Goal: Task Accomplishment & Management: Use online tool/utility

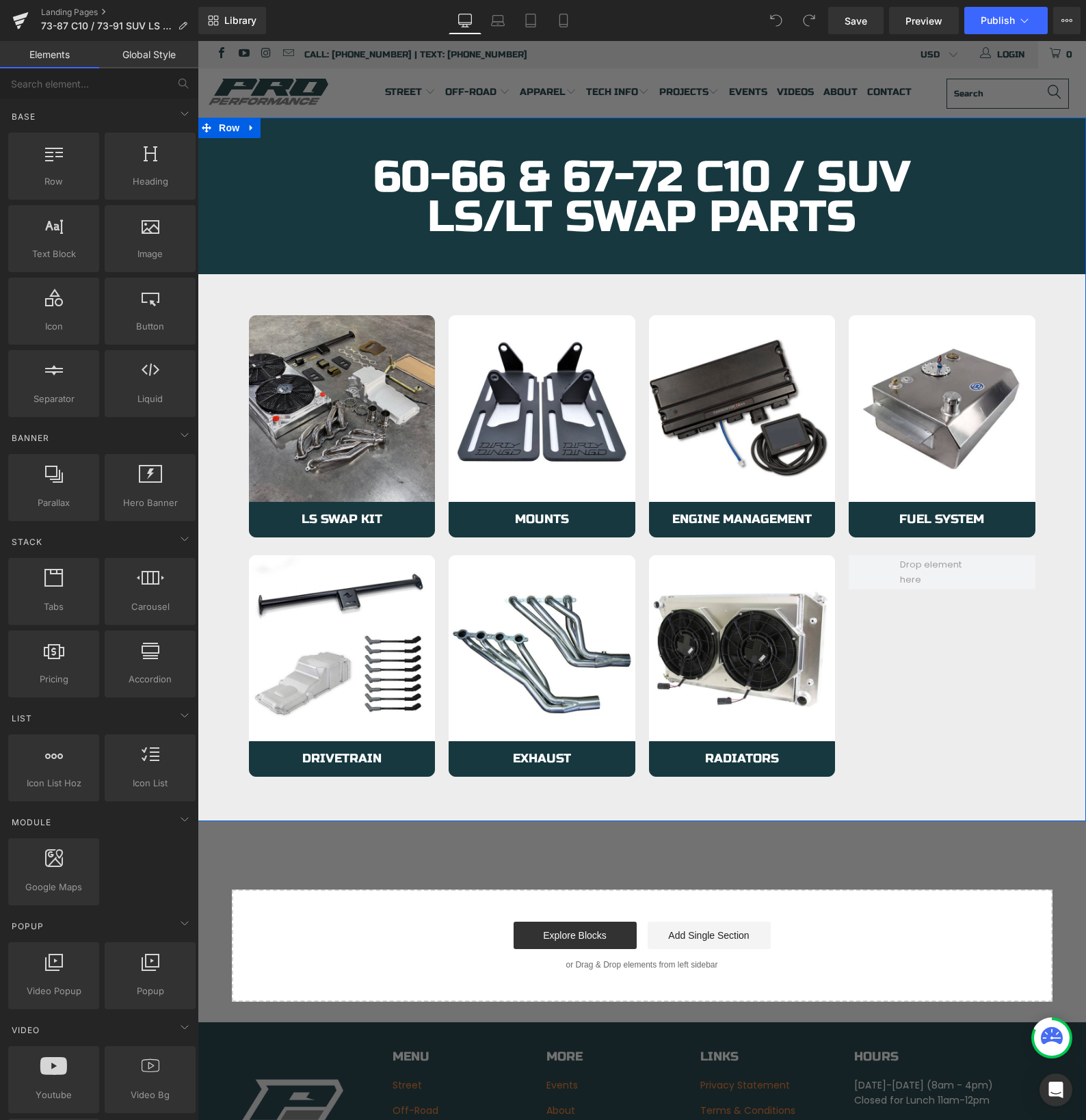
click at [320, 453] on img at bounding box center [342, 408] width 187 height 187
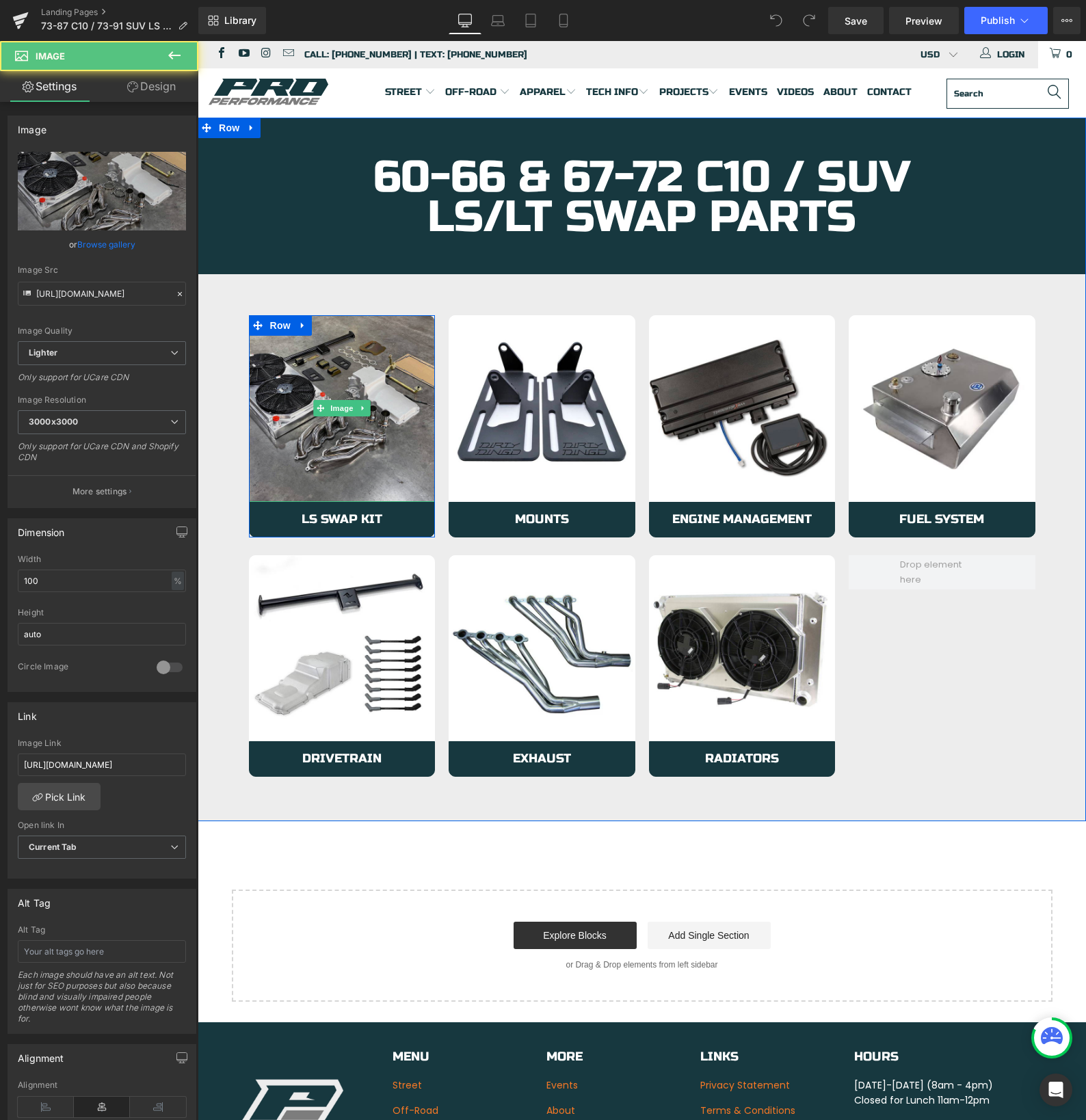
click at [321, 469] on img at bounding box center [342, 408] width 187 height 187
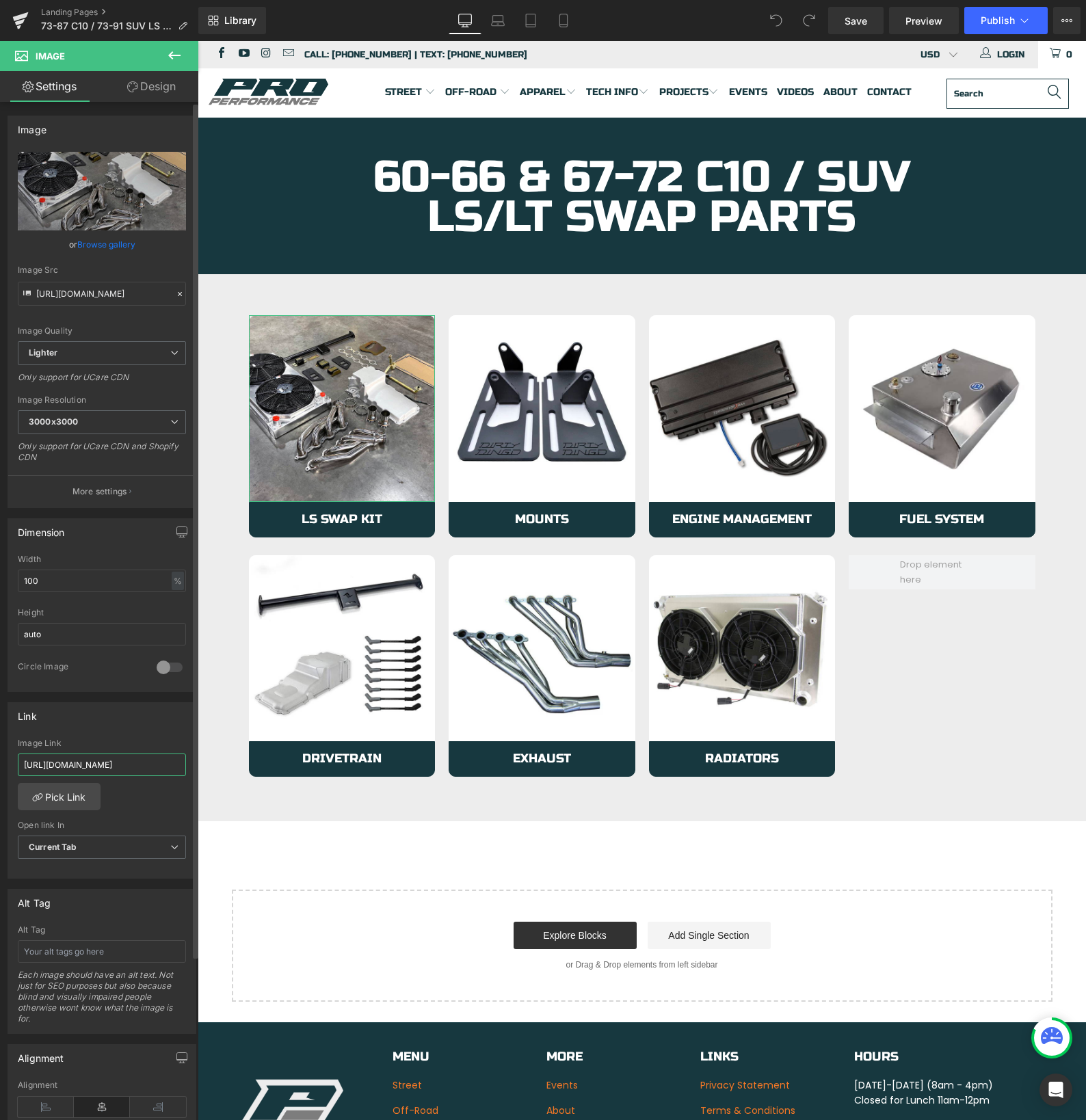
click at [71, 768] on input "https://azproperformance.com/products/pro-performance-ls-swap-kit-63-72-c10?_po…" at bounding box center [102, 764] width 168 height 23
type input "https://azproperformance.com/collections/73-87-c10-ls-lt-swap-parts-kits-1/prod…"
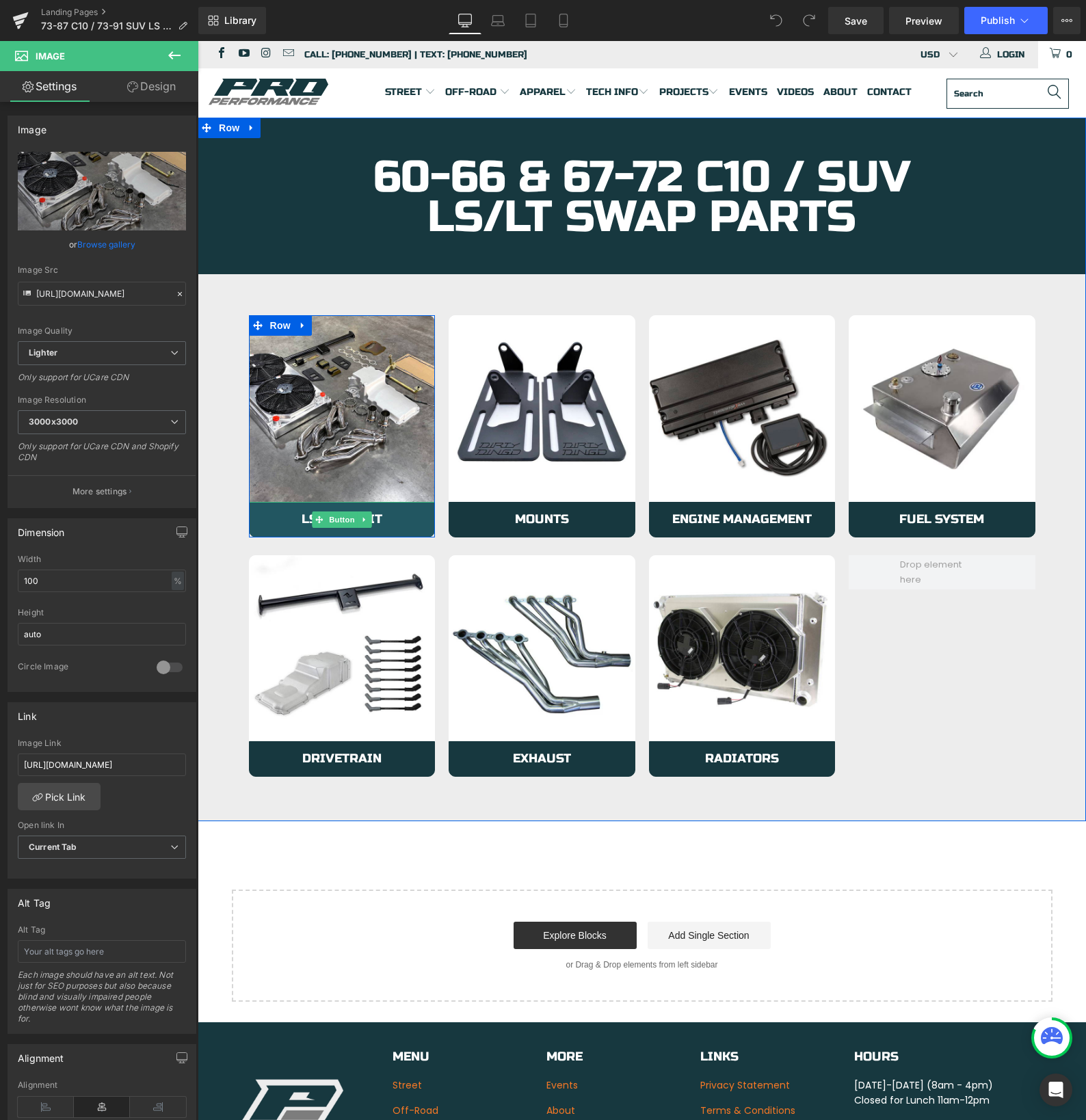
click at [272, 511] on link "LS Swap Kit" at bounding box center [342, 519] width 187 height 35
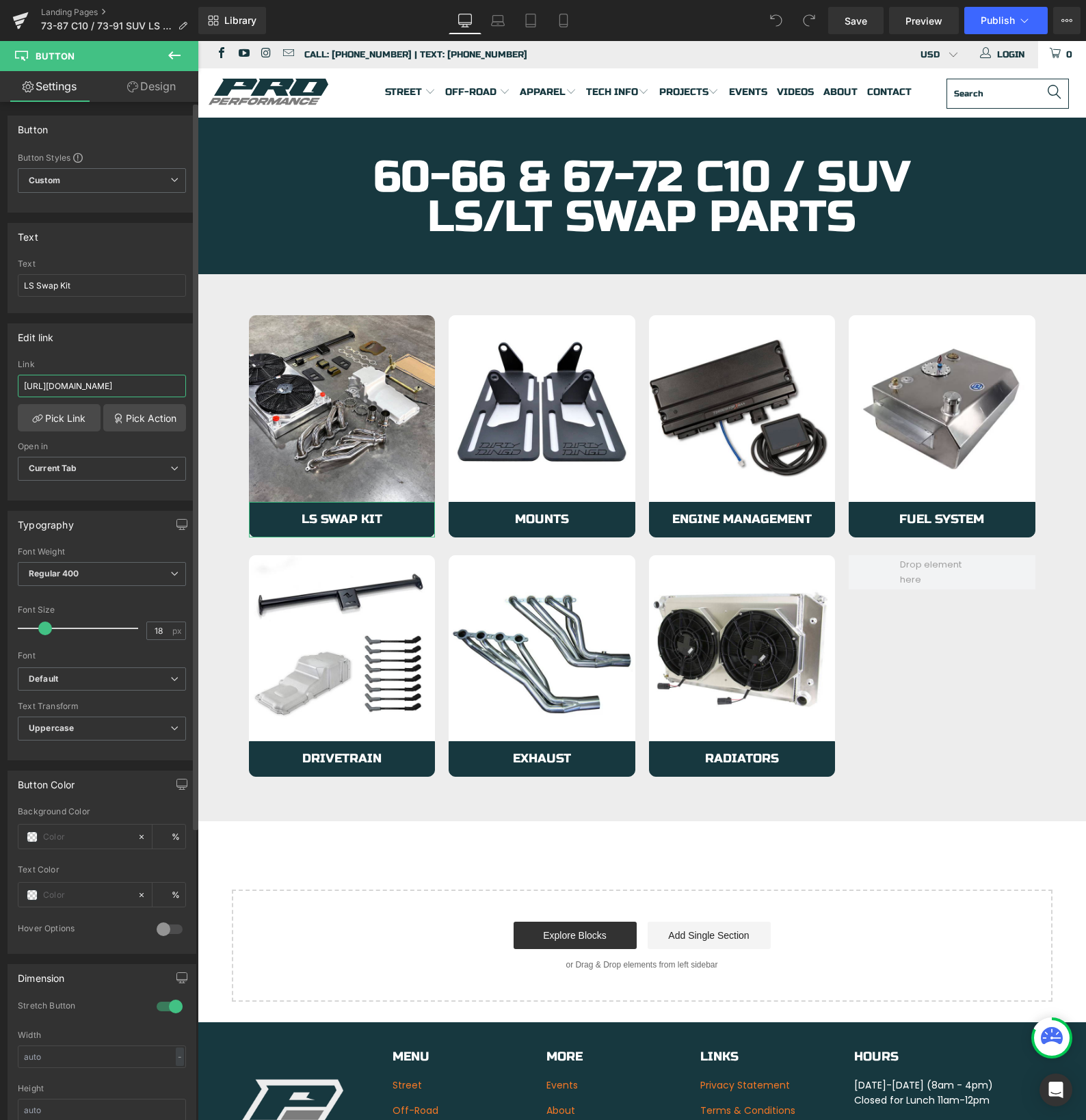
click at [84, 392] on input "https://azproperformance.com/products/pro-performance-ls-swap-kit-63-72-c10?_po…" at bounding box center [102, 386] width 168 height 23
type input "https://azproperformance.com/collections/73-87-c10-ls-lt-swap-parts-kits-1/prod…"
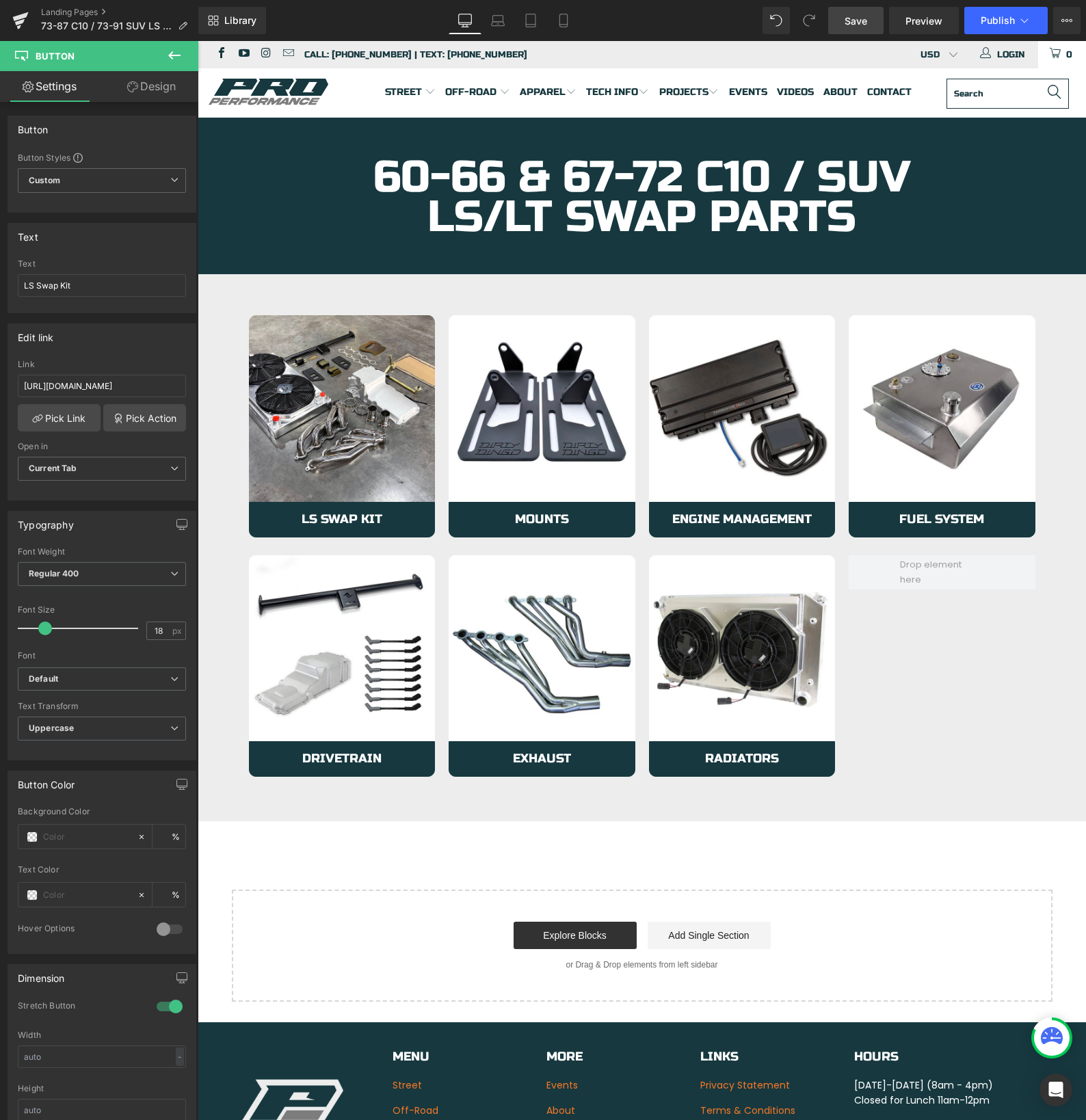
click at [854, 15] on span "Save" at bounding box center [855, 21] width 23 height 15
click at [995, 16] on span "Publish" at bounding box center [998, 21] width 35 height 11
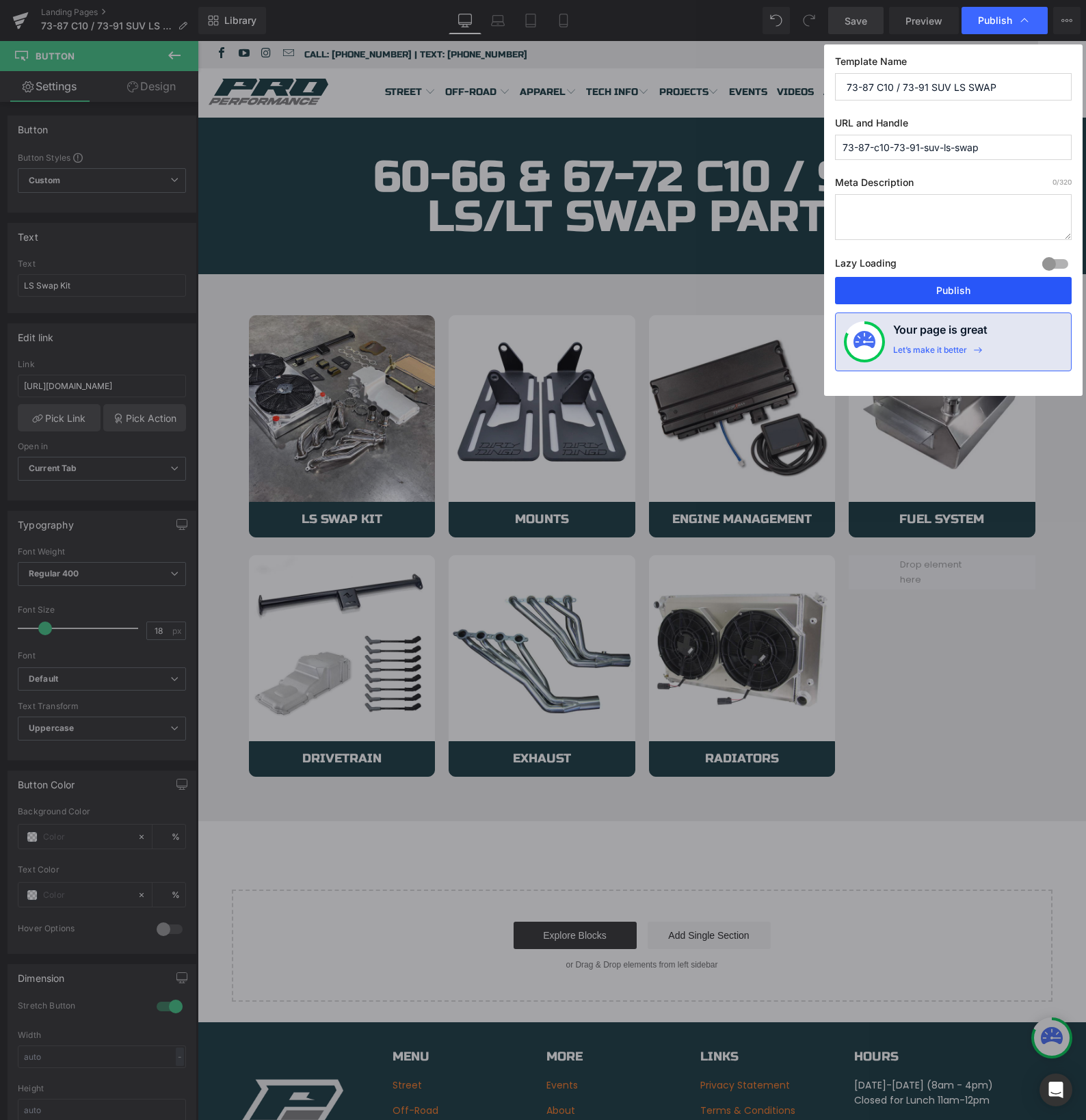
click at [909, 295] on button "Publish" at bounding box center [953, 290] width 237 height 27
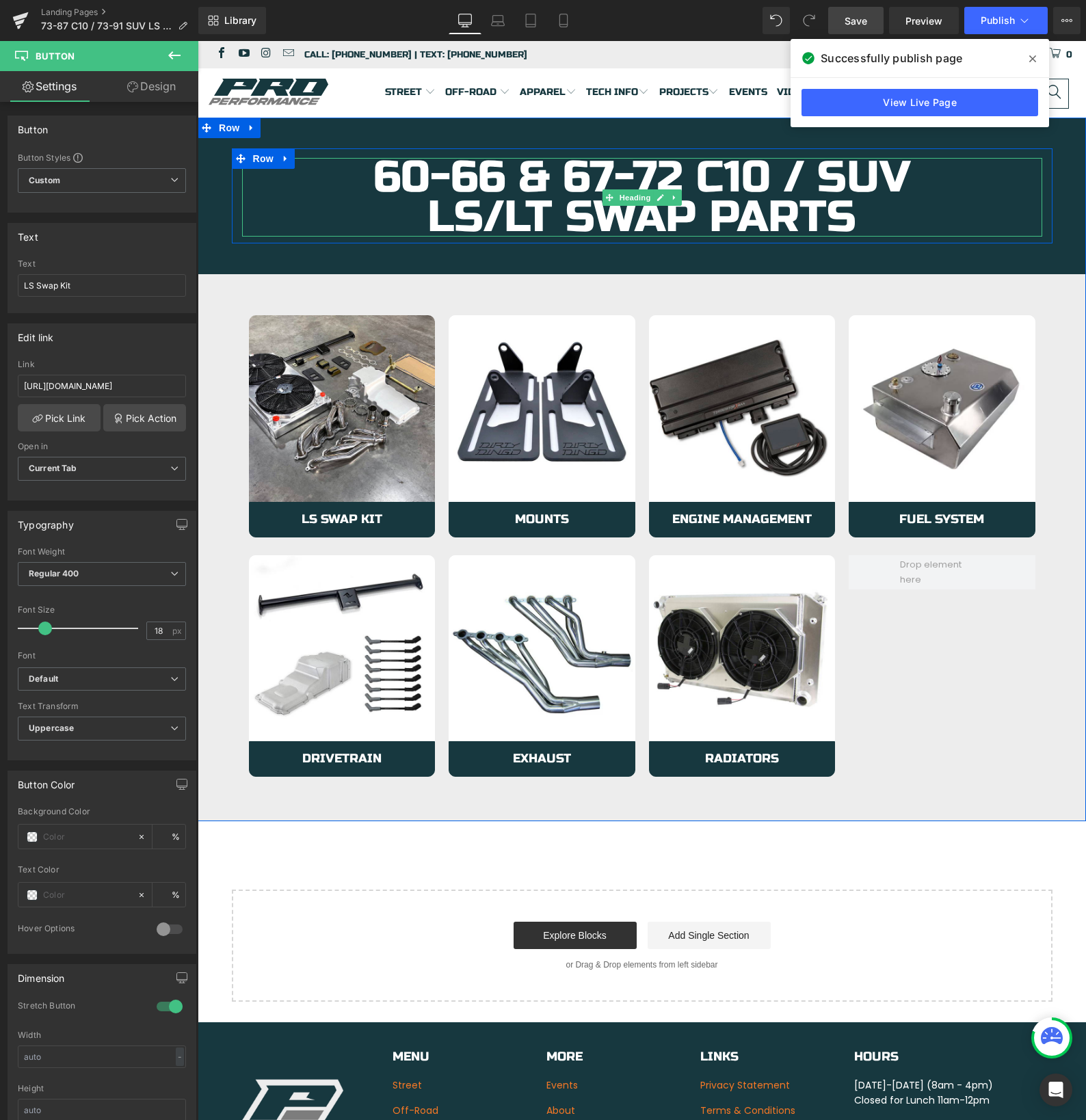
click at [436, 182] on h1 "60-66 & 67-72 C10 / SUV" at bounding box center [642, 178] width 800 height 40
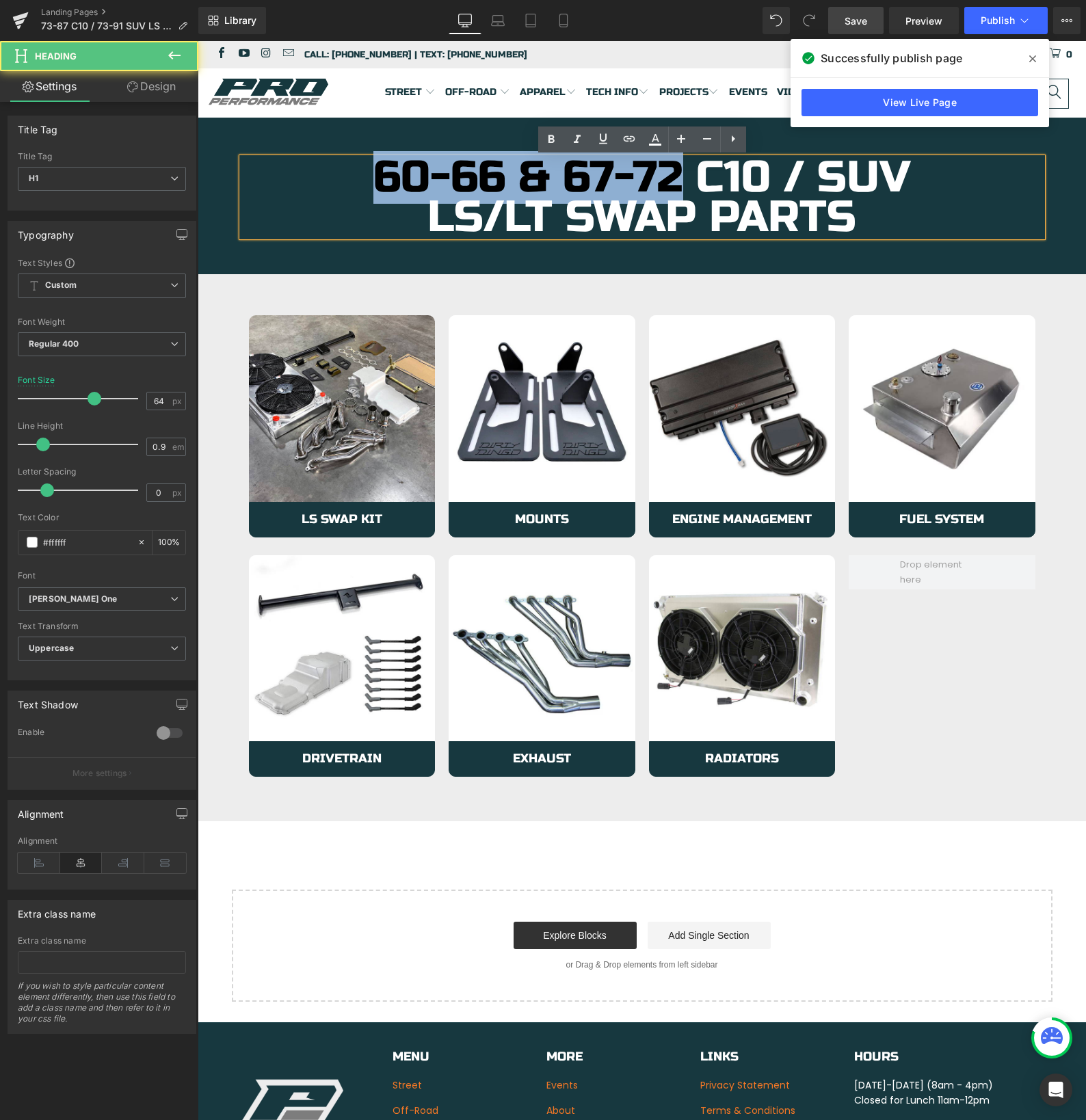
drag, startPoint x: 678, startPoint y: 177, endPoint x: 378, endPoint y: 168, distance: 300.1
click at [378, 168] on h1 "60-66 & 67-72 C10 / SUV" at bounding box center [642, 178] width 800 height 40
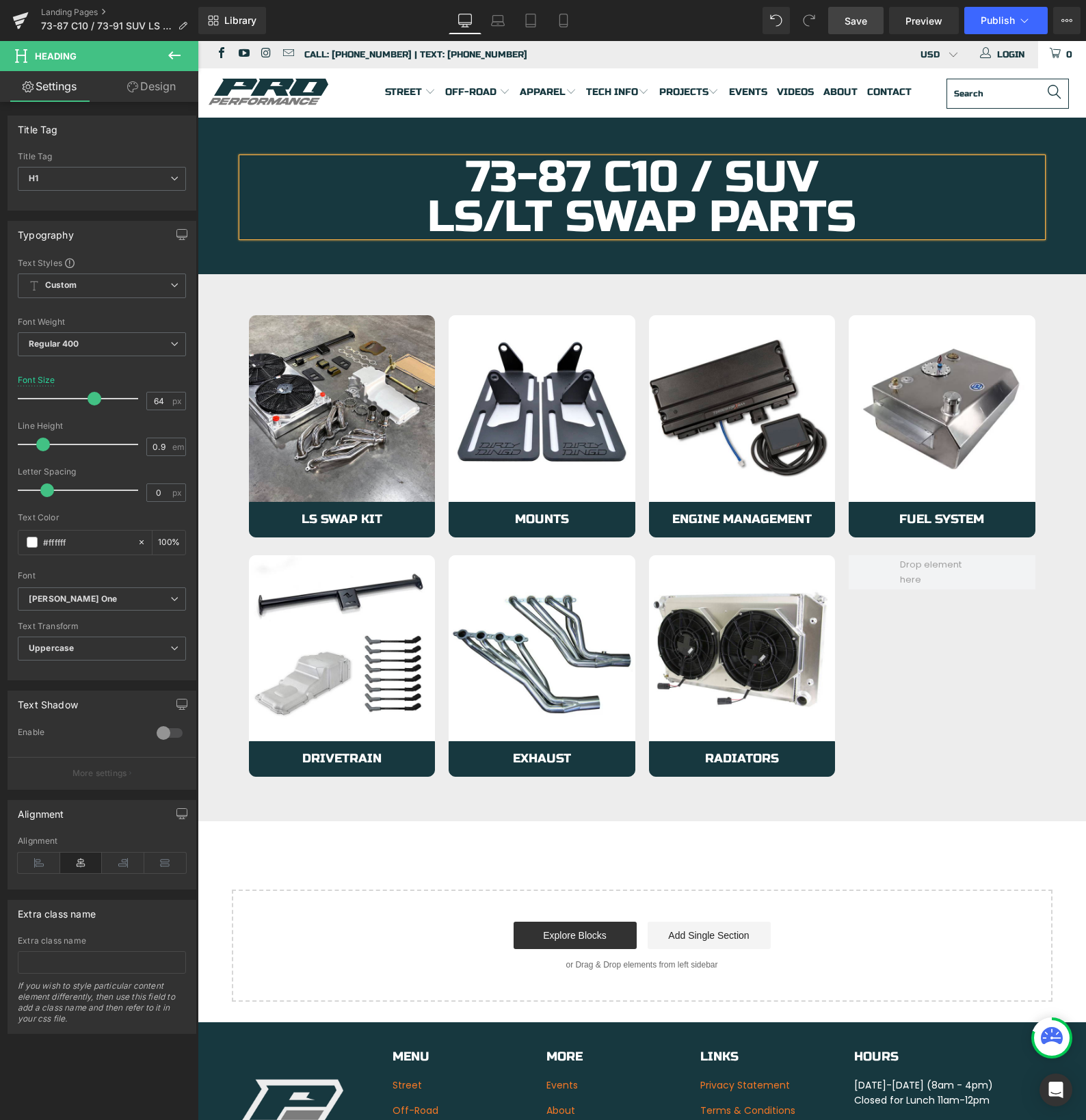
click at [733, 179] on h1 "73-87 C10 / SUV" at bounding box center [642, 178] width 800 height 40
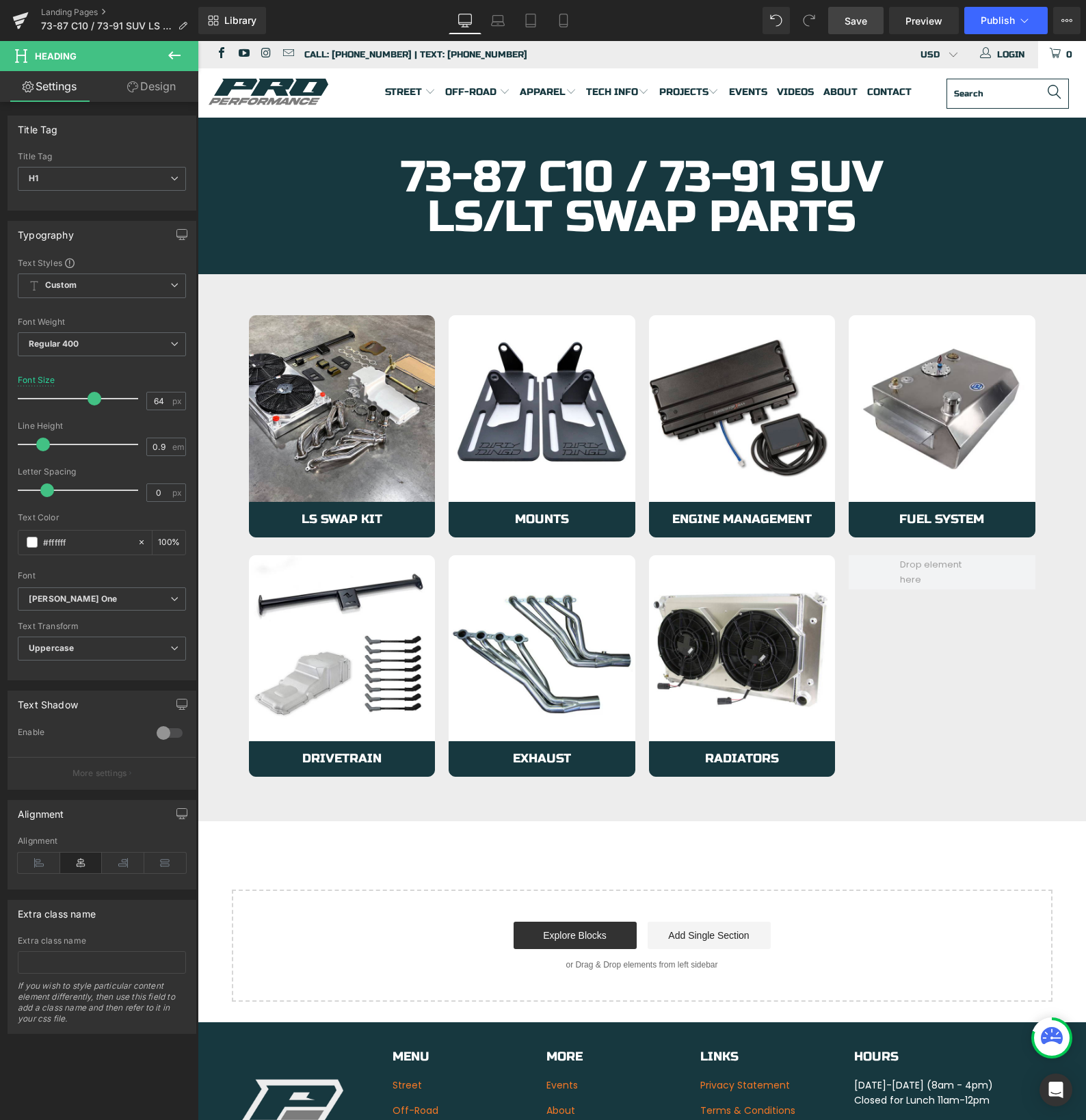
click at [869, 24] on link "Save" at bounding box center [855, 21] width 55 height 27
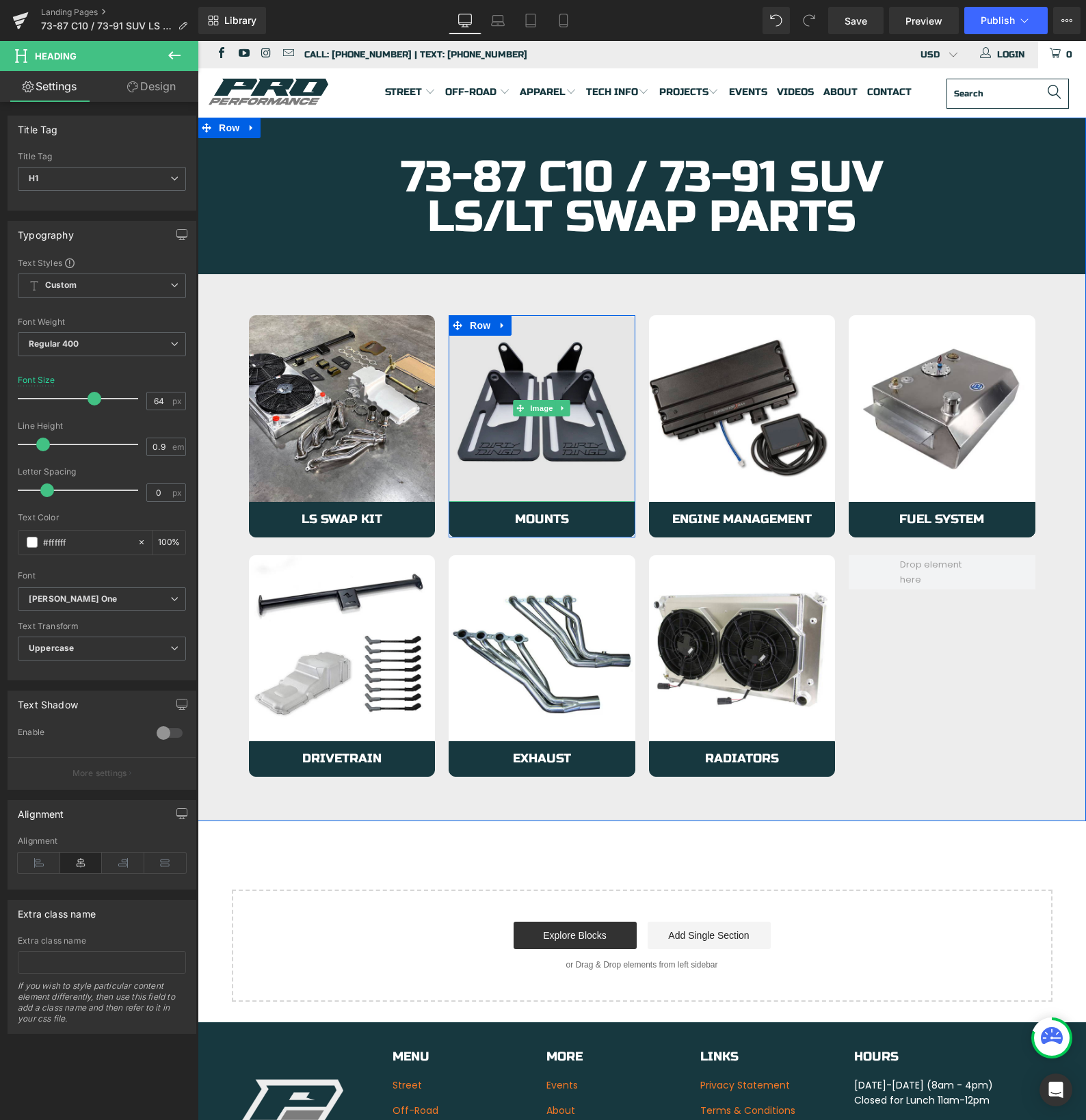
click at [518, 447] on img at bounding box center [542, 408] width 187 height 187
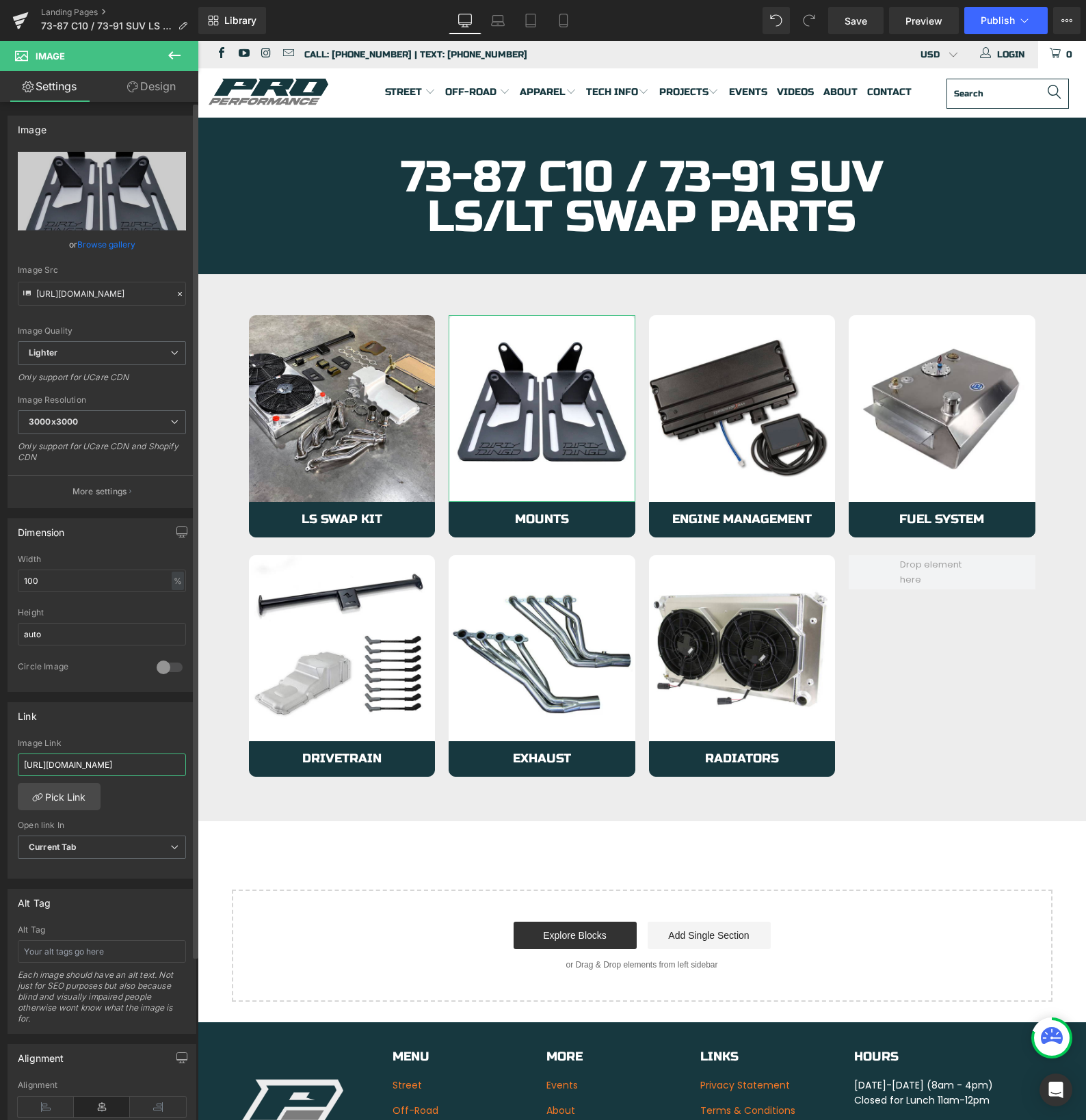
click at [76, 762] on input "https://azproperformance.com/collections/60-66-67-72-c10-ls-mounts" at bounding box center [102, 764] width 168 height 23
type input "https://azproperformance.com/collections/73-87-c10-ls-lt-mounts"
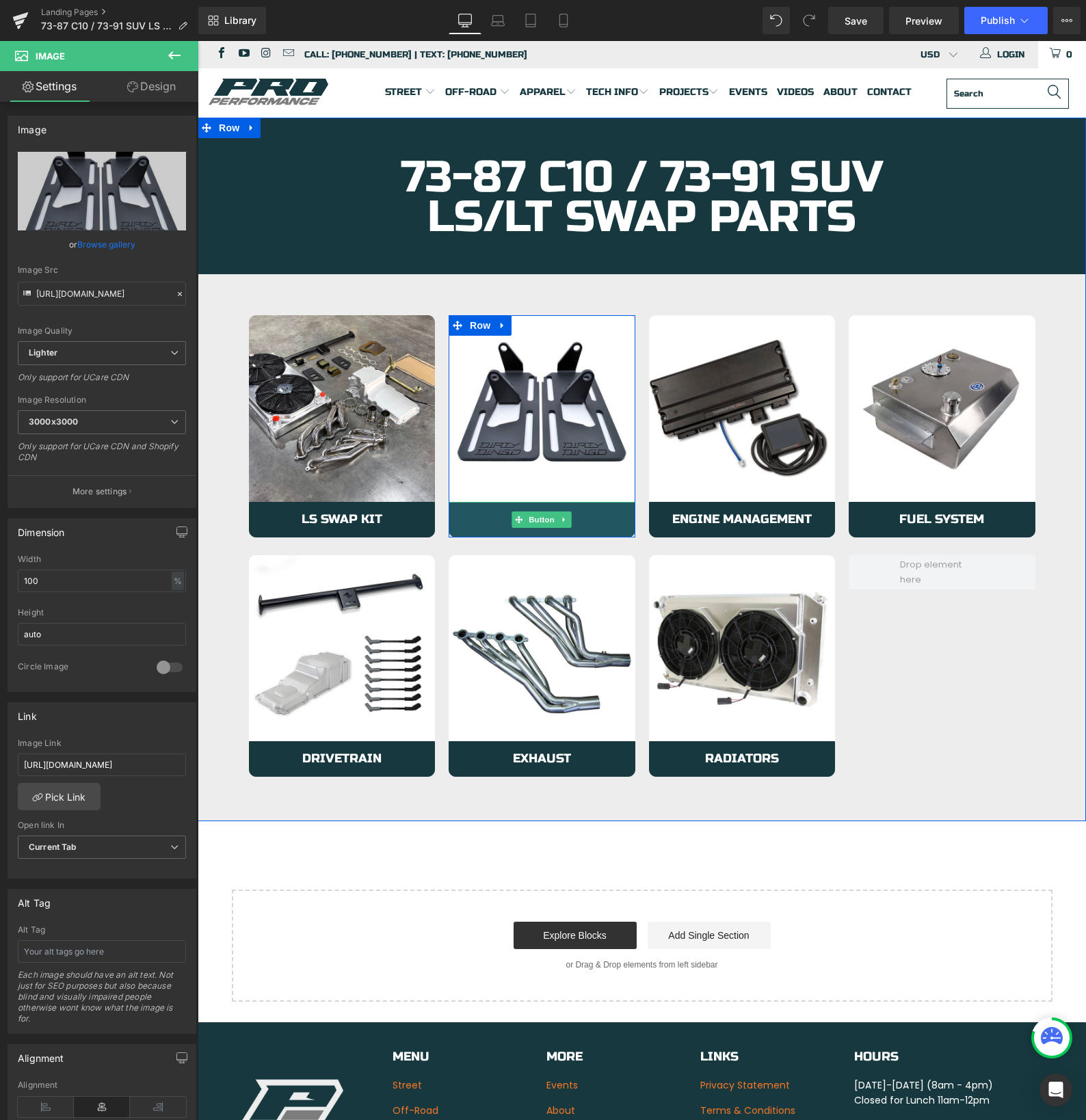
click at [495, 512] on link "Mounts" at bounding box center [542, 519] width 187 height 35
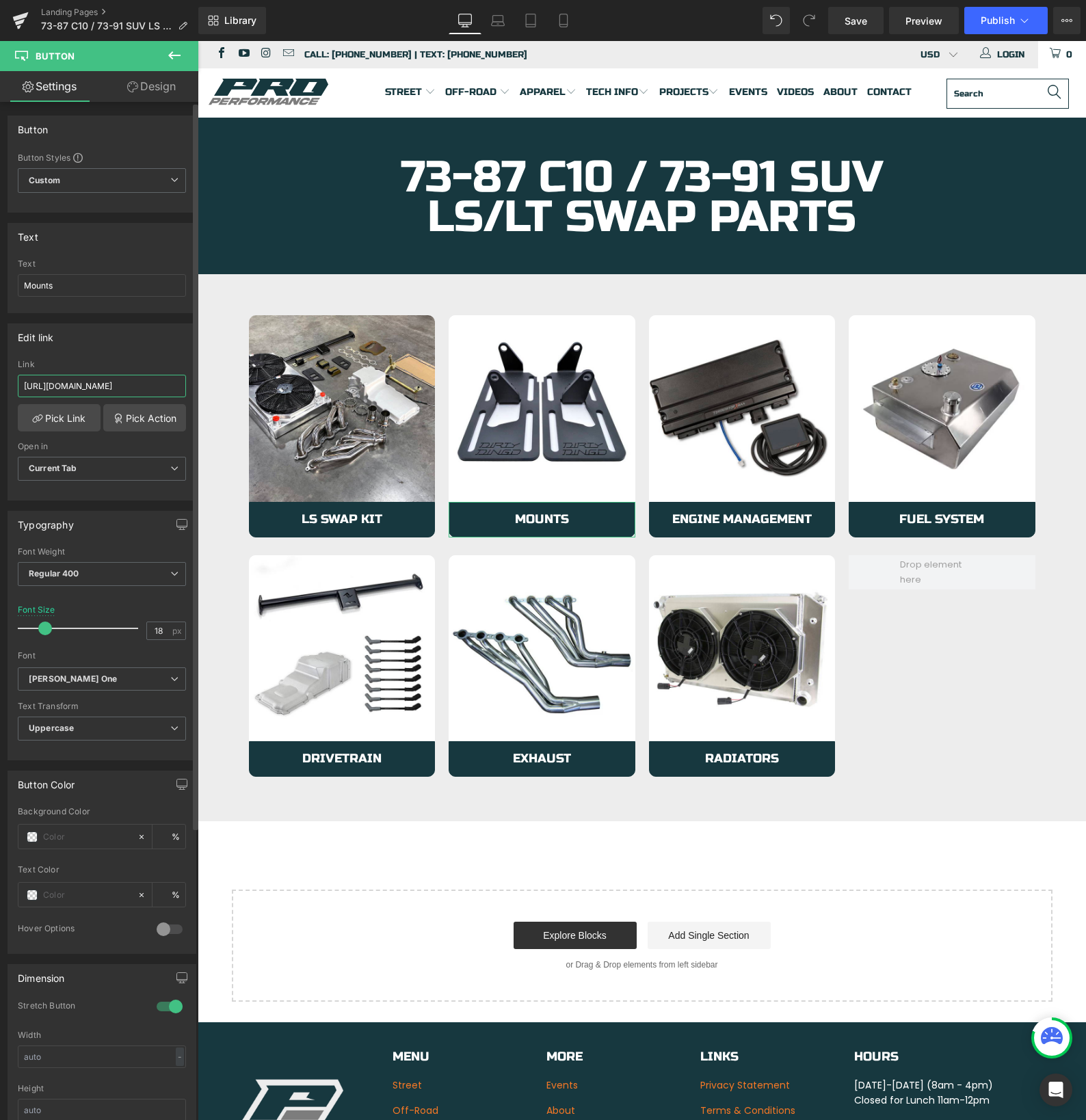
click at [74, 386] on input "https://azproperformance.com/collections/60-66-67-72-c10-ls-mounts" at bounding box center [102, 386] width 168 height 23
type input "https://azproperformance.com/collections/73-87-c10-ls-lt-mounts"
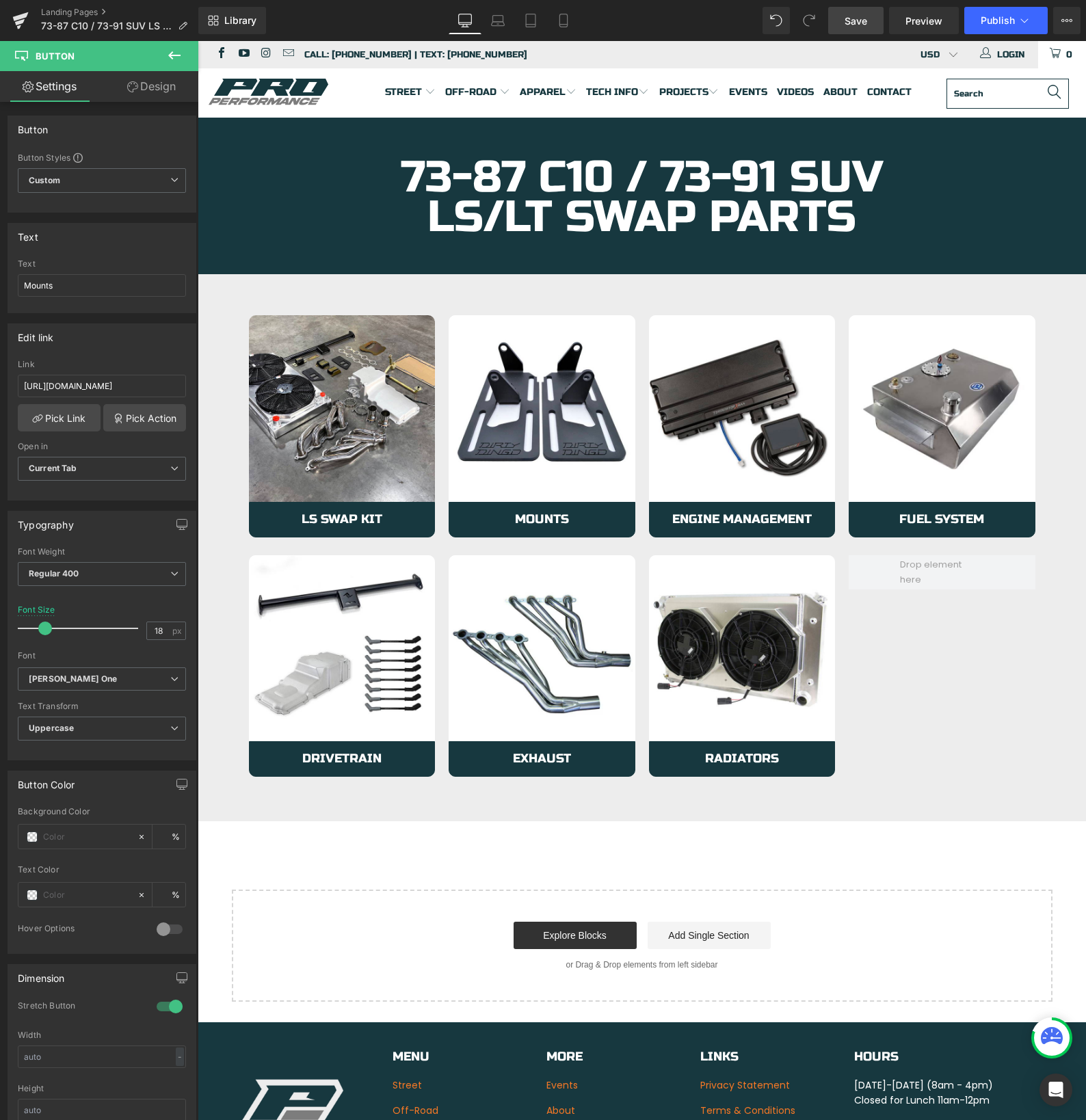
click at [849, 21] on span "Save" at bounding box center [855, 21] width 23 height 15
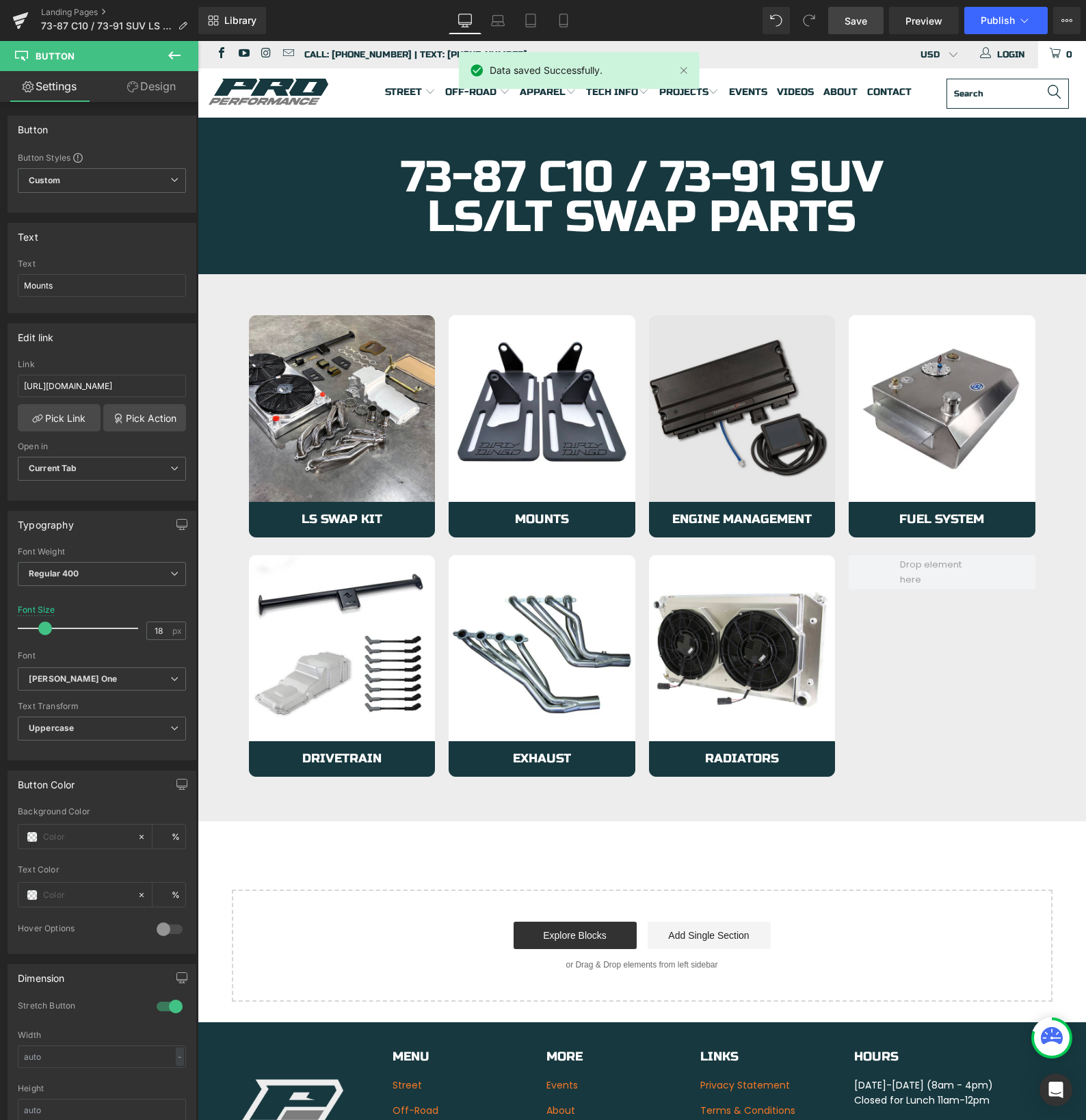
click at [767, 472] on img at bounding box center [743, 408] width 187 height 187
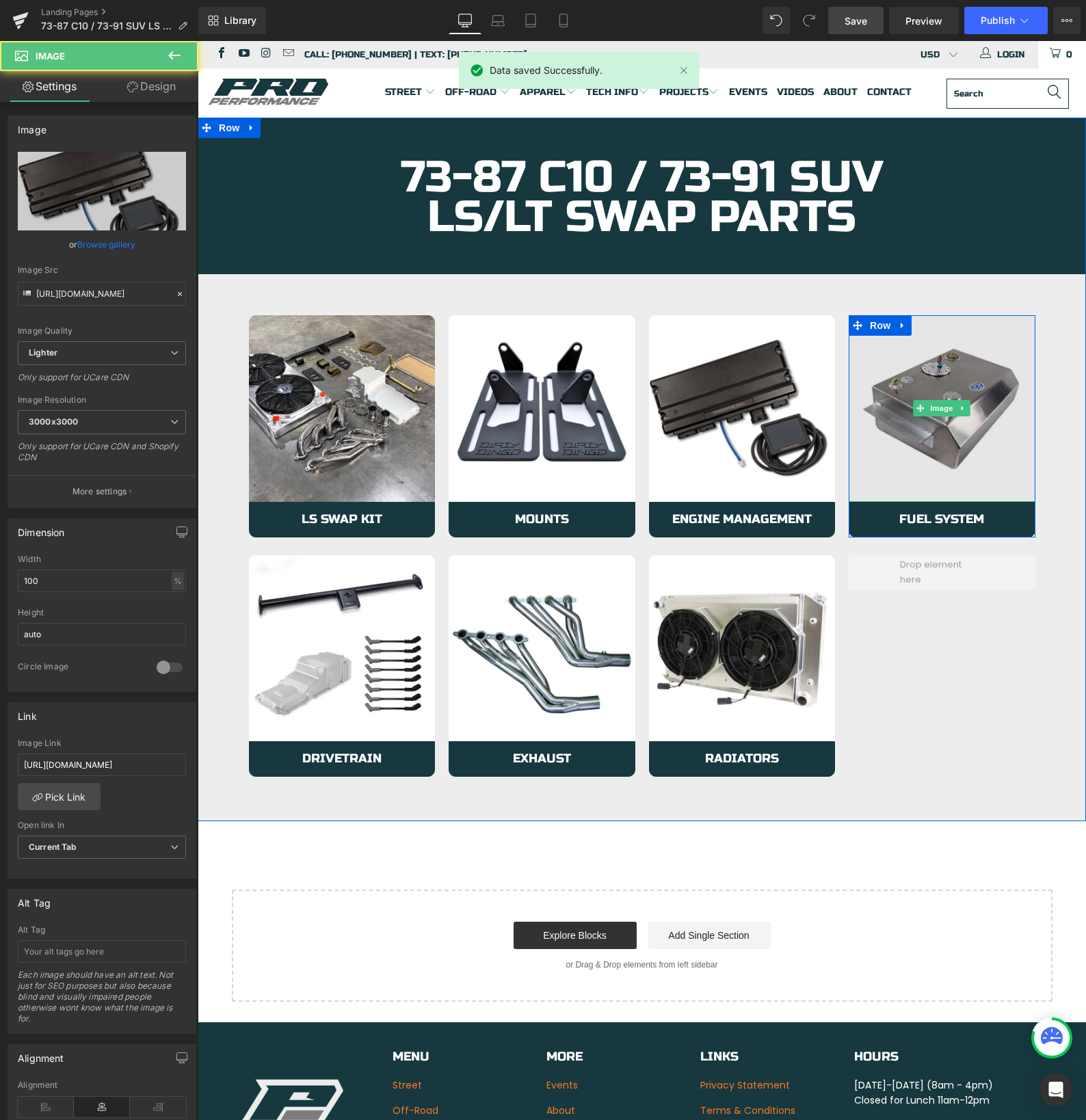
click at [921, 470] on img at bounding box center [943, 408] width 187 height 187
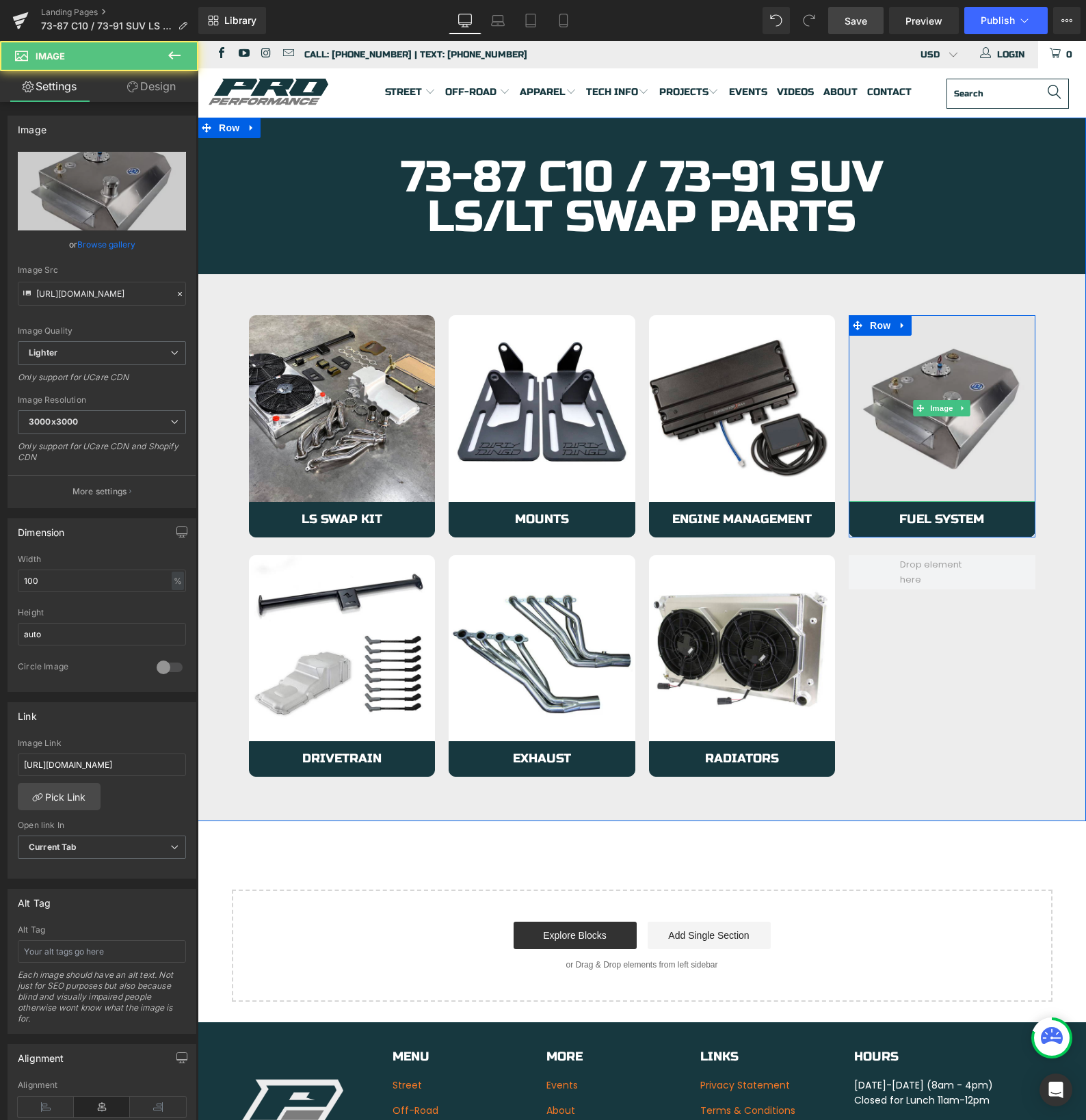
click at [907, 469] on img at bounding box center [943, 408] width 187 height 187
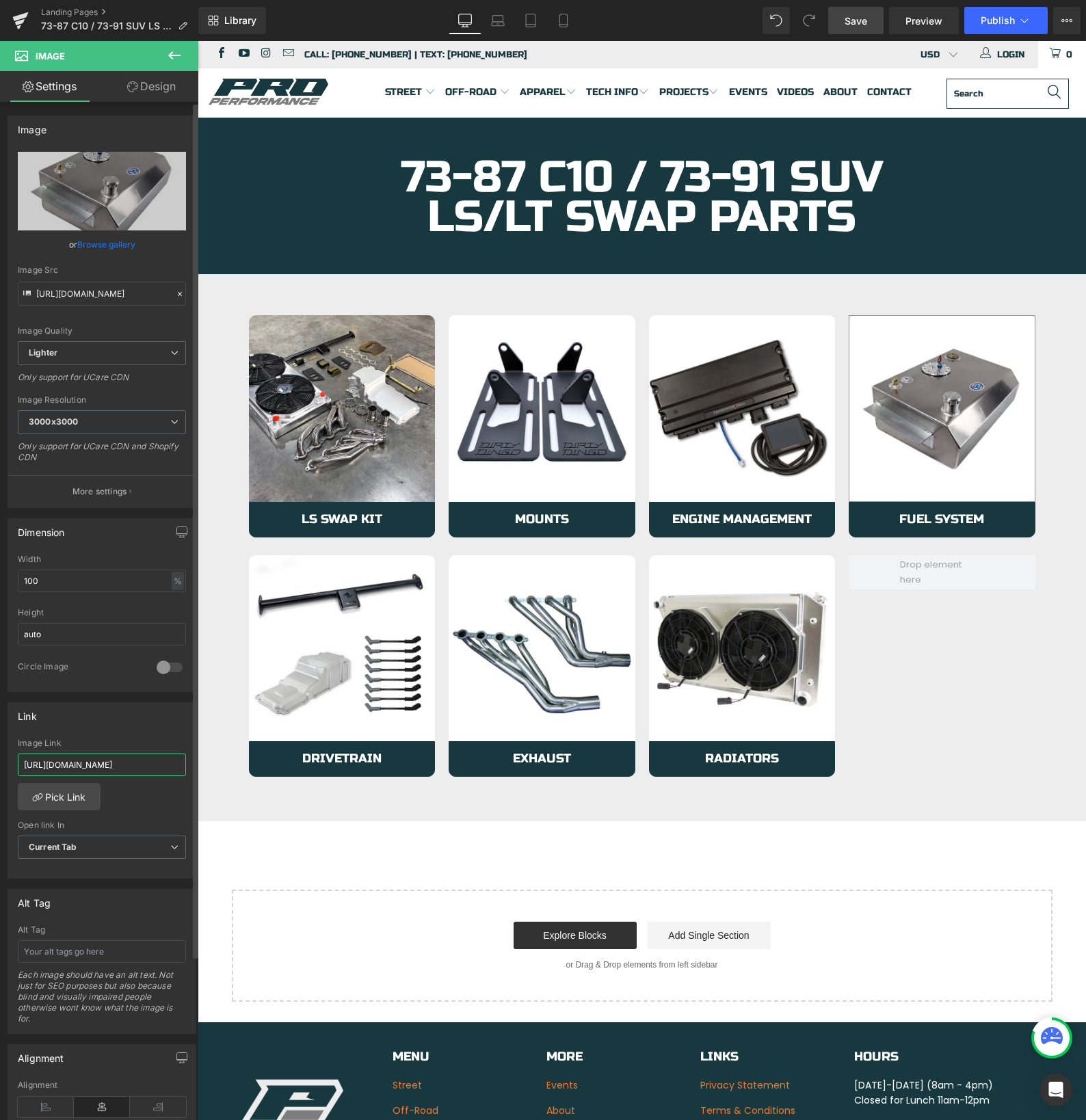
click at [95, 762] on input "https://azproperformance.com/collections/63-72-c10-ls-lt-mounts" at bounding box center [102, 764] width 168 height 23
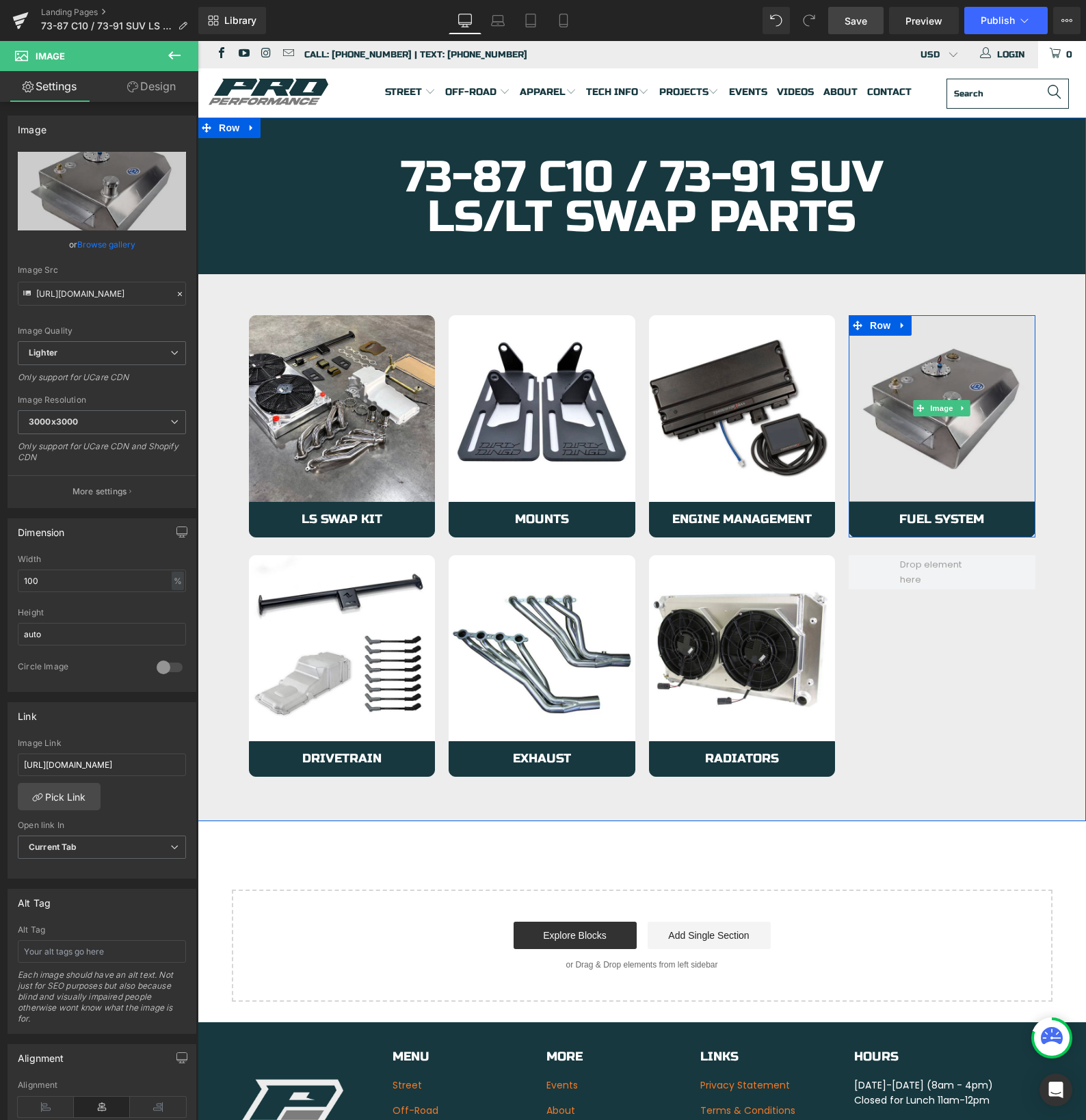
click at [948, 451] on img at bounding box center [943, 408] width 187 height 187
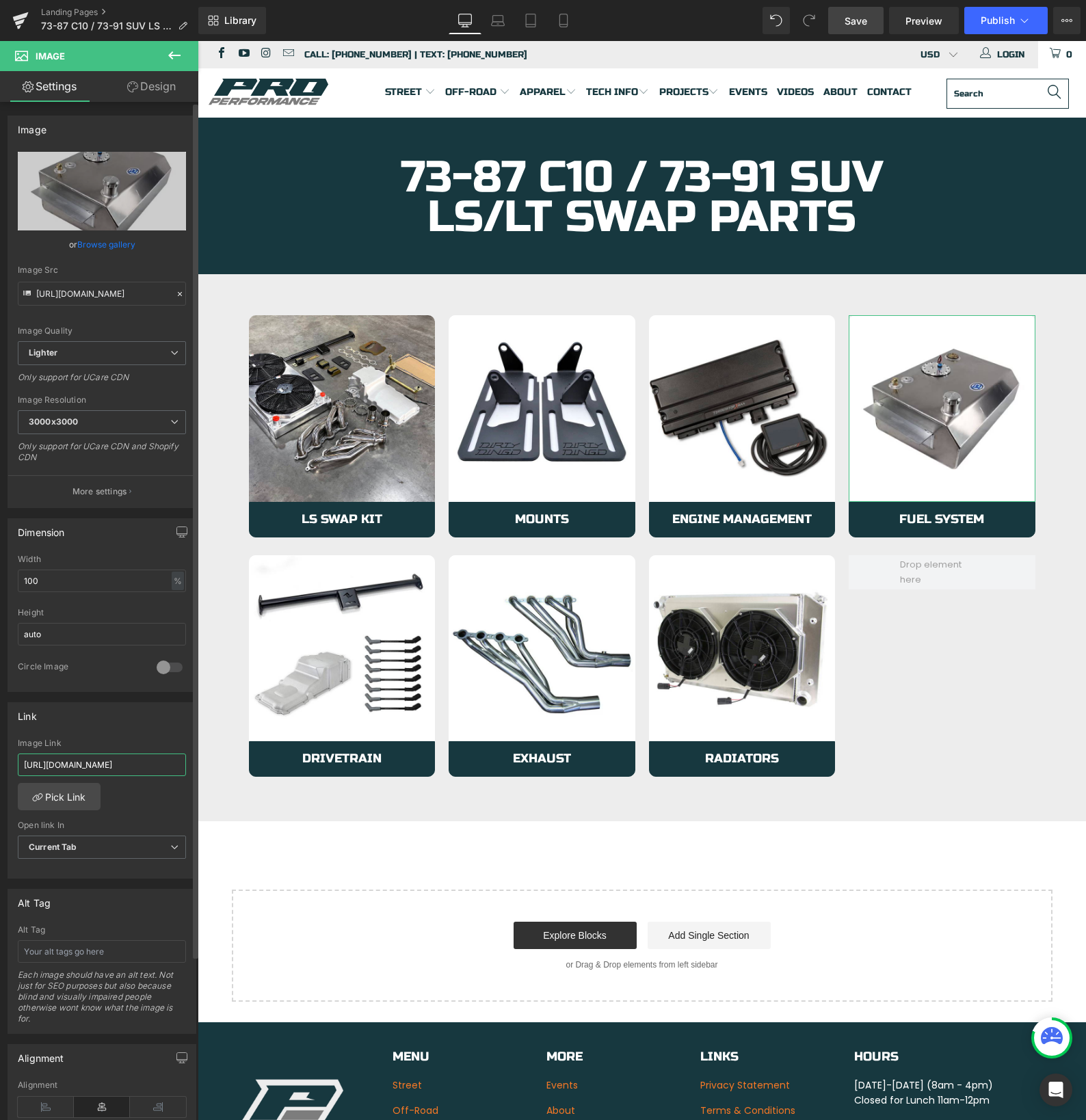
click at [99, 765] on input "https://azproperformance.com/collections/63-72-c10-ls-lt-mounts" at bounding box center [102, 764] width 168 height 23
paste input "73-87-c10-ls-lt-fuel-system"
type input "[URL][DOMAIN_NAME]"
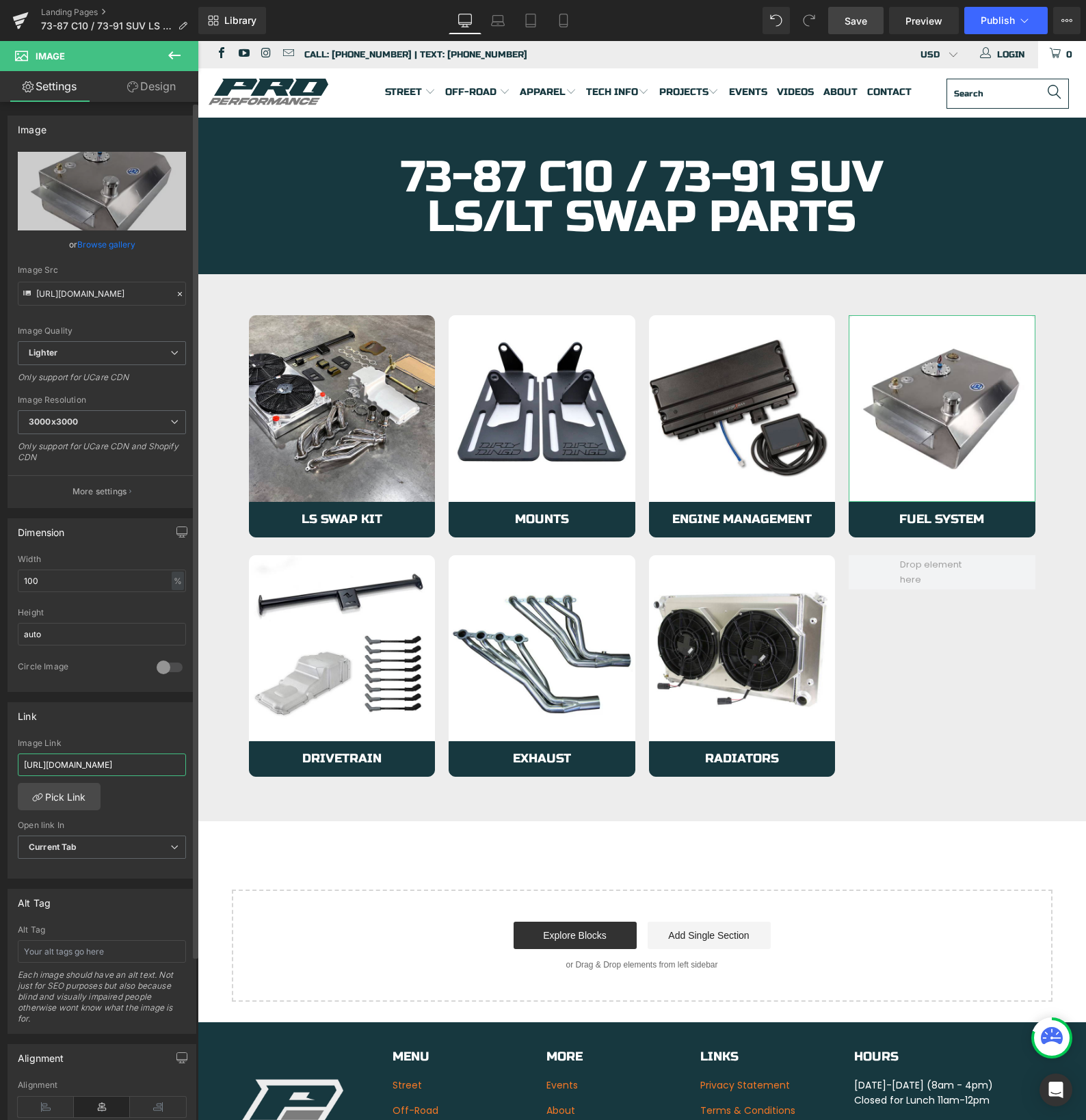
scroll to position [0, 124]
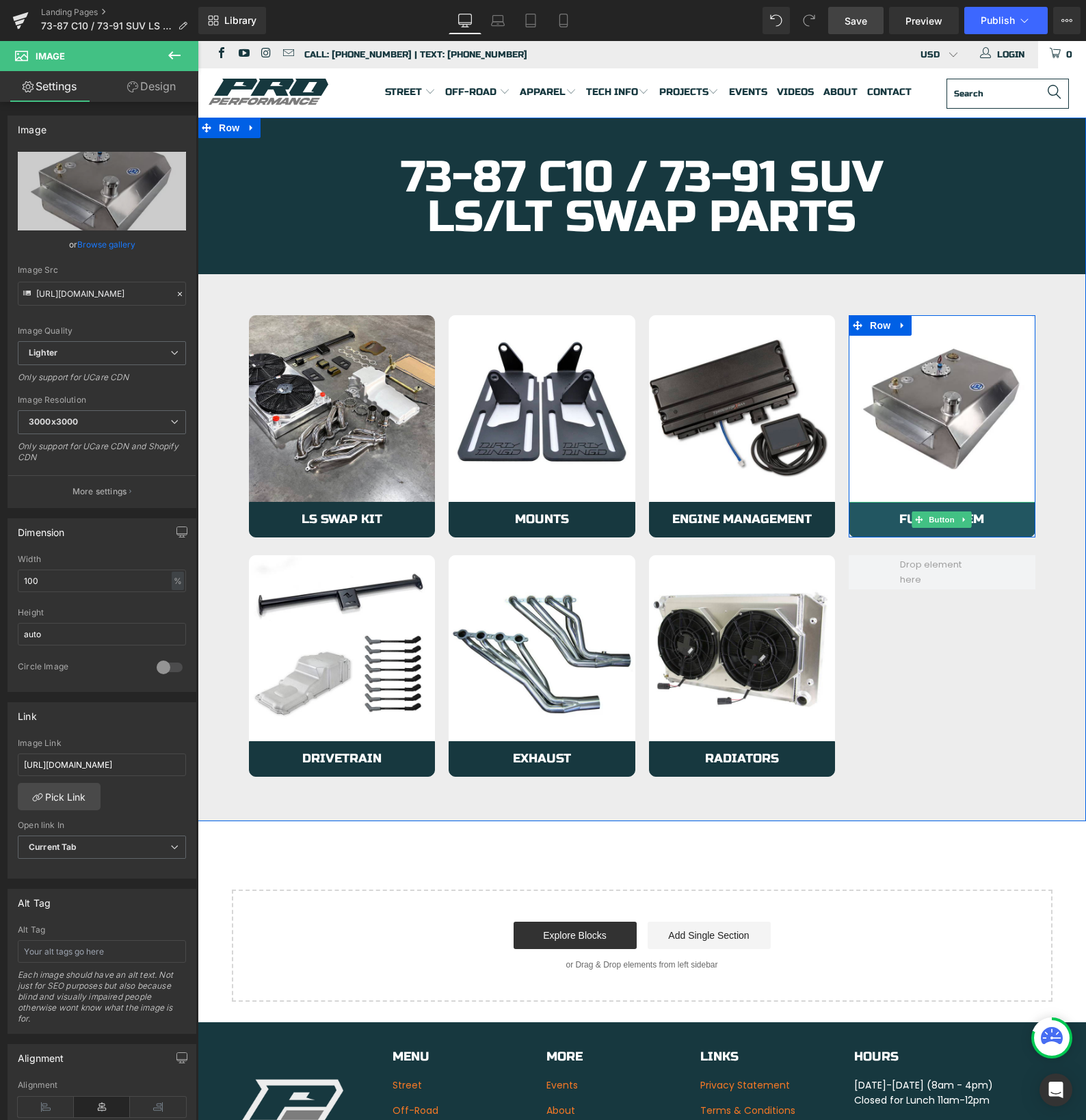
click at [868, 522] on link "Fuel System" at bounding box center [943, 519] width 187 height 35
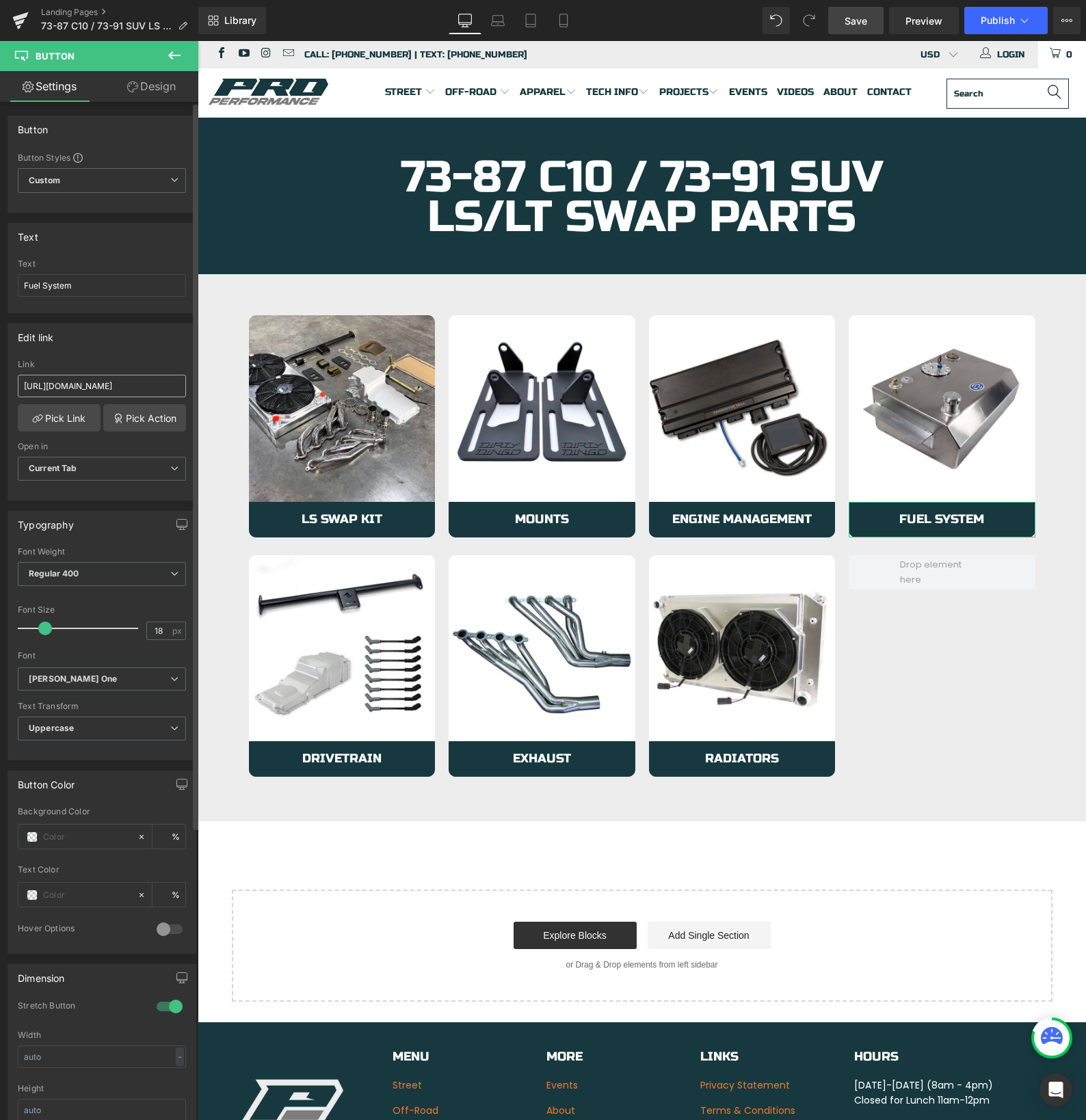
click at [101, 380] on input "https://azproperformance.com/collections/63-72-c10-ls-lt-mounts" at bounding box center [102, 386] width 168 height 23
type input "[URL][DOMAIN_NAME]"
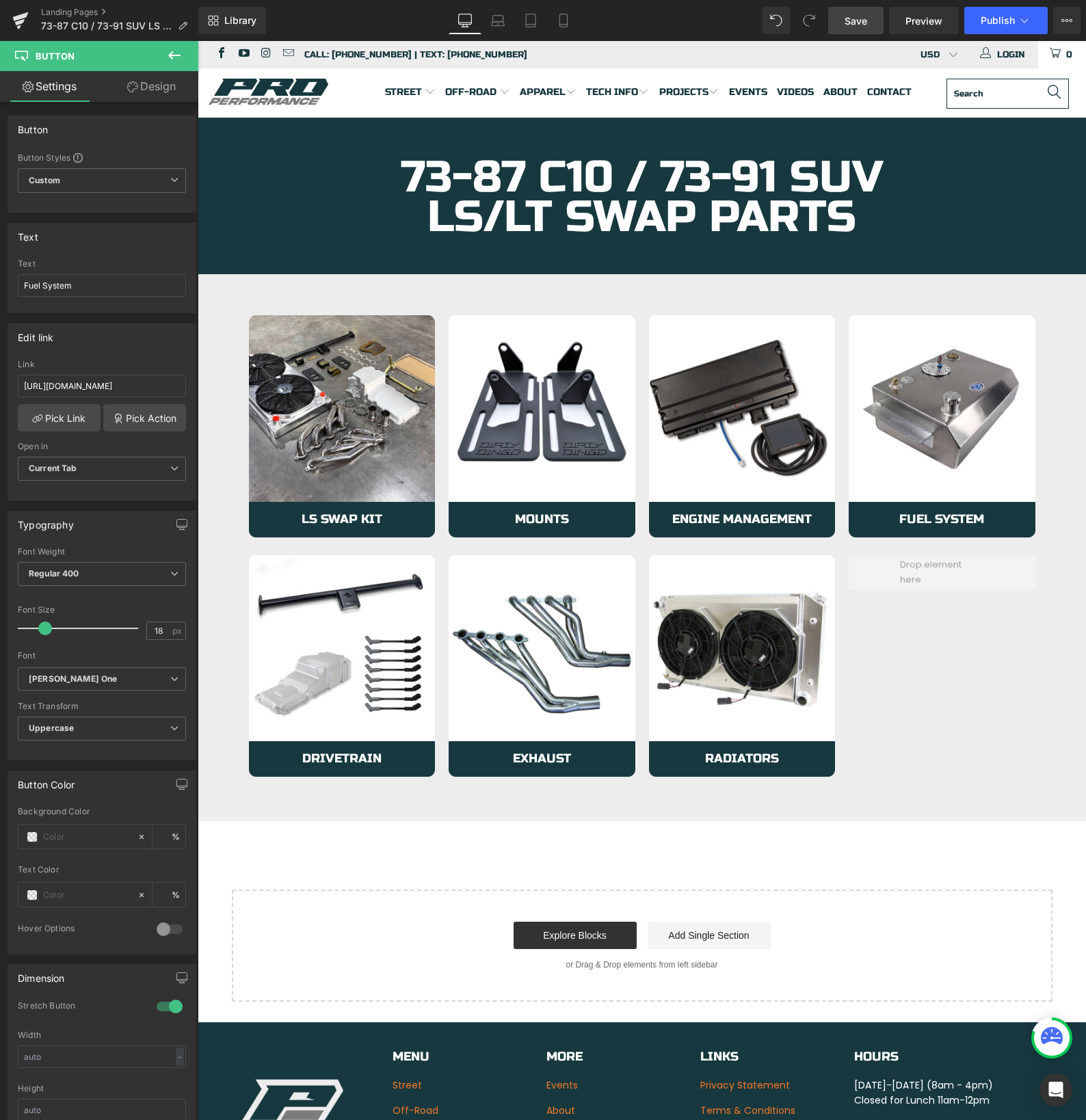
click at [834, 22] on link "Save" at bounding box center [855, 21] width 55 height 27
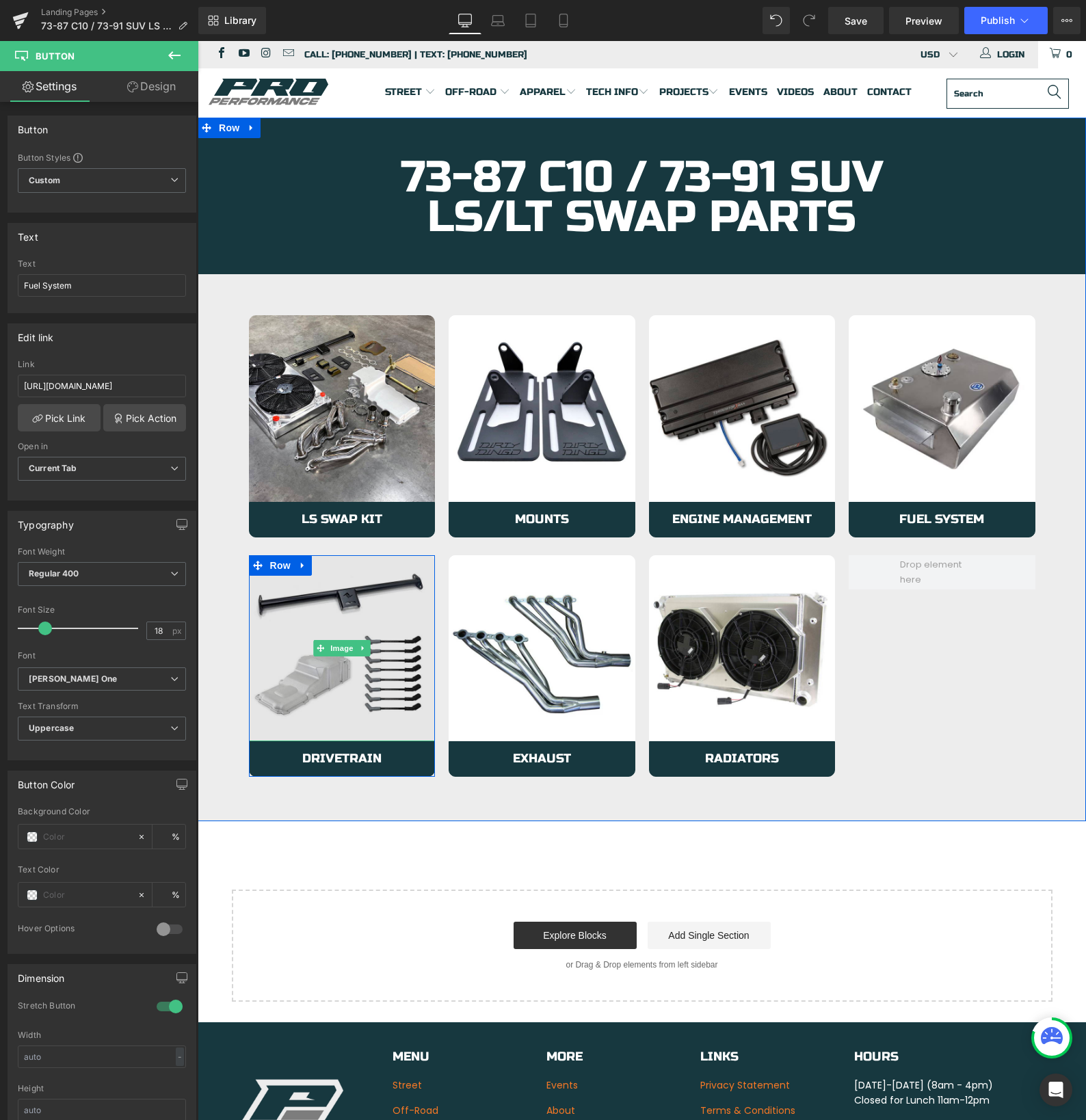
click at [363, 712] on img at bounding box center [342, 649] width 187 height 187
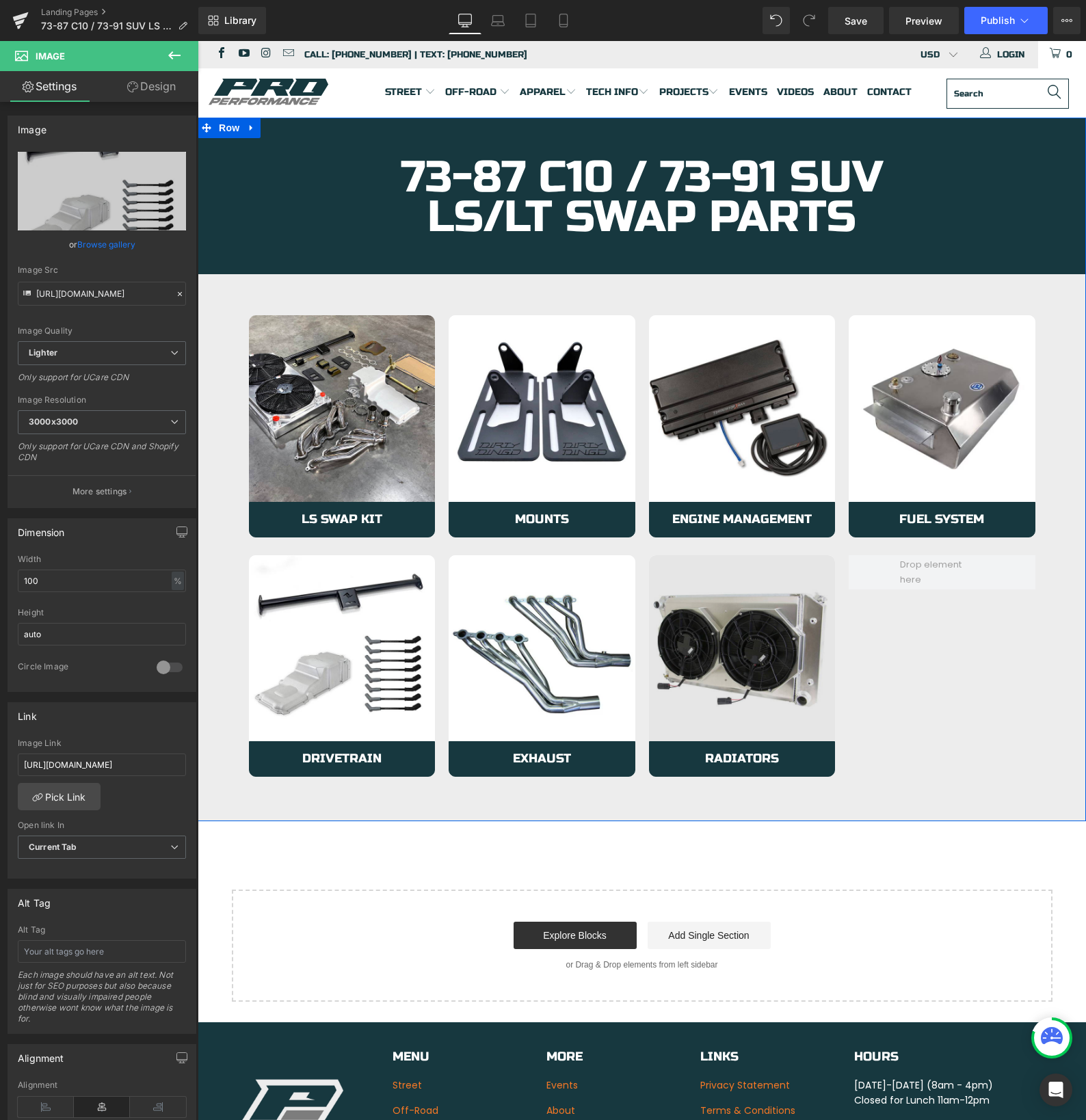
click at [710, 699] on img at bounding box center [743, 649] width 187 height 187
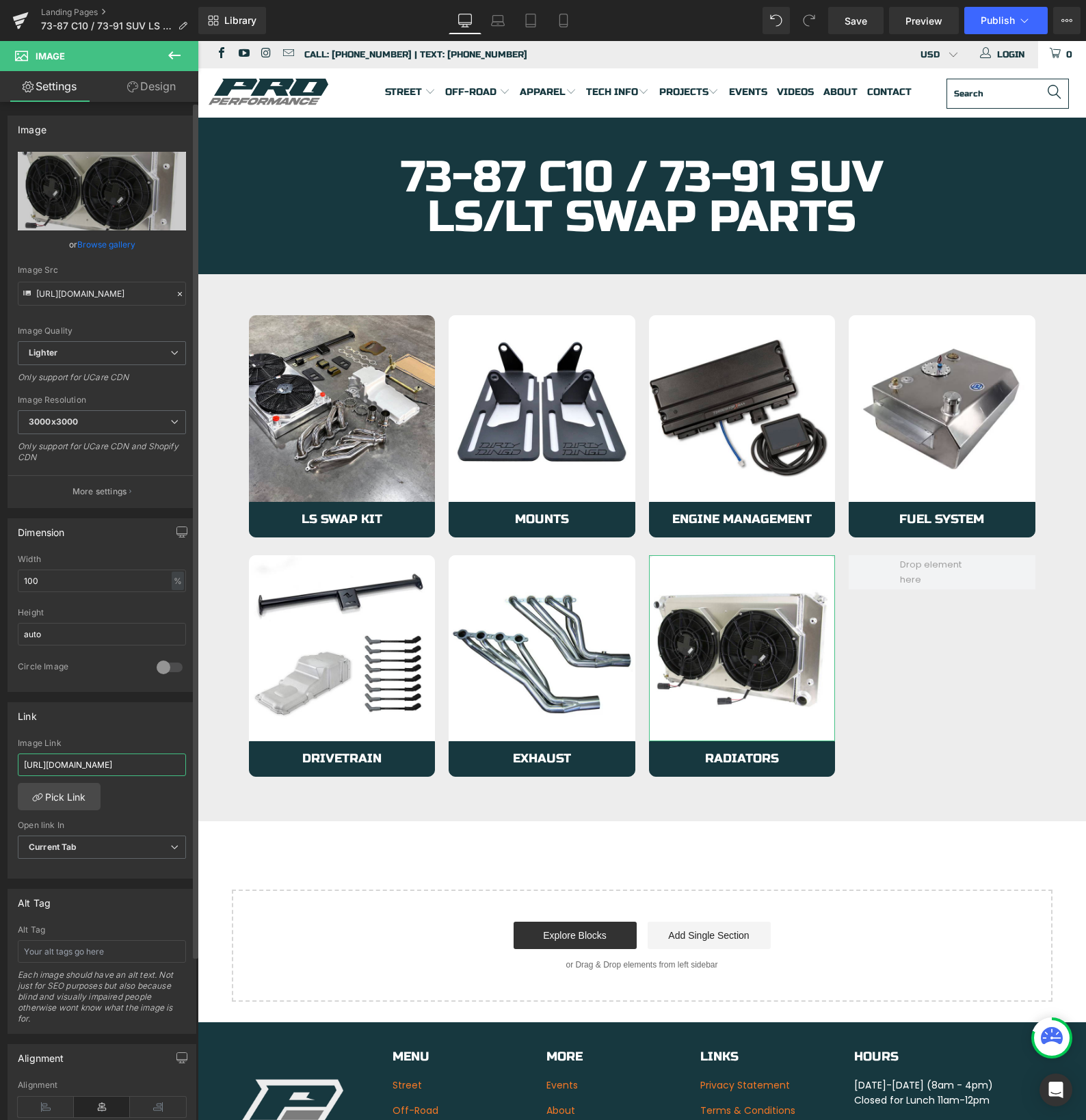
click at [84, 762] on input "https://azproperformance.com/collections/63-87-ls-lt-c10-radiators" at bounding box center [102, 764] width 168 height 23
paste input "7"
type input "https://azproperformance.com/collections/73-87-ls-lt-c10-radiators"
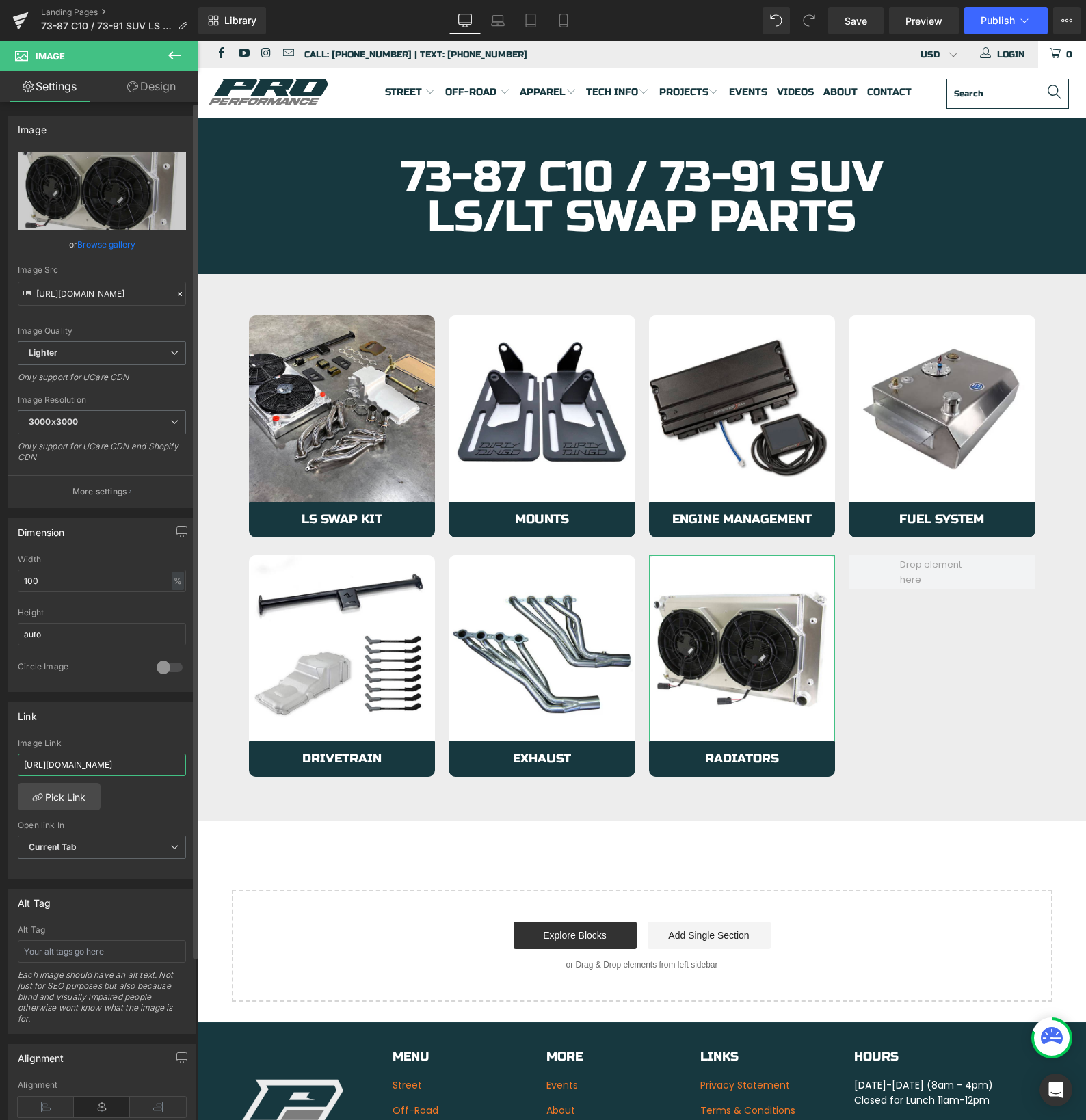
scroll to position [0, 113]
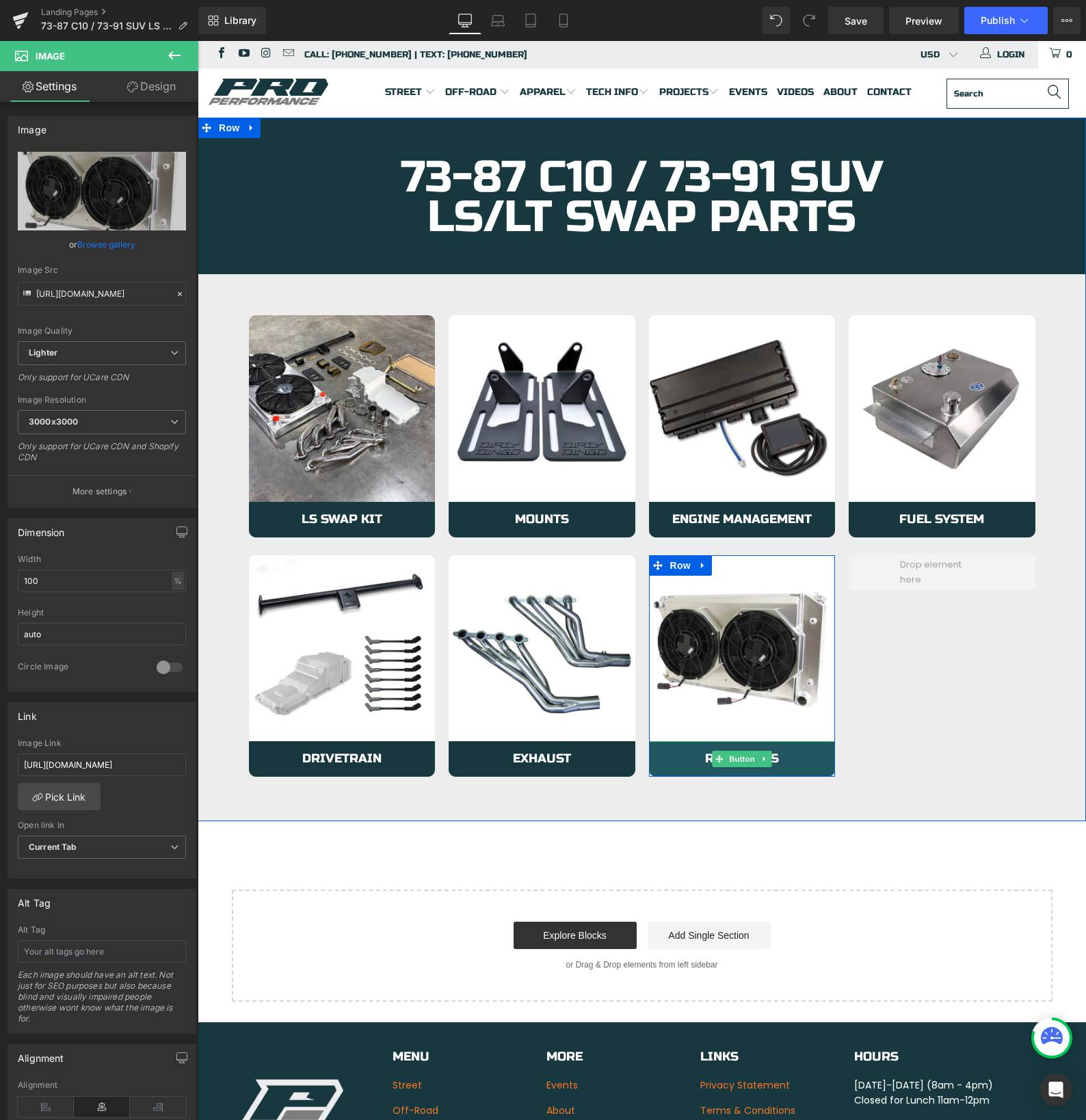
click at [666, 756] on link "Radiators" at bounding box center [743, 758] width 187 height 35
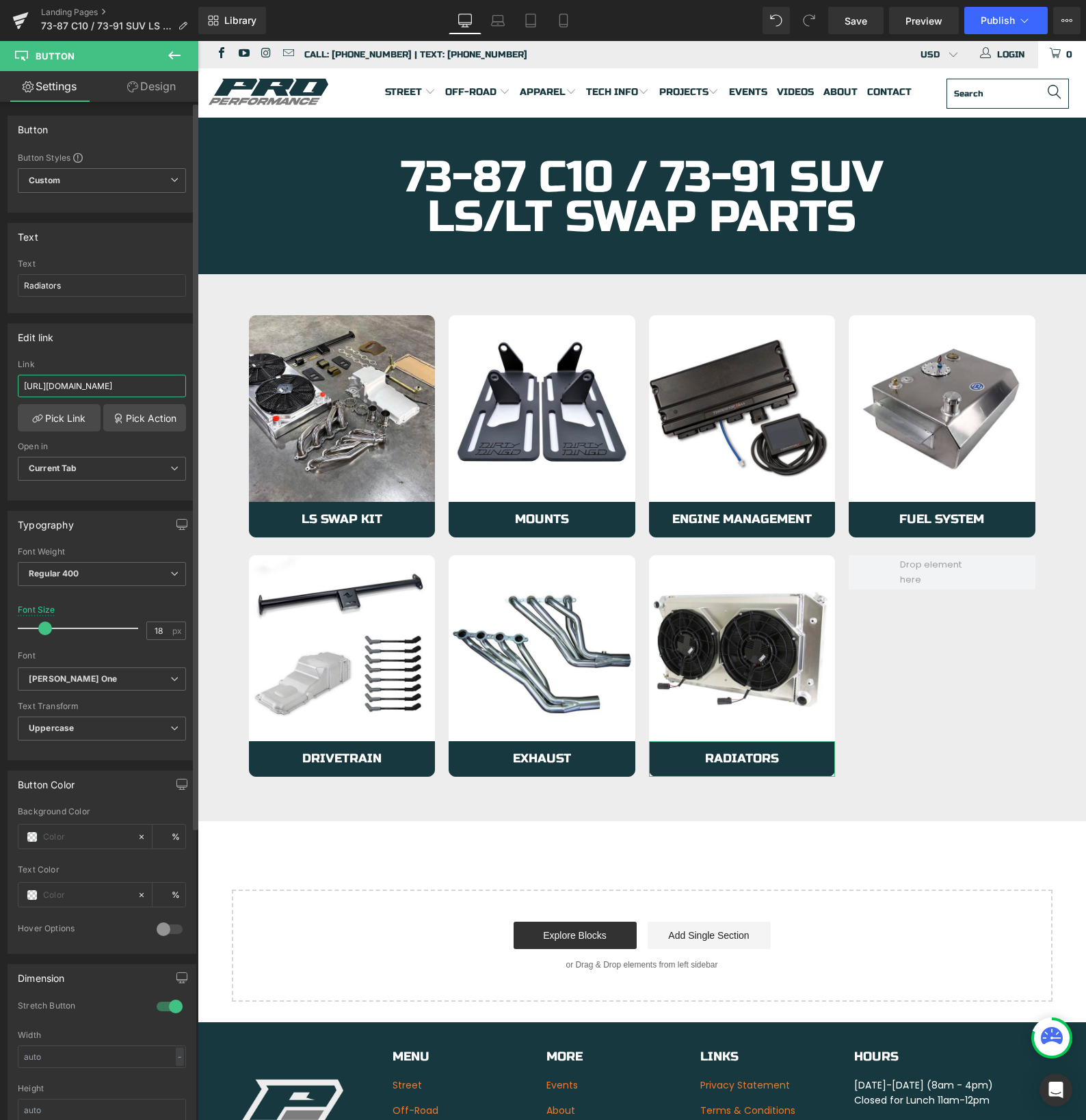
click at [68, 378] on input "https://azproperformance.com/collections/63-87-ls-lt-c10-radiators" at bounding box center [102, 386] width 168 height 23
type input "https://azproperformance.com/collections/73-87-ls-lt-c10-radiators"
click at [854, 28] on link "Save" at bounding box center [855, 21] width 55 height 27
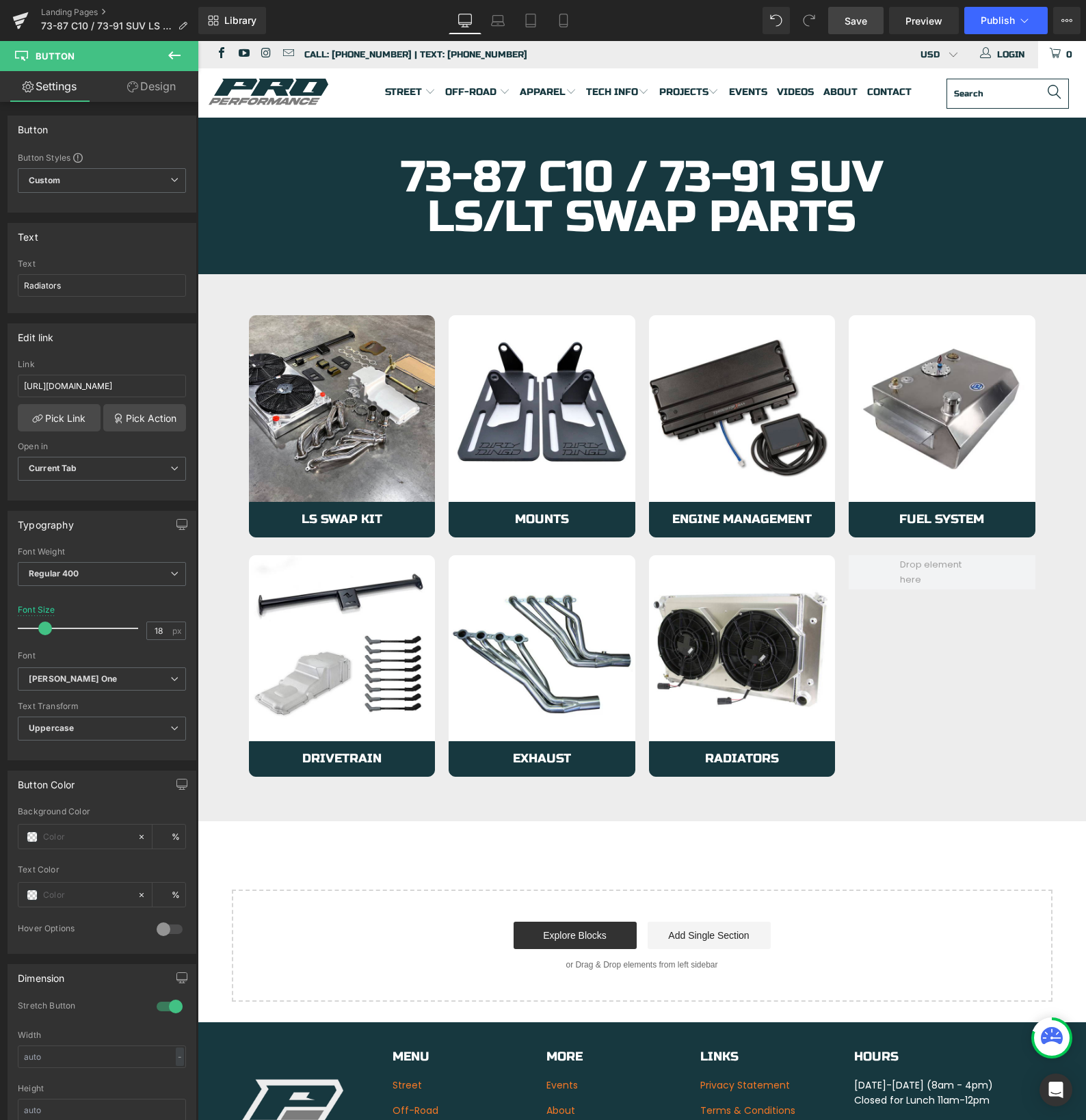
scroll to position [0, 0]
click at [989, 18] on span "Publish" at bounding box center [998, 21] width 35 height 11
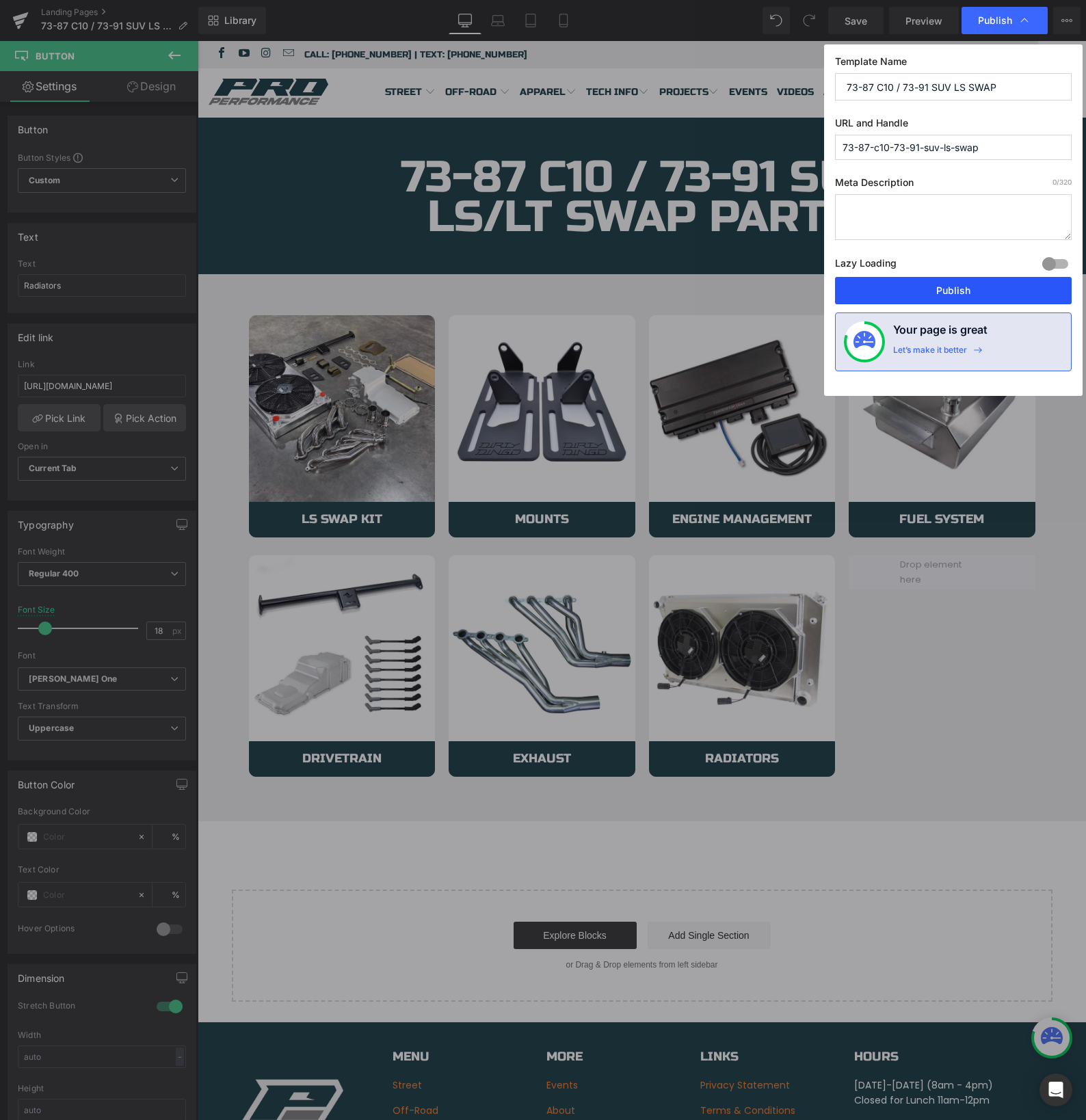
click at [906, 288] on button "Publish" at bounding box center [953, 290] width 237 height 27
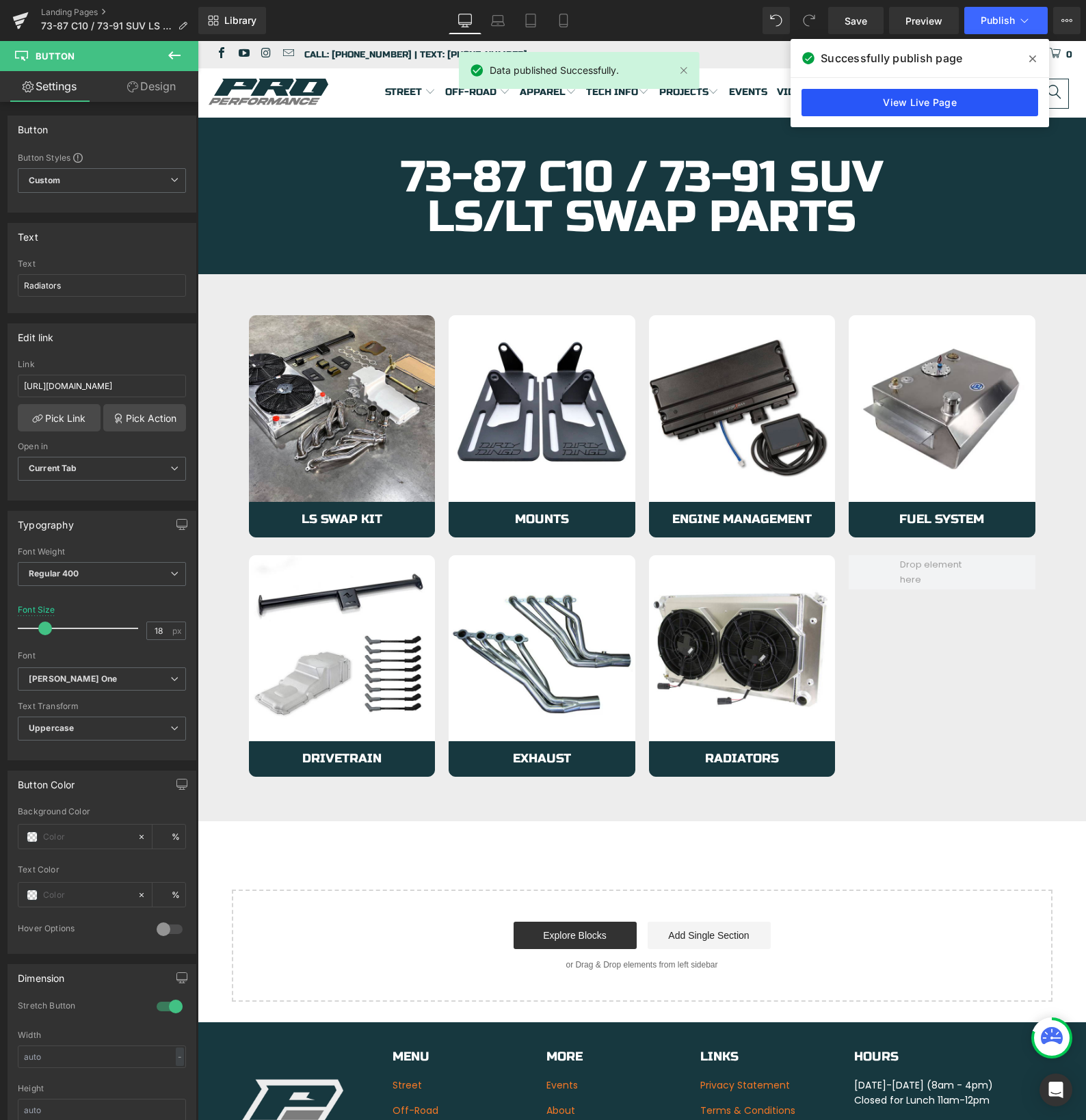
click at [943, 95] on link "View Live Page" at bounding box center [920, 103] width 237 height 27
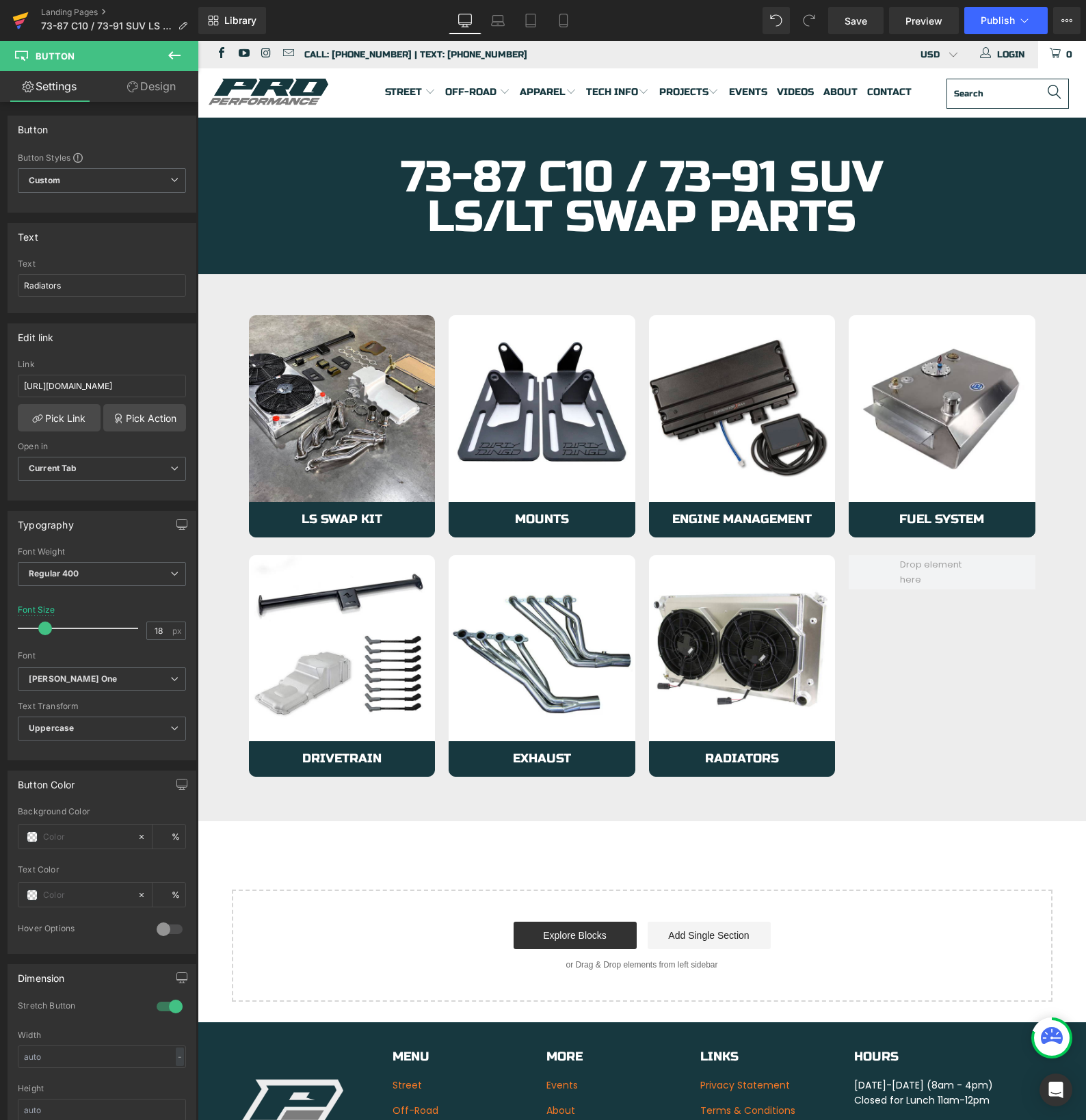
click at [21, 24] on icon at bounding box center [21, 21] width 16 height 34
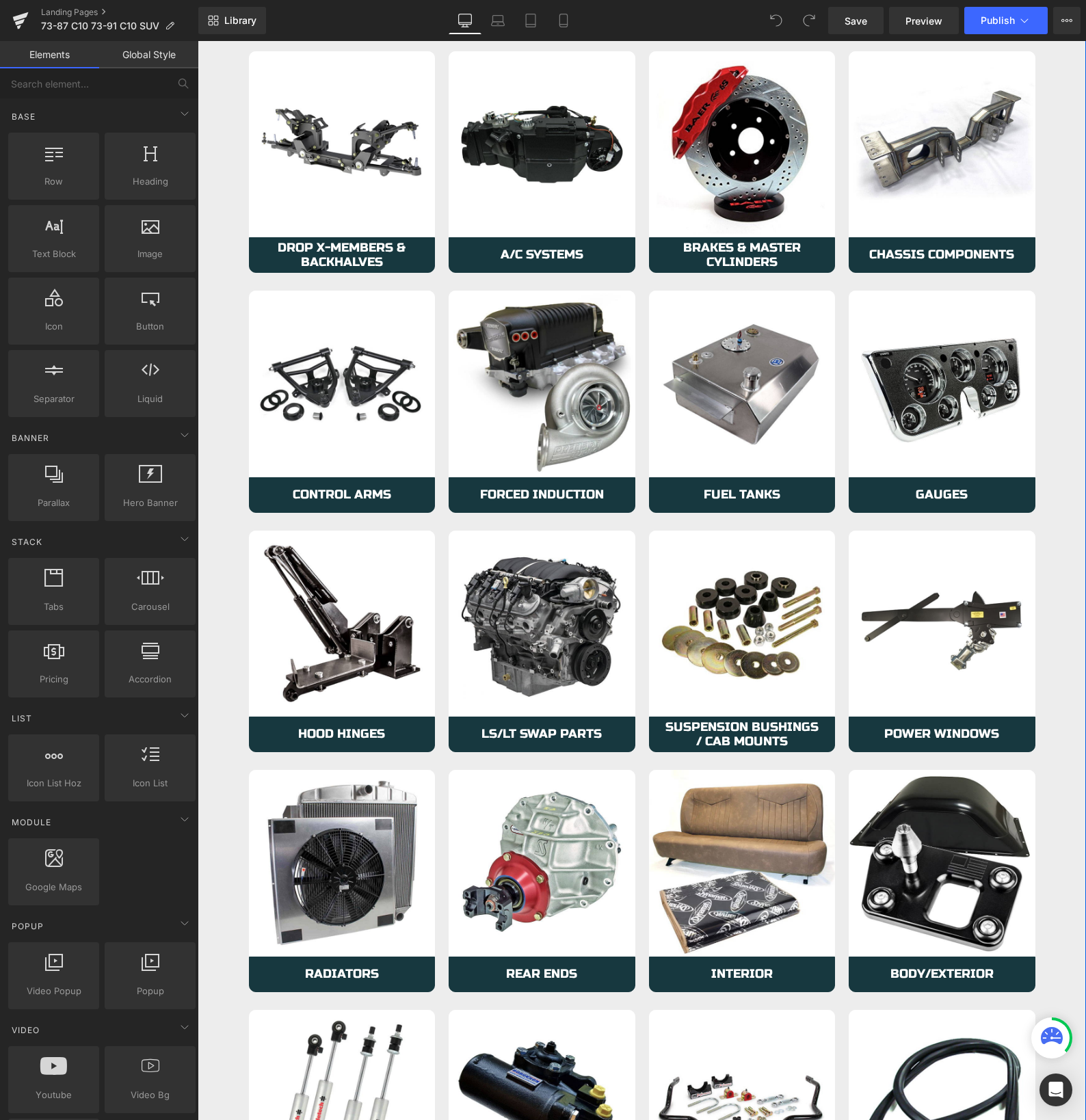
scroll to position [518, 0]
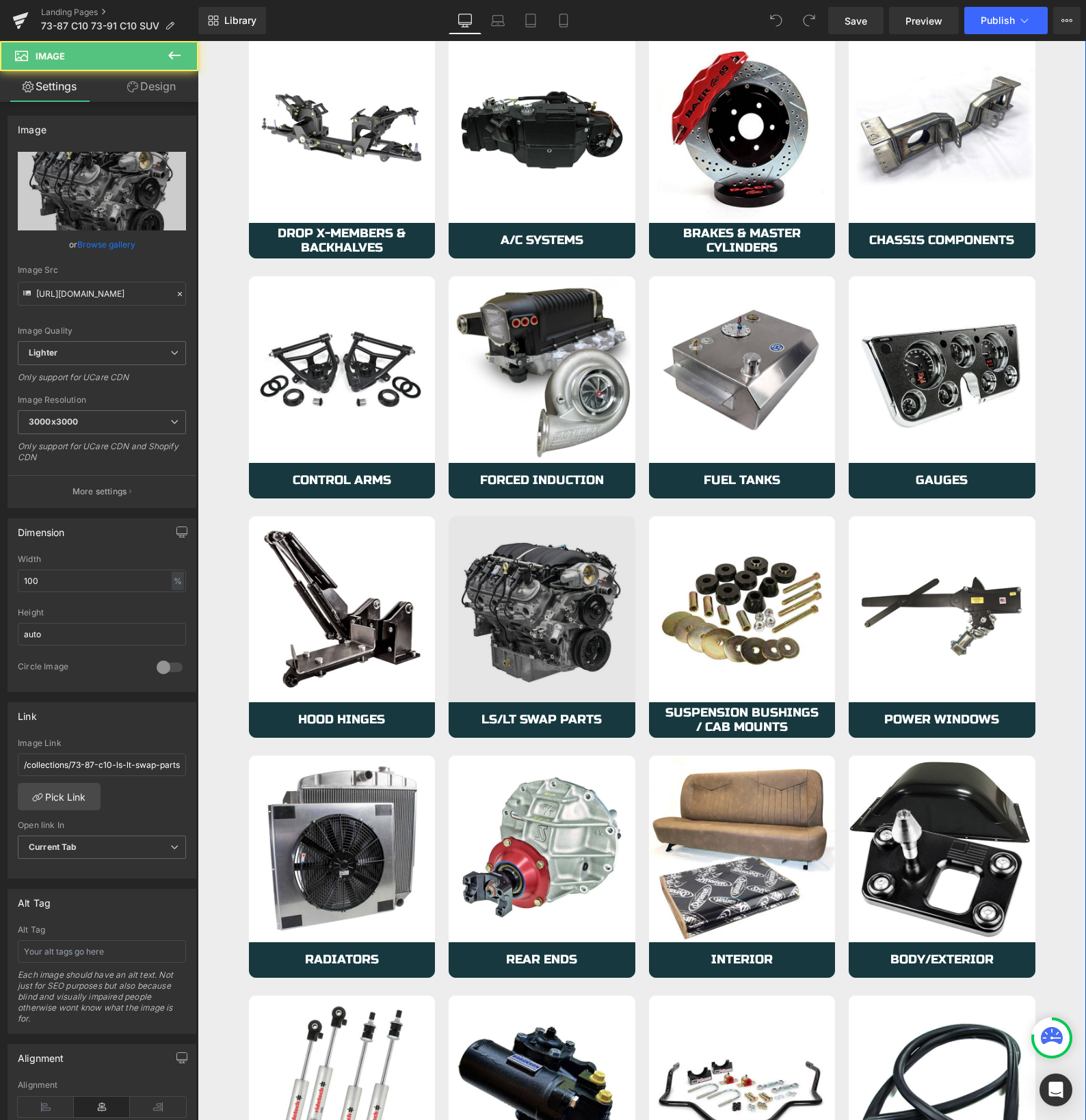
click at [466, 637] on img at bounding box center [542, 610] width 187 height 187
click at [472, 635] on img at bounding box center [542, 610] width 187 height 187
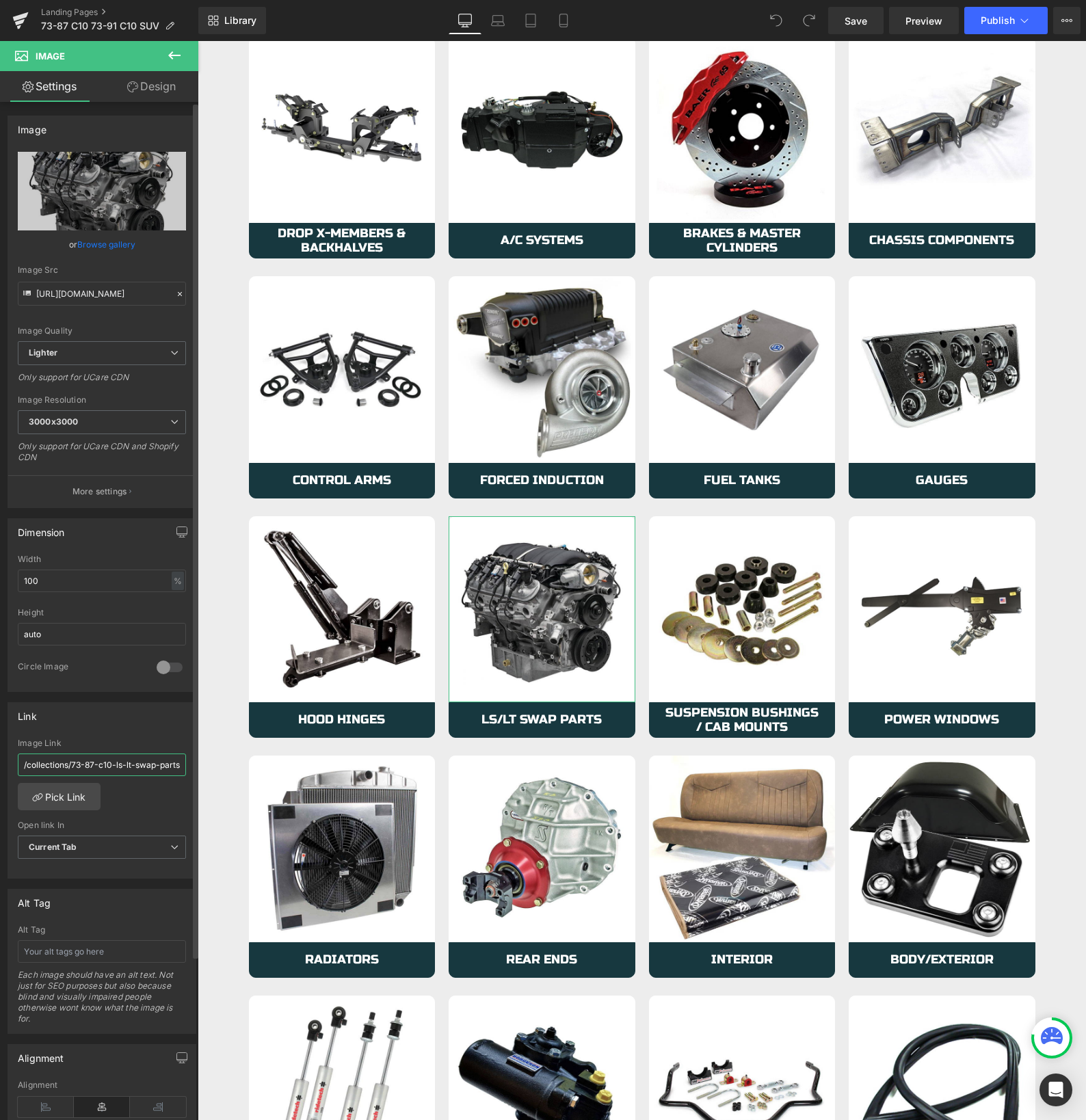
click at [79, 767] on input "/collections/73-87-c10-ls-lt-swap-parts-kits-1" at bounding box center [102, 764] width 168 height 23
click at [57, 798] on link "Pick Link" at bounding box center [59, 796] width 83 height 27
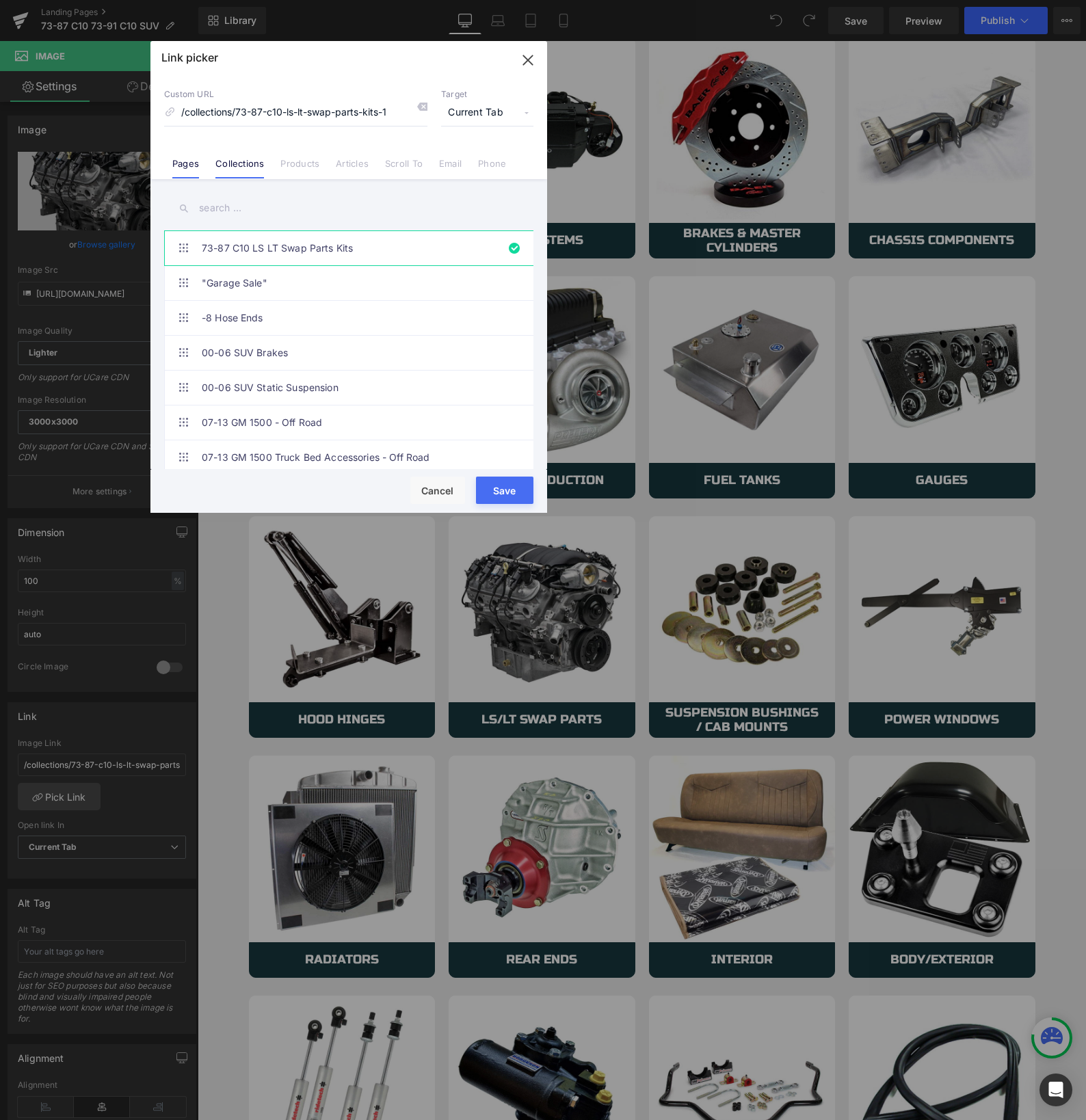
click at [186, 165] on link "Pages" at bounding box center [185, 168] width 26 height 21
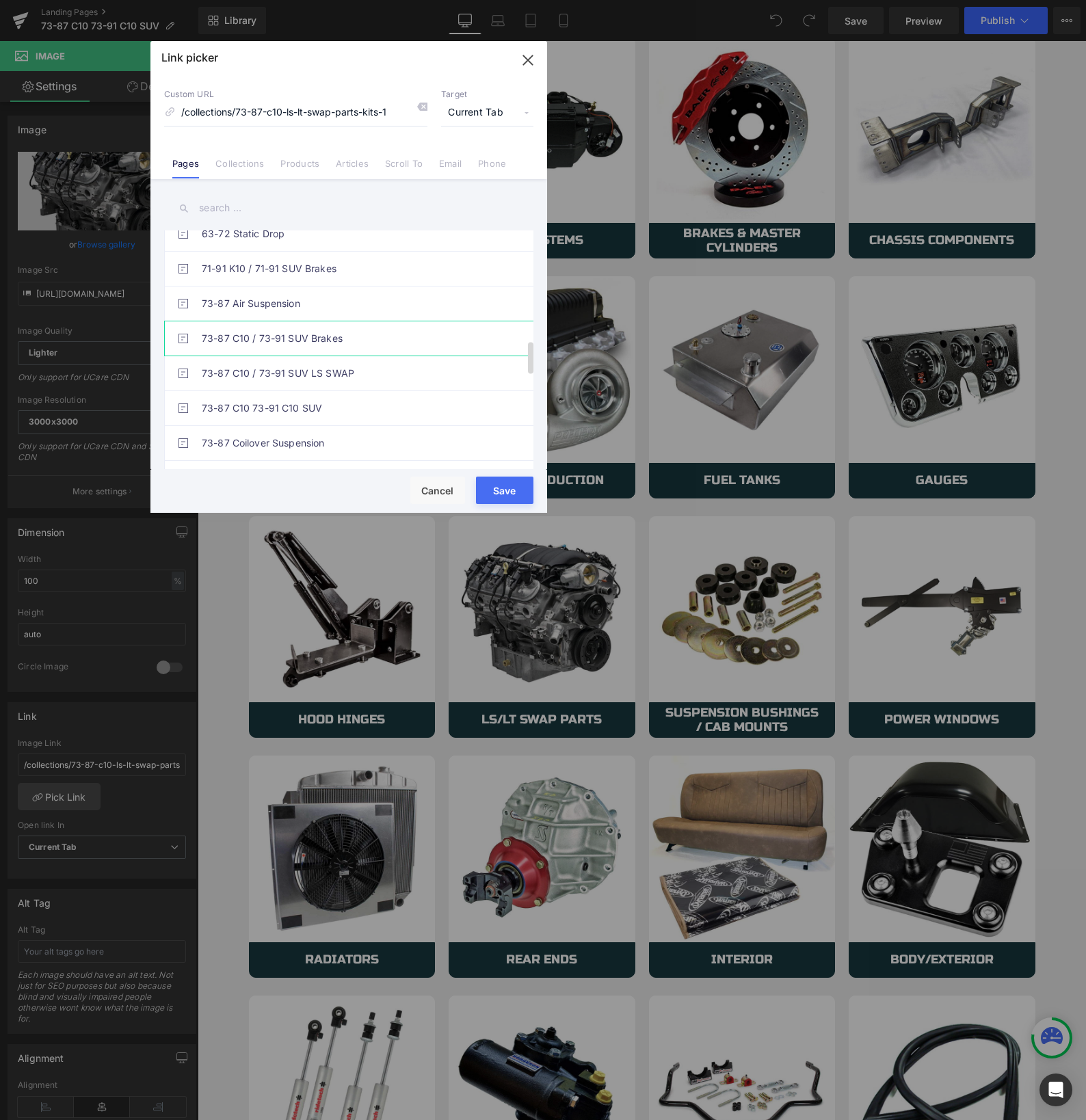
scroll to position [835, 0]
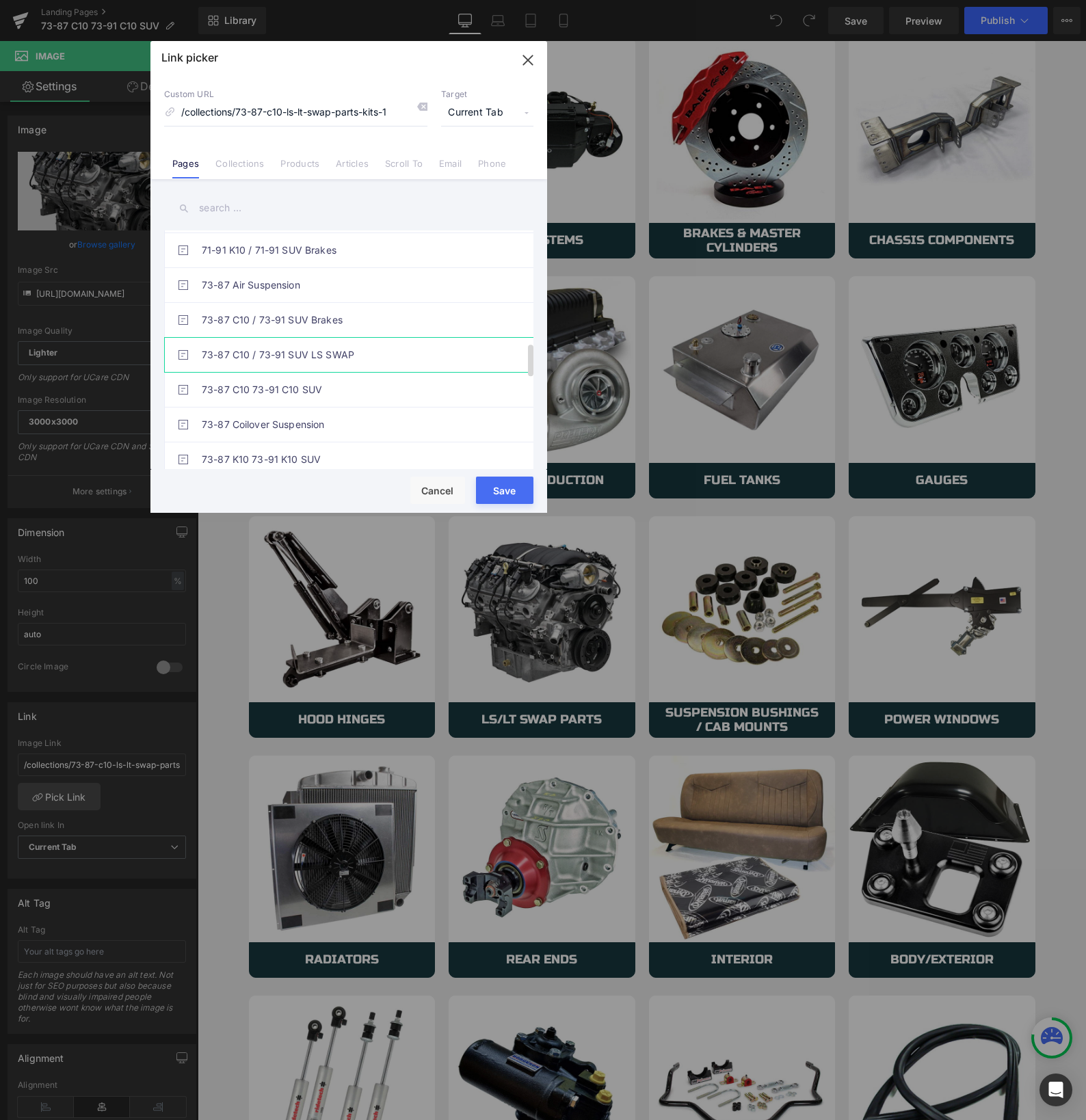
click at [287, 355] on link "73-87 C10 / 73-91 SUV LS SWAP" at bounding box center [351, 355] width 301 height 34
drag, startPoint x: 513, startPoint y: 500, endPoint x: 315, endPoint y: 458, distance: 202.4
click at [513, 500] on button "Save" at bounding box center [504, 490] width 57 height 27
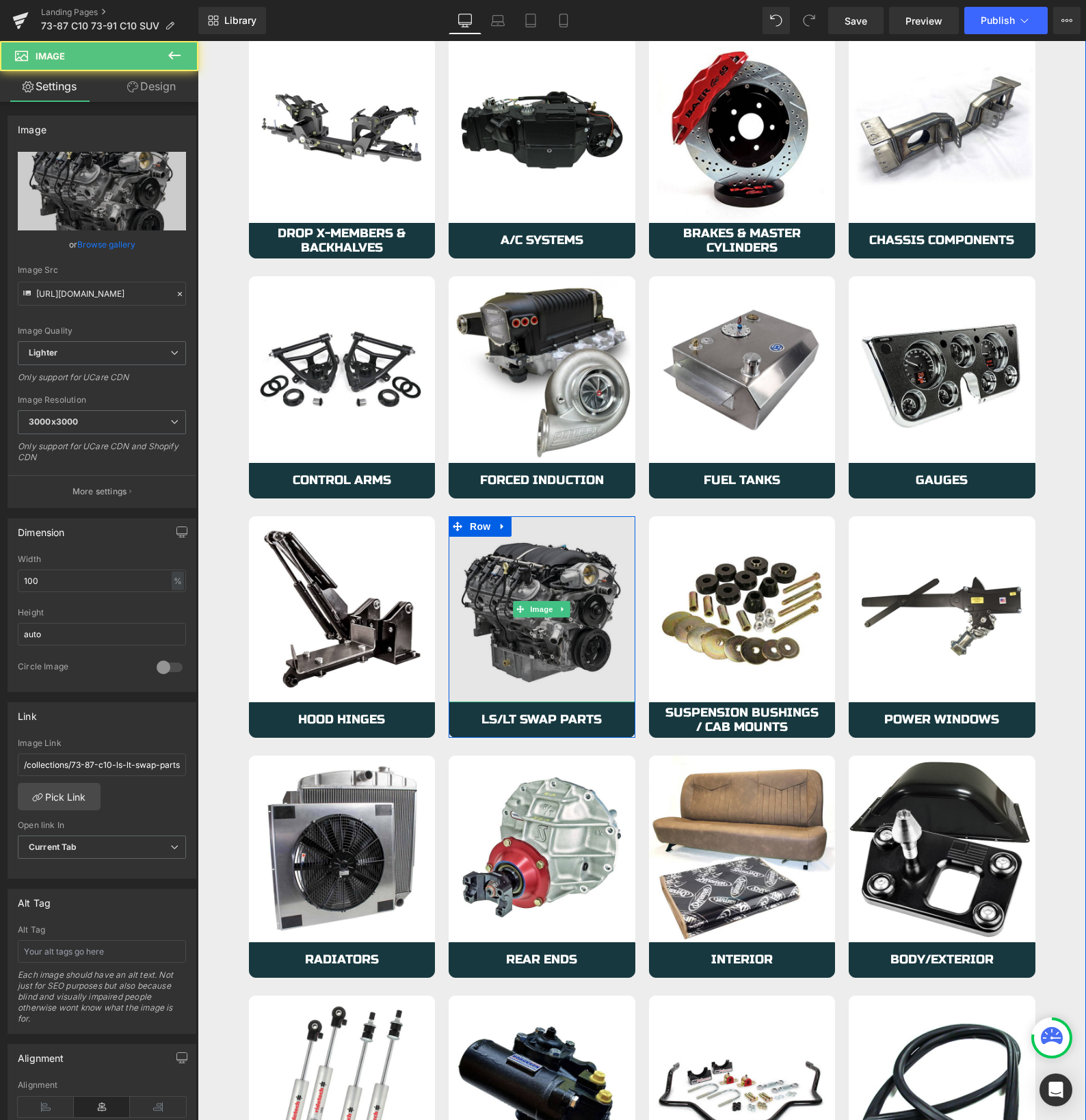
click at [475, 630] on img at bounding box center [542, 610] width 187 height 187
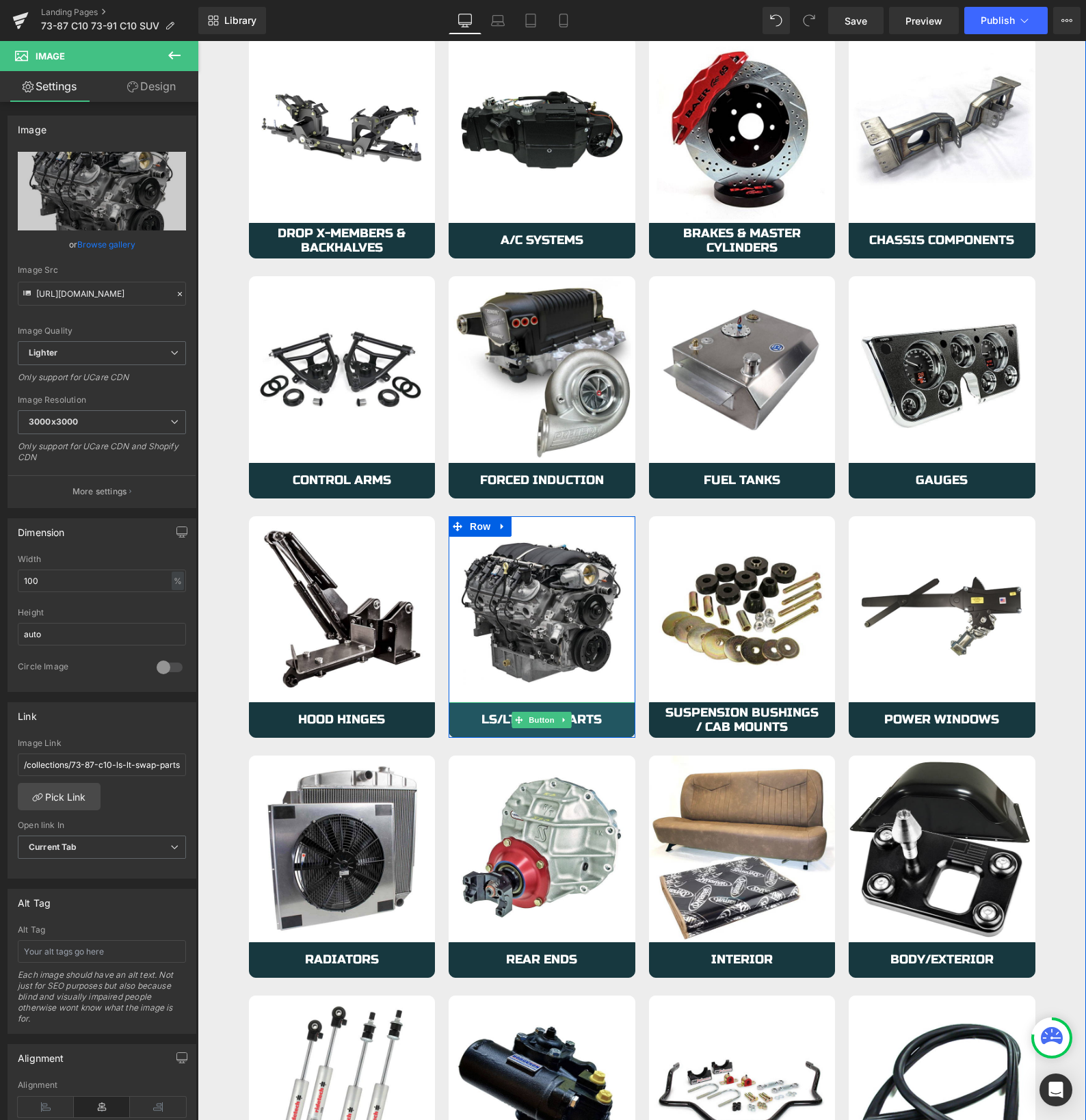
click at [479, 720] on link "LS/LT Swap Parts" at bounding box center [542, 719] width 187 height 35
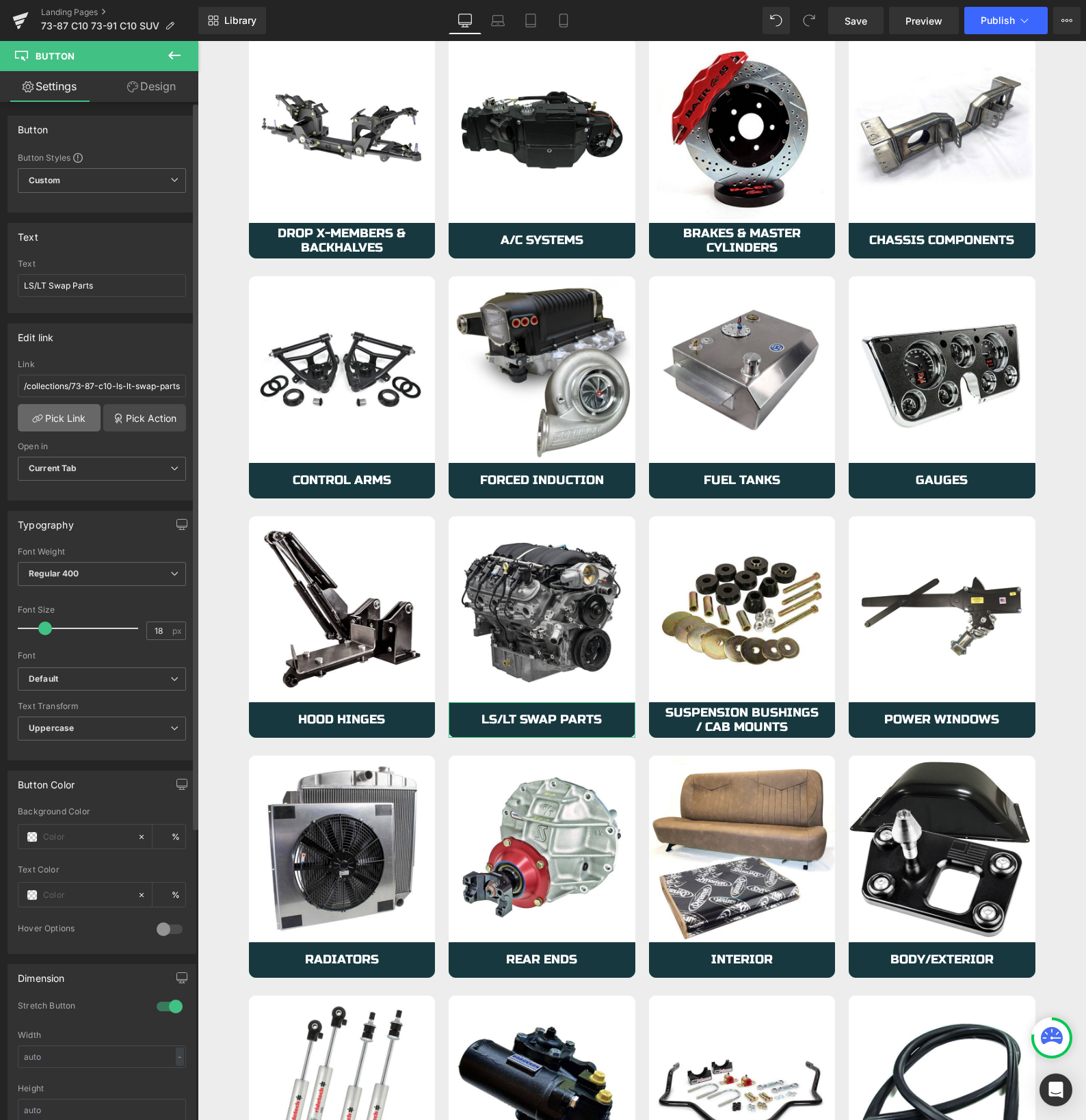
click at [59, 417] on link "Pick Link" at bounding box center [59, 418] width 83 height 27
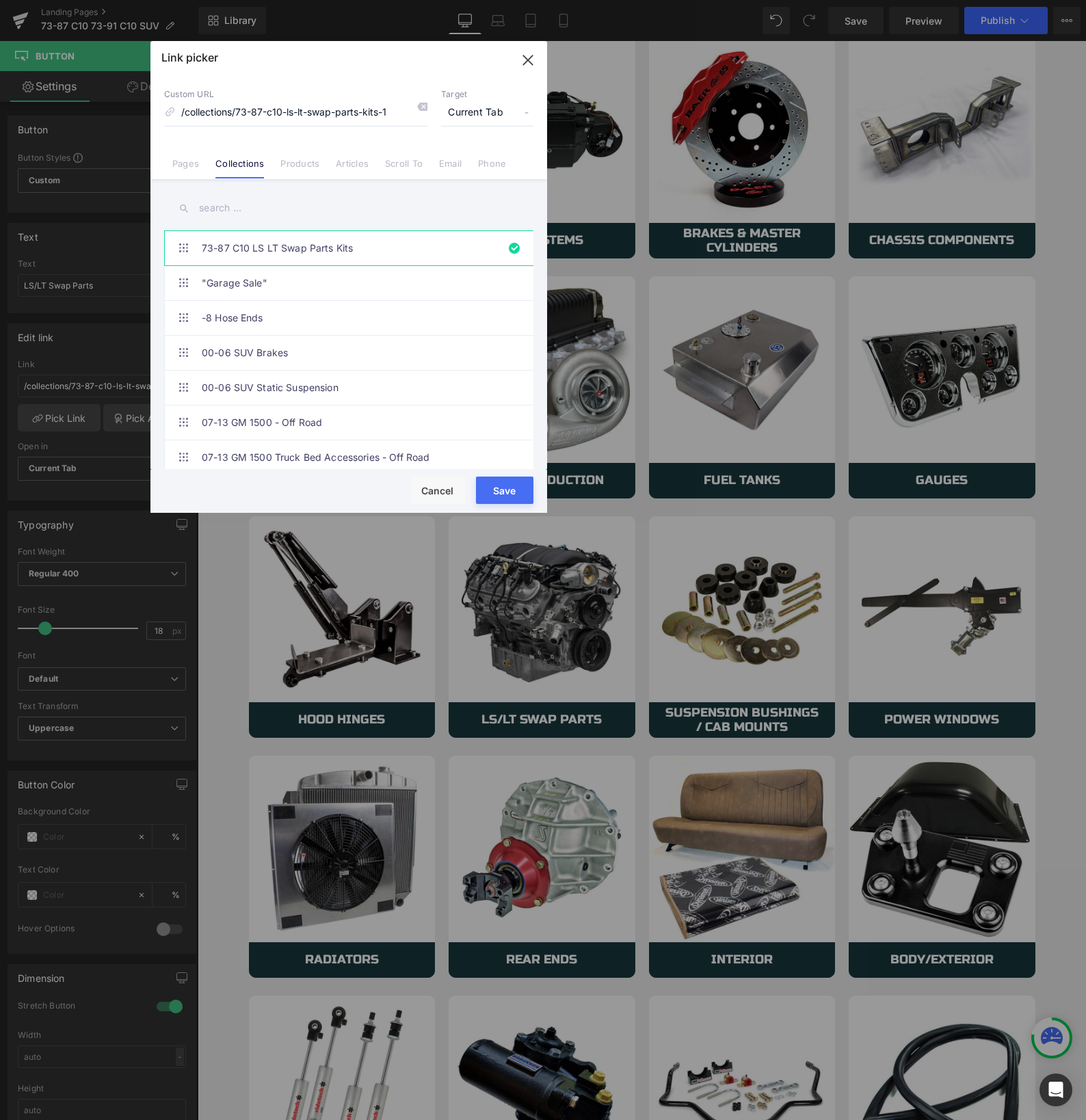
click at [189, 164] on link "Pages" at bounding box center [185, 168] width 26 height 21
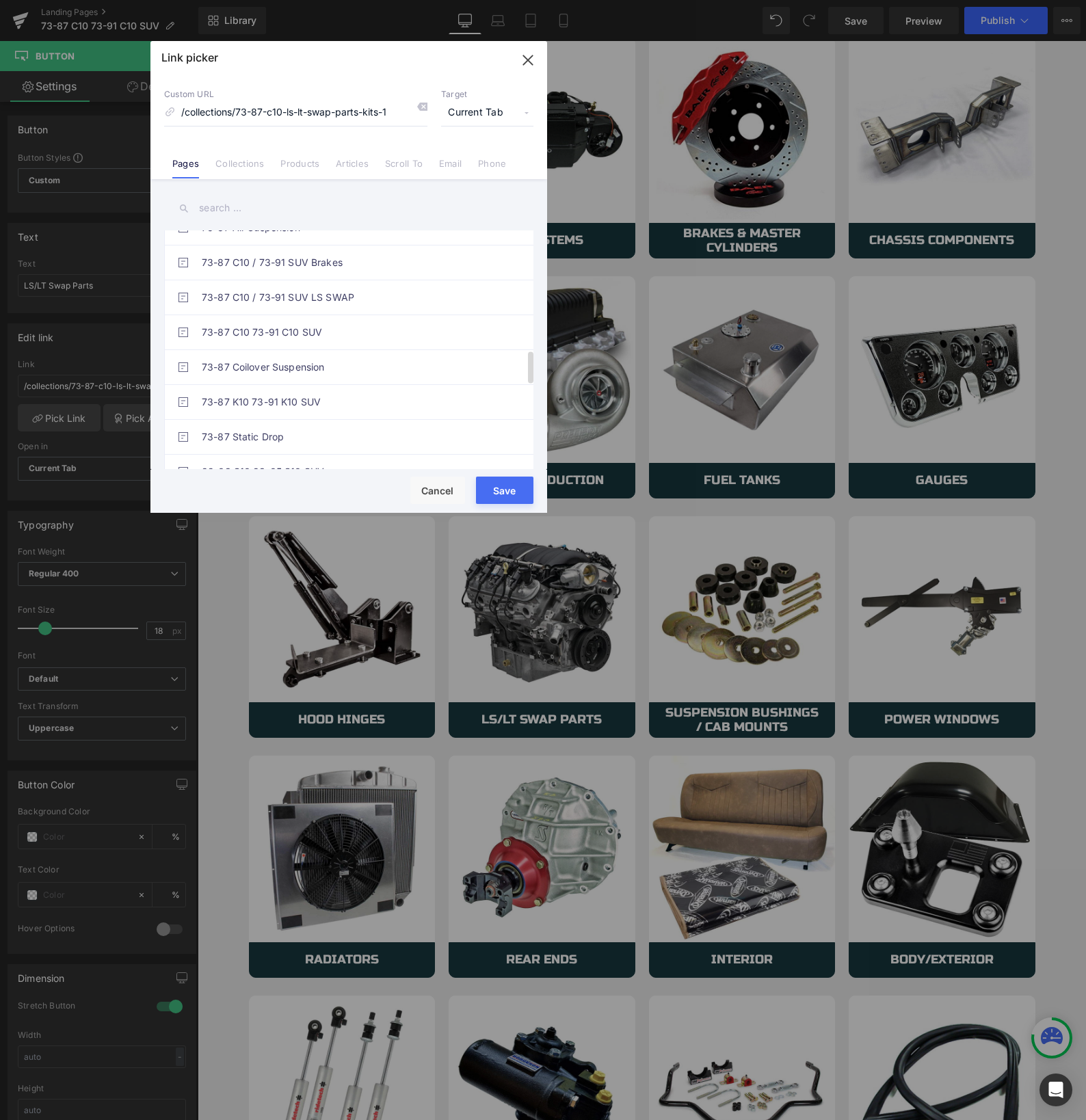
scroll to position [886, 0]
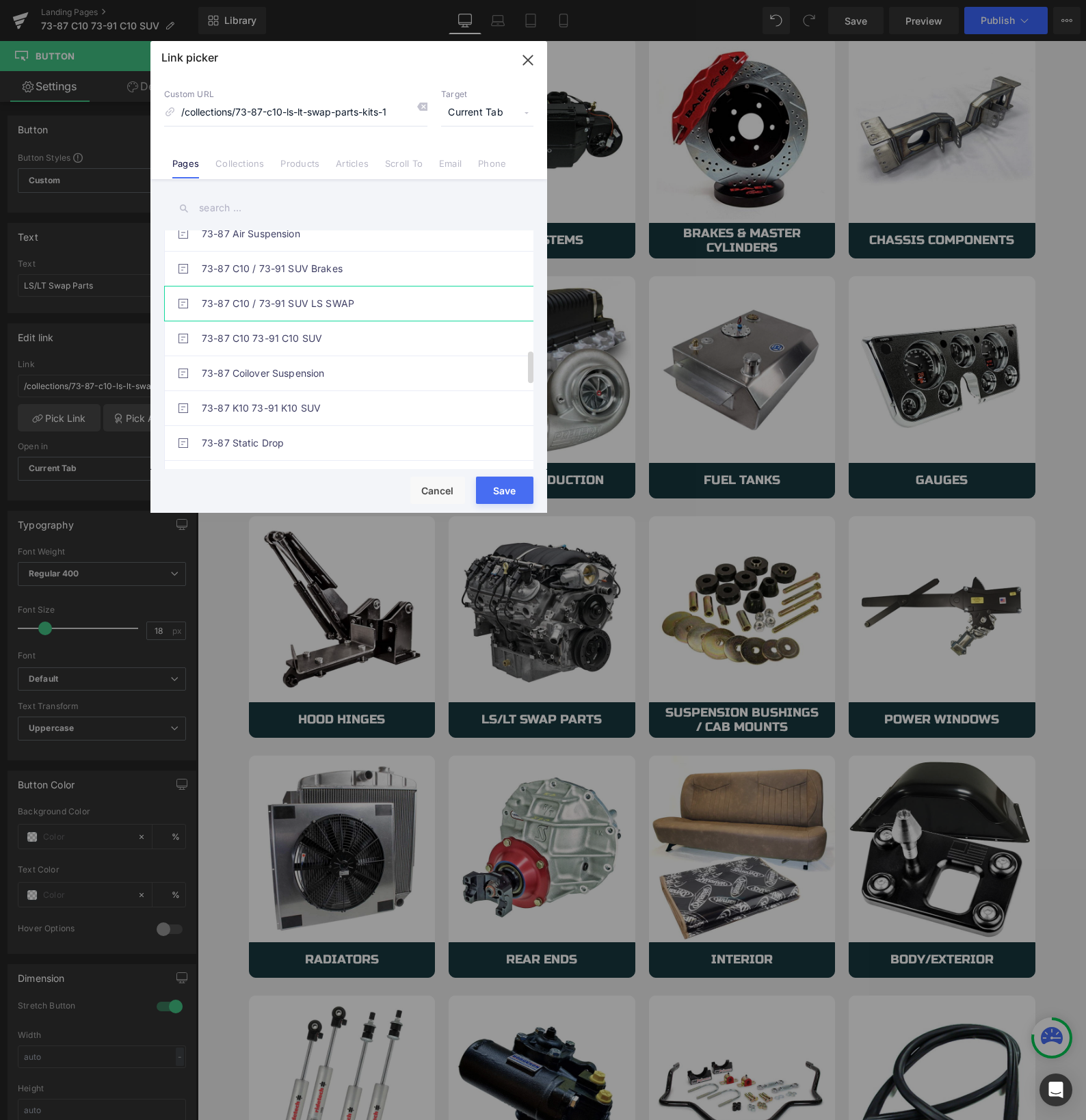
click at [292, 309] on link "73-87 C10 / 73-91 SUV LS SWAP" at bounding box center [351, 304] width 301 height 34
click at [489, 489] on button "Save" at bounding box center [504, 490] width 57 height 27
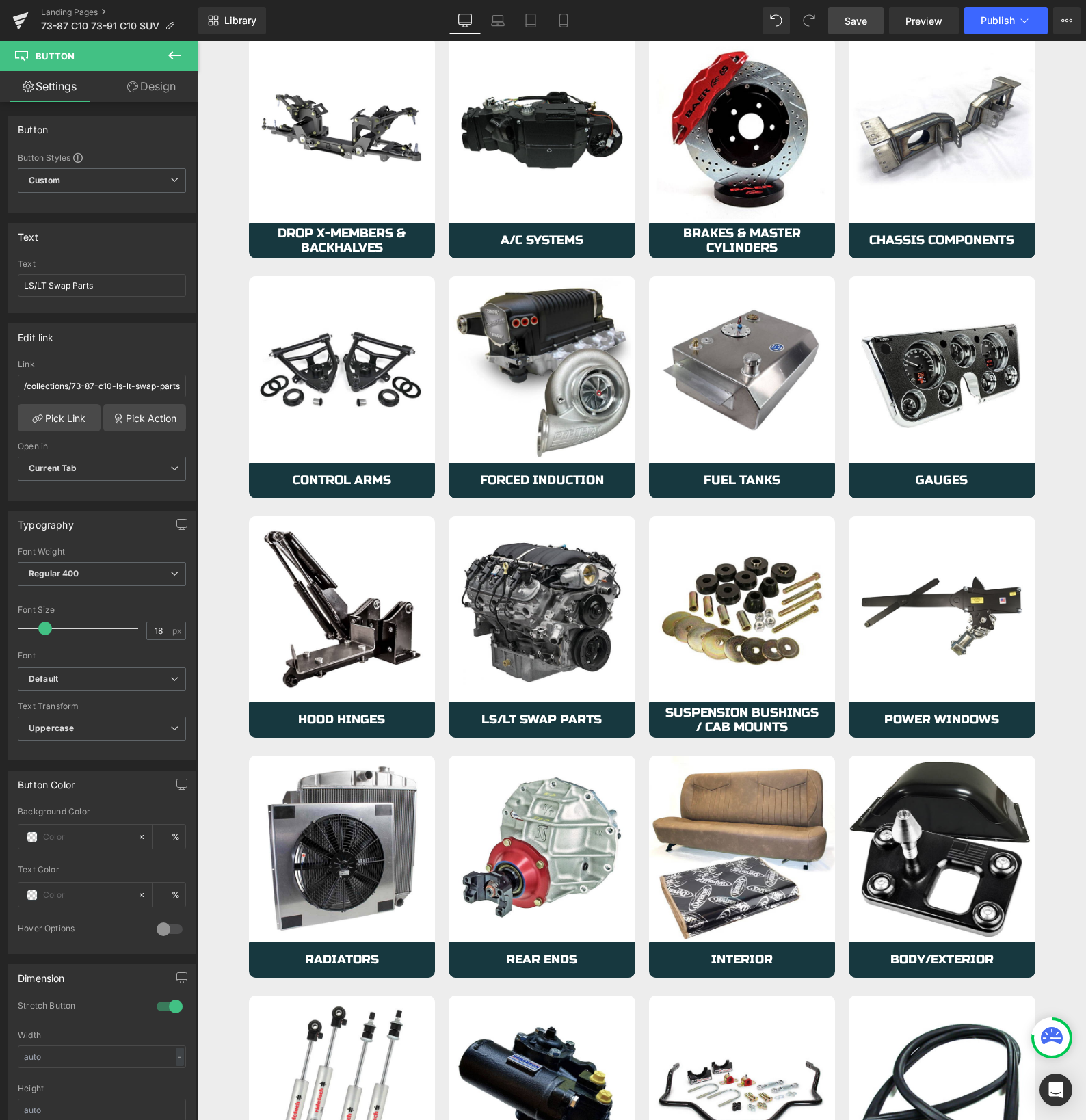
click at [854, 20] on span "Save" at bounding box center [855, 21] width 23 height 15
click at [994, 25] on span "Publish" at bounding box center [998, 21] width 35 height 11
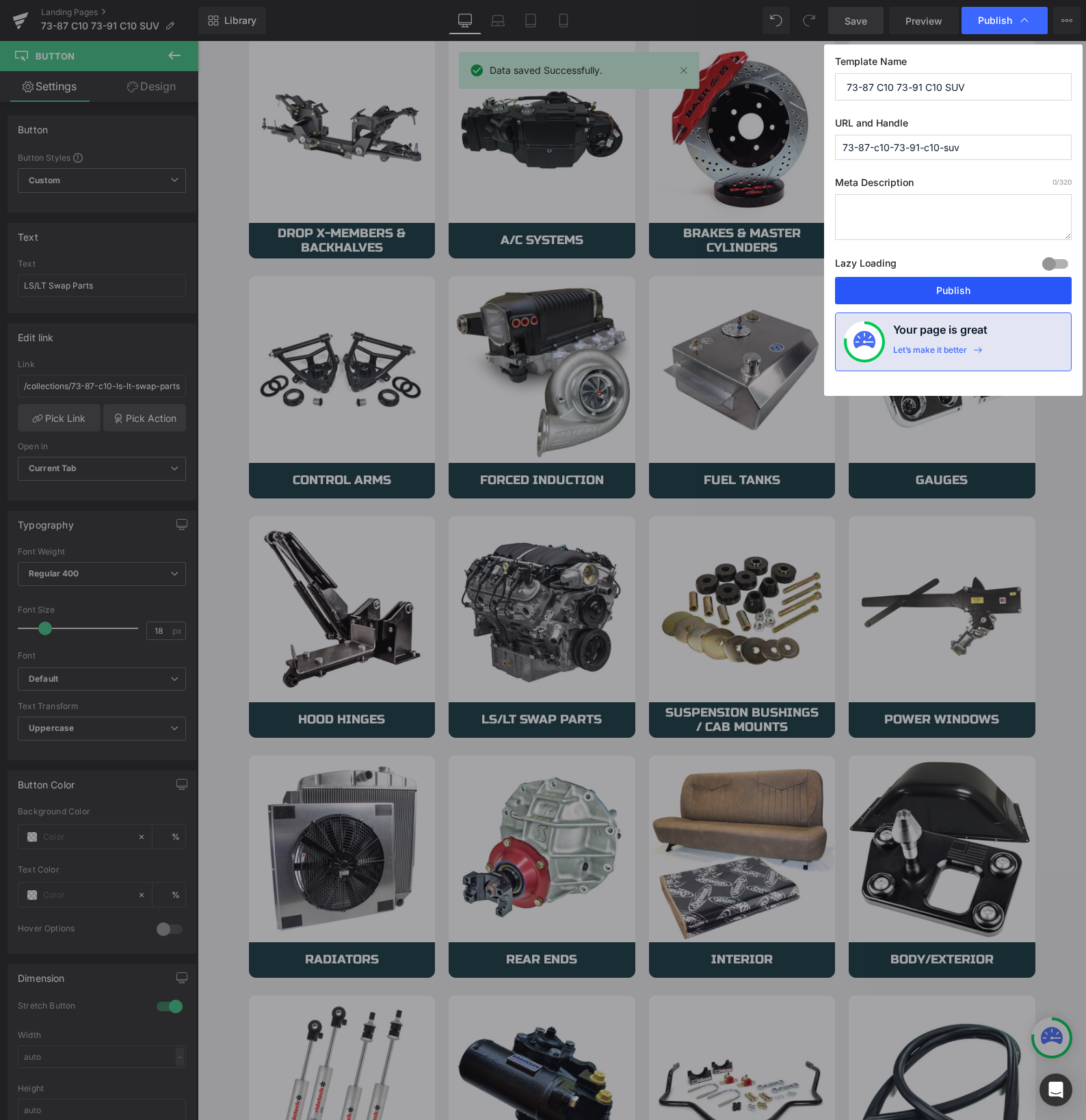
click at [910, 289] on button "Publish" at bounding box center [953, 290] width 237 height 27
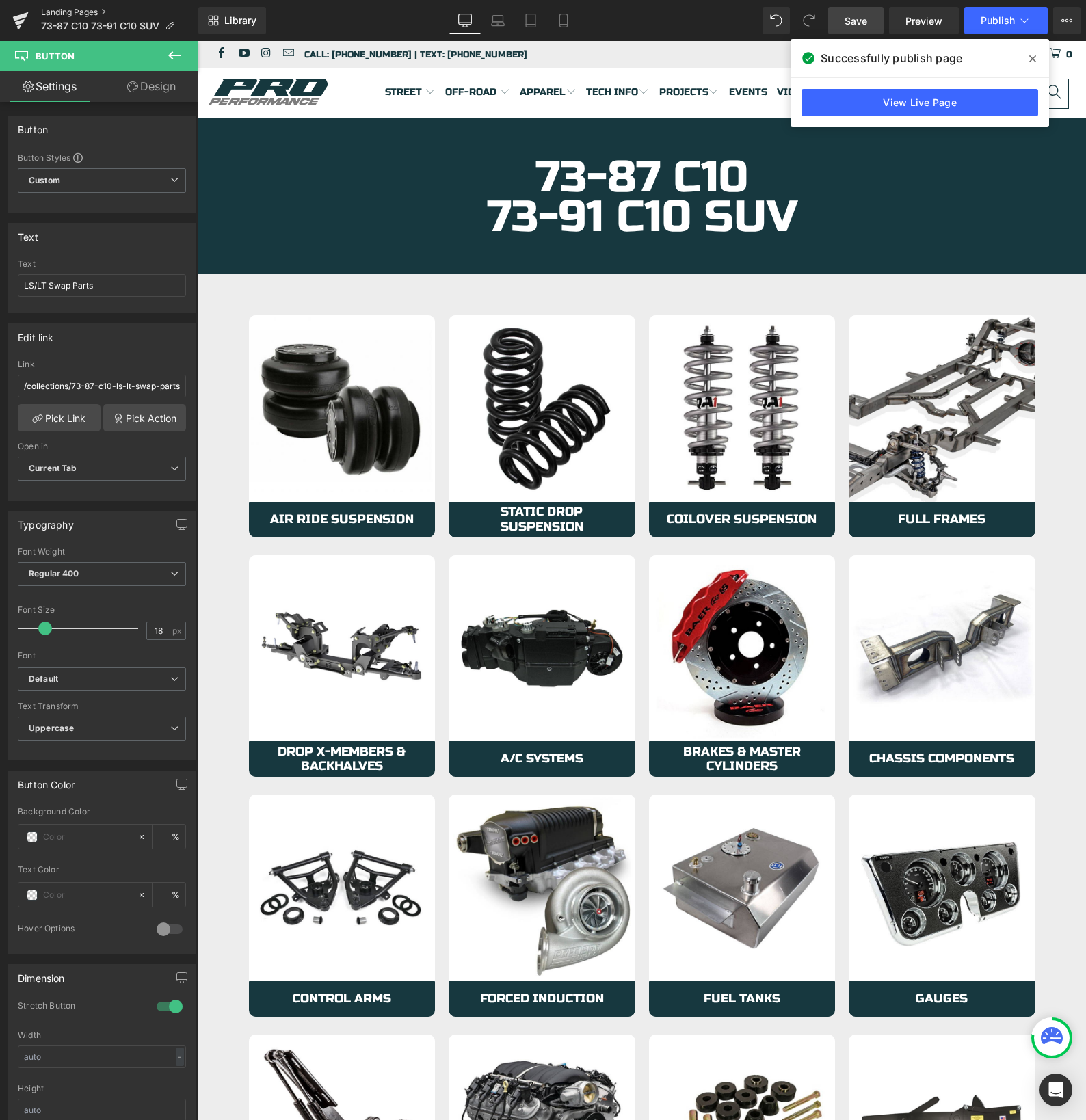
click at [57, 12] on link "Landing Pages" at bounding box center [119, 13] width 157 height 11
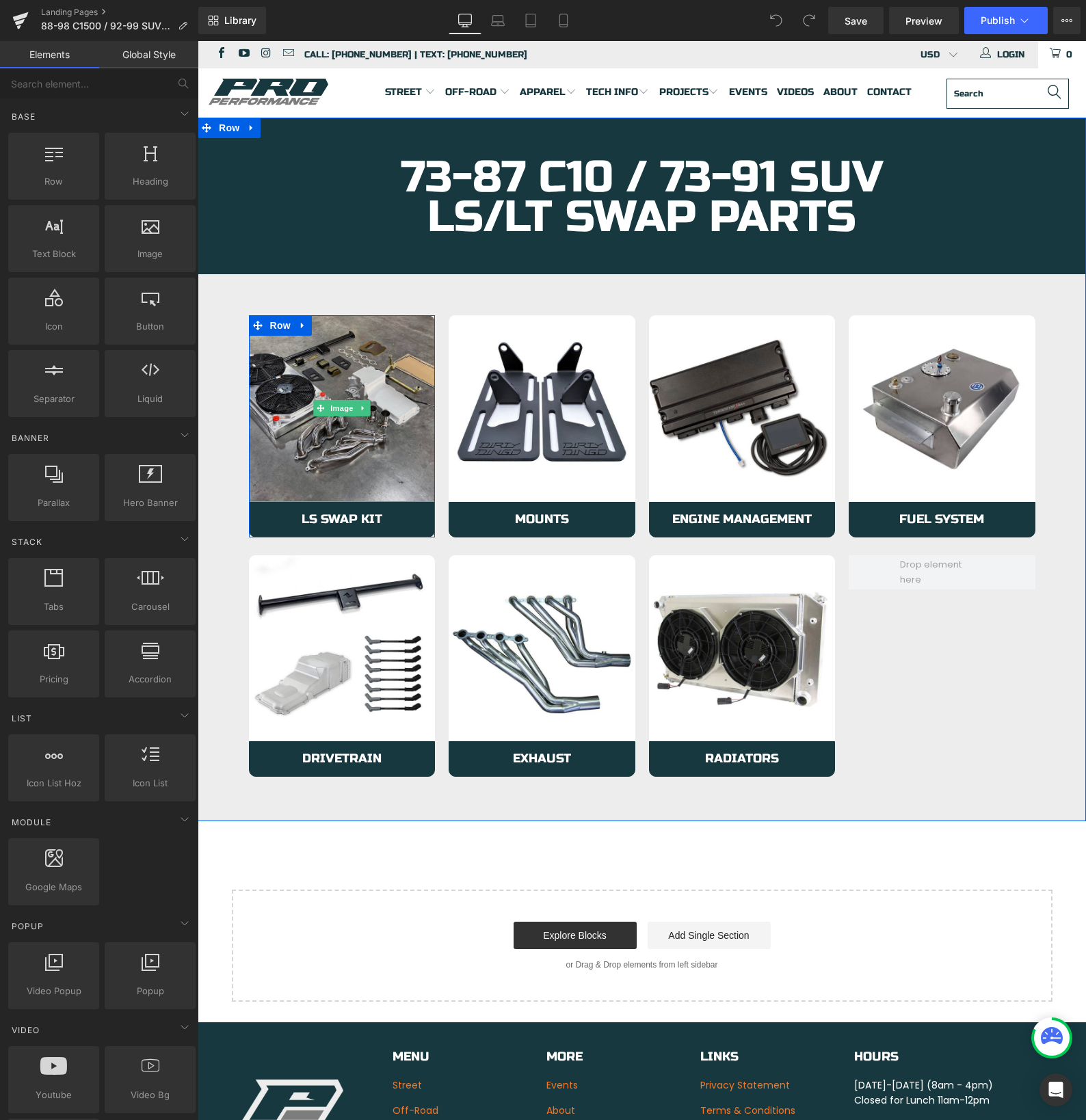
click at [273, 433] on img at bounding box center [342, 408] width 187 height 187
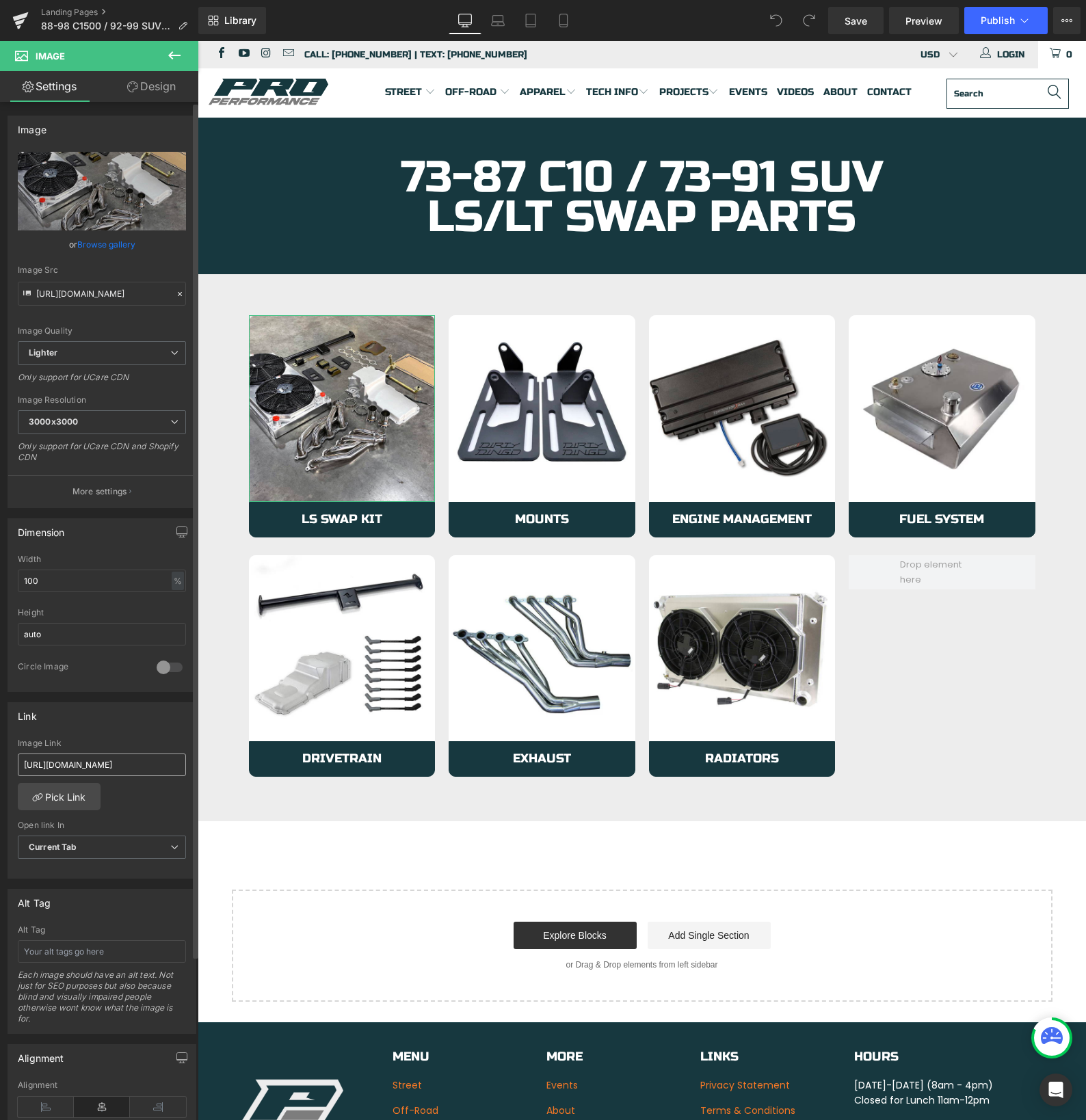
click at [54, 759] on input "https://azproperformance.com/collections/73-87-c10-ls-lt-swap-parts-kits-1/prod…" at bounding box center [102, 764] width 168 height 23
type input "https://azproperformance.com/collections/88-98-c1500-ls-lt-swap-parts-kits/prod…"
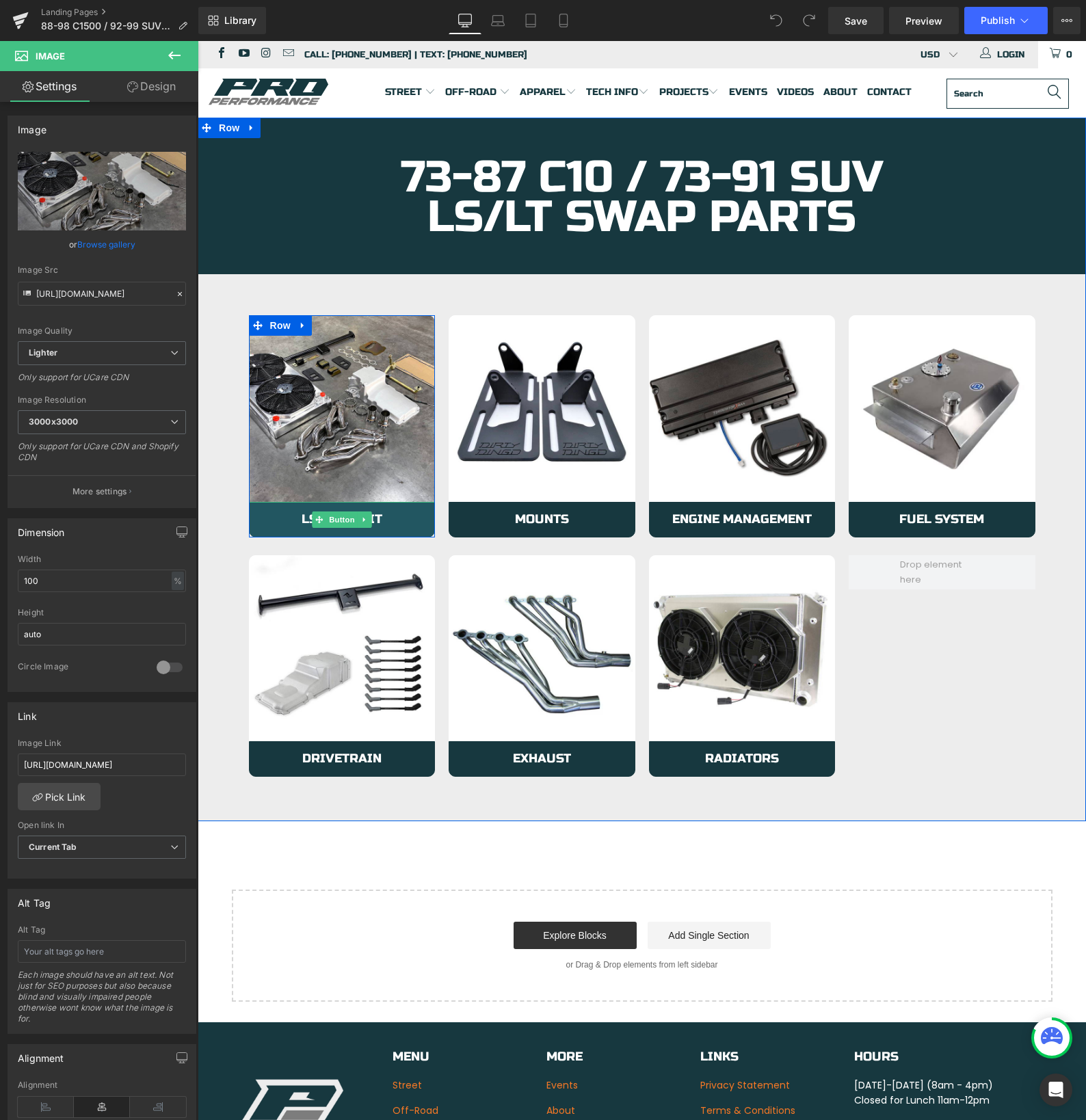
click at [279, 511] on link "LS Swap Kit" at bounding box center [342, 519] width 187 height 35
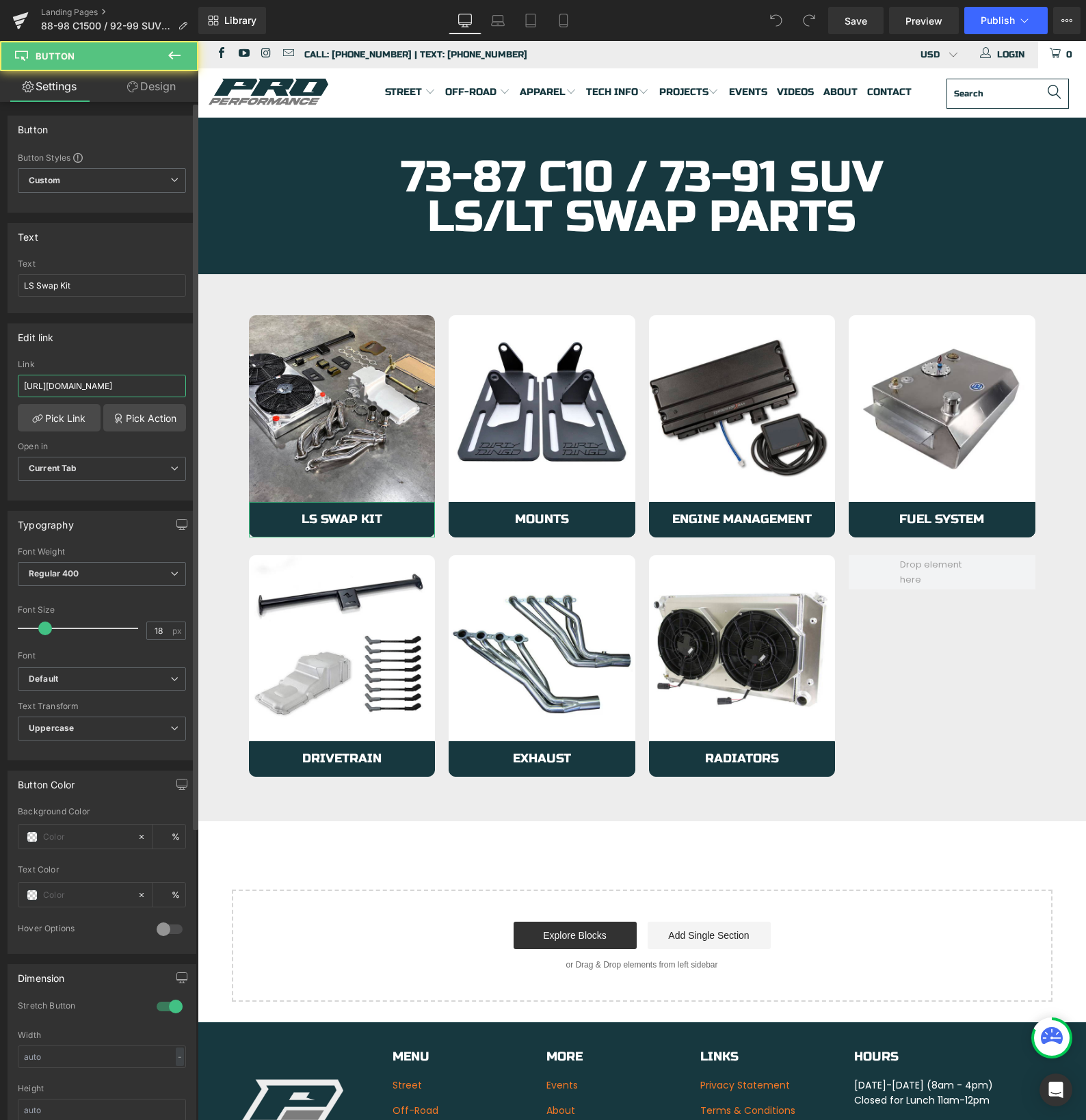
click at [90, 378] on input "https://azproperformance.com/collections/73-87-c10-ls-lt-swap-parts-kits-1/prod…" at bounding box center [102, 386] width 168 height 23
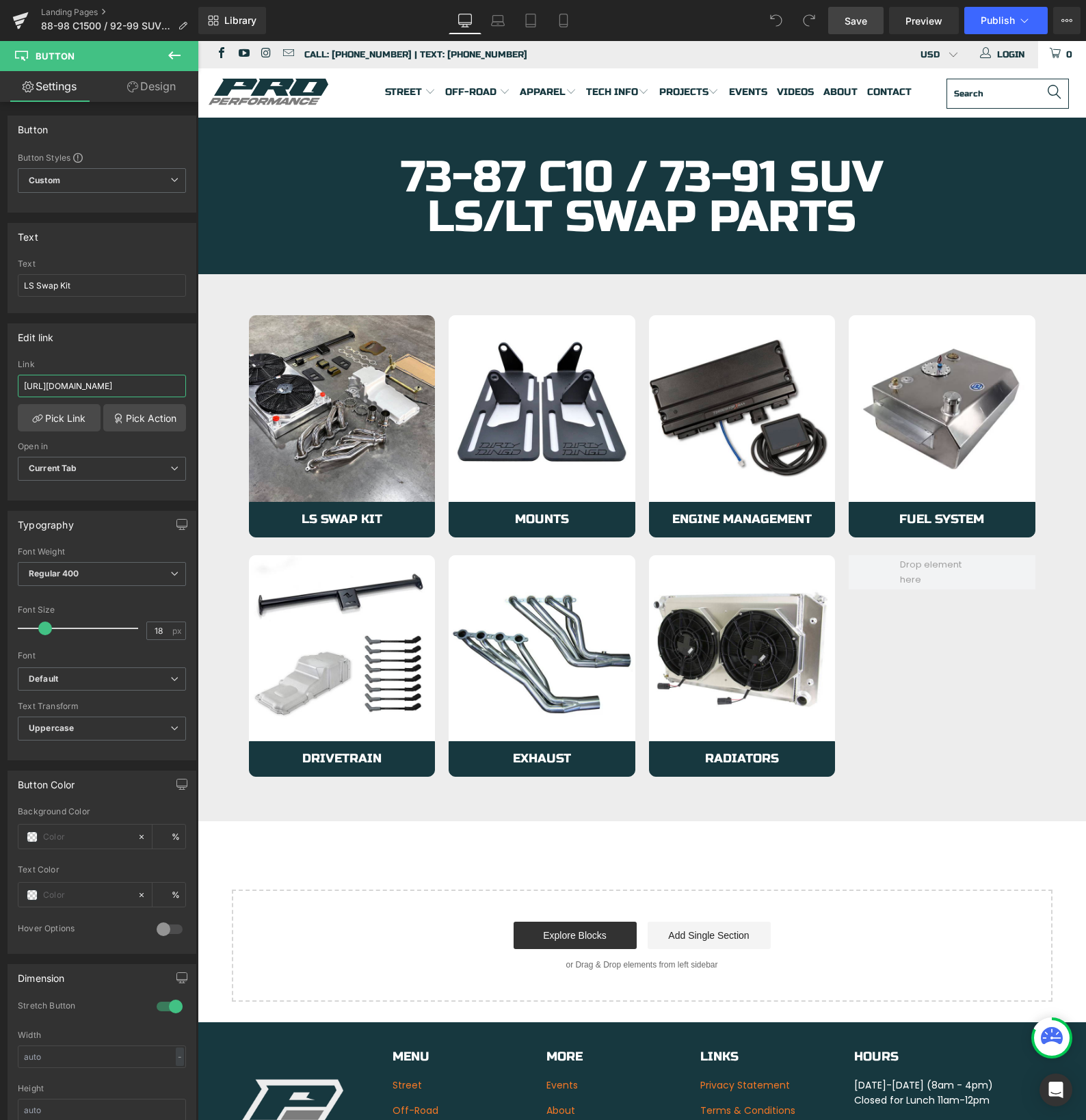
type input "https://azproperformance.com/collections/88-98-c1500-ls-lt-swap-parts-kits/prod…"
click at [862, 22] on span "Save" at bounding box center [855, 21] width 23 height 15
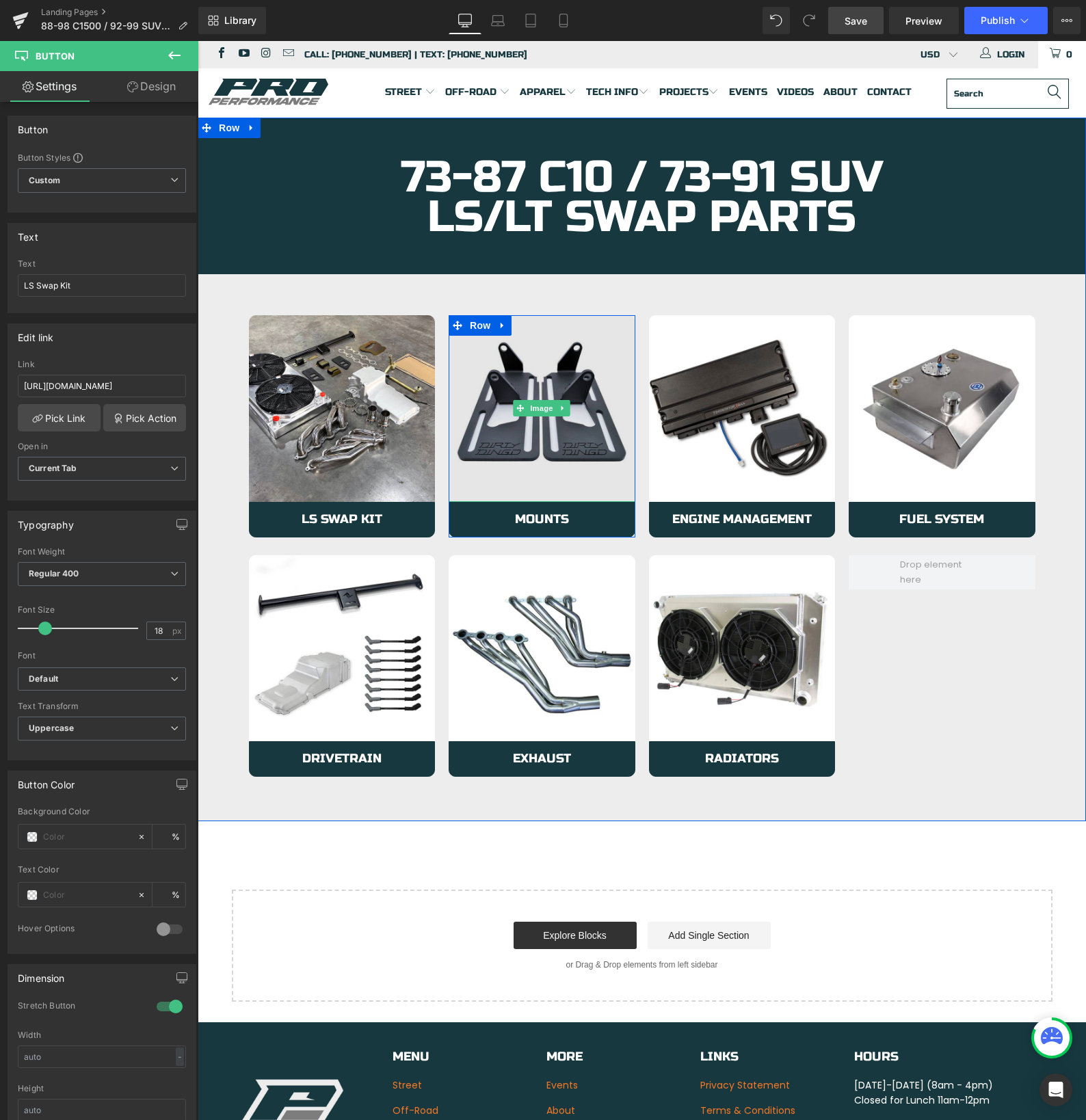
click at [522, 470] on img at bounding box center [542, 408] width 187 height 187
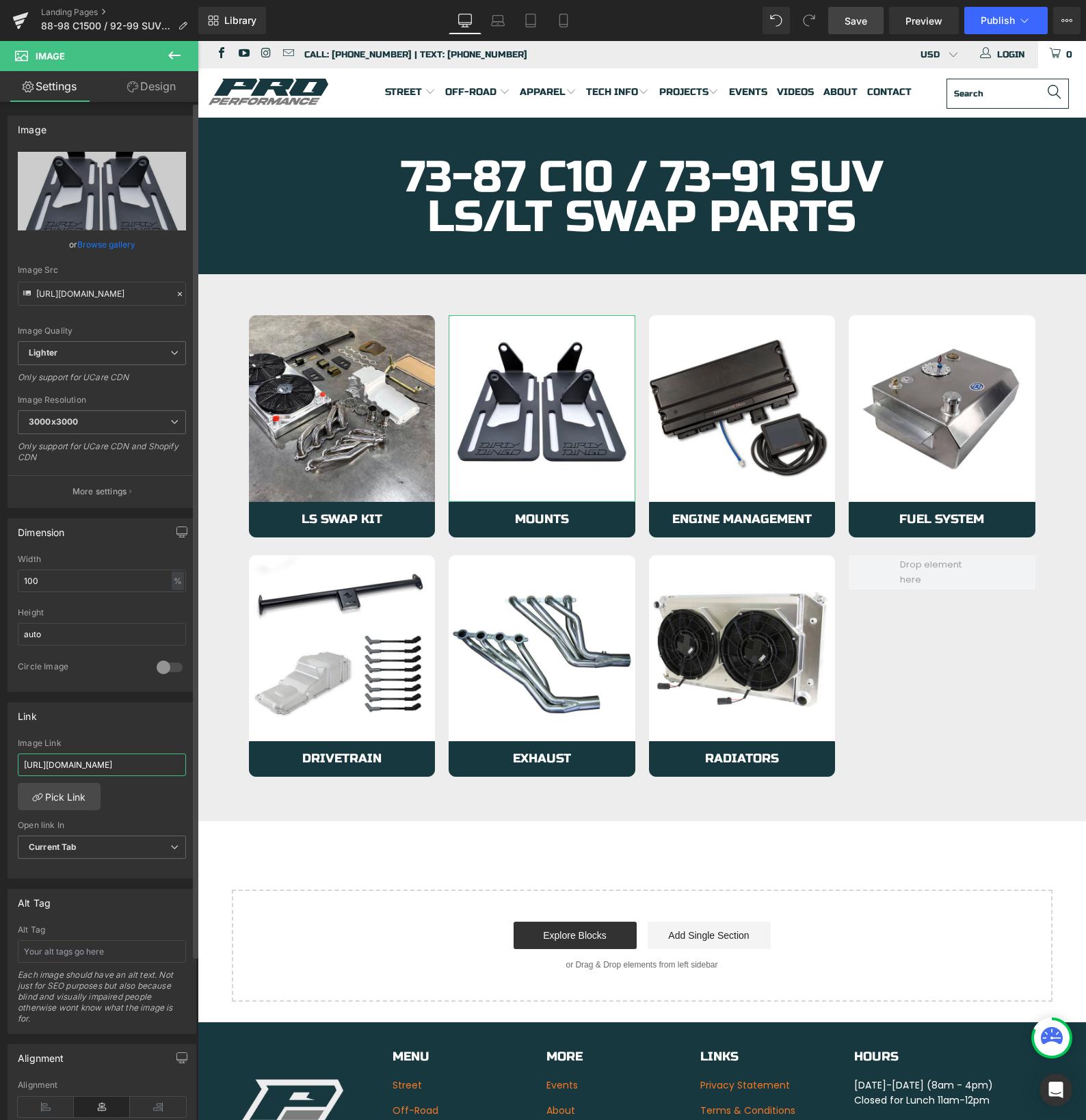
click at [76, 766] on input "https://azproperformance.com/collections/73-87-c10-ls-lt-mounts" at bounding box center [102, 764] width 168 height 23
click at [76, 767] on input "https://azproperformance.com/collections/73-87-c10-ls-lt-mounts" at bounding box center [102, 764] width 168 height 23
click at [76, 766] on input "https://azproperformance.com/collections/73-87-c10-ls-lt-mounts" at bounding box center [102, 764] width 168 height 23
paste input "88-98-c150"
type input "https://azproperformance.com/collections/88-98-c1500-ls-lt-mounts"
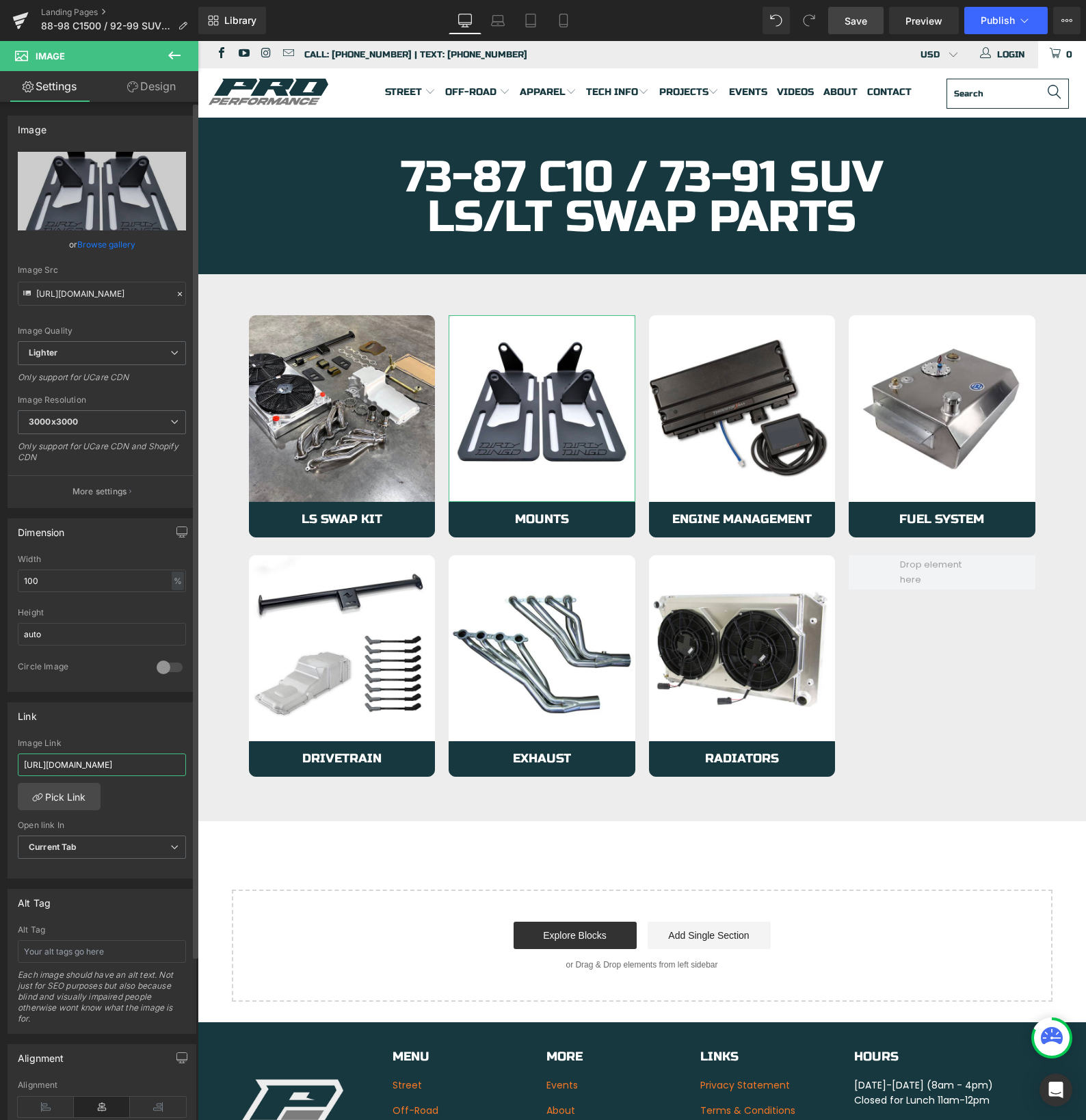
scroll to position [0, 118]
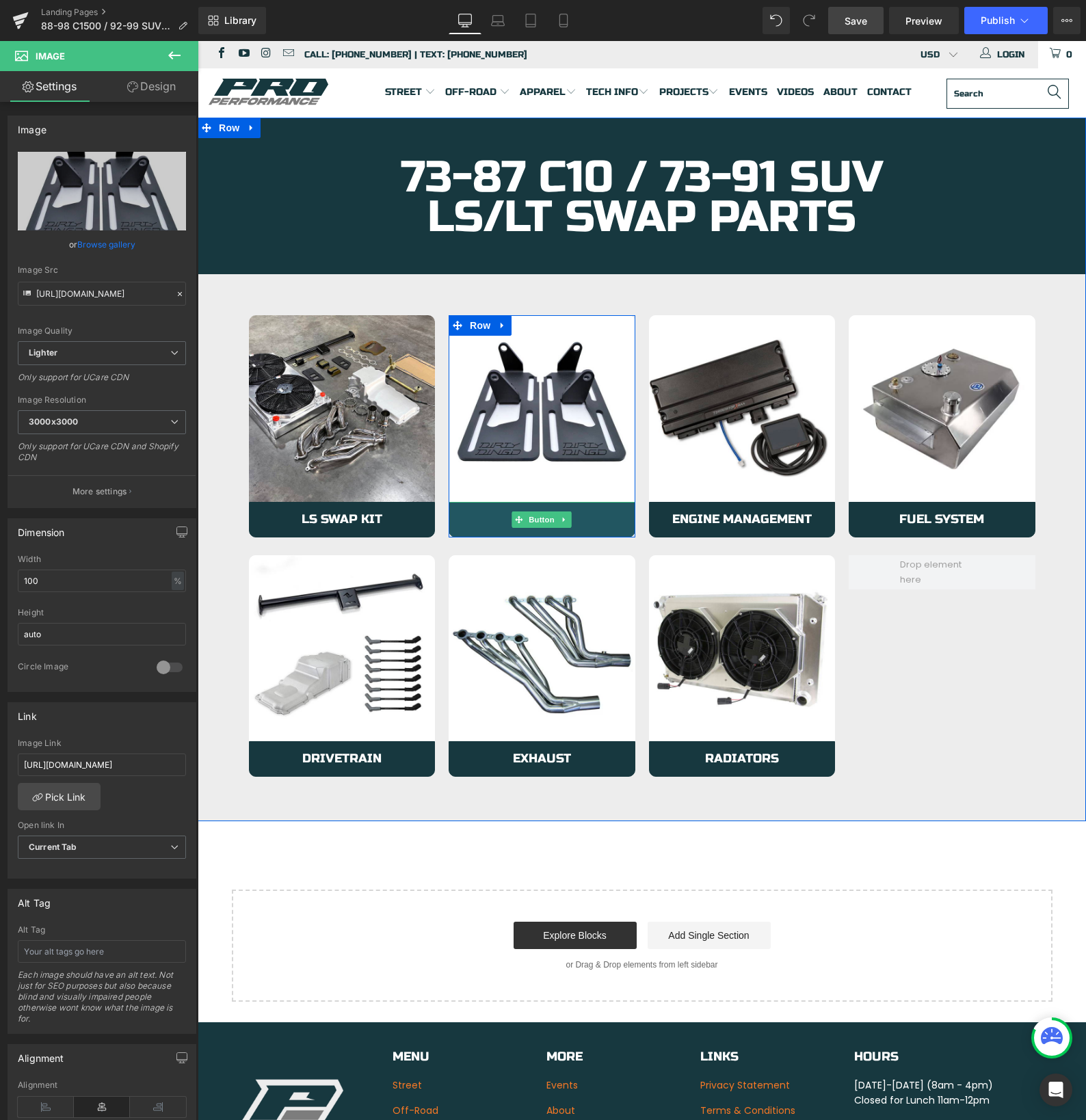
click at [469, 519] on link "Mounts" at bounding box center [542, 519] width 187 height 35
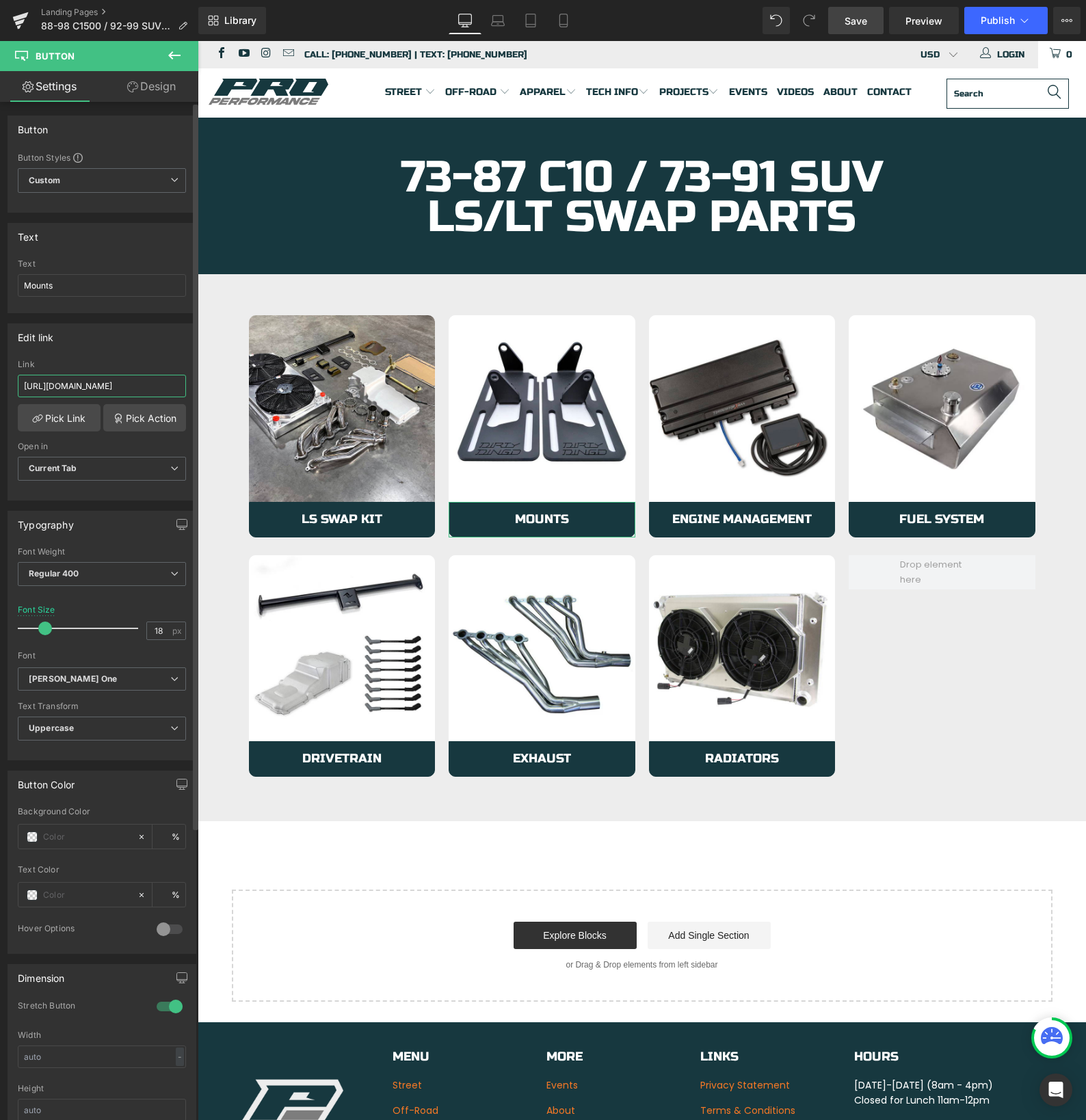
click at [137, 388] on input "https://azproperformance.com/collections/73-87-c10-ls-lt-mounts" at bounding box center [102, 386] width 168 height 23
type input "https://azproperformance.com/collections/88-98-c1500-ls-lt-mounts"
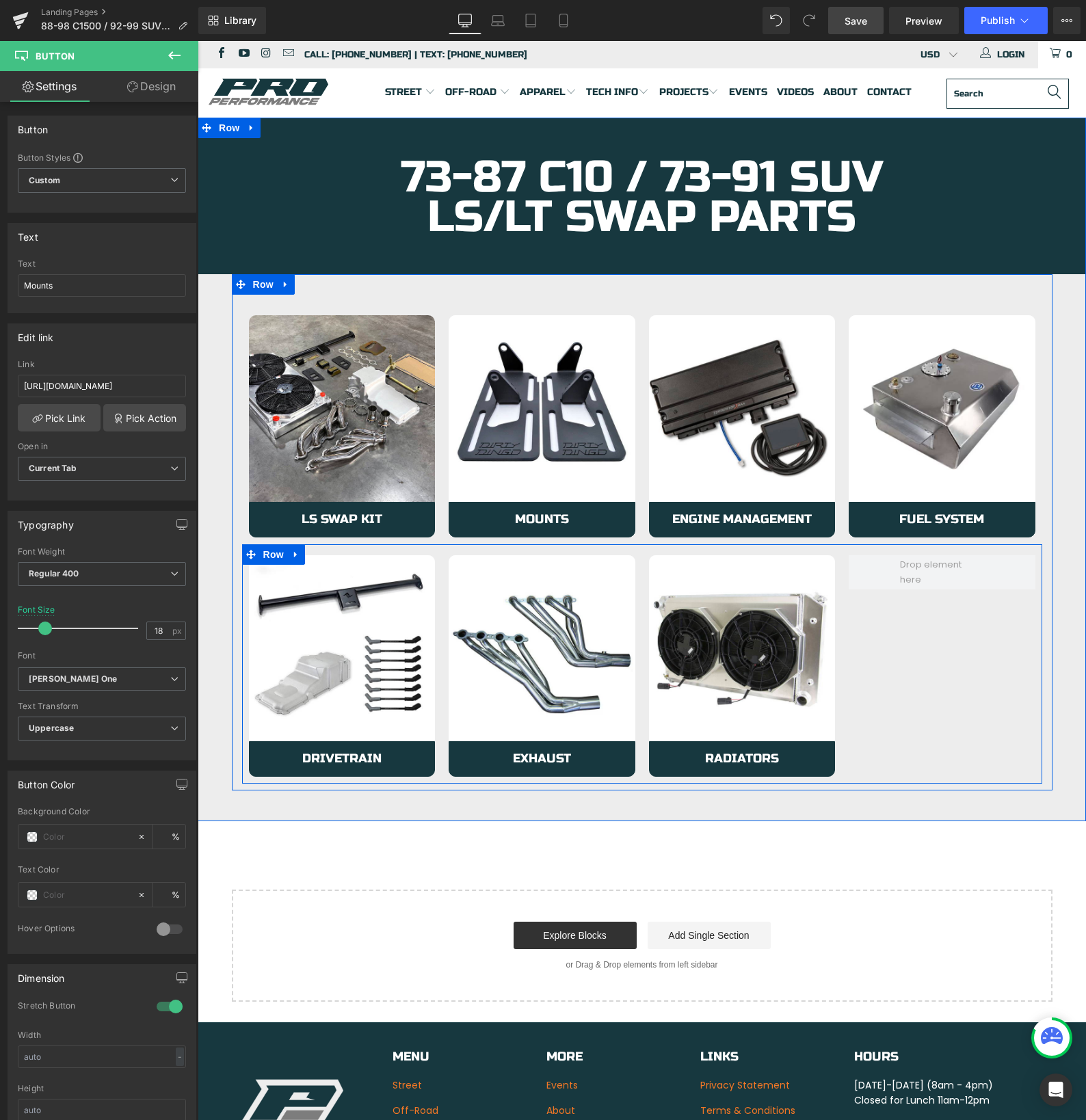
click at [977, 724] on div "Image Drivetrain Button Row Image Exhaust Button Row Image Radiators Button Row…" at bounding box center [642, 663] width 800 height 240
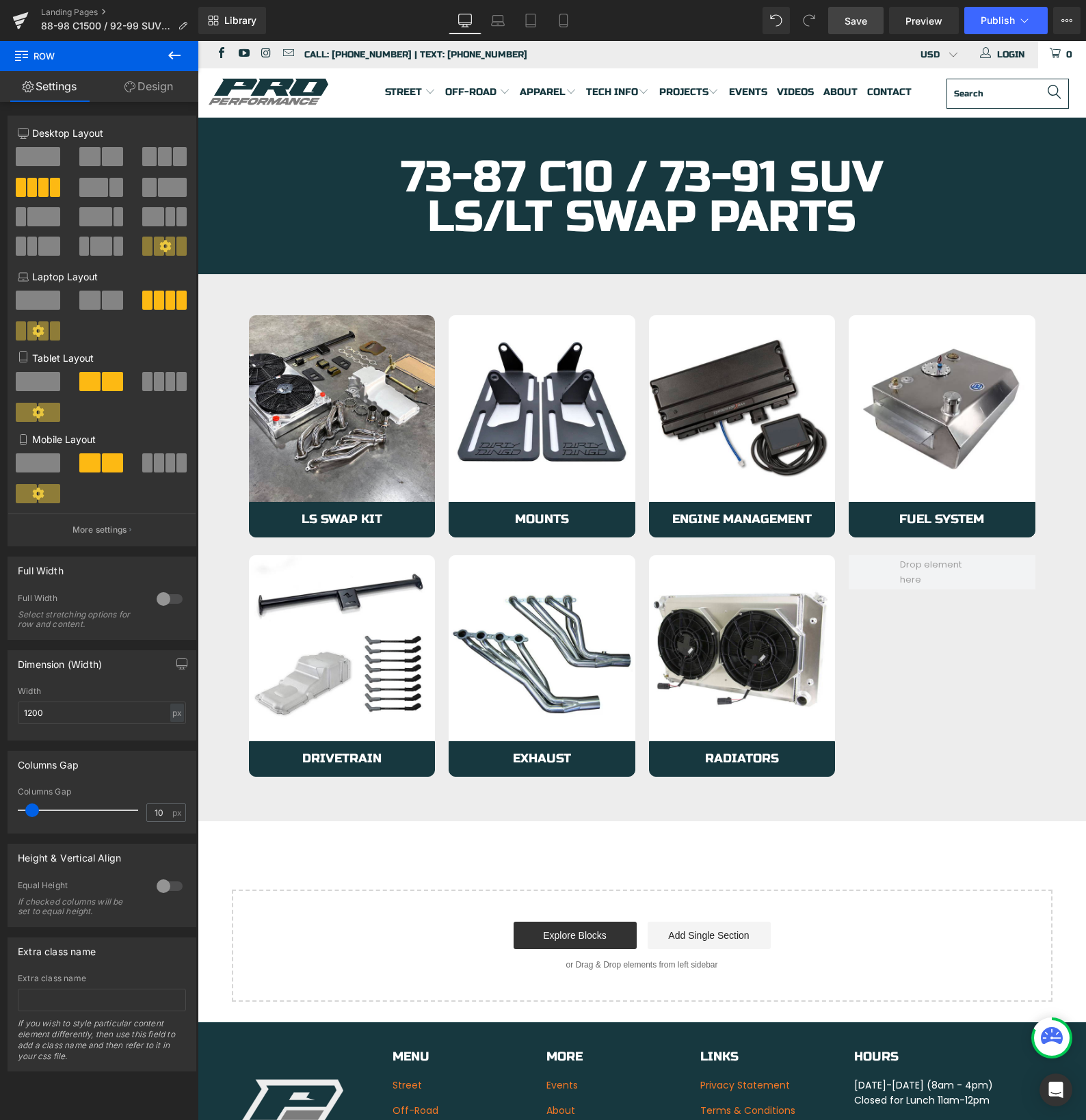
click at [862, 14] on span "Save" at bounding box center [855, 21] width 23 height 15
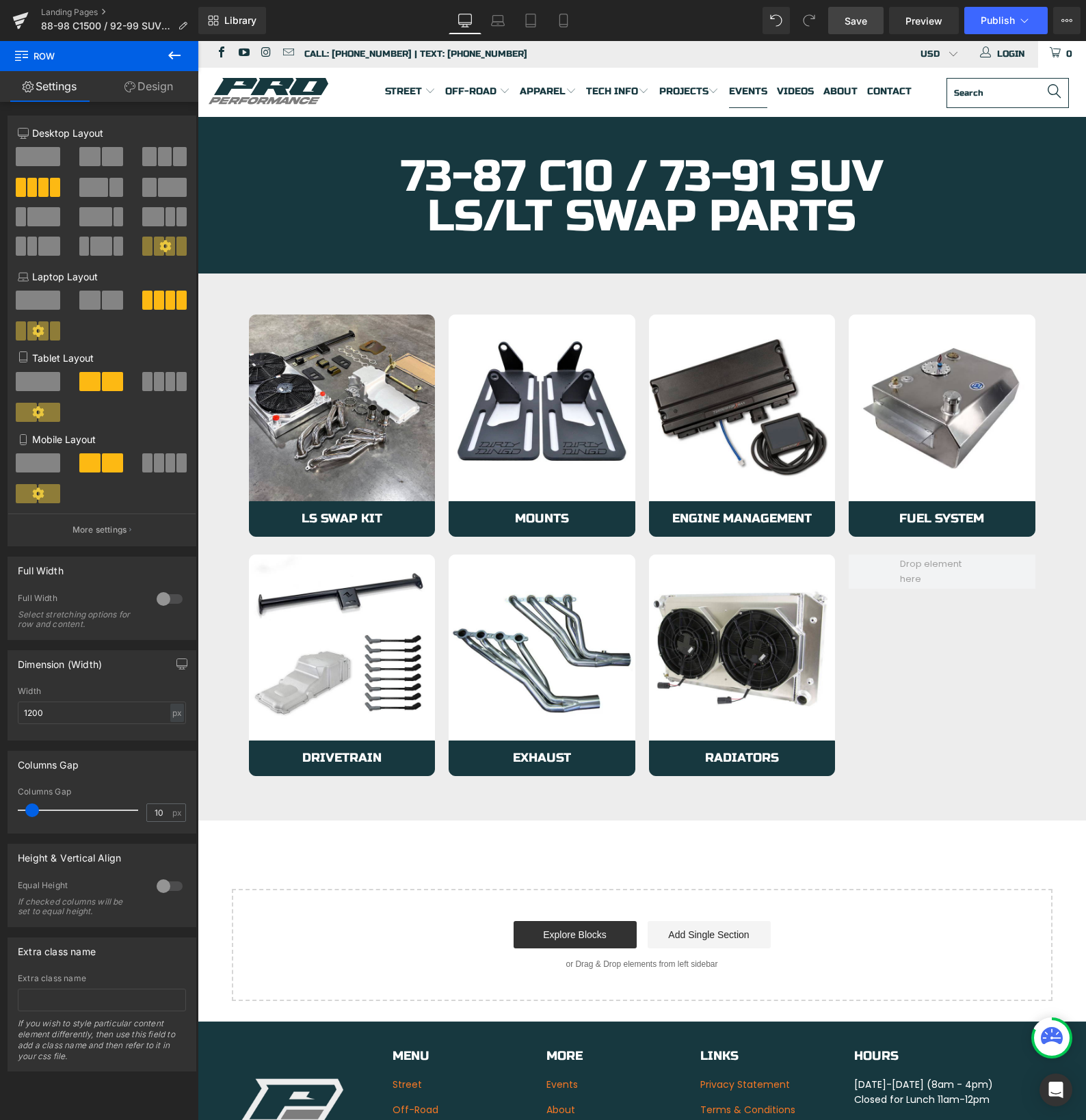
scroll to position [0, 0]
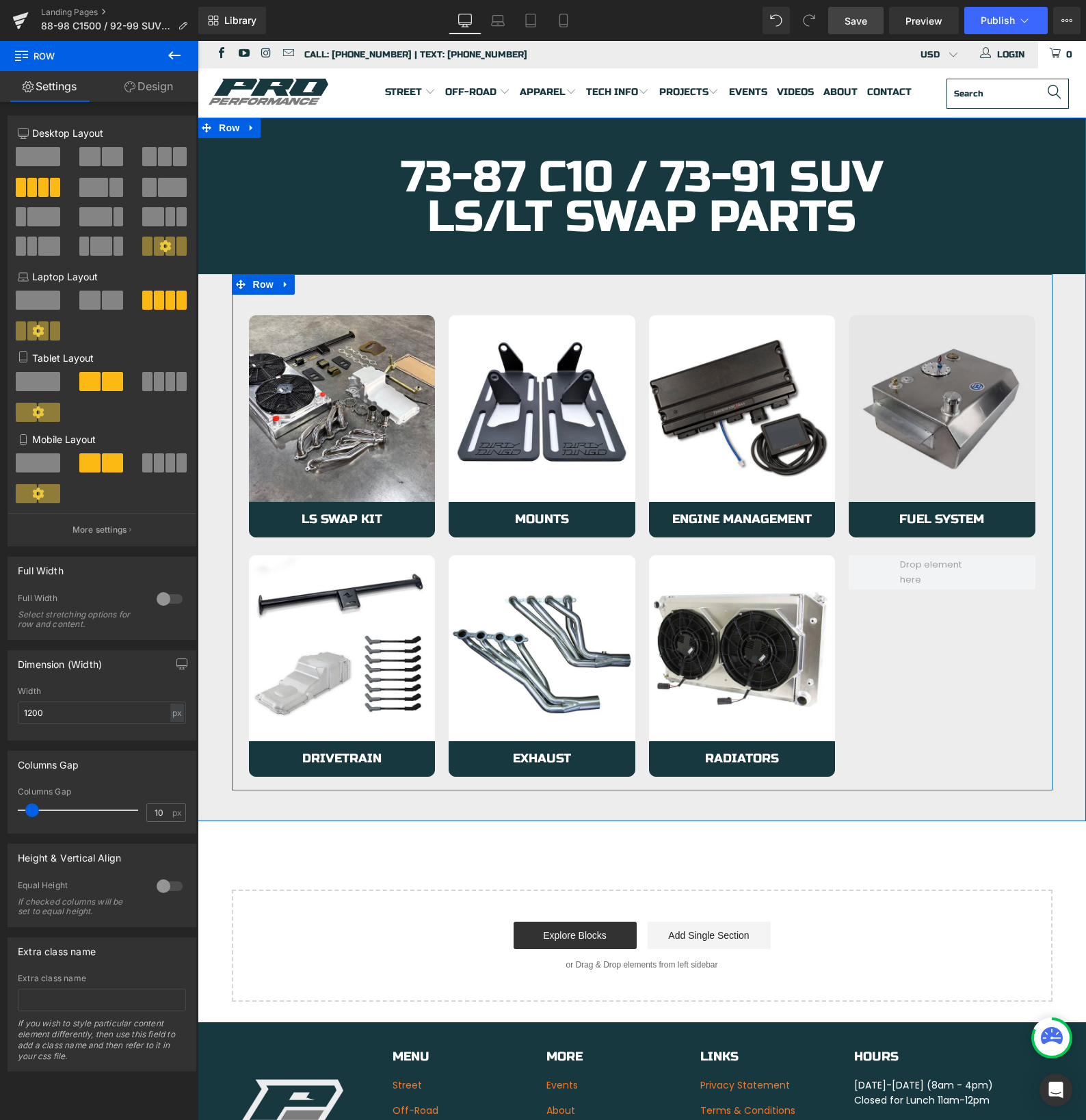
click at [918, 495] on img at bounding box center [943, 408] width 187 height 187
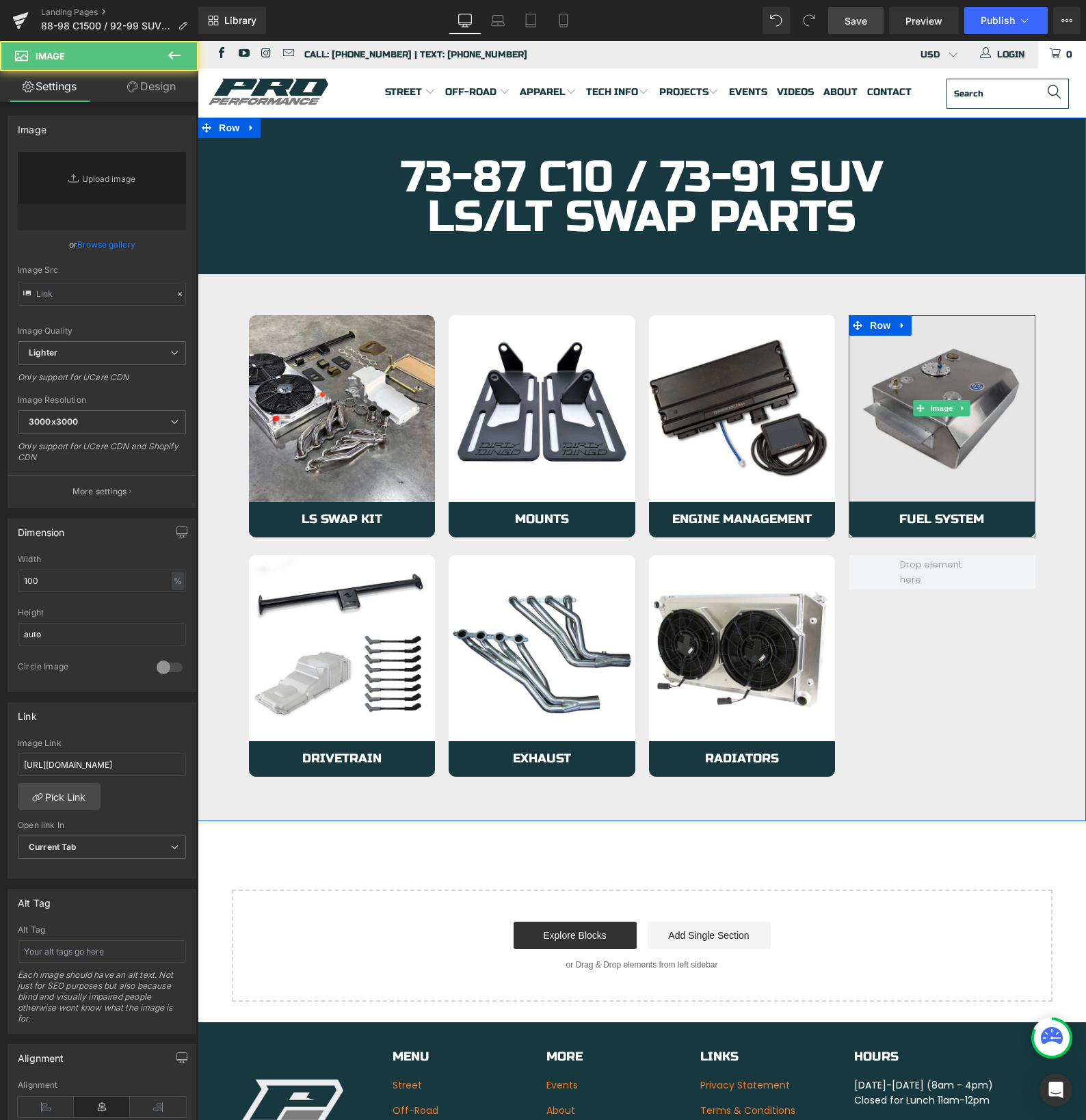
type input "https://ucarecdn.com/2cbe5ecc-68b5-448c-a08a-bb45c46a19d5/-/format/auto/-/previ…"
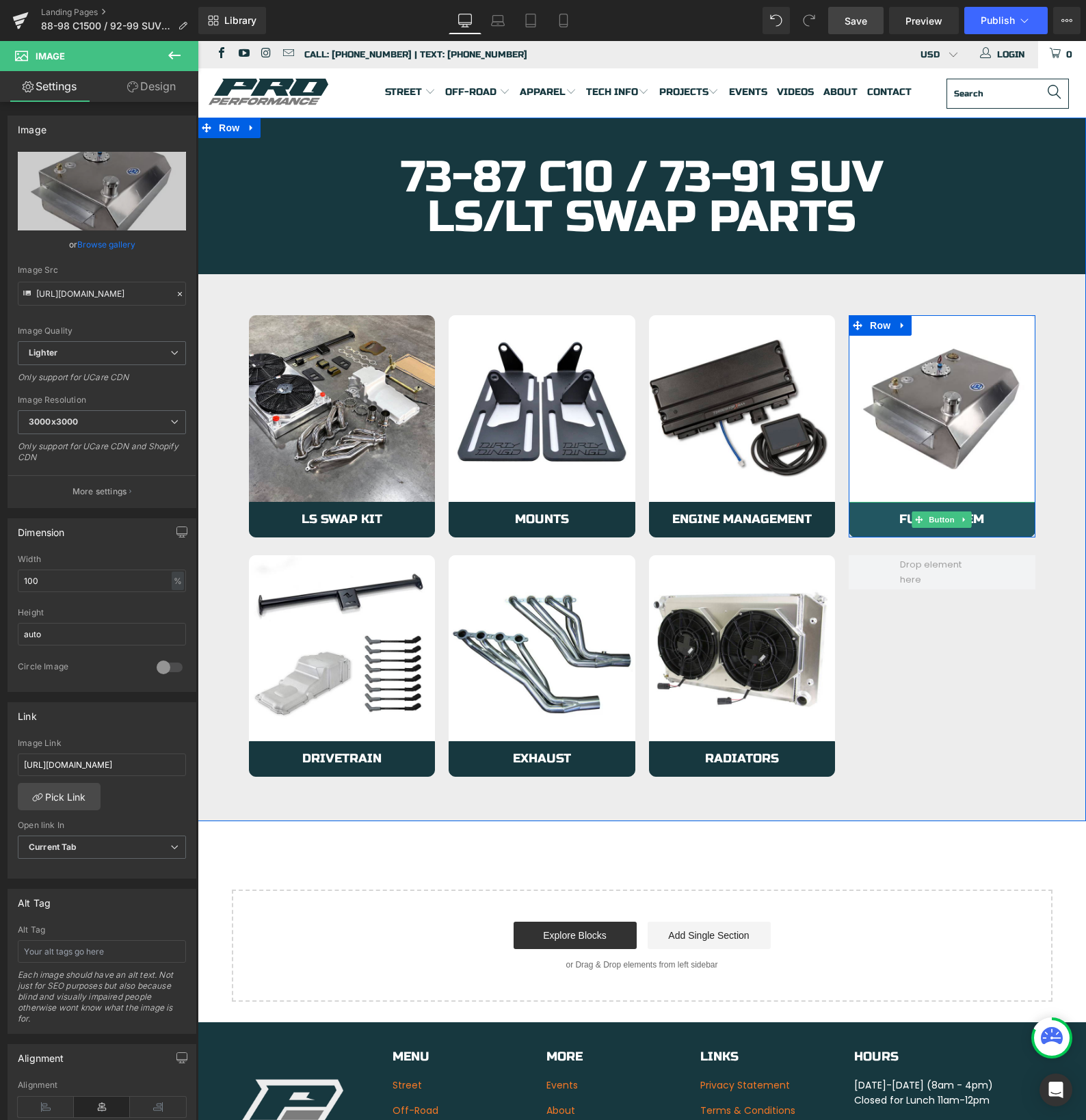
click at [874, 525] on link "Fuel System" at bounding box center [943, 519] width 187 height 35
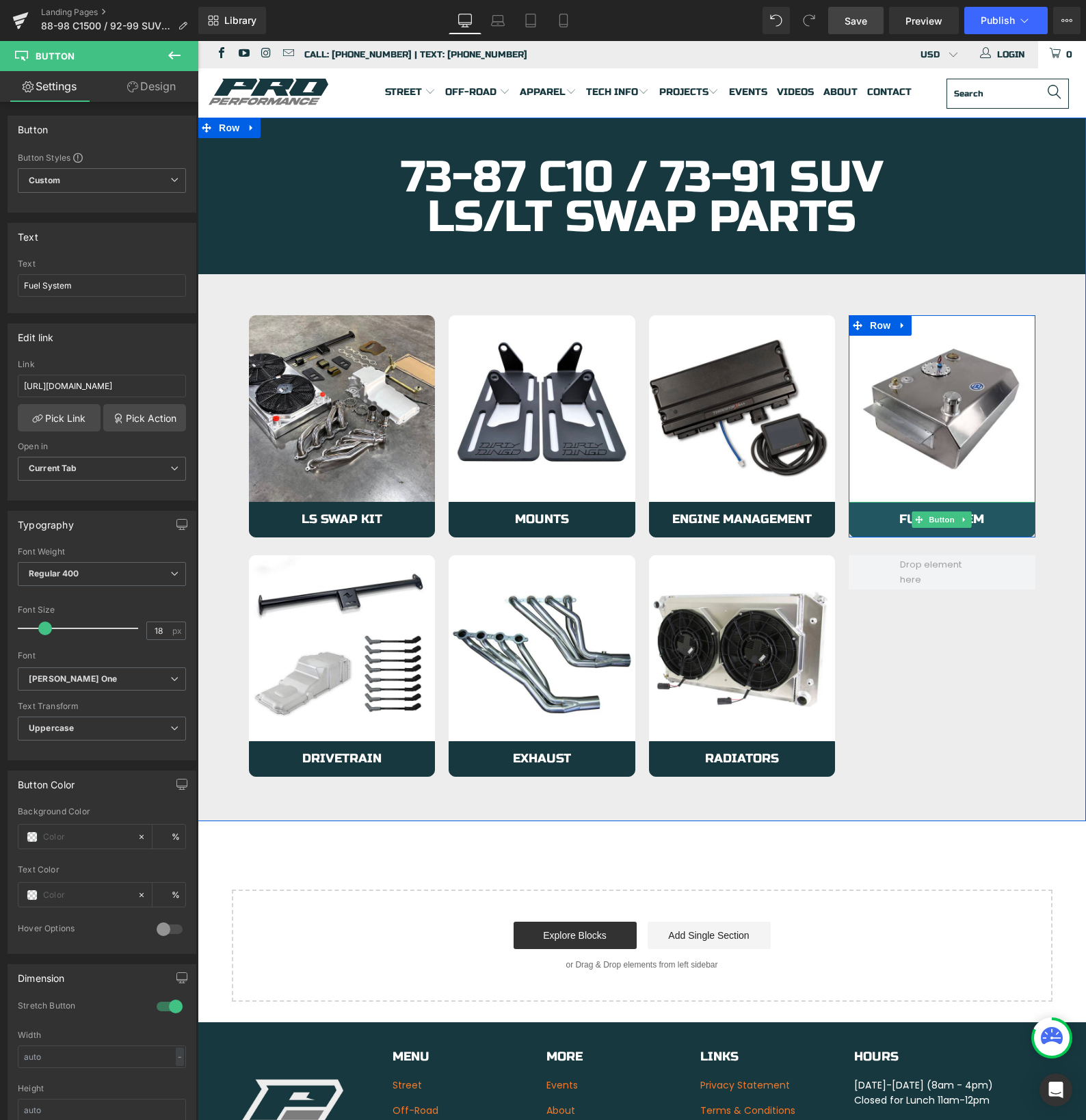
click at [874, 525] on link "Fuel System" at bounding box center [943, 519] width 187 height 35
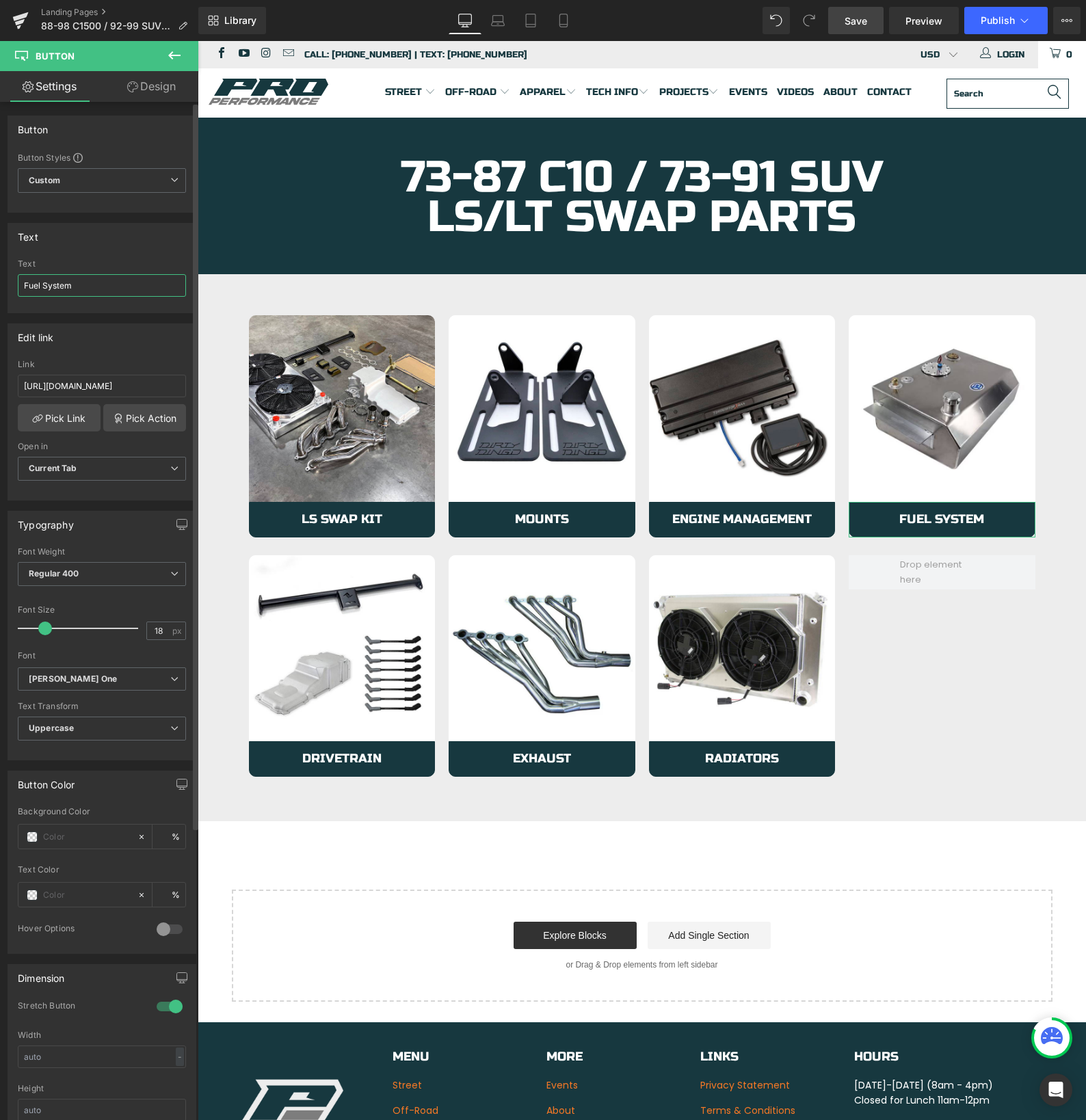
click at [24, 289] on input "Fuel System" at bounding box center [102, 285] width 168 height 23
type input "Air Intake / Fuel System"
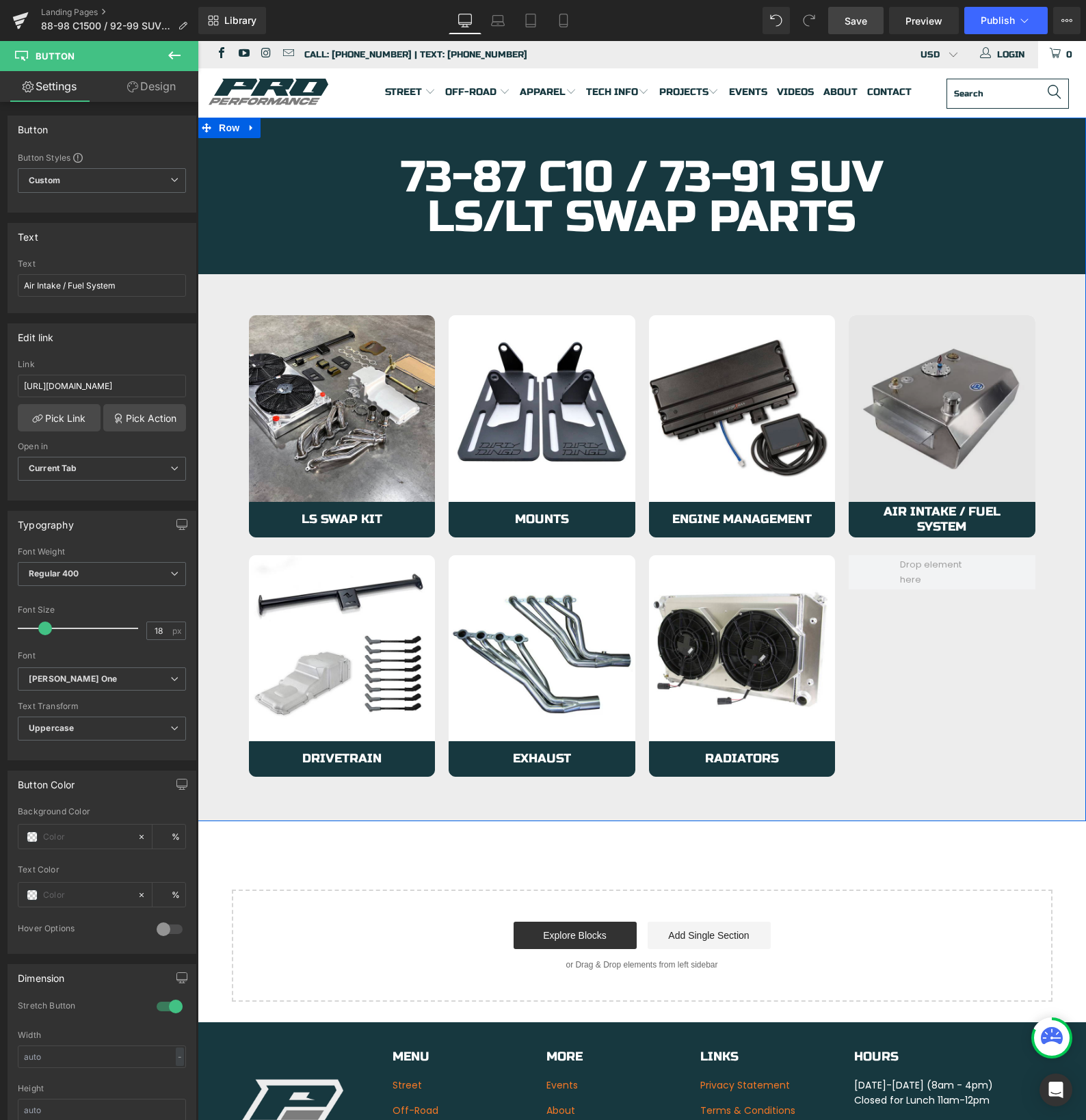
click at [871, 474] on img at bounding box center [943, 408] width 187 height 187
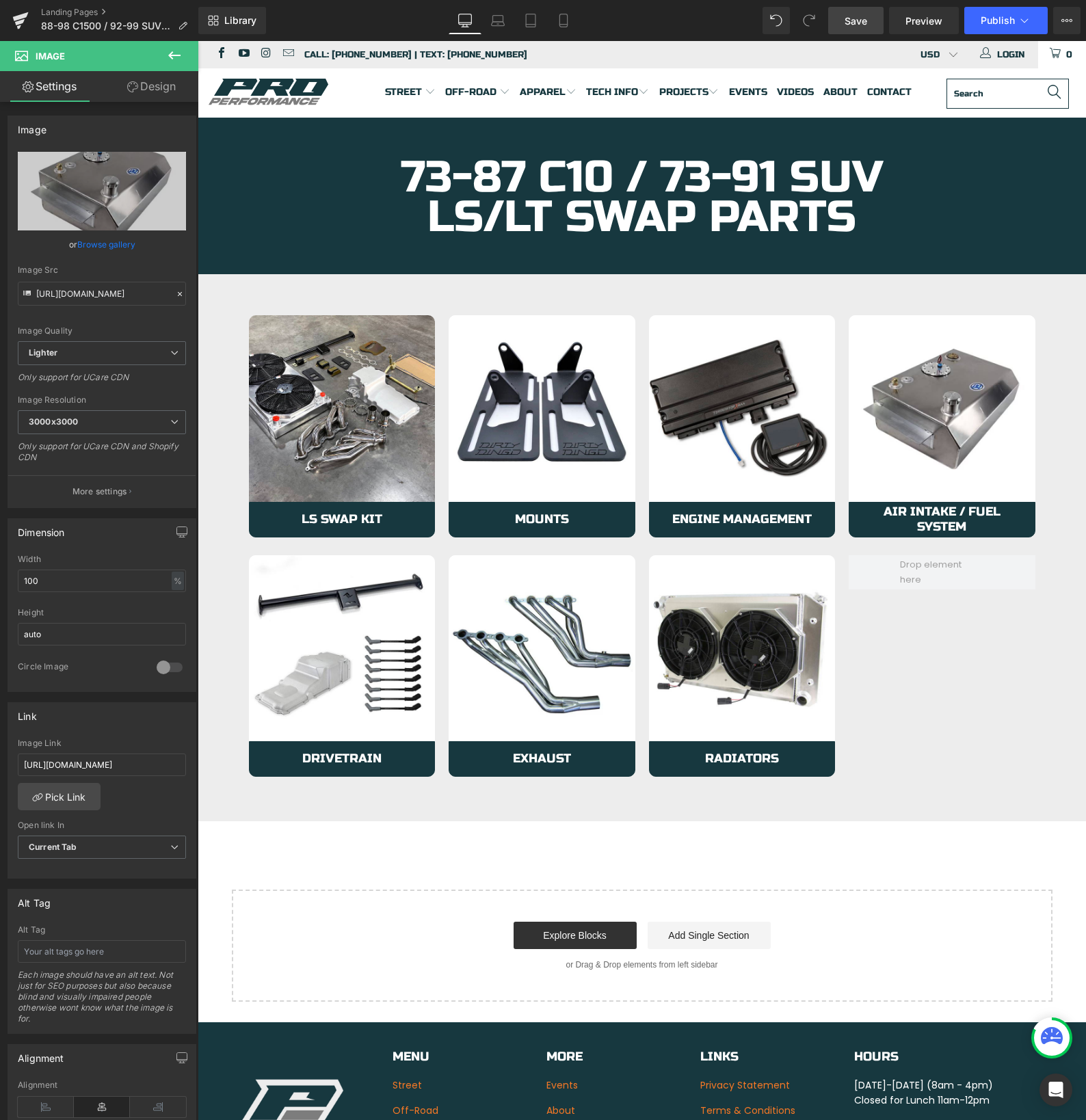
click at [854, 16] on span "Save" at bounding box center [855, 21] width 23 height 15
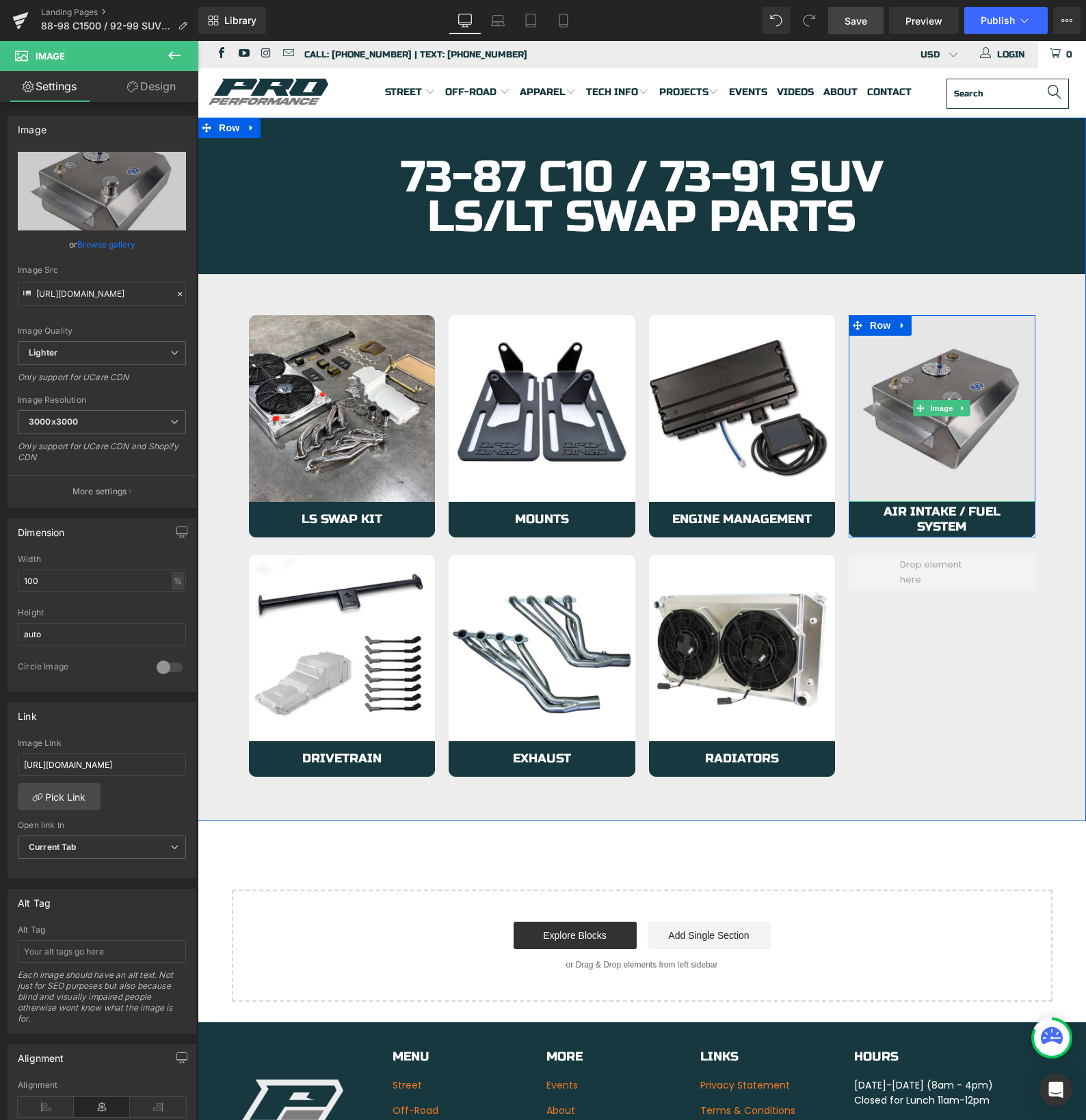
click at [916, 458] on img at bounding box center [943, 408] width 187 height 187
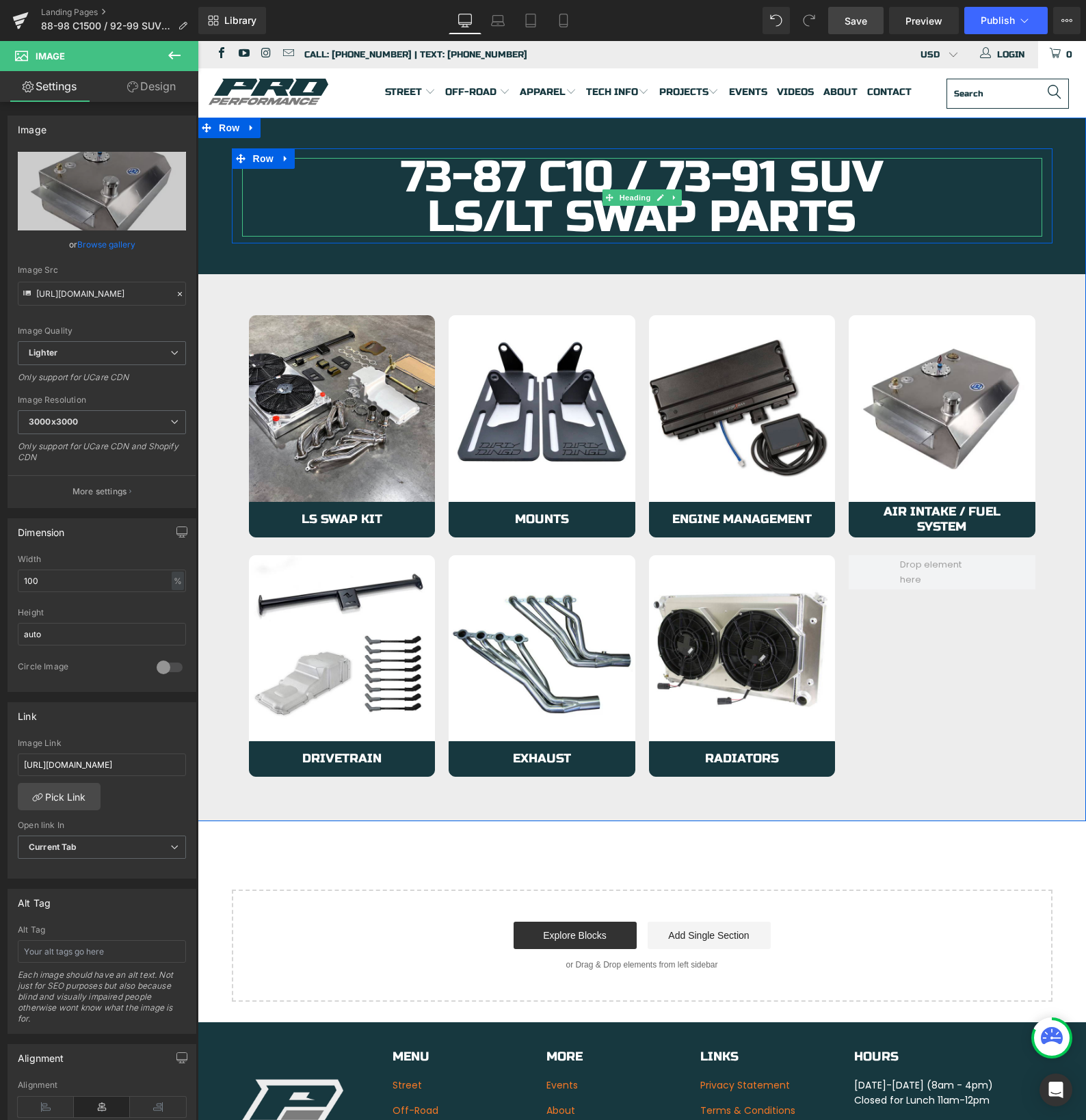
click at [467, 170] on h1 "73-87 C10 / 73-91 SUV" at bounding box center [642, 178] width 800 height 40
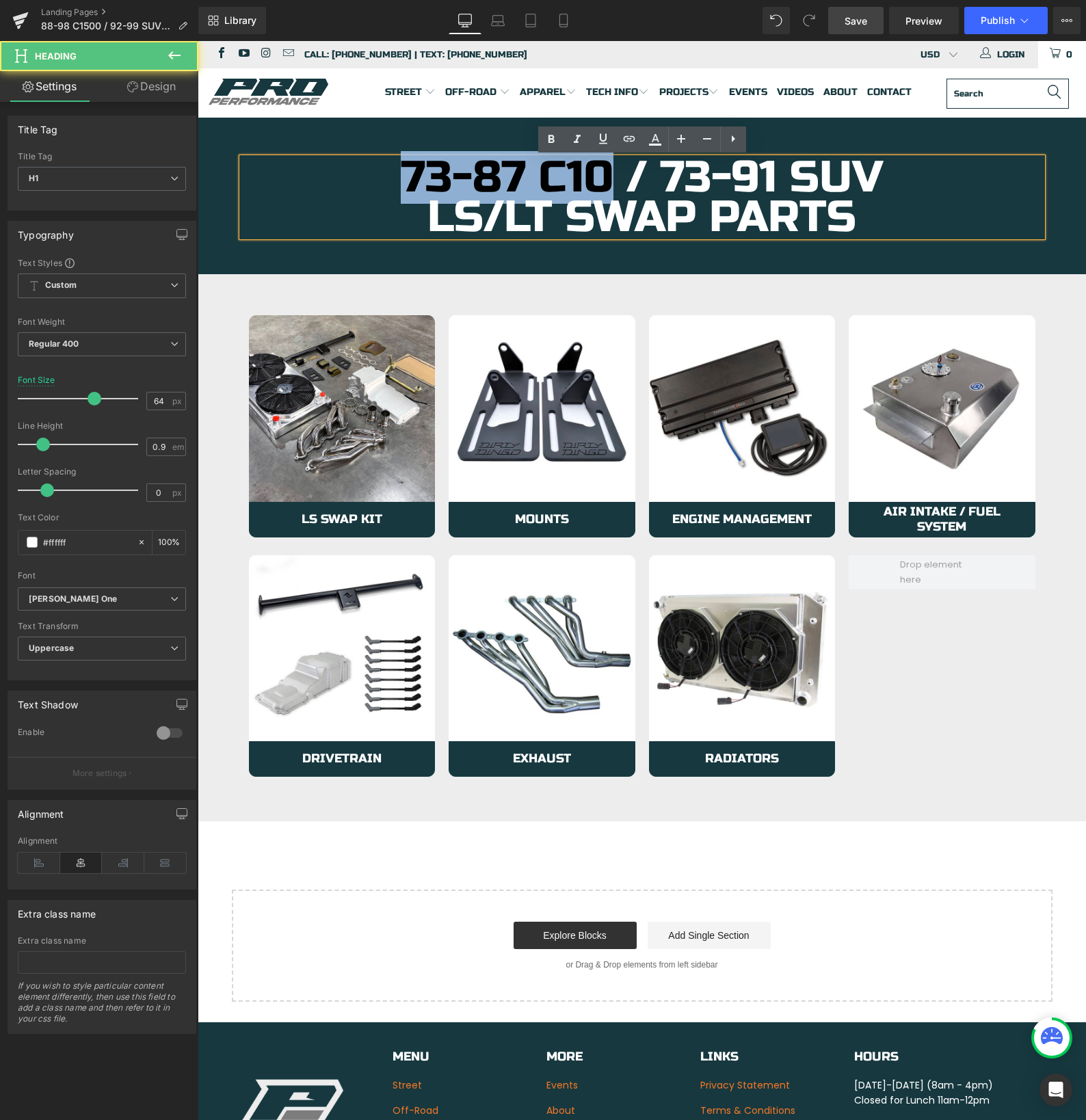
drag, startPoint x: 608, startPoint y: 173, endPoint x: 409, endPoint y: 178, distance: 199.1
click at [409, 178] on h1 "73-87 C10 / 73-91 SUV" at bounding box center [642, 178] width 800 height 40
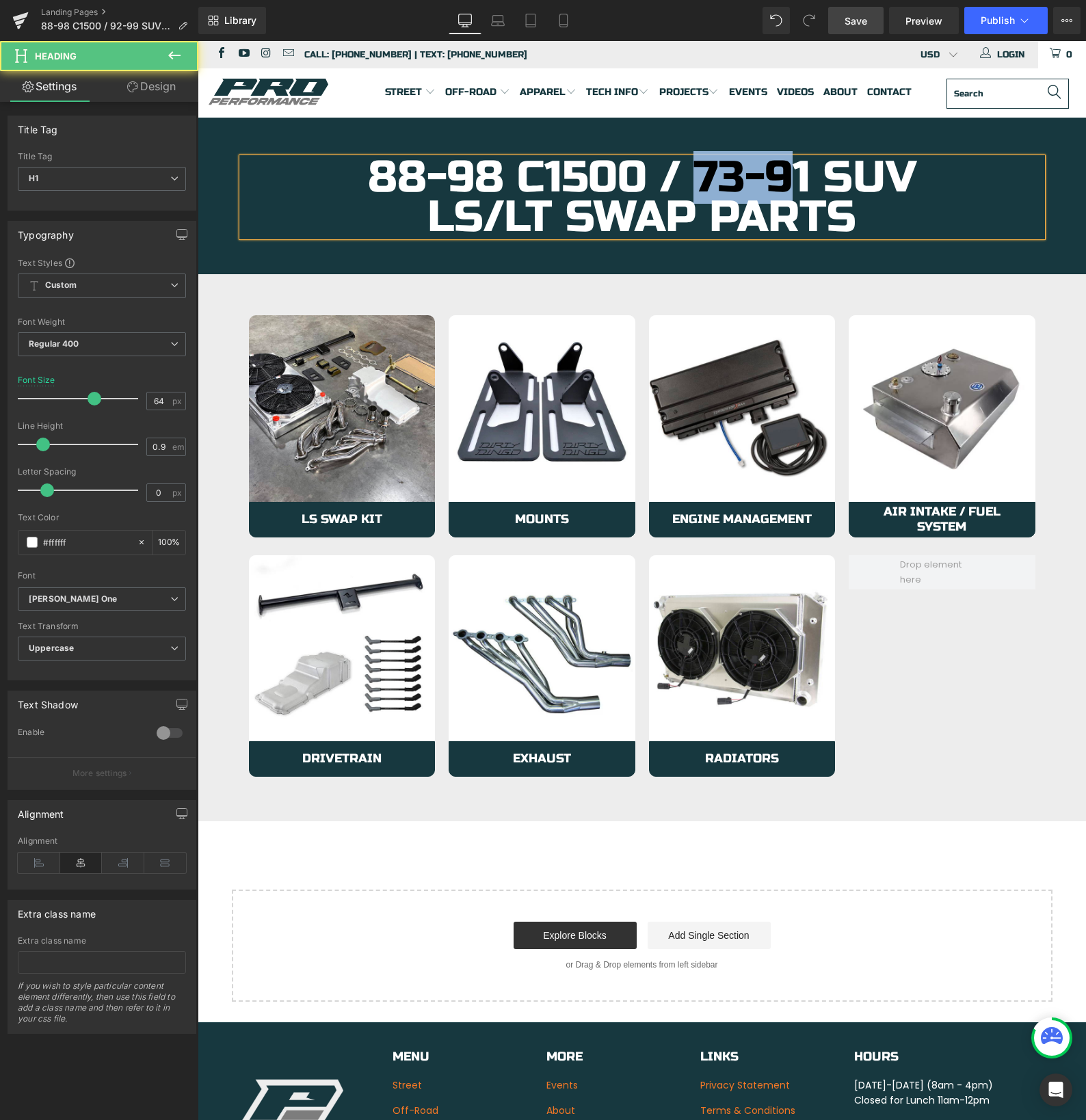
drag, startPoint x: 700, startPoint y: 175, endPoint x: 799, endPoint y: 179, distance: 99.1
click at [799, 179] on h1 "88-98 C1500 / 73-91 SUV" at bounding box center [642, 178] width 800 height 40
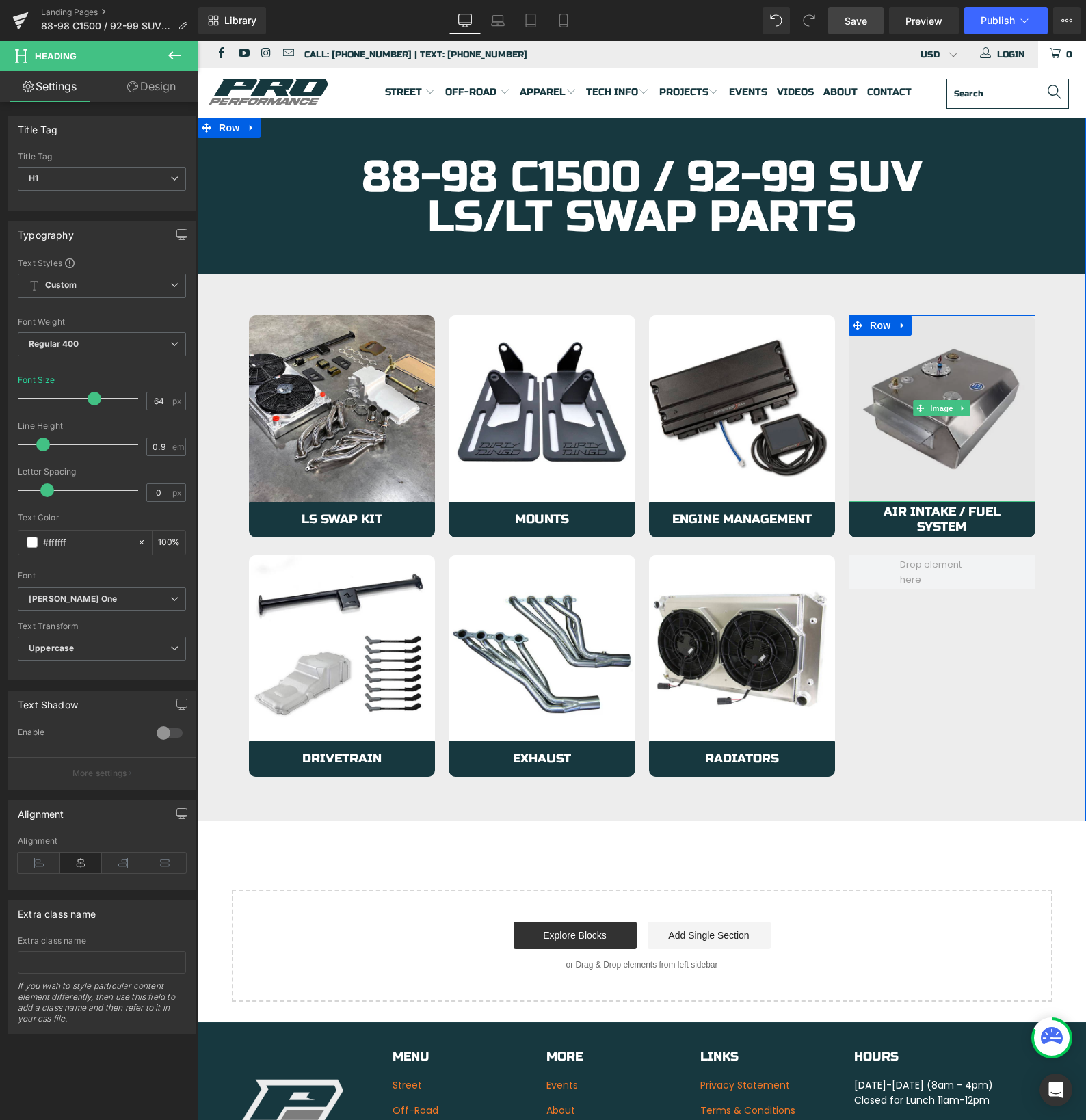
click at [881, 454] on img at bounding box center [943, 408] width 187 height 187
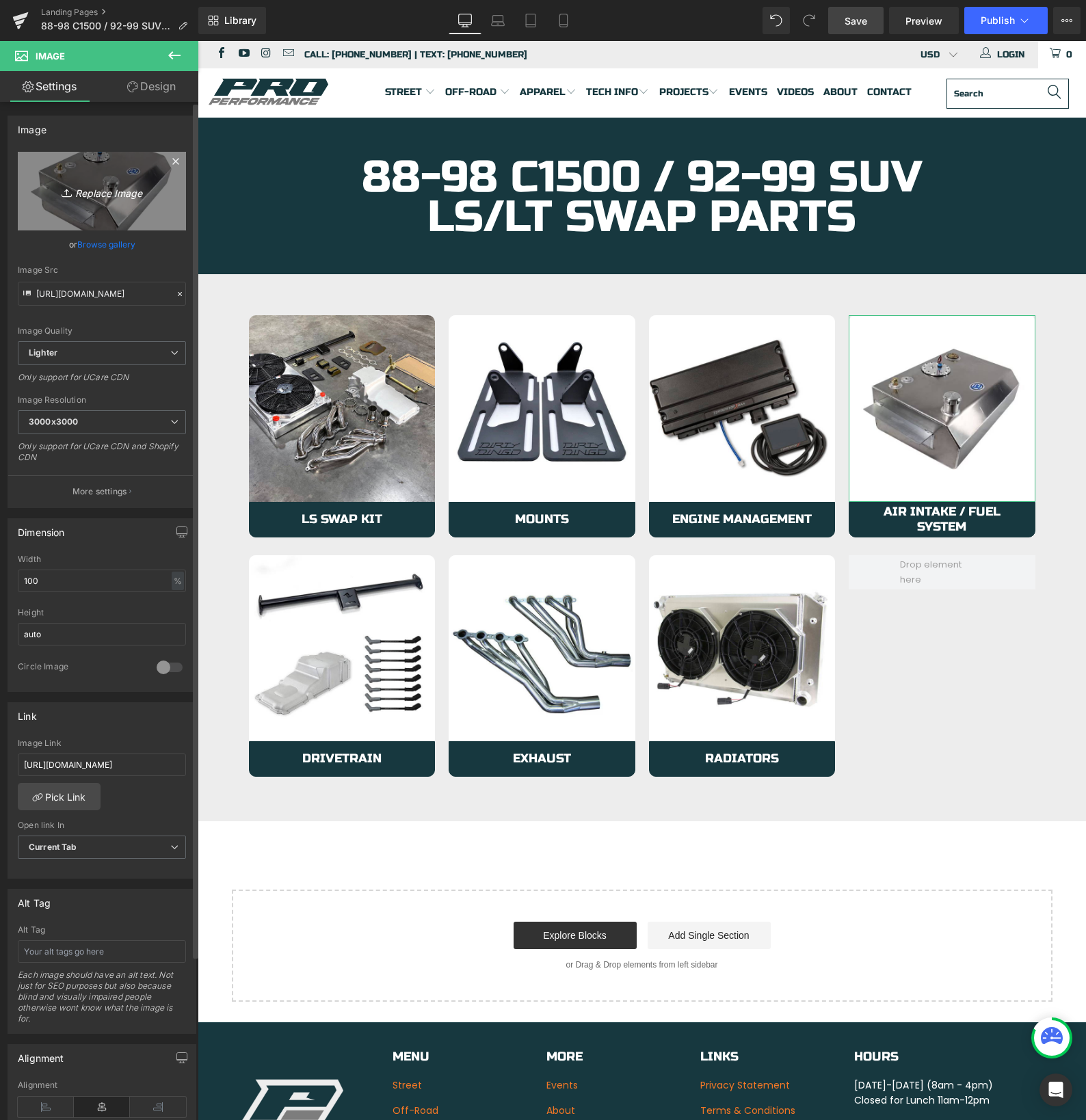
click at [103, 192] on icon "Replace Image" at bounding box center [102, 191] width 109 height 17
type input "C:\fakepath\air-fuel.jpg"
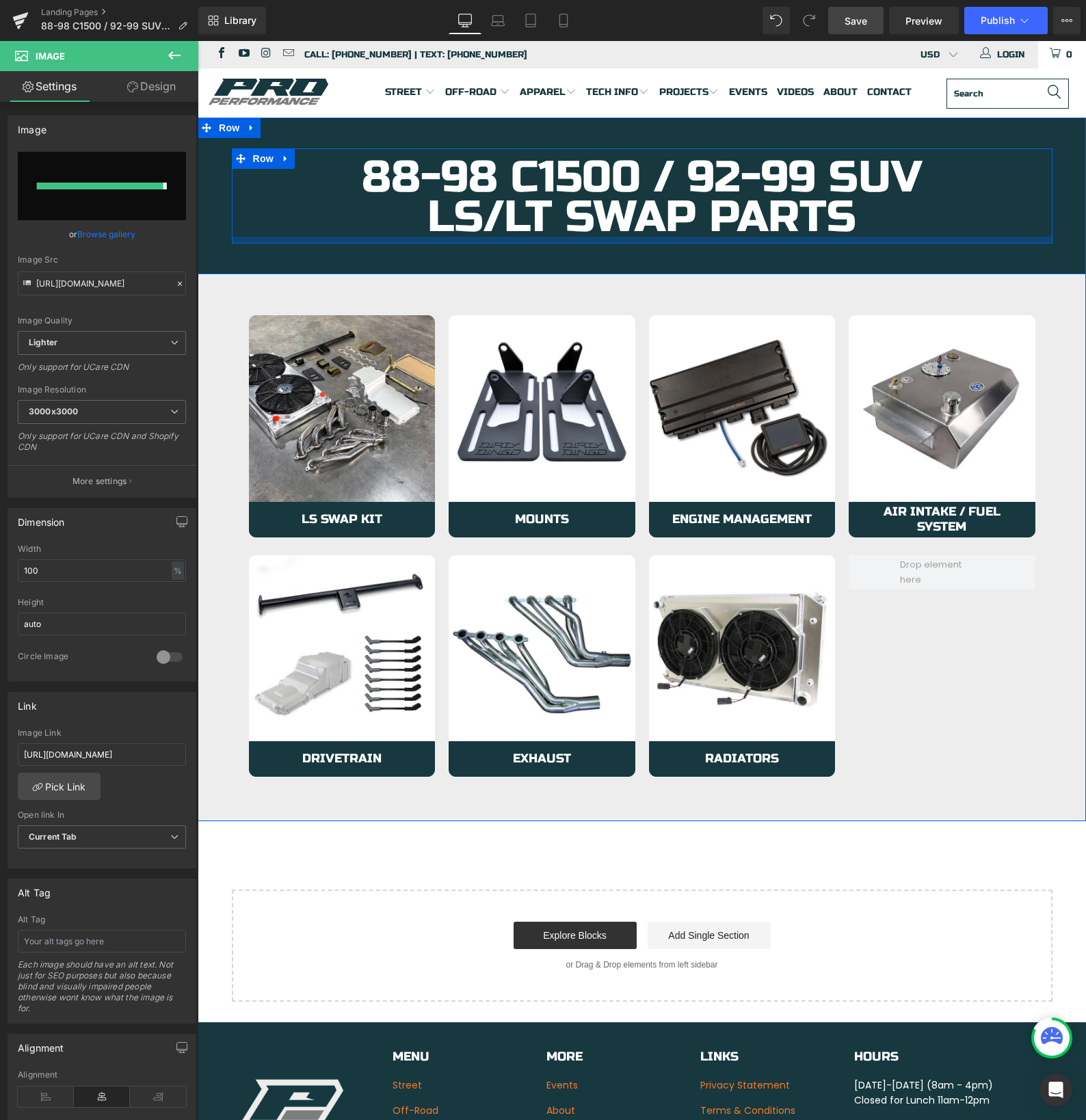
type input "[URL][DOMAIN_NAME]"
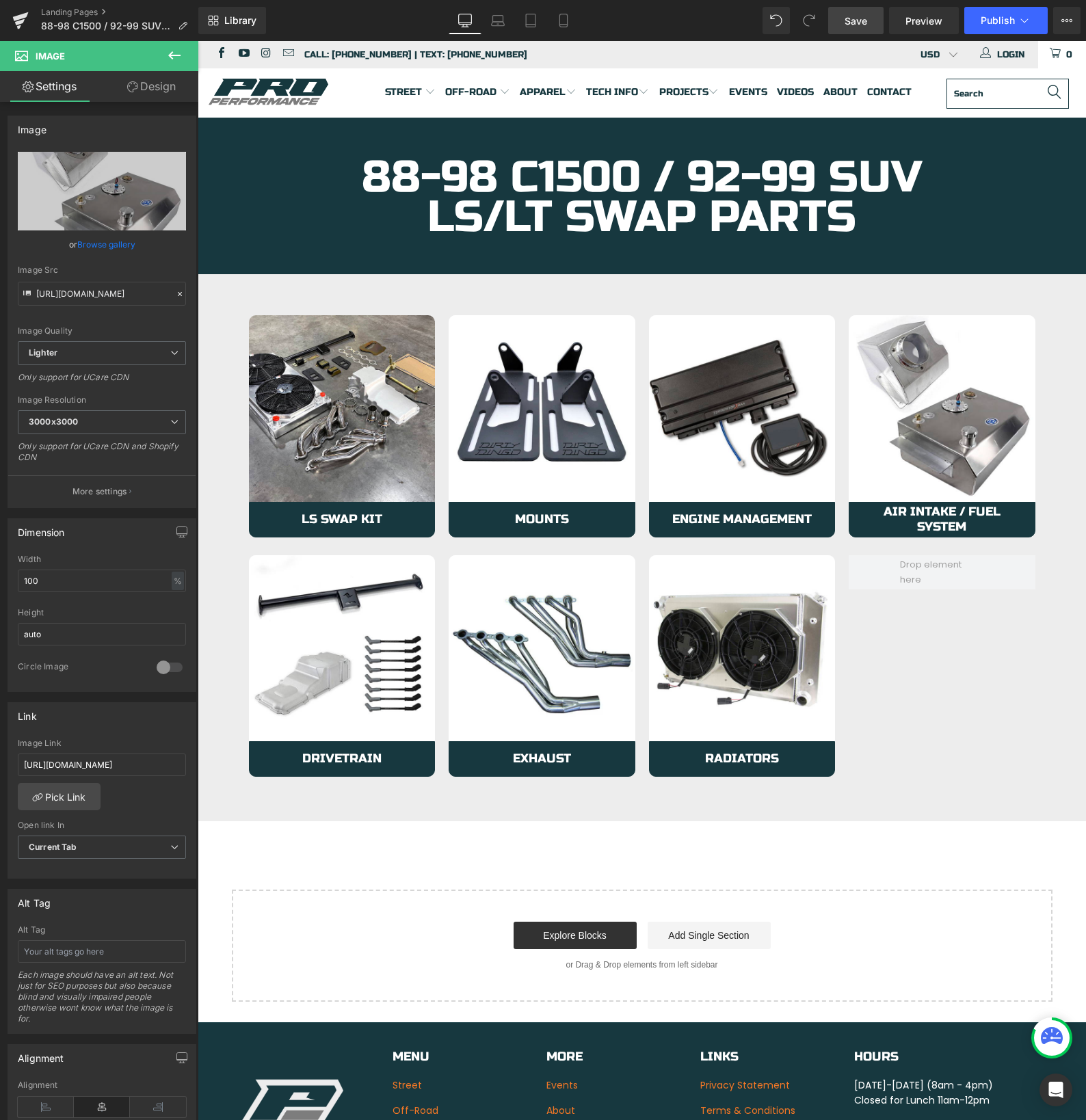
click at [859, 23] on span "Save" at bounding box center [855, 21] width 23 height 15
click at [989, 21] on span "Publish" at bounding box center [998, 21] width 35 height 11
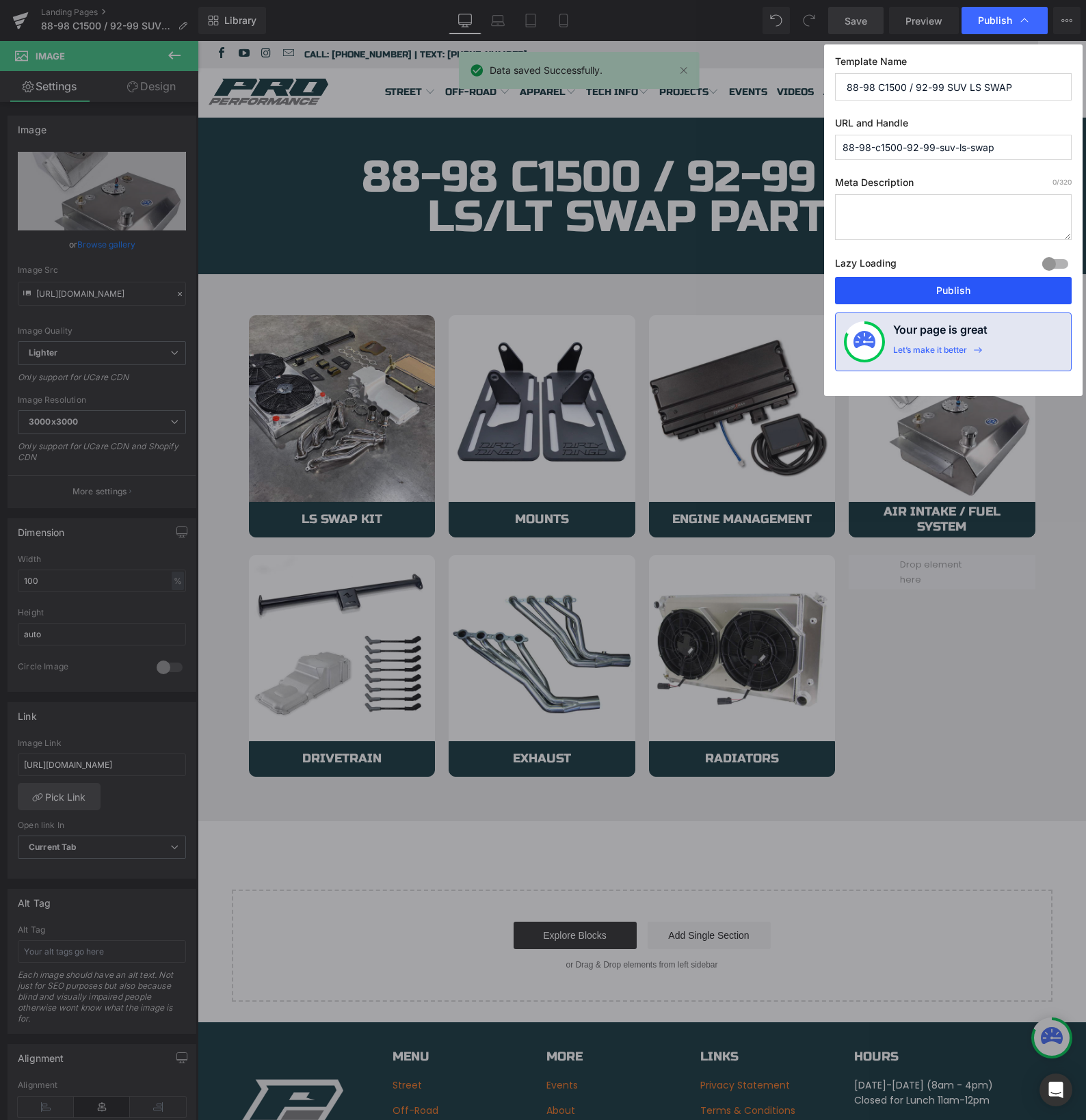
click at [903, 290] on button "Publish" at bounding box center [953, 290] width 237 height 27
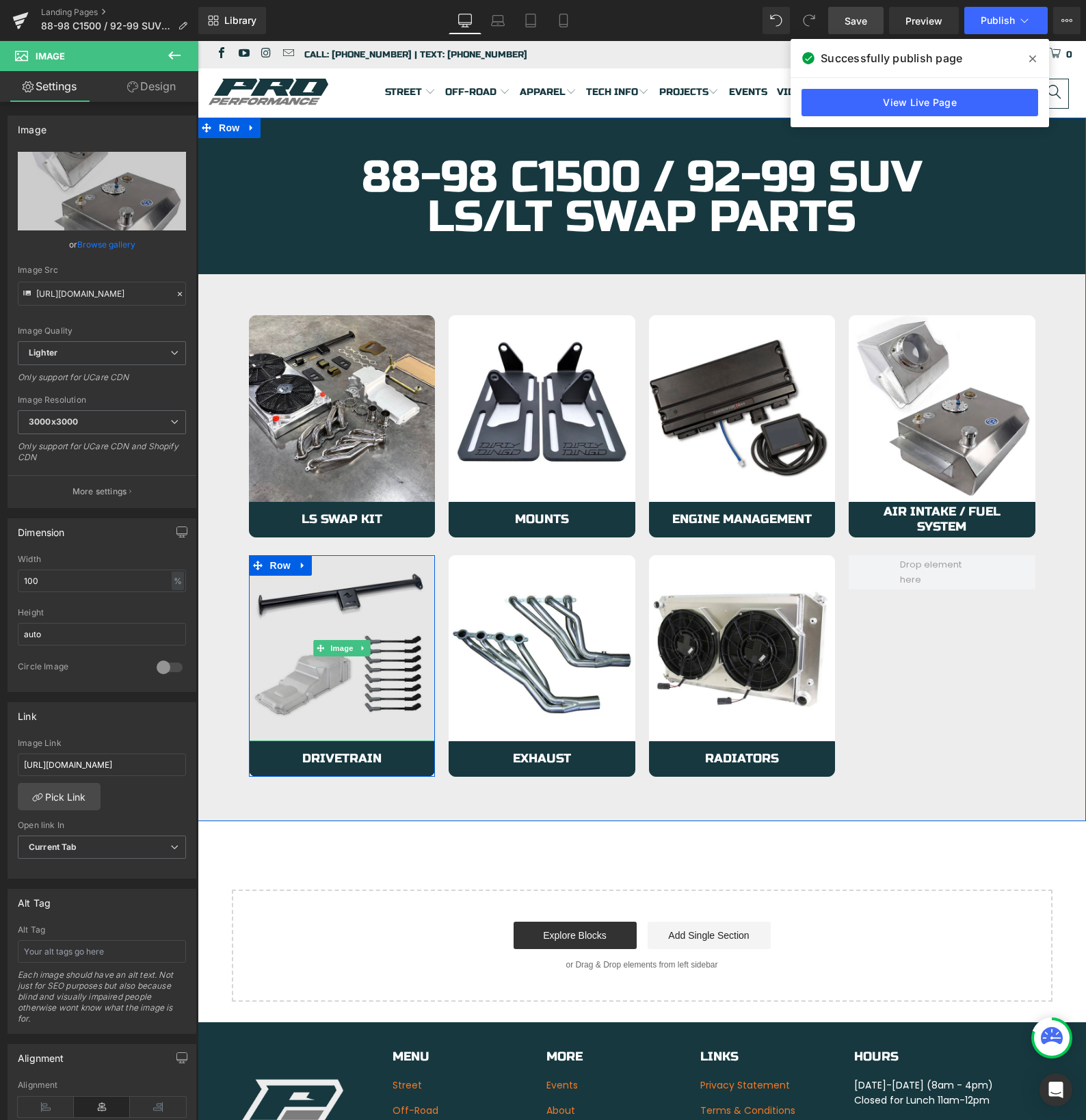
click at [314, 660] on img at bounding box center [342, 649] width 187 height 187
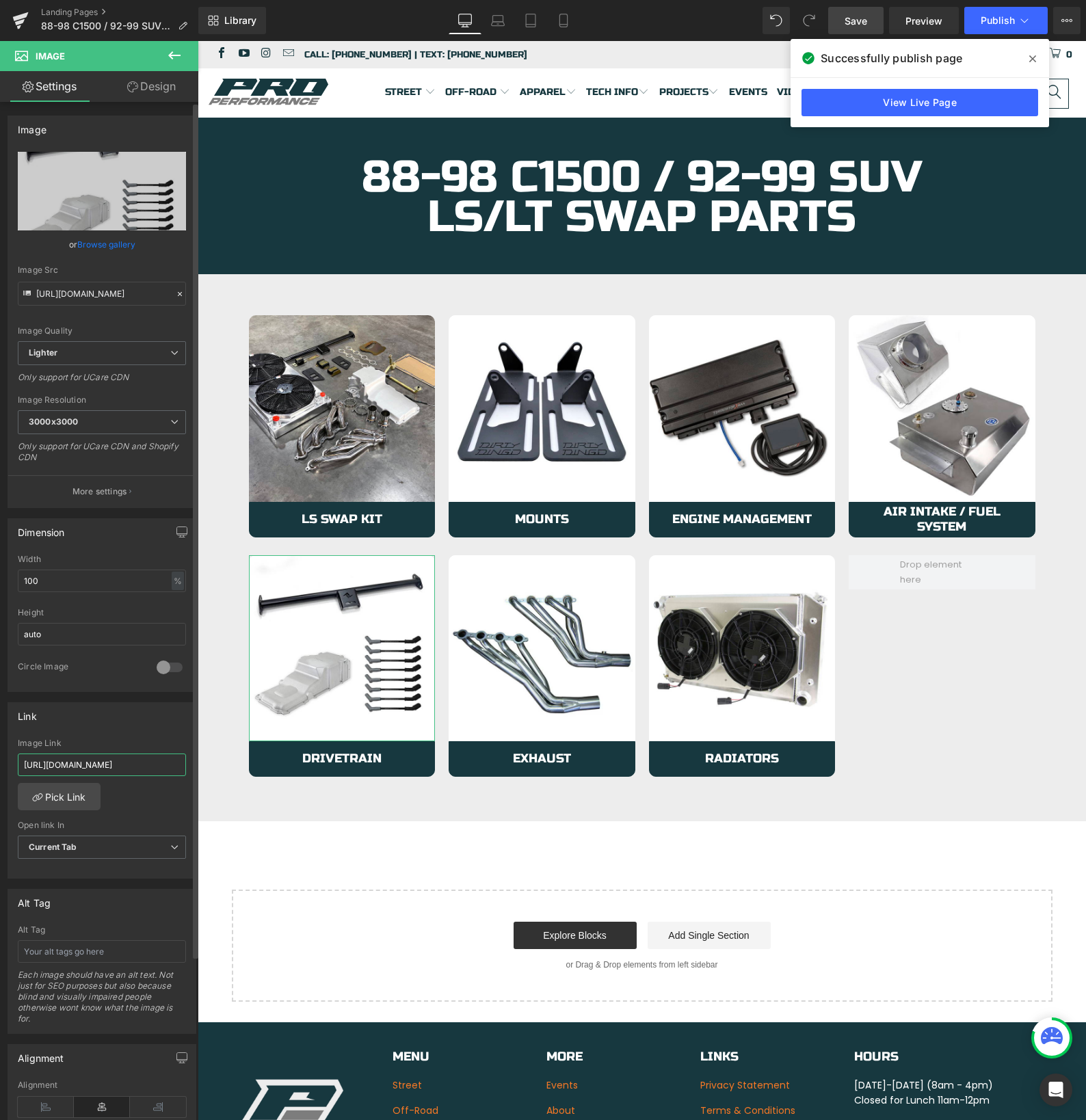
click at [85, 762] on input "https://azproperformance.com/collections/63-87-ls-lt-c10-drivetrain" at bounding box center [102, 764] width 168 height 23
type input "https://azproperformance.com/collections/88-98-ls-lt-c10-drivetrain"
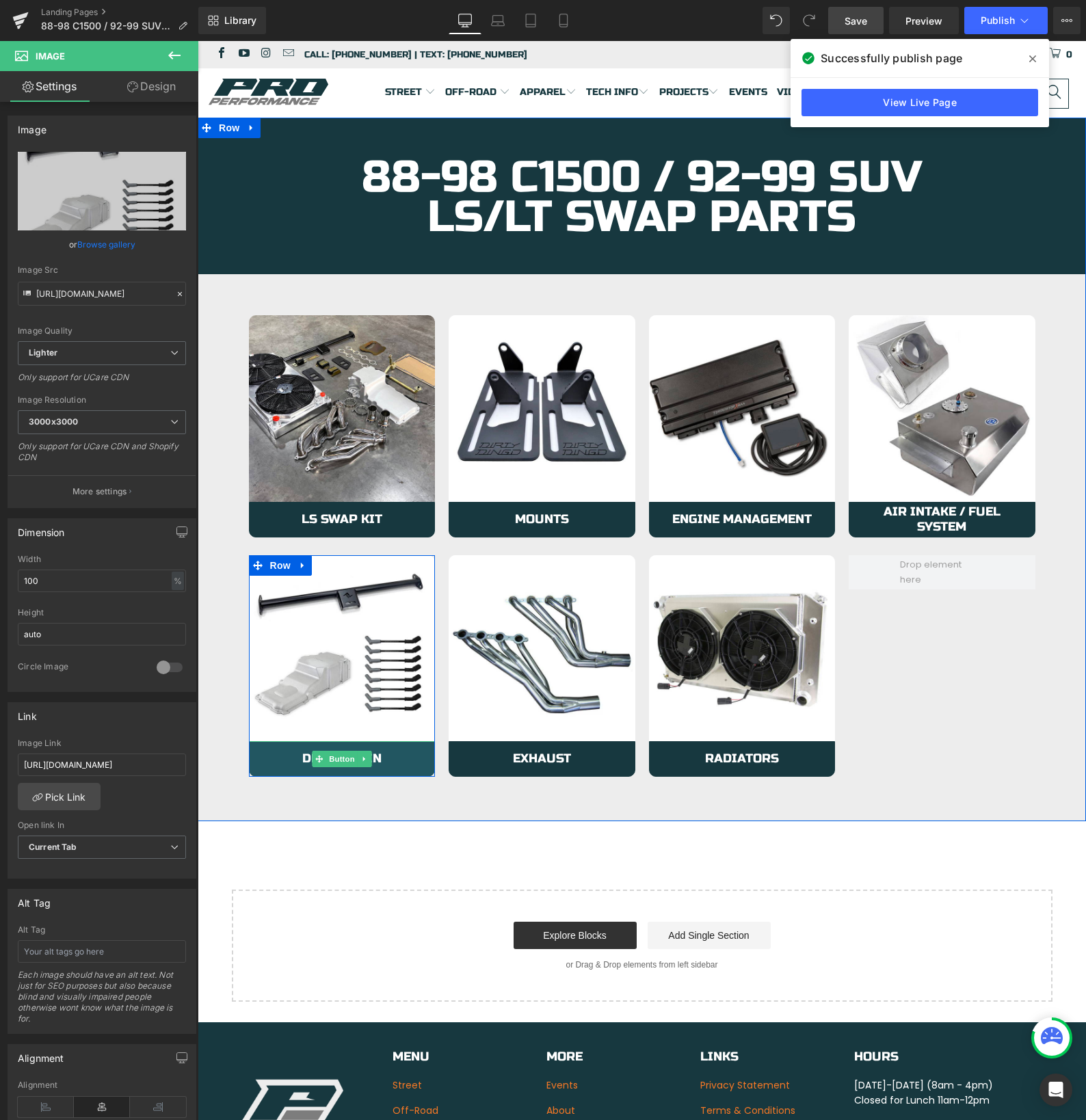
click at [273, 762] on link "Drivetrain" at bounding box center [342, 758] width 187 height 35
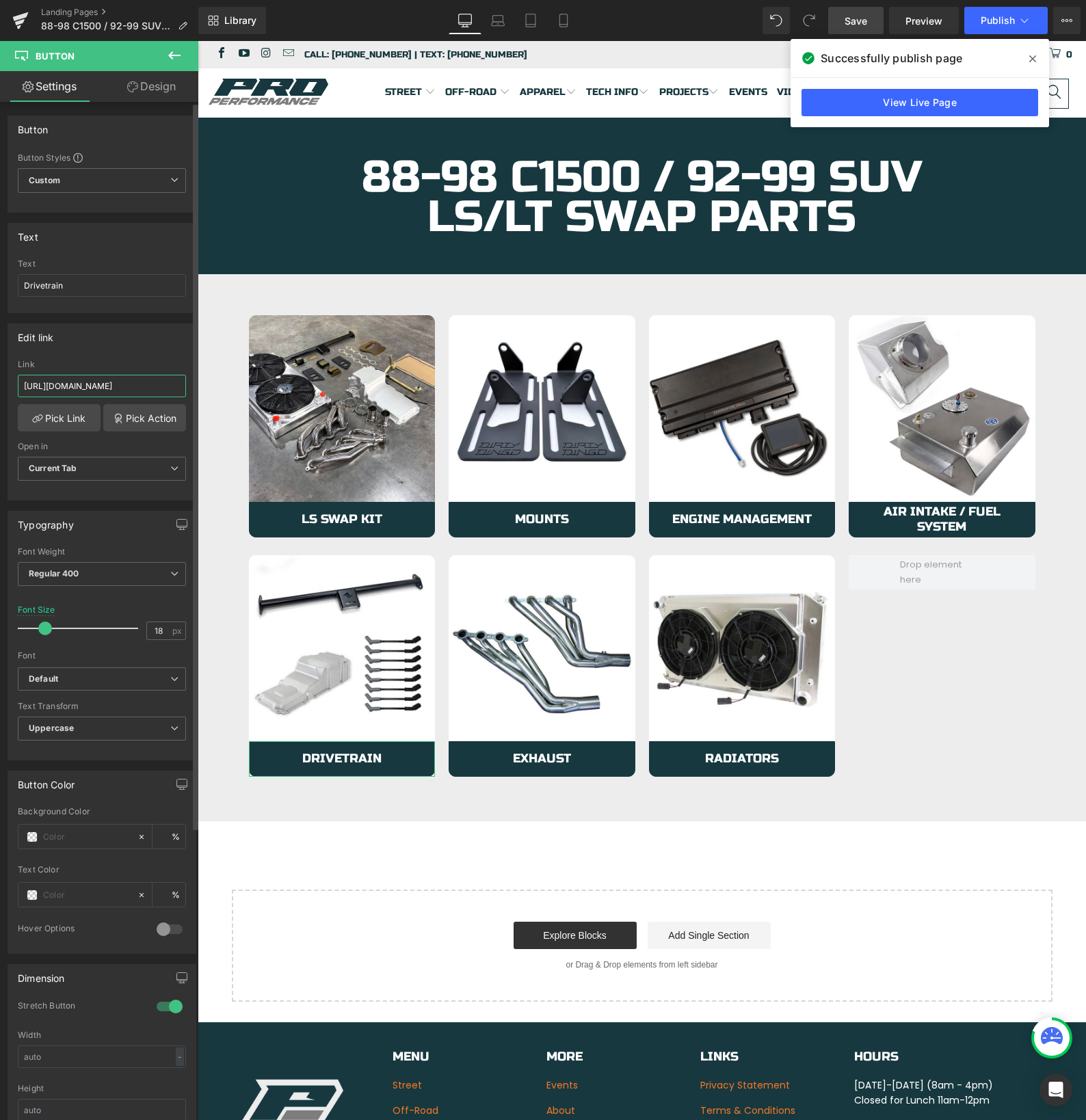
click at [74, 387] on input "https://azproperformance.com/collections/63-87-ls-lt-c10-drivetrain" at bounding box center [102, 386] width 168 height 23
type input "https://azproperformance.com/collections/88-98-ls-lt-c10-drivetrain"
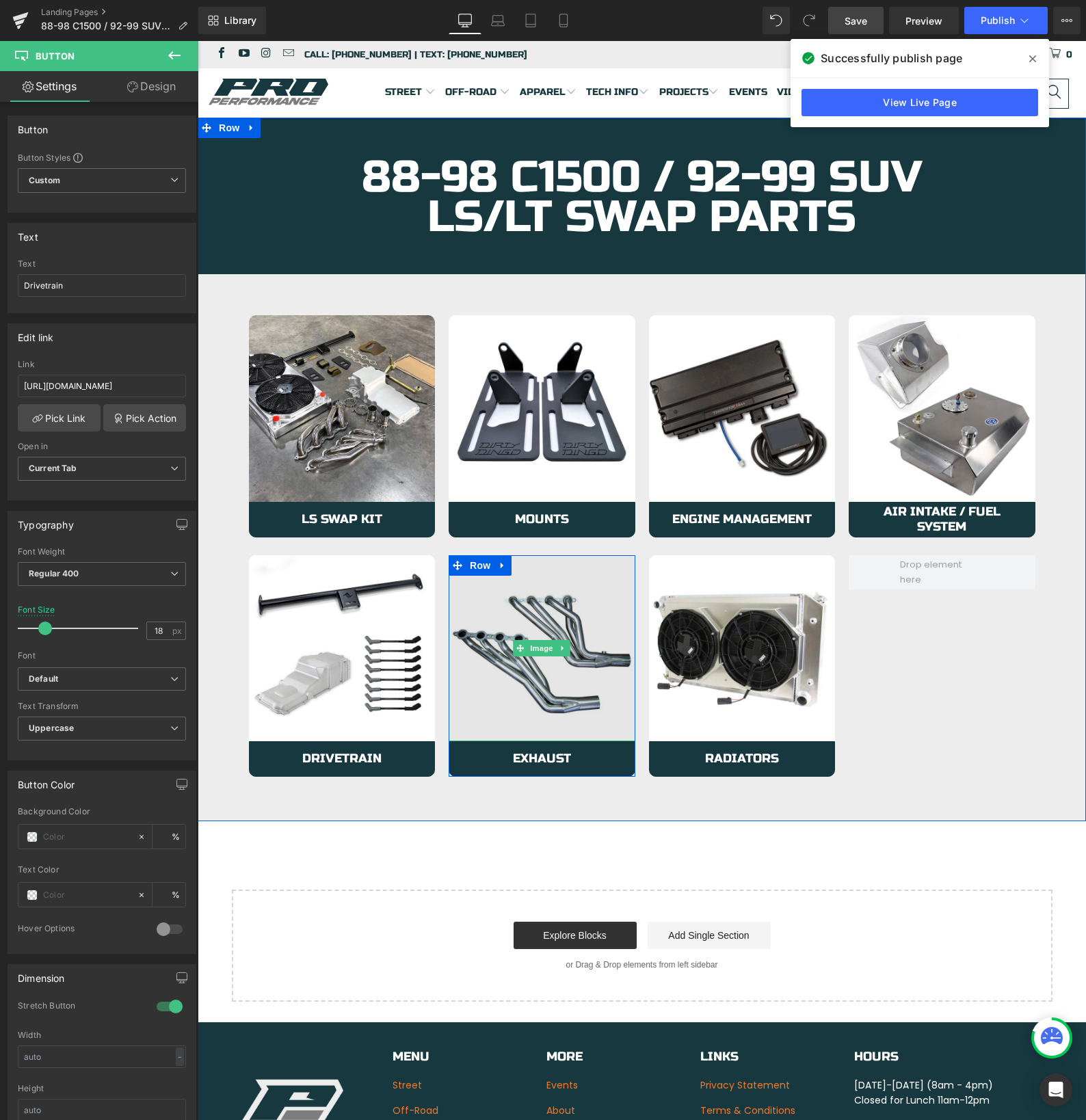
click at [479, 691] on img at bounding box center [542, 649] width 187 height 187
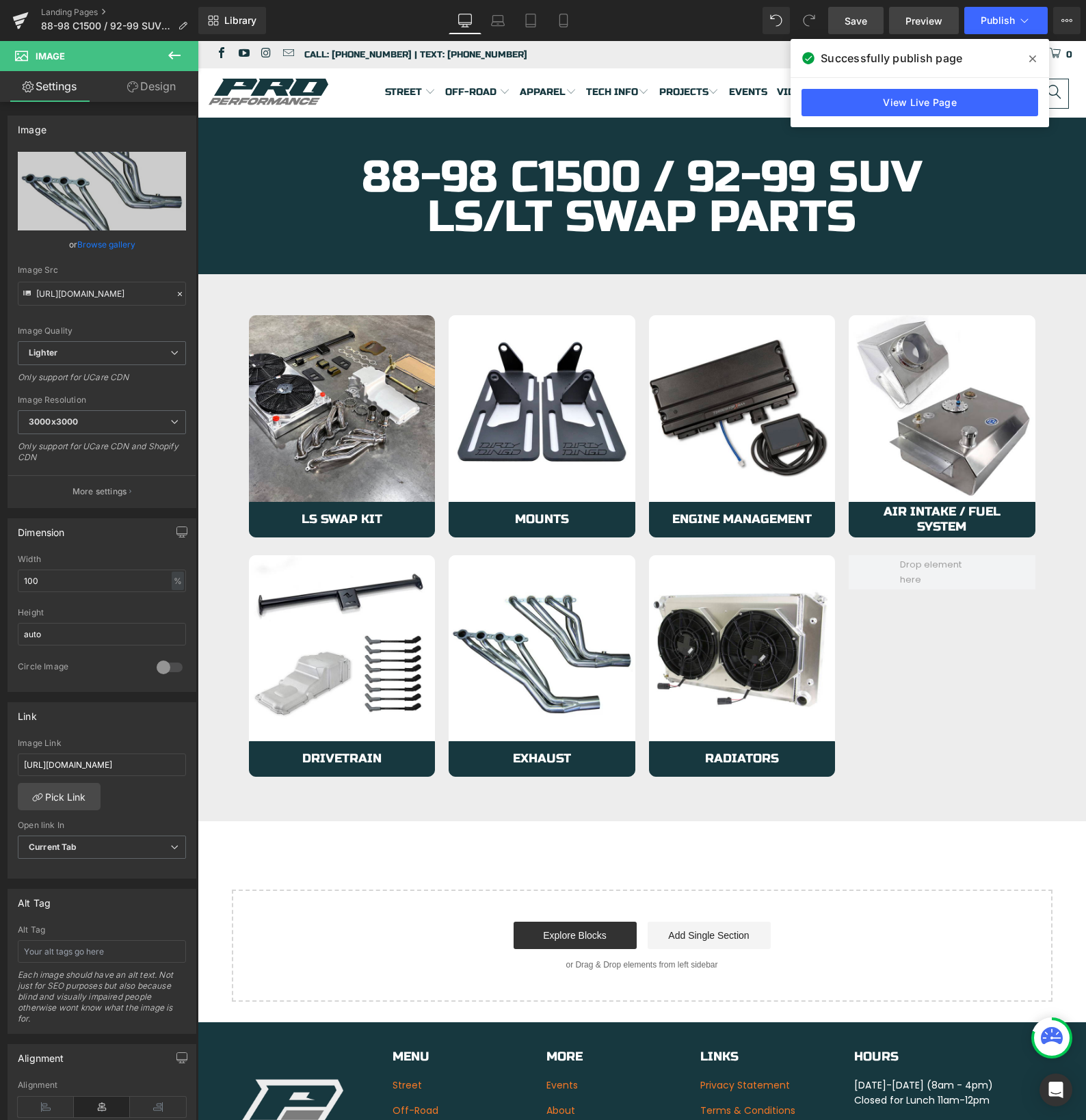
drag, startPoint x: 1029, startPoint y: 58, endPoint x: 910, endPoint y: 32, distance: 121.8
click at [1029, 58] on icon at bounding box center [1032, 59] width 7 height 11
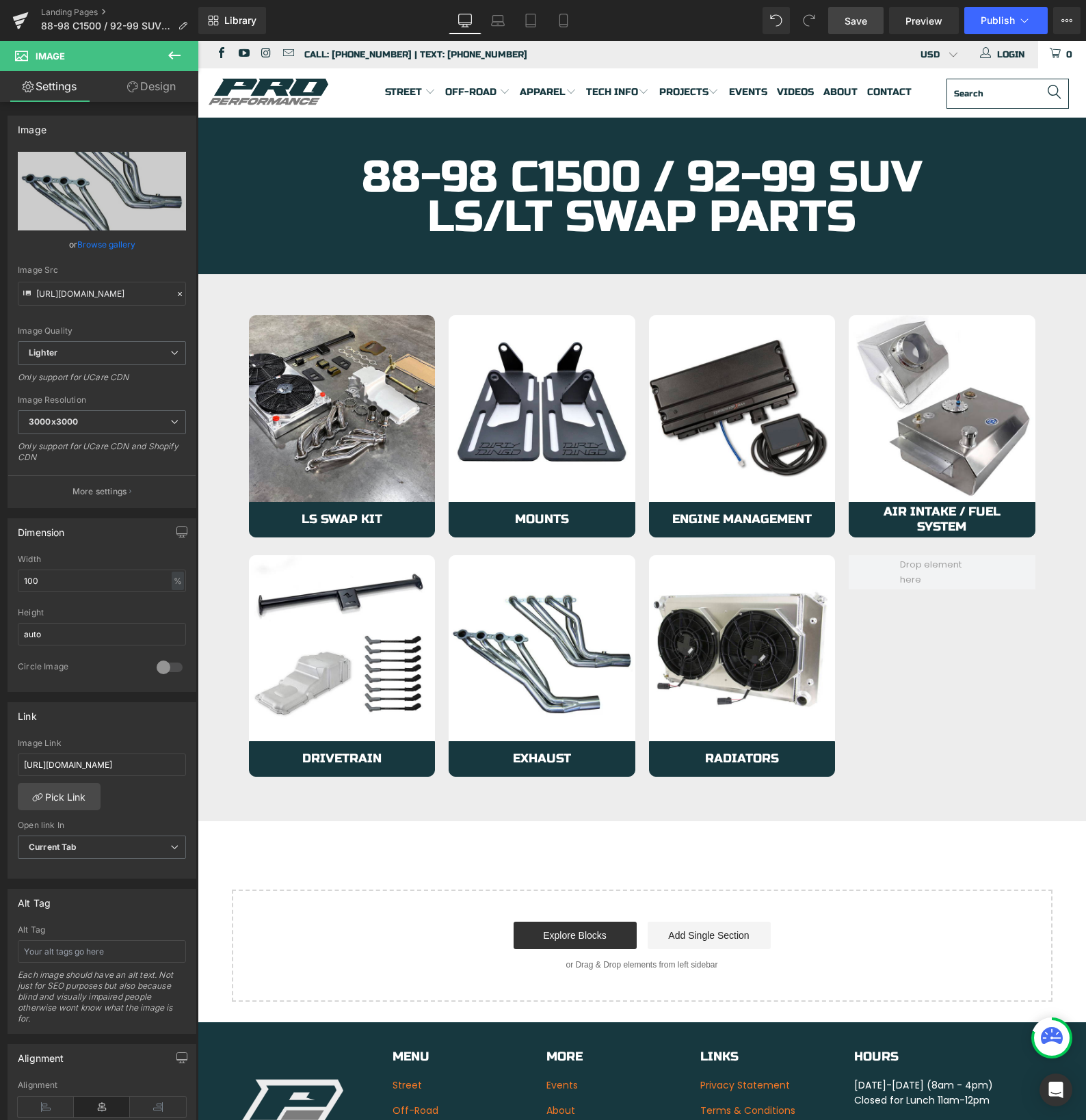
click at [865, 24] on span "Save" at bounding box center [855, 21] width 23 height 15
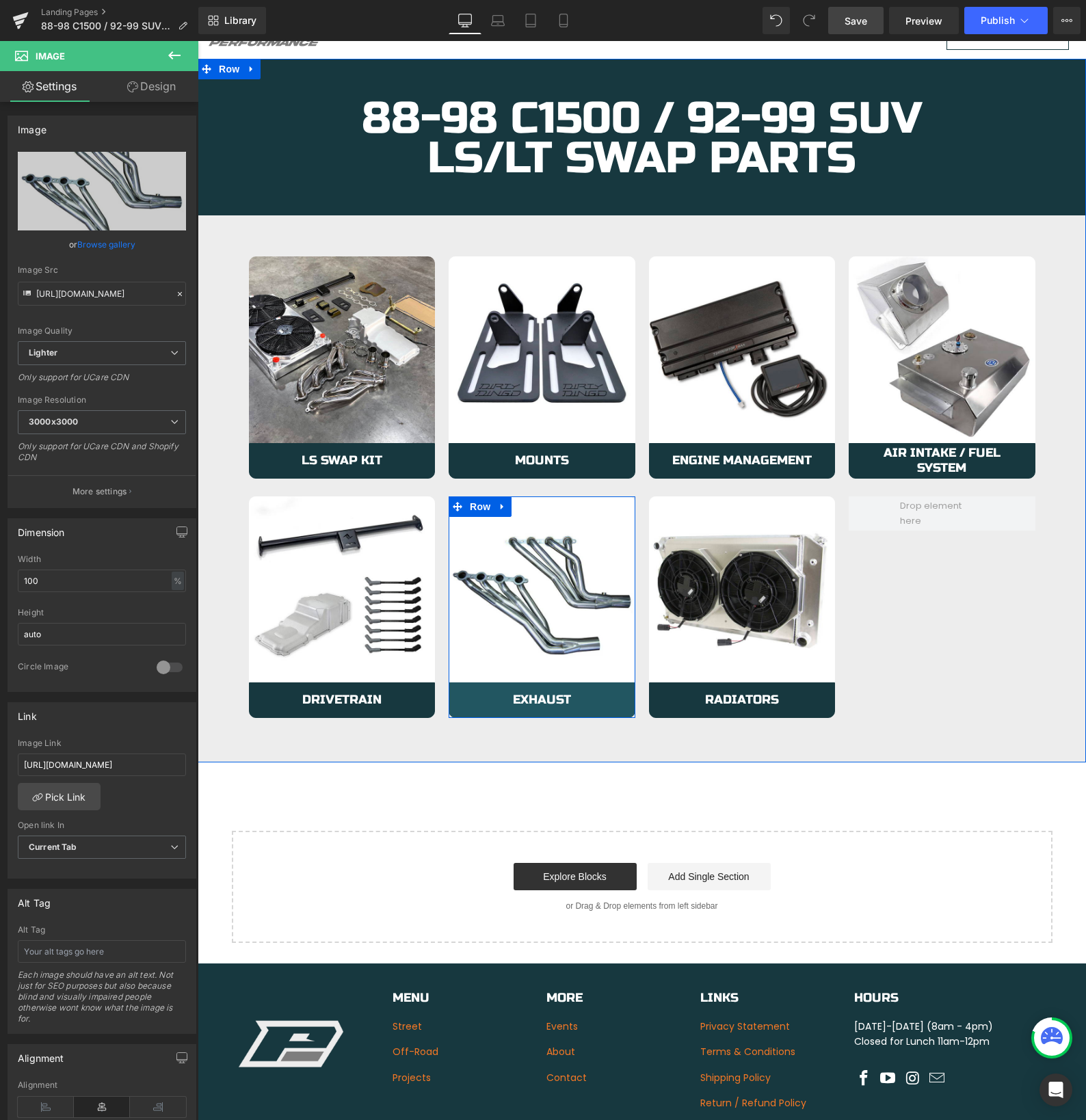
scroll to position [61, 0]
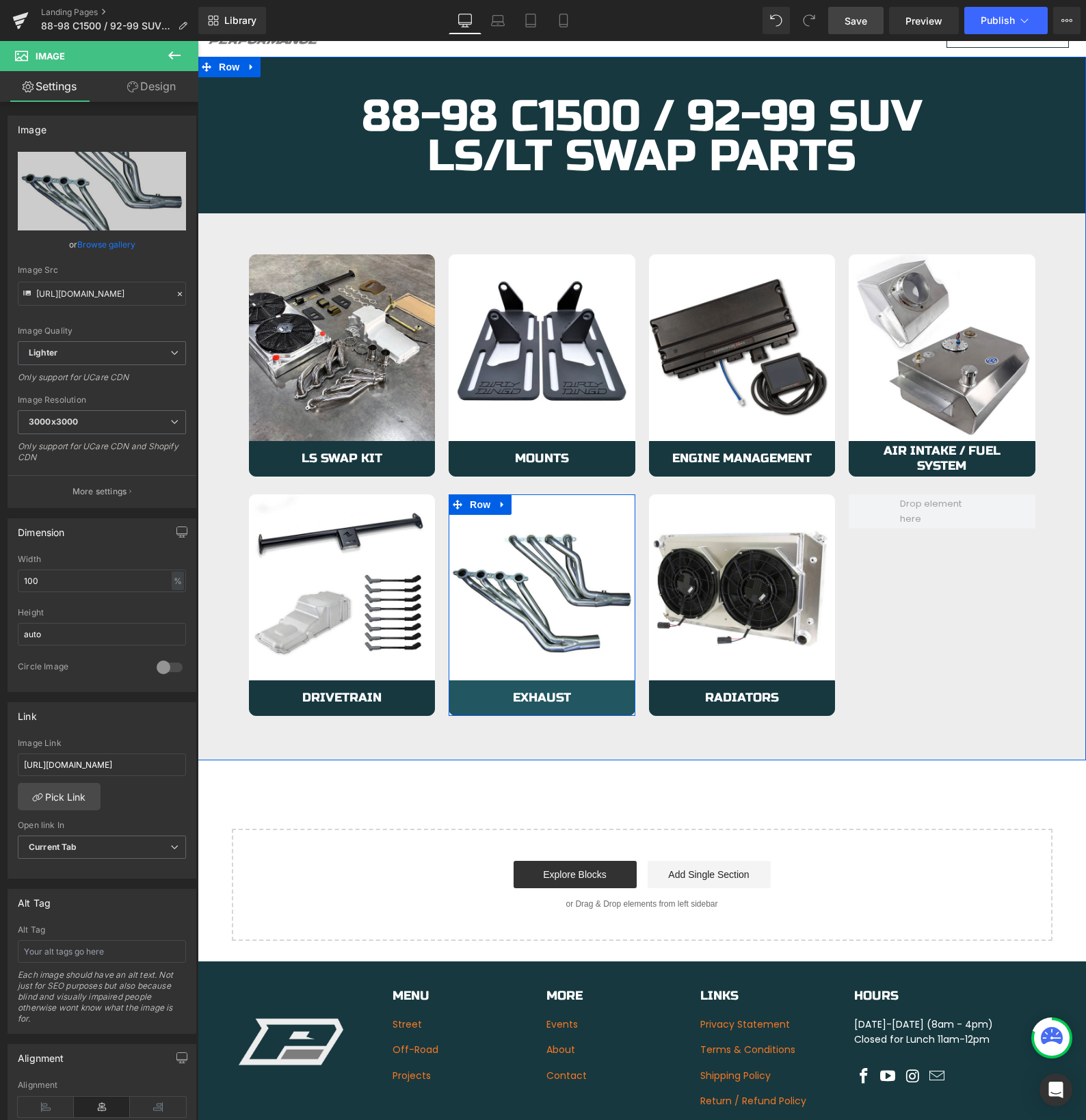
click at [502, 680] on div "Exhaust Button" at bounding box center [542, 697] width 187 height 35
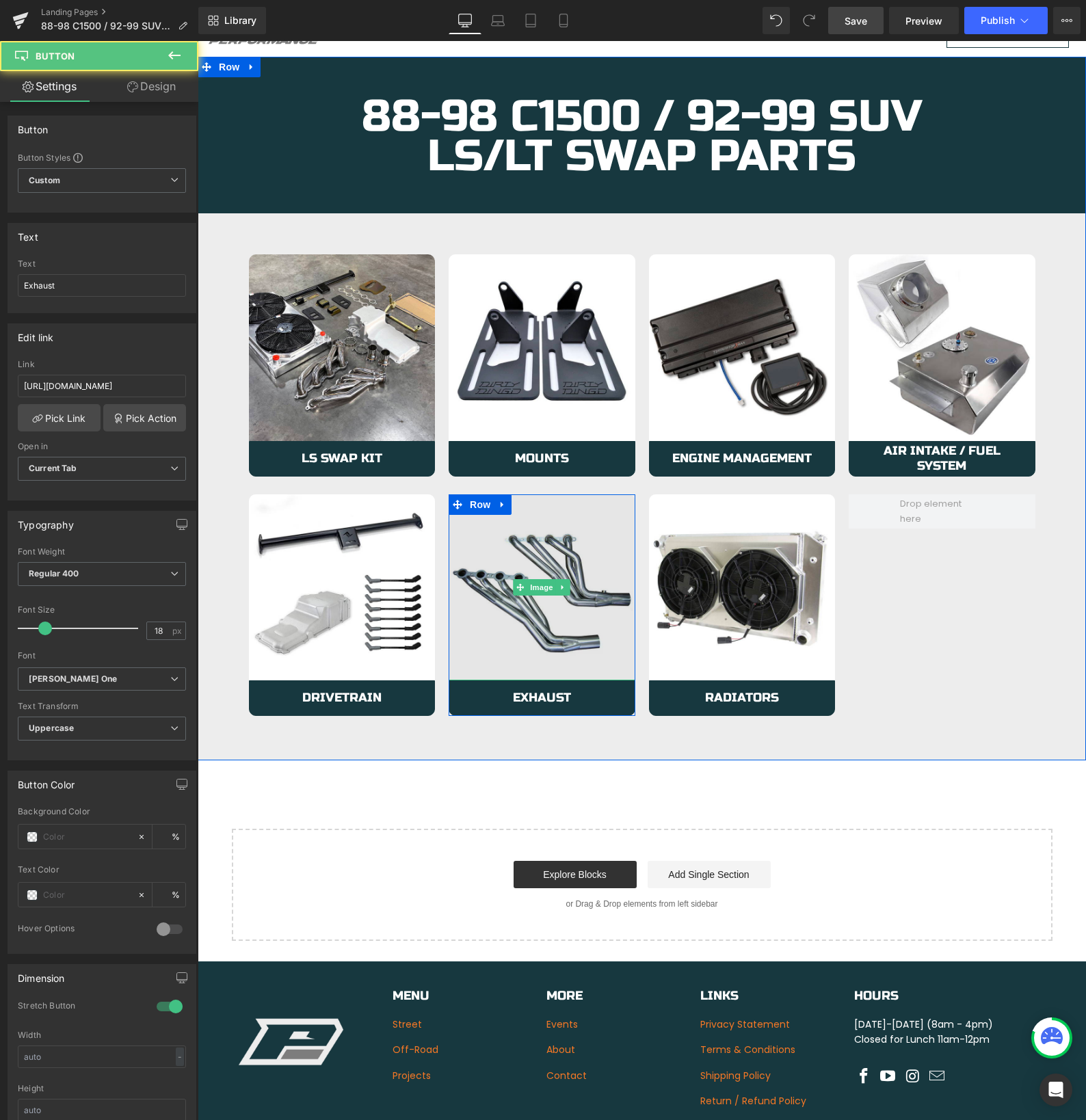
click at [494, 645] on img at bounding box center [542, 587] width 187 height 187
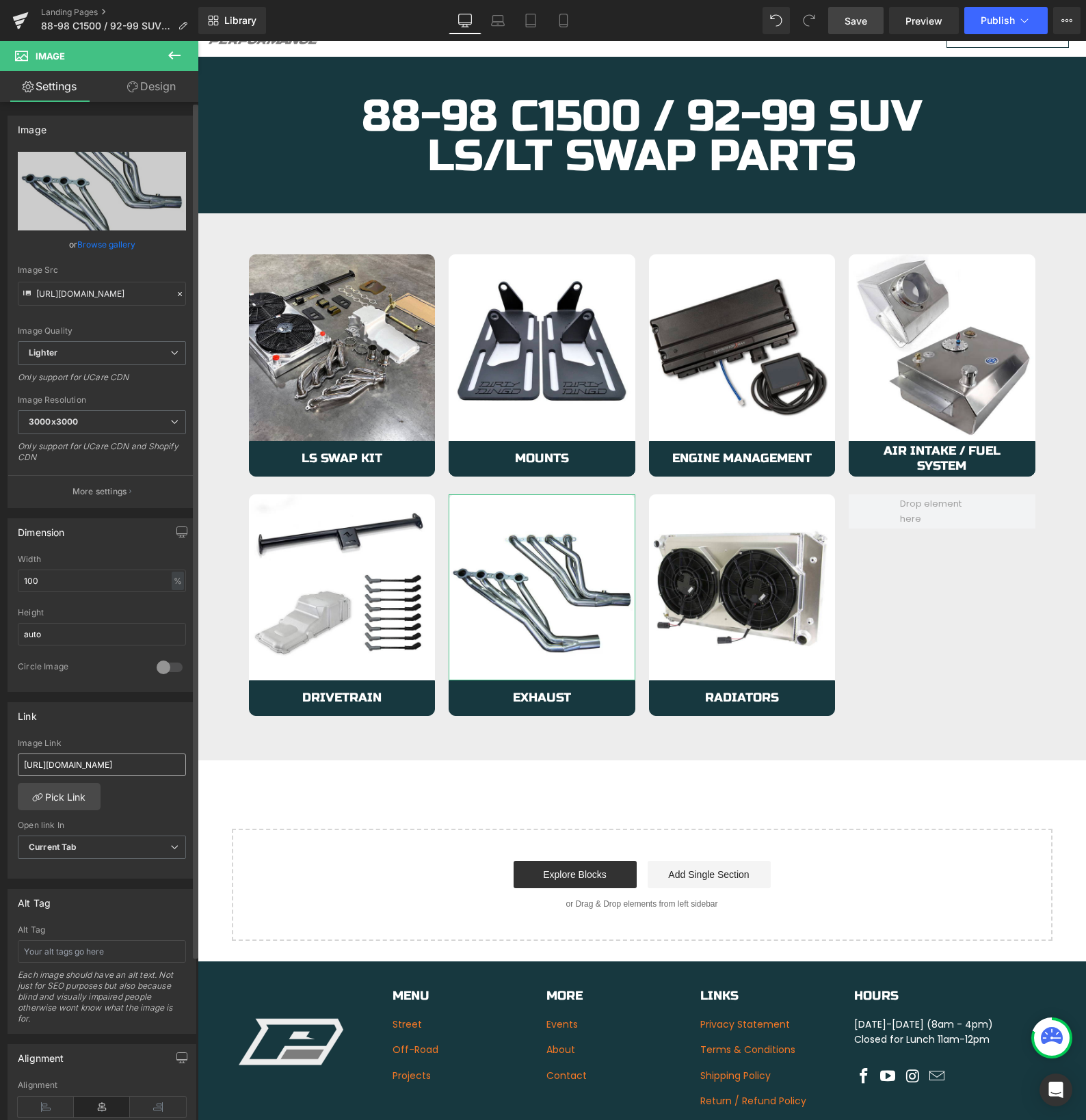
click at [70, 760] on input "https://azproperformance.com/collections/63-87-ls-lt-c10-exhaust" at bounding box center [102, 764] width 168 height 23
type input "https://azproperformance.com/collections/88-98-ls-lt-c10-exhaust"
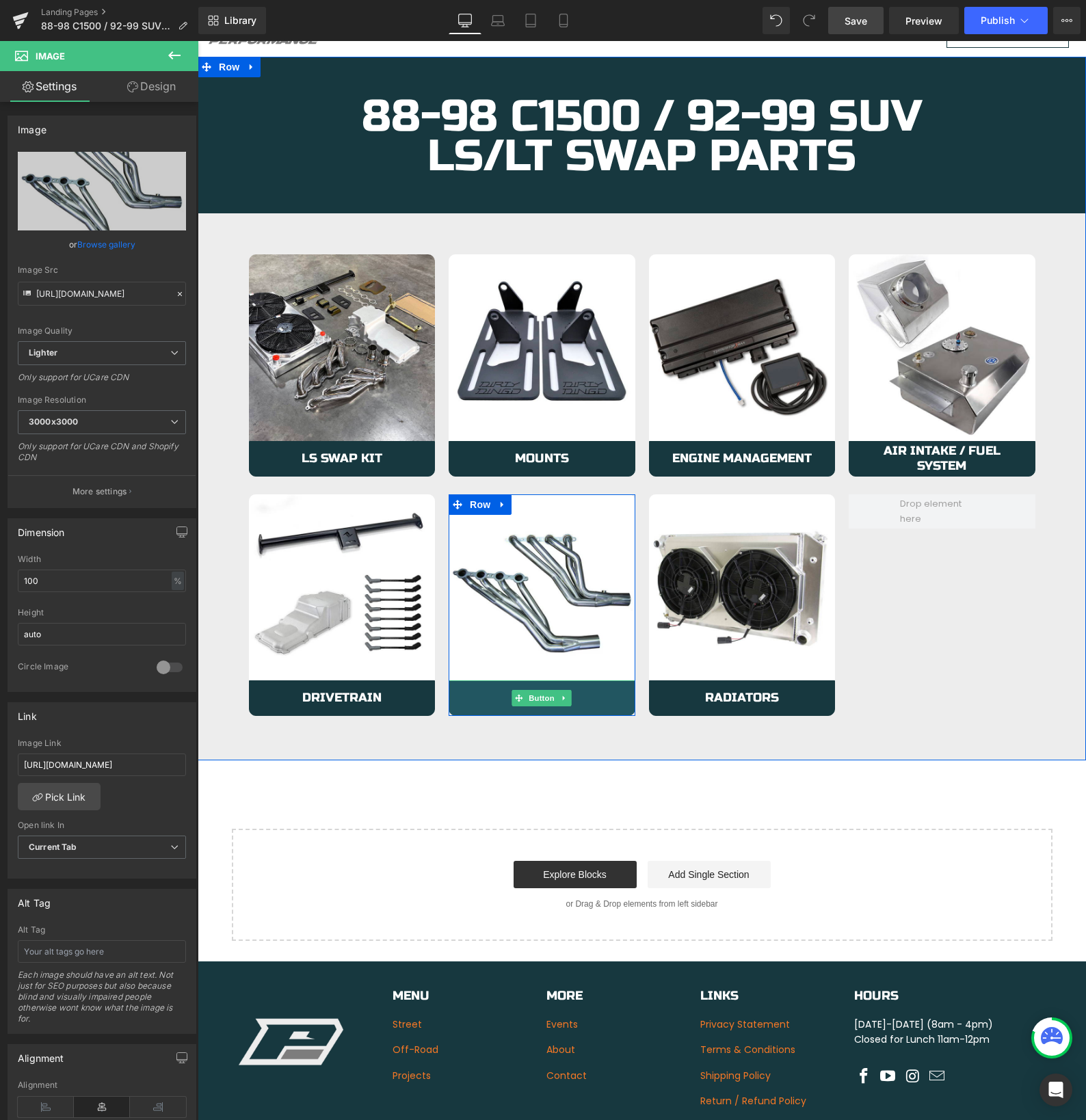
click at [482, 699] on link "Exhaust" at bounding box center [542, 697] width 187 height 35
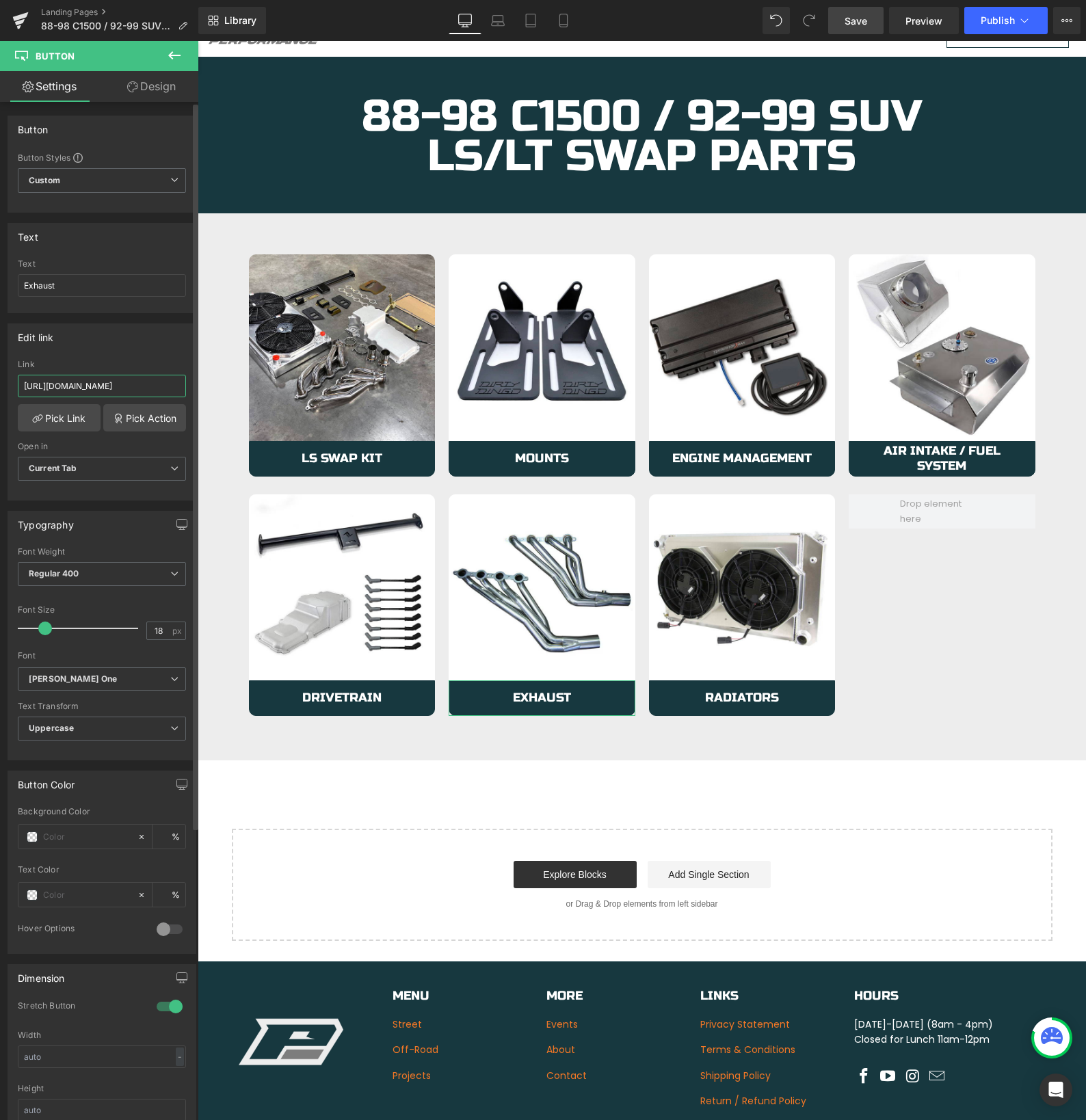
click at [104, 391] on input "https://azproperformance.com/collections/63-87-ls-lt-c10-exhaust" at bounding box center [102, 386] width 168 height 23
type input "https://azproperformance.com/collections/88-98-ls-lt-c10-exhaust"
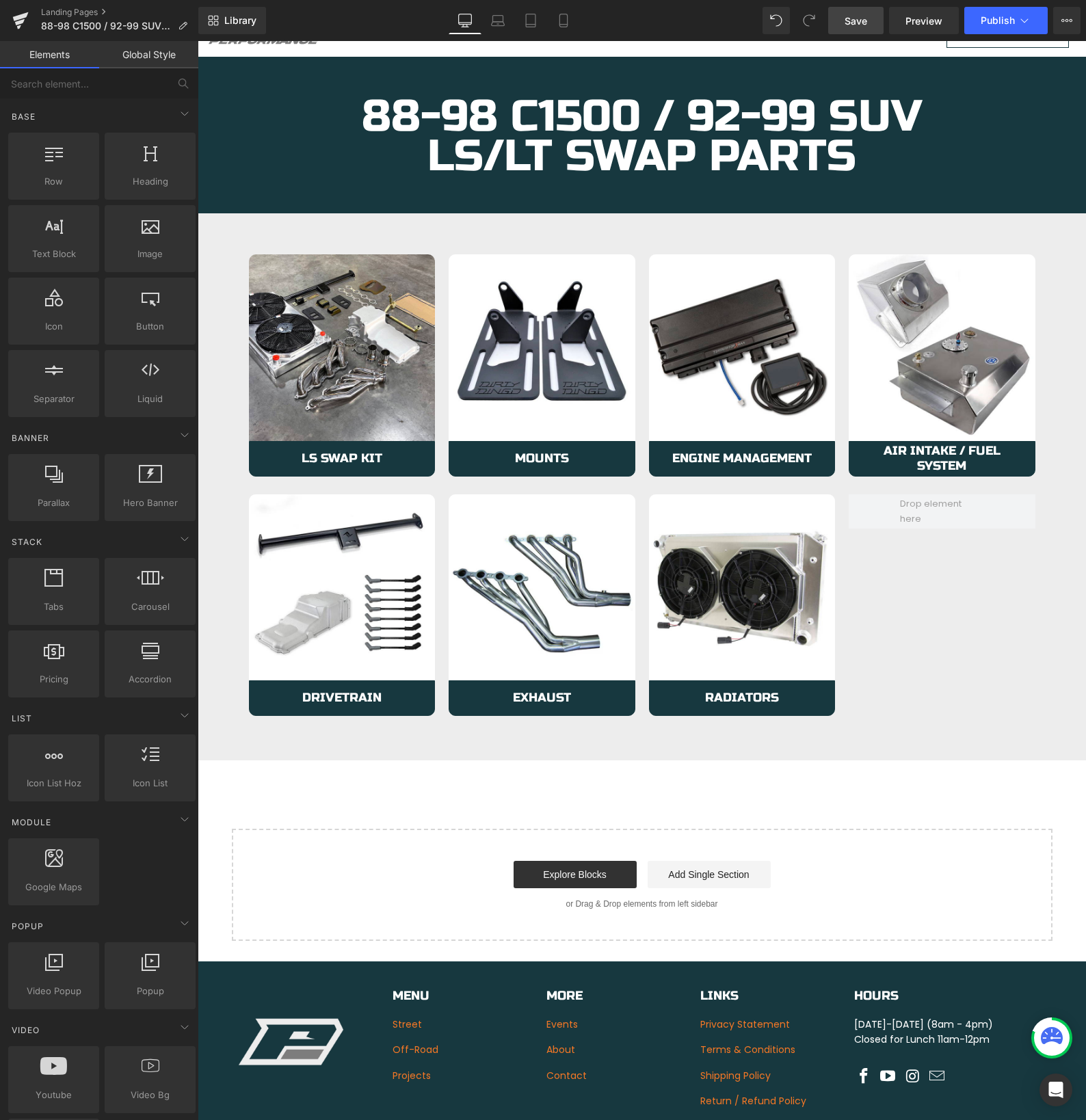
scroll to position [0, 0]
click at [855, 768] on div "88-98 C1500 / 92-99 SUV LS/LT Swap parts Heading Row Row 45px Image LS Swap Kit…" at bounding box center [642, 499] width 888 height 884
click at [844, 15] on link "Save" at bounding box center [855, 21] width 55 height 27
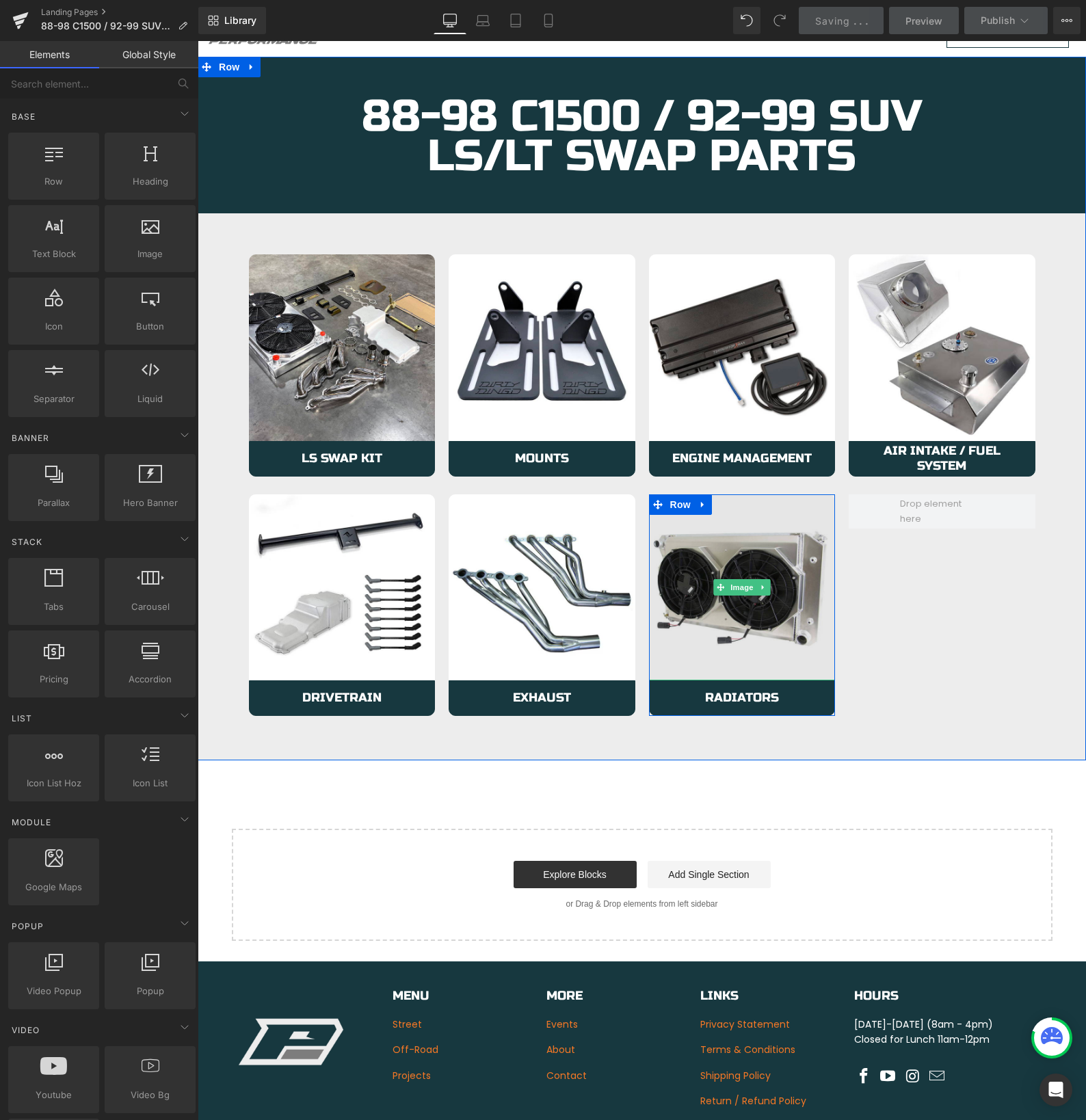
click at [683, 652] on img at bounding box center [743, 587] width 187 height 187
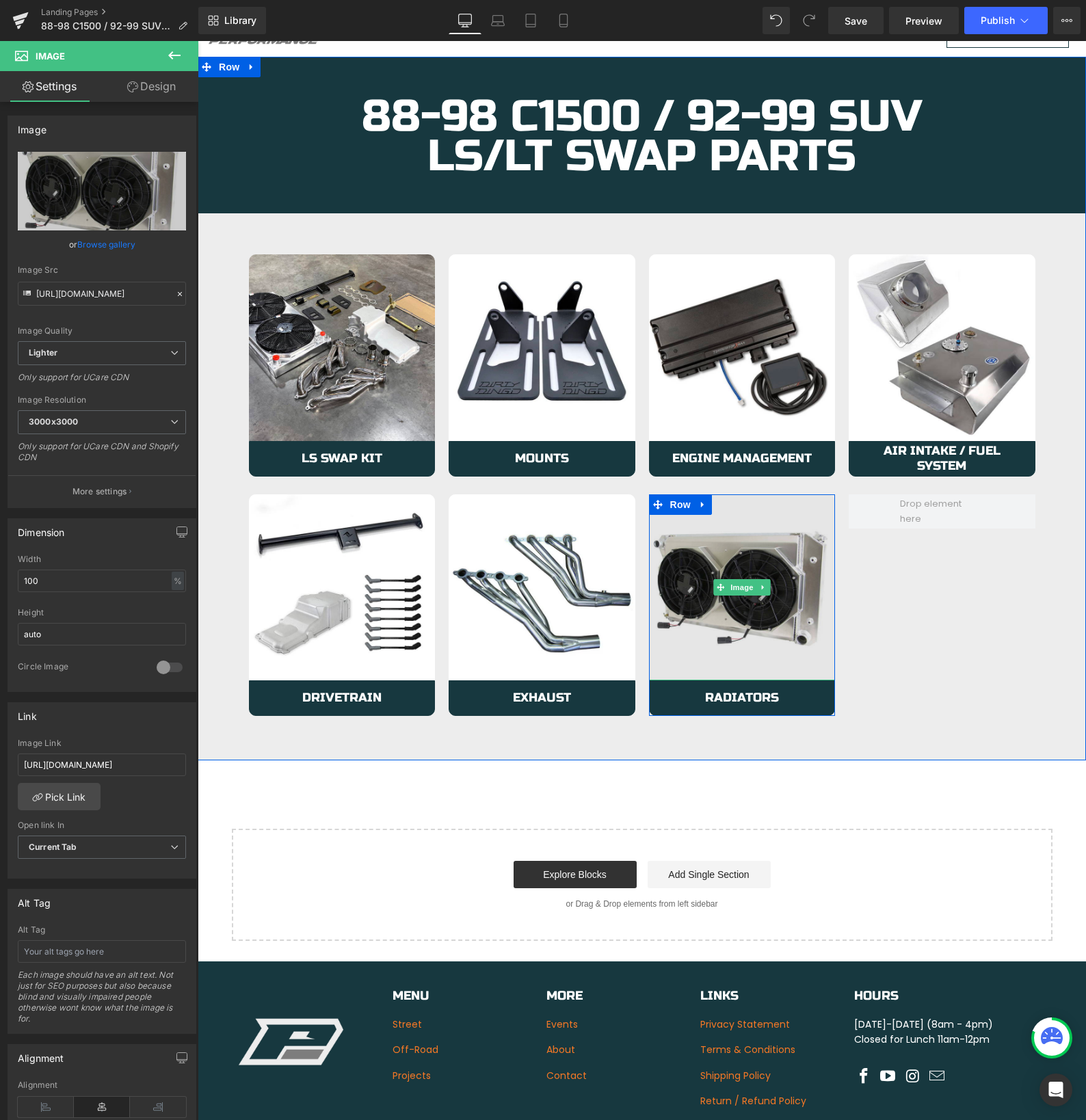
click at [688, 663] on img at bounding box center [743, 587] width 187 height 187
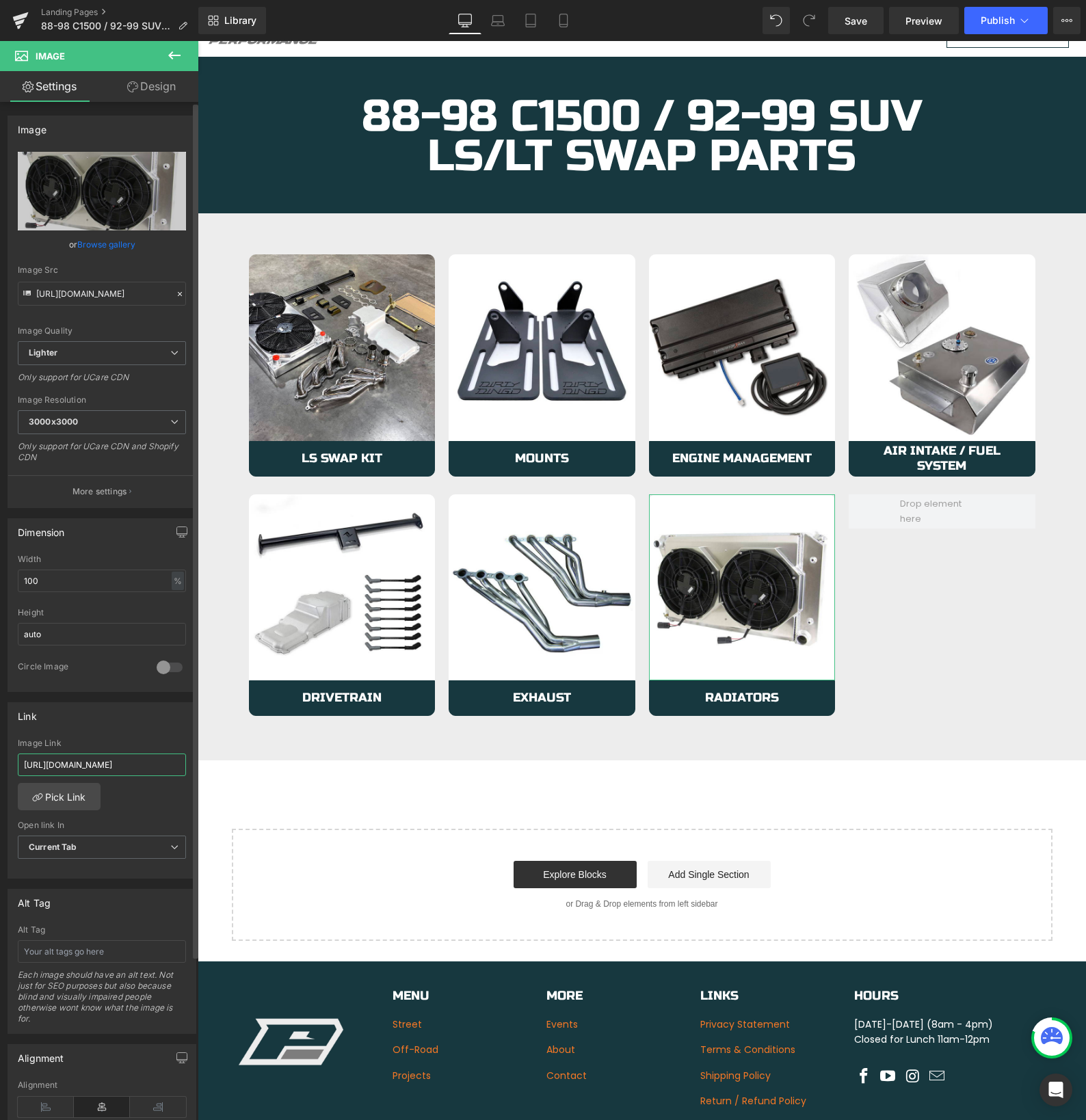
click at [54, 766] on input "https://azproperformance.com/collections/73-87-ls-lt-c10-radiators" at bounding box center [102, 764] width 168 height 23
type input "https://azproperformance.com/collections/88-98-ls-lt-c10-radiators"
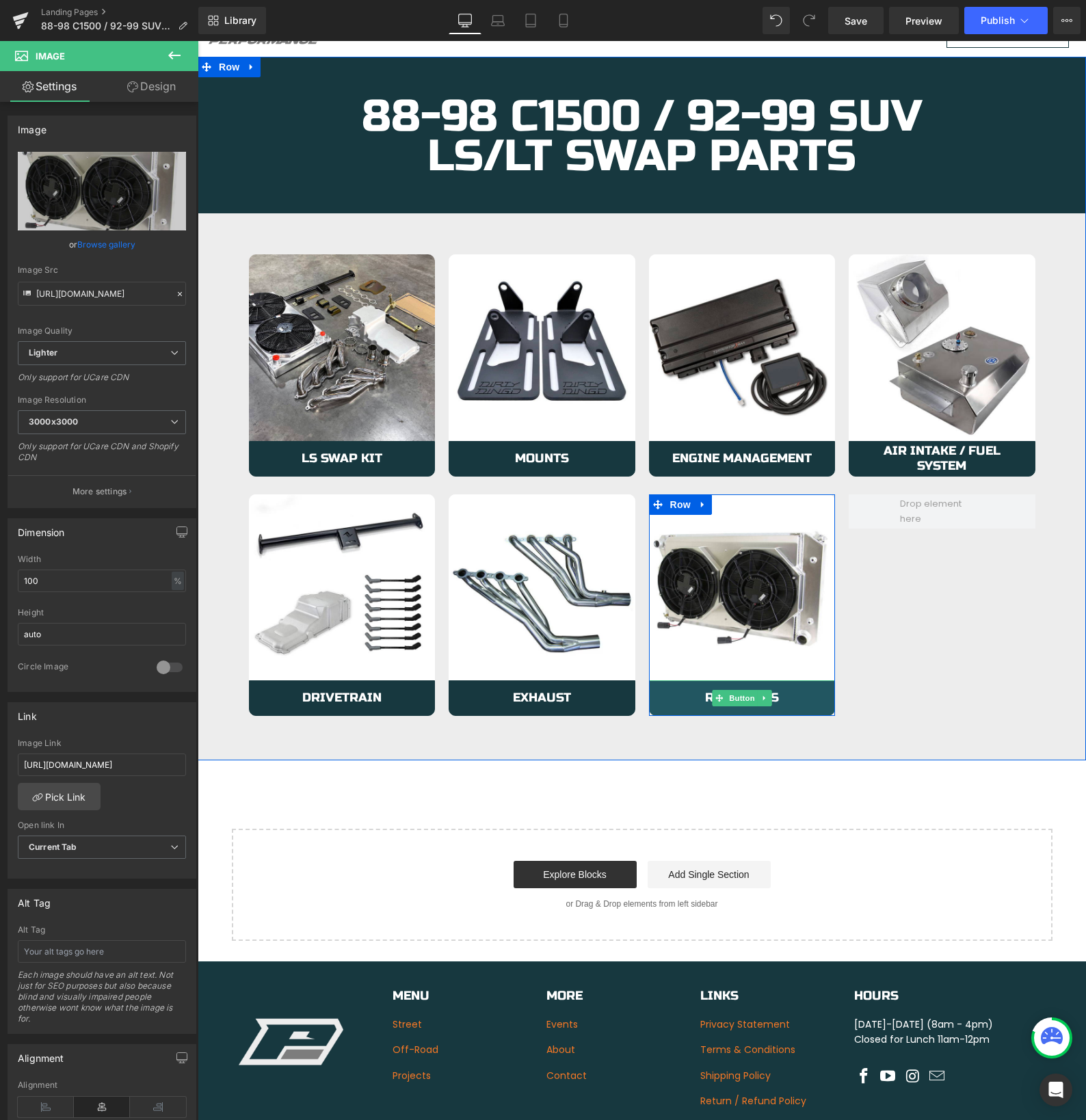
click at [681, 705] on link "Radiators" at bounding box center [743, 697] width 187 height 35
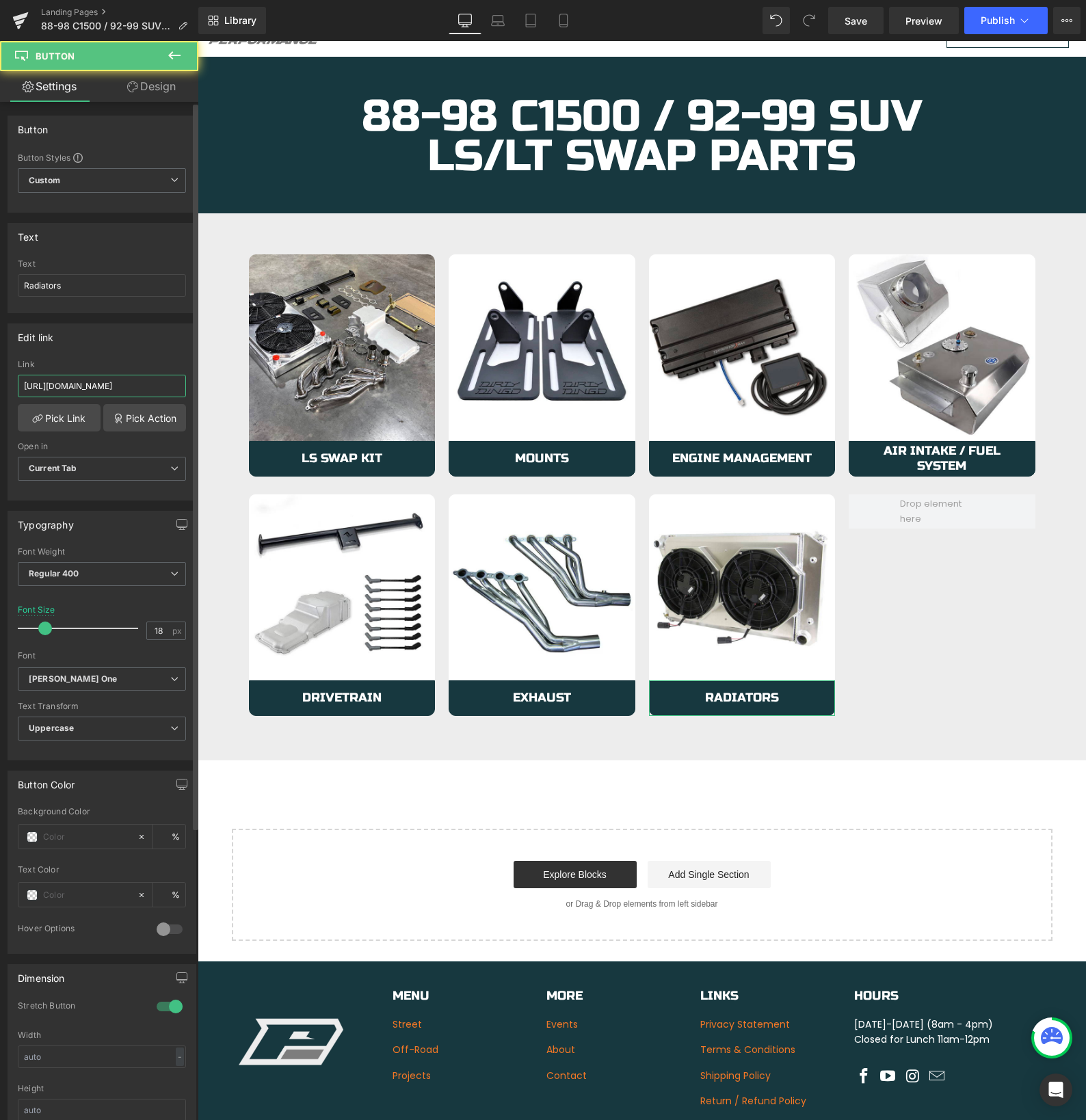
click at [96, 390] on input "https://azproperformance.com/collections/73-87-ls-lt-c10-radiators" at bounding box center [102, 386] width 168 height 23
paste input "88-98"
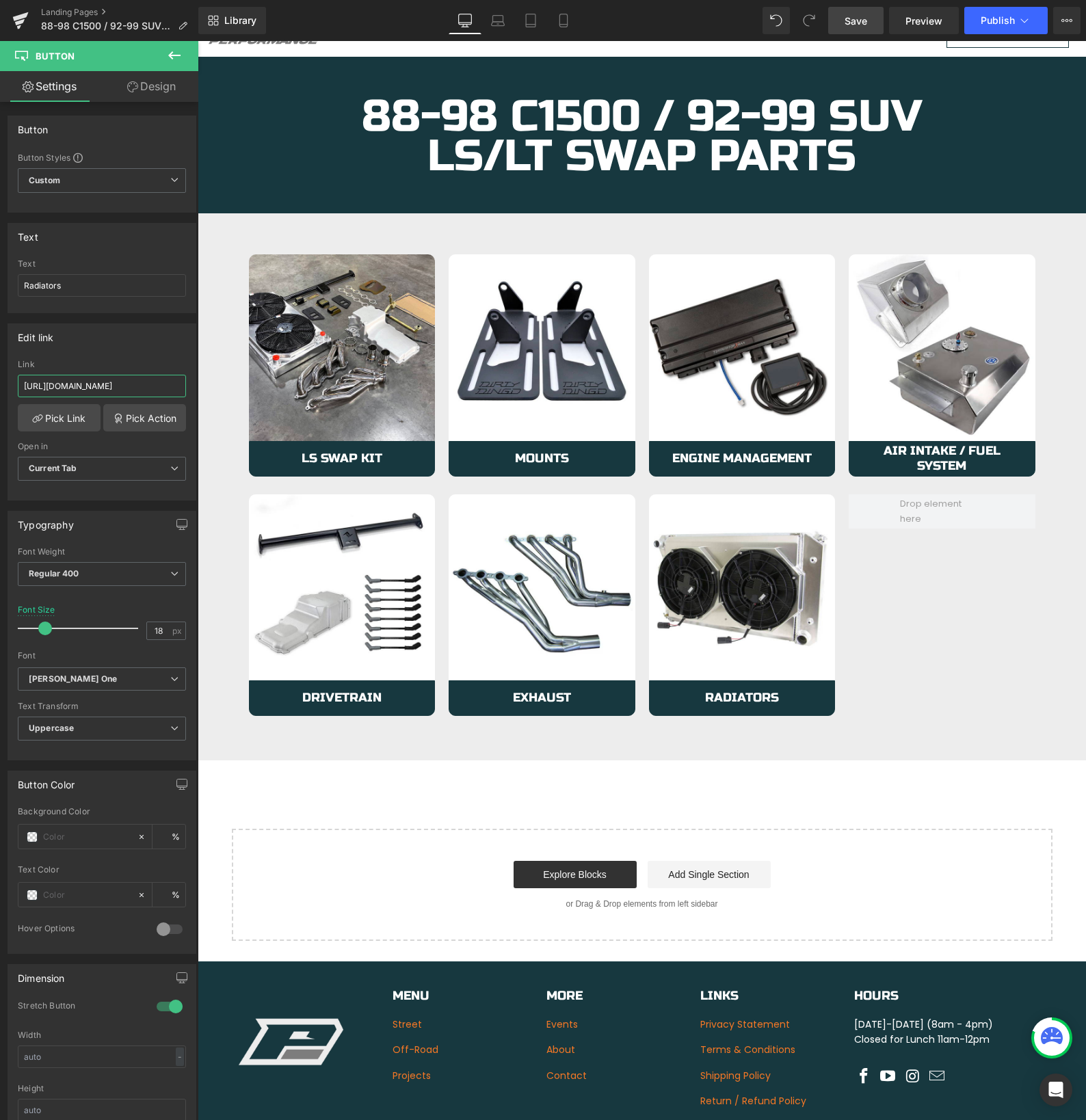
type input "https://azproperformance.com/collections/88-98-ls-lt-c10-radiators"
click at [848, 19] on span "Save" at bounding box center [855, 21] width 23 height 15
click at [856, 24] on span "Save" at bounding box center [855, 21] width 23 height 15
click at [1008, 22] on span "Publish" at bounding box center [998, 21] width 35 height 11
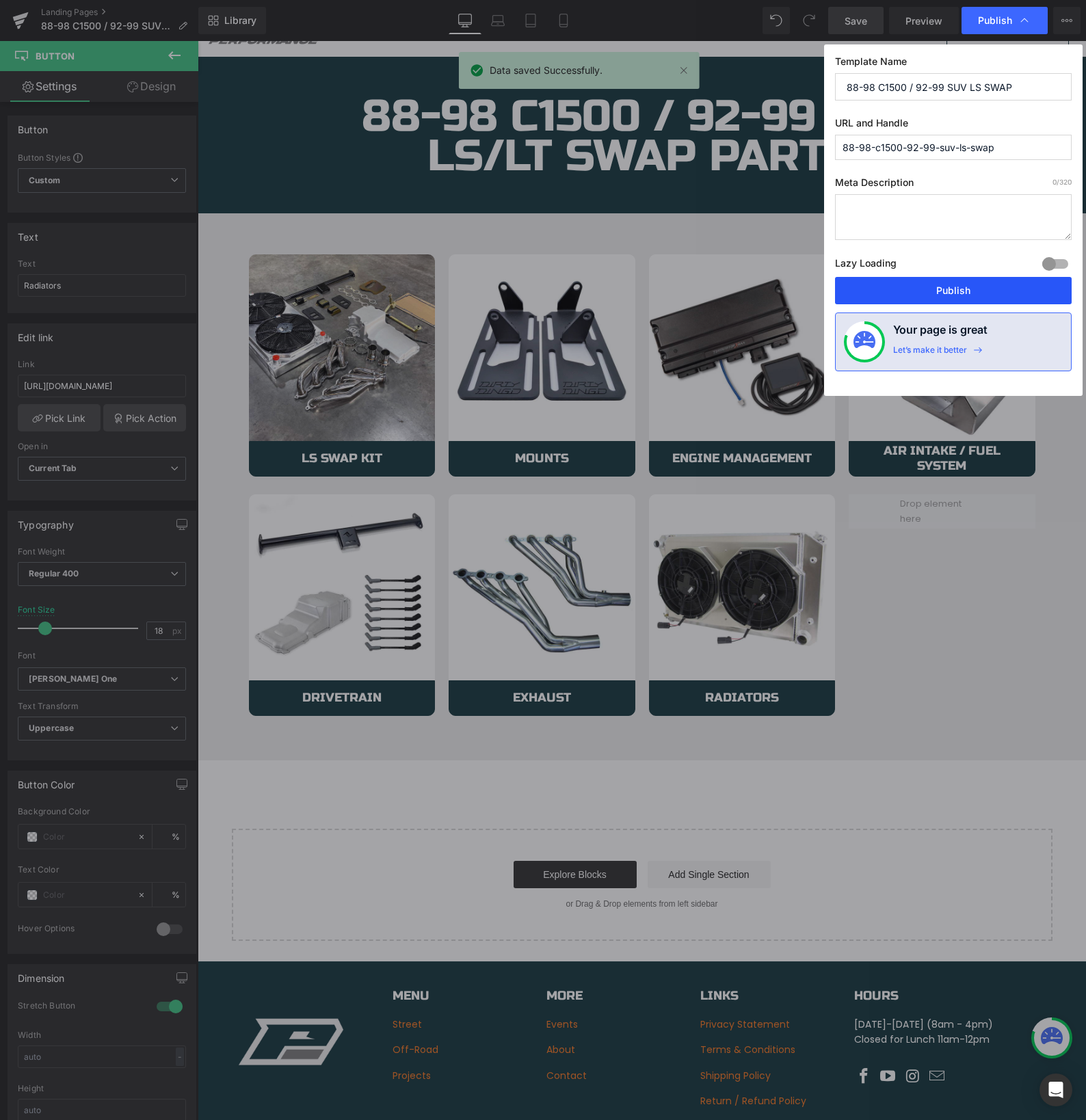
click at [927, 290] on button "Publish" at bounding box center [953, 290] width 237 height 27
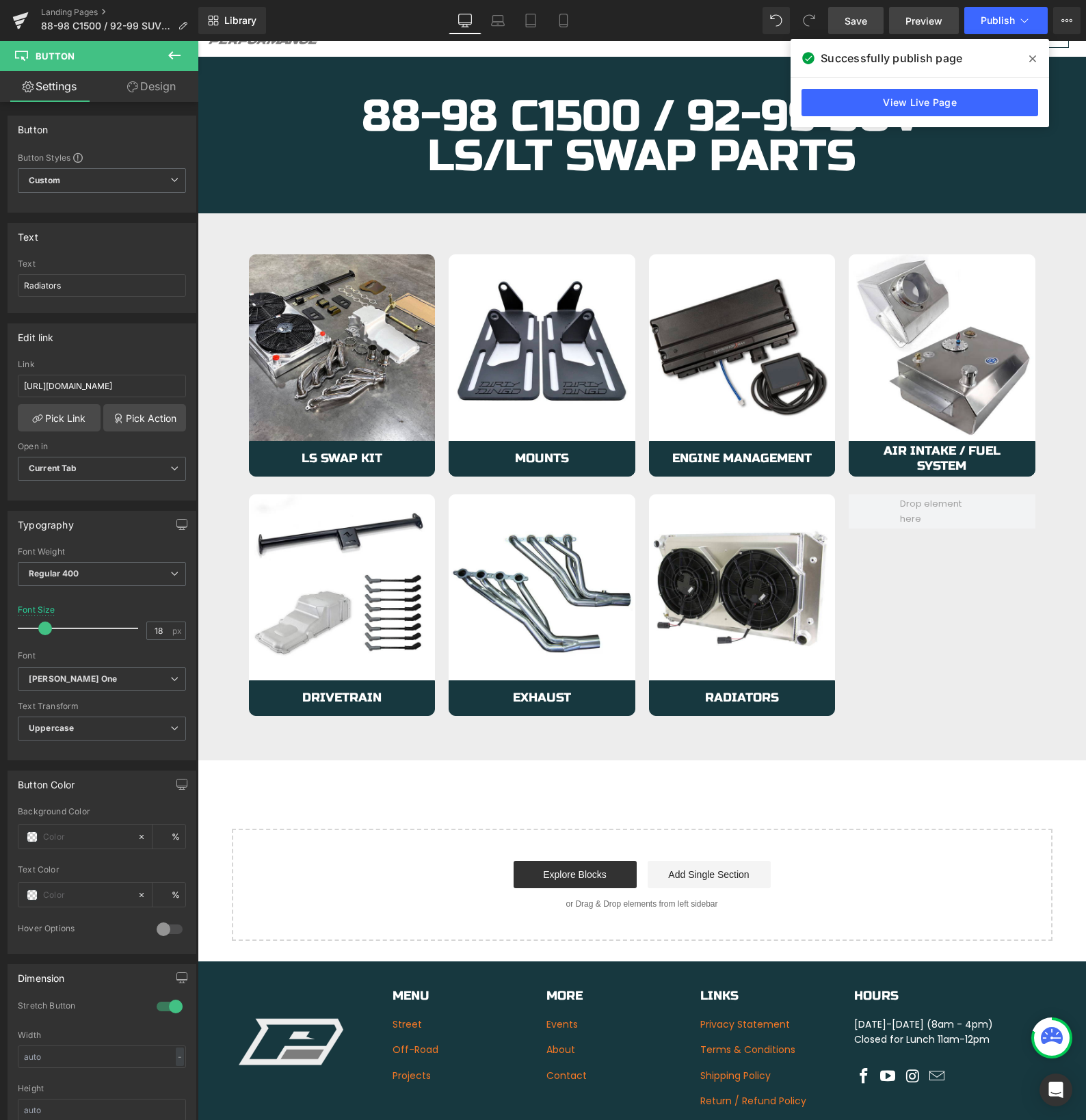
click at [914, 19] on span "Preview" at bounding box center [923, 21] width 37 height 15
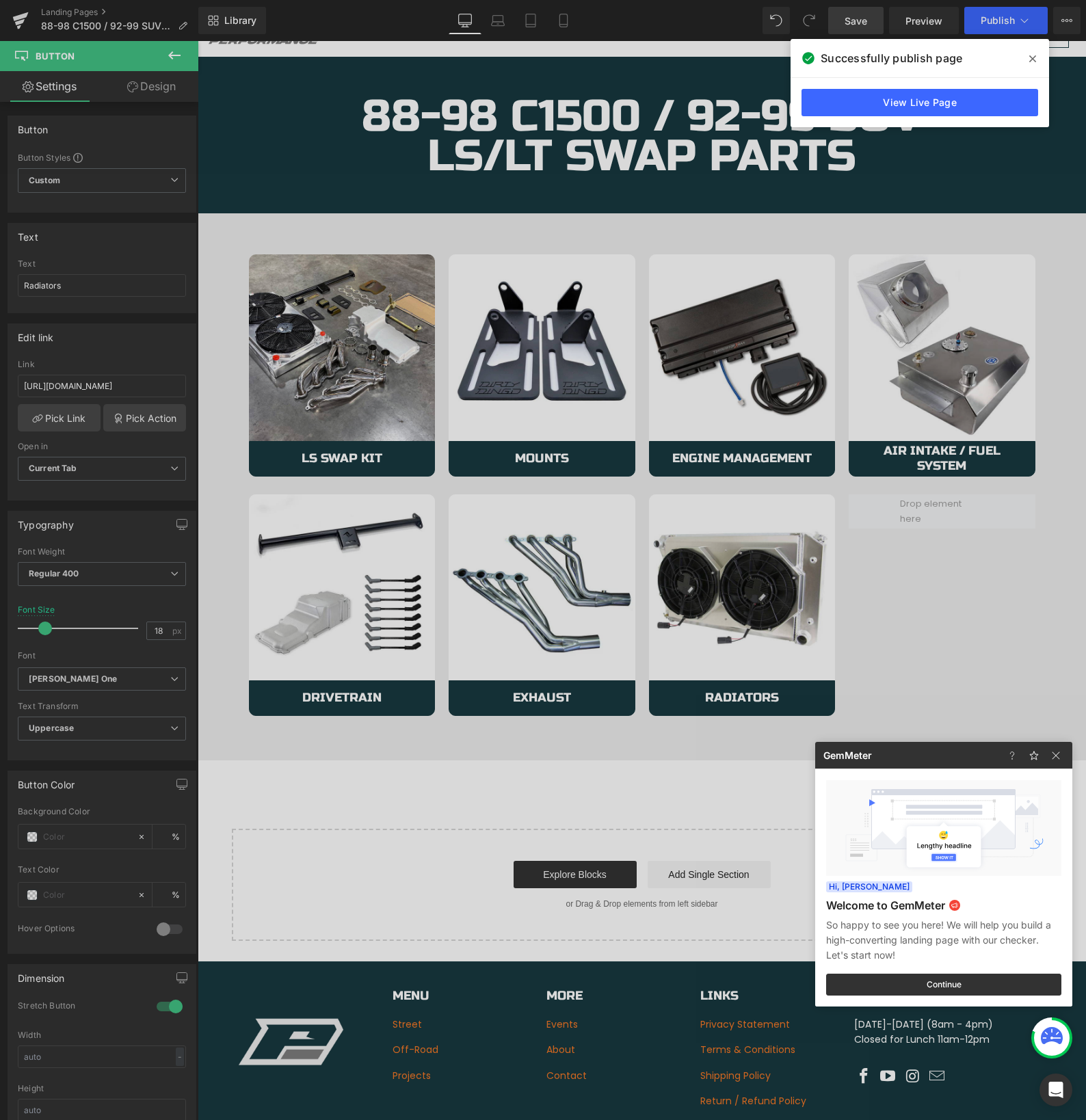
click at [1060, 21] on div at bounding box center [543, 560] width 1086 height 1120
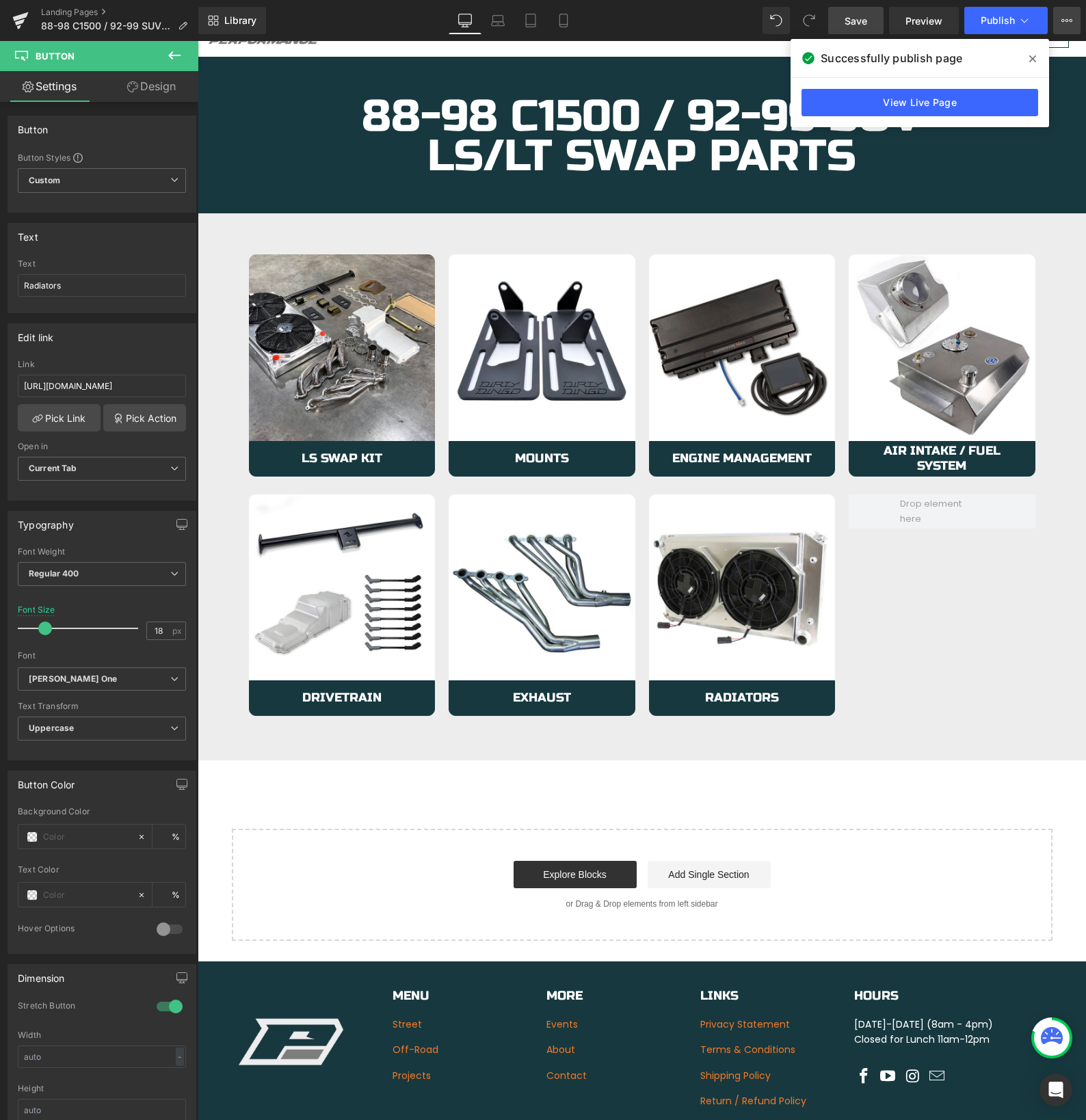
click at [1065, 24] on icon at bounding box center [1067, 21] width 11 height 11
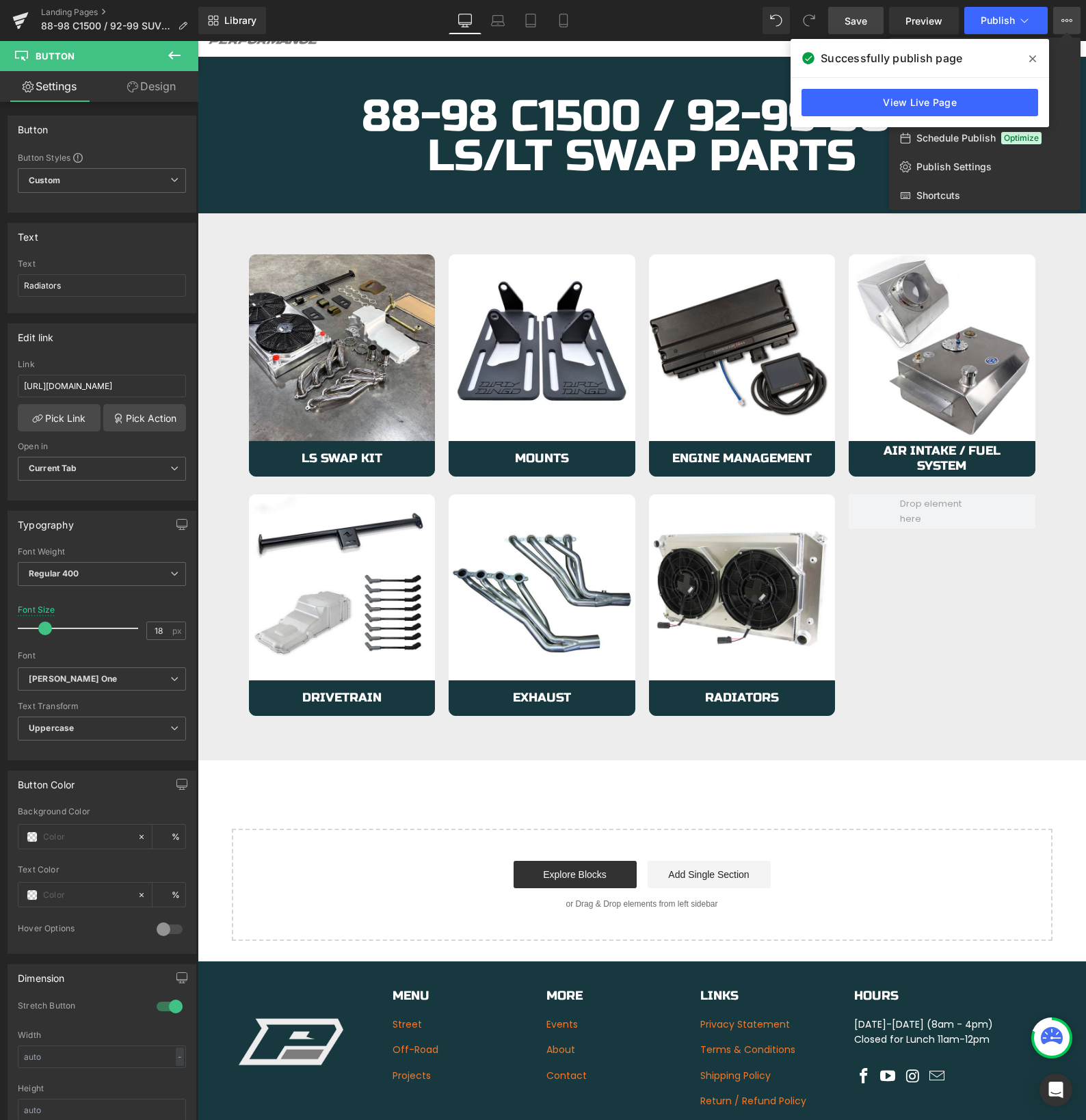
click at [963, 61] on div "Successfully publish page" at bounding box center [920, 58] width 259 height 38
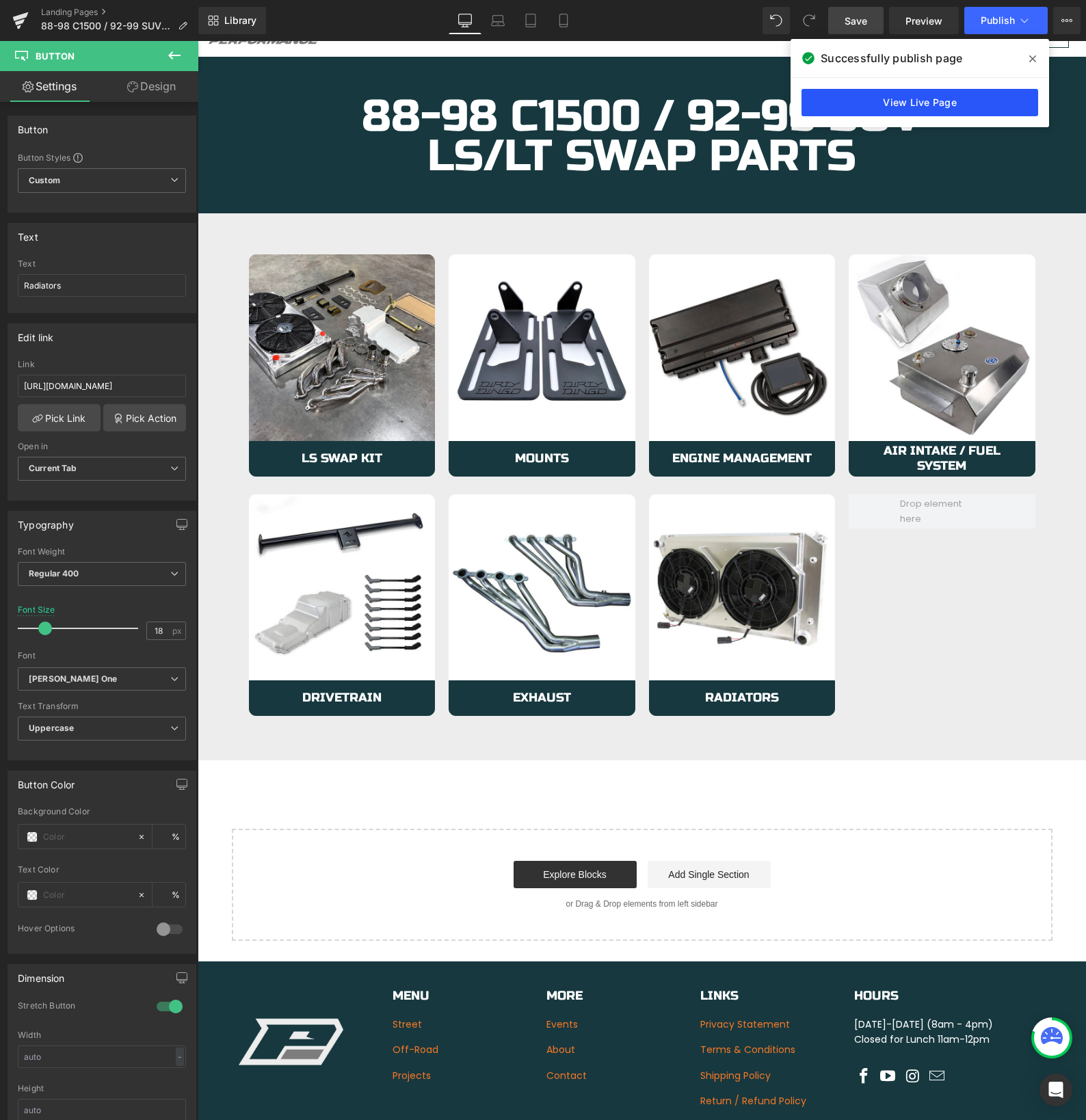
click at [938, 101] on link "View Live Page" at bounding box center [920, 103] width 237 height 27
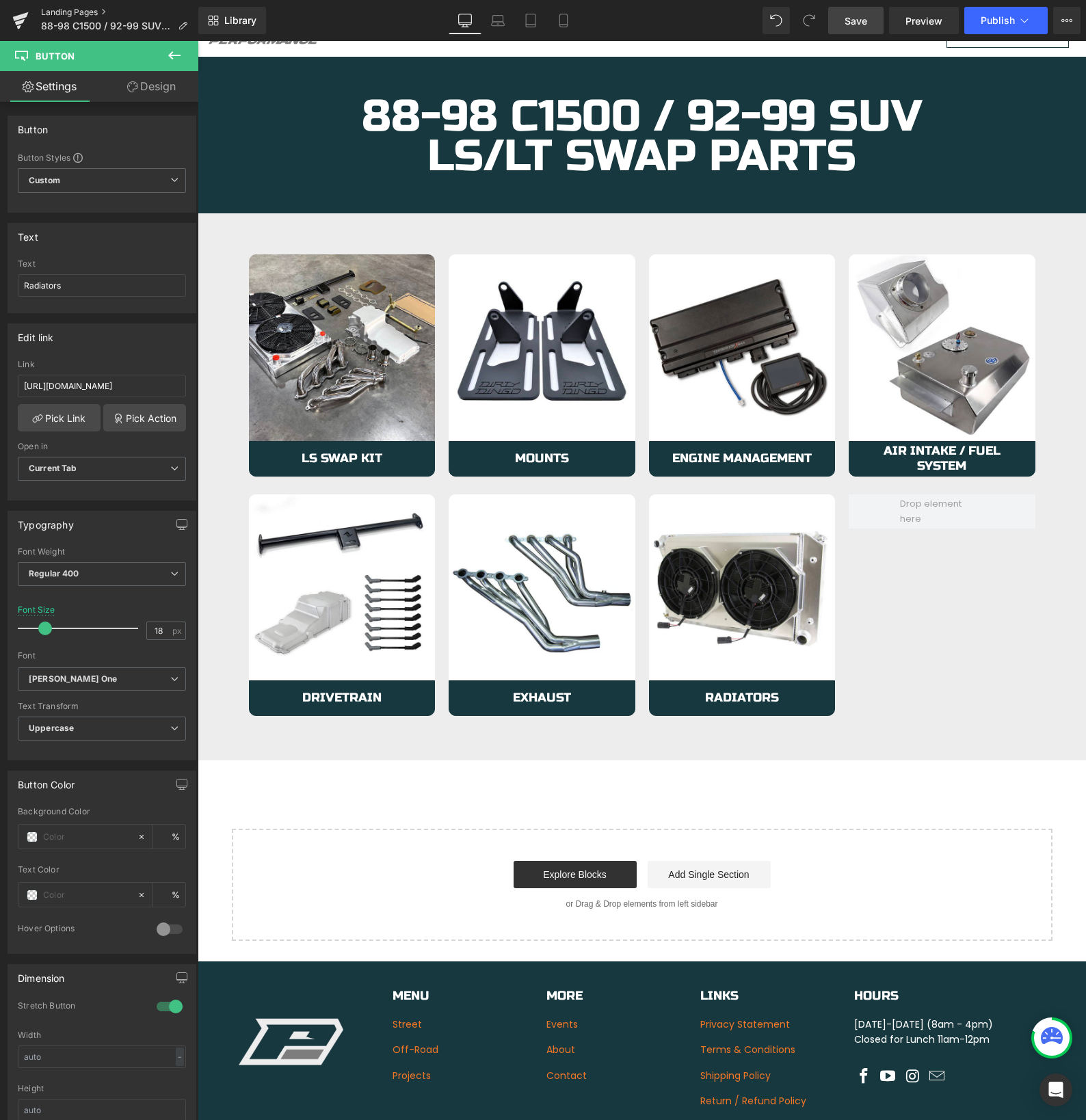
click at [68, 10] on link "Landing Pages" at bounding box center [119, 13] width 157 height 11
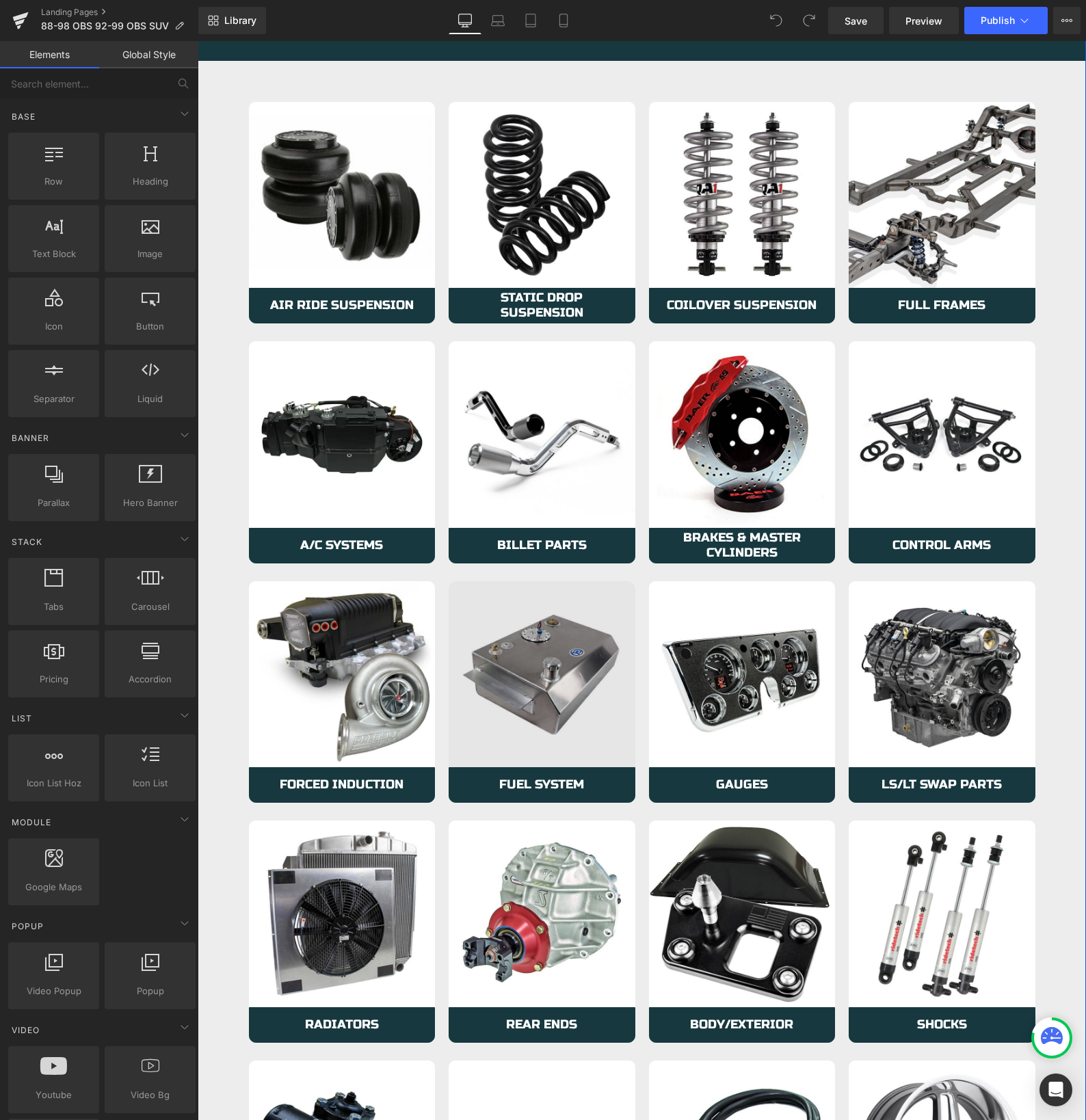
scroll to position [317, 0]
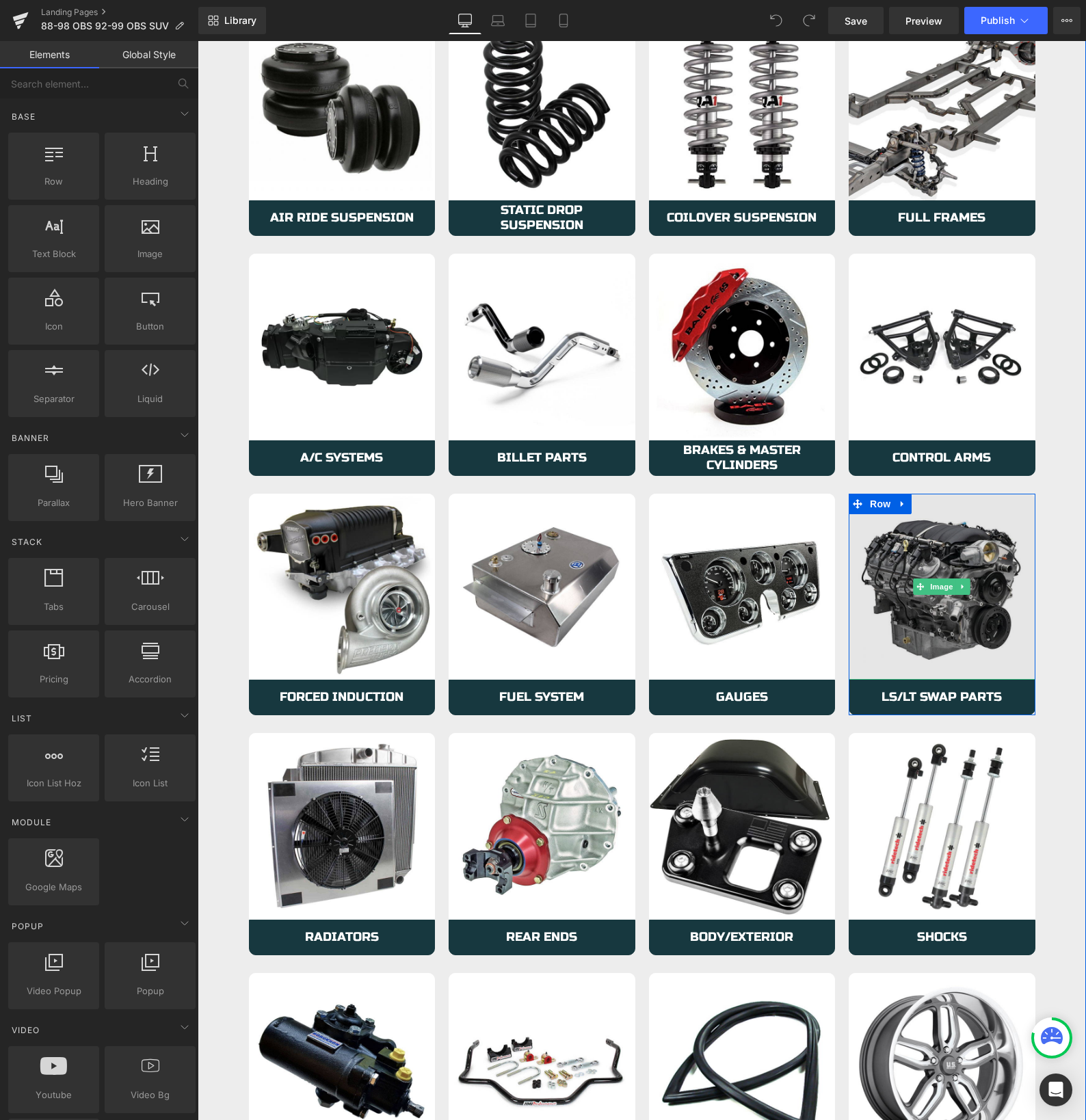
click at [884, 638] on img at bounding box center [943, 587] width 187 height 187
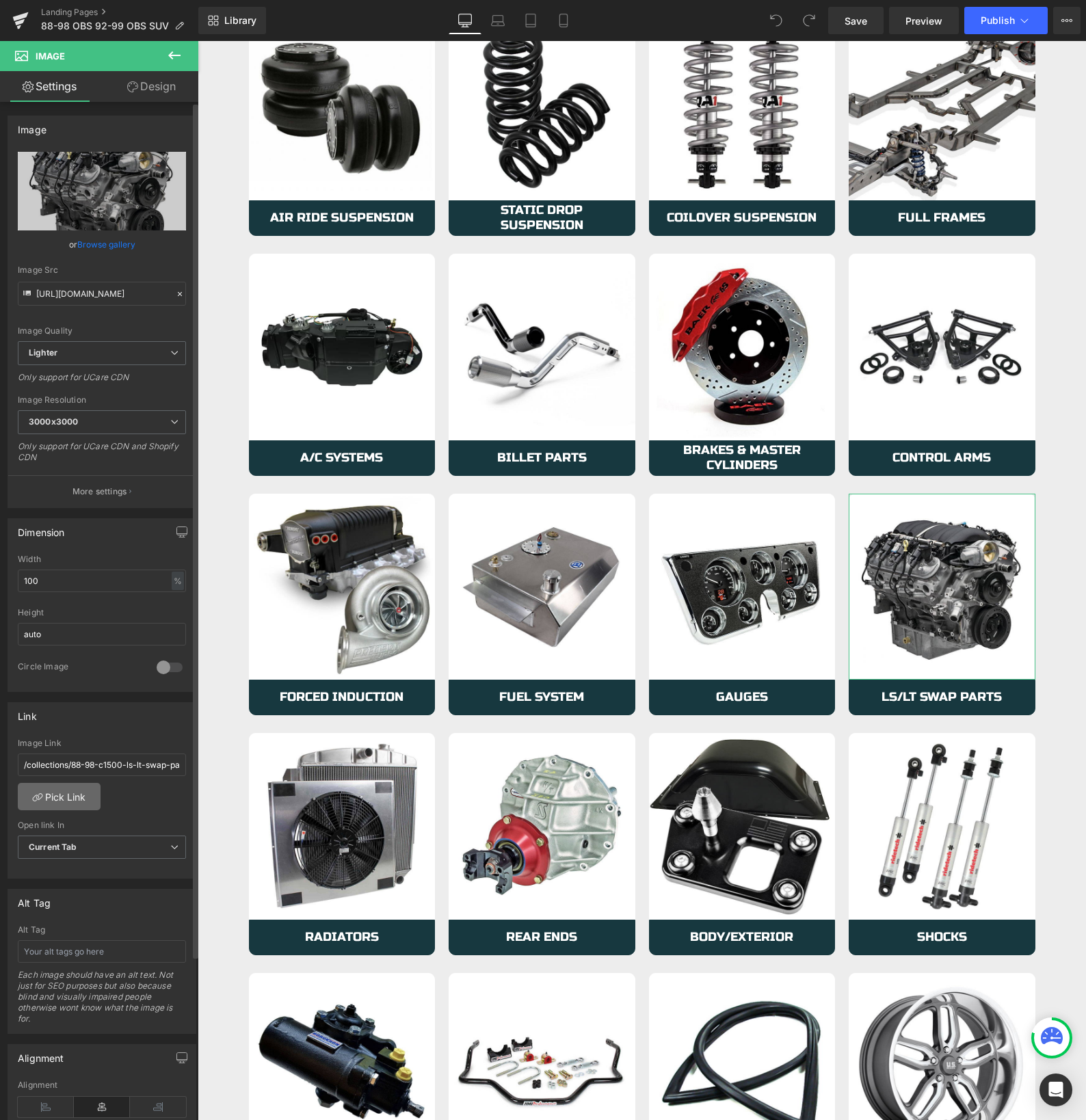
click at [60, 801] on link "Pick Link" at bounding box center [59, 796] width 83 height 27
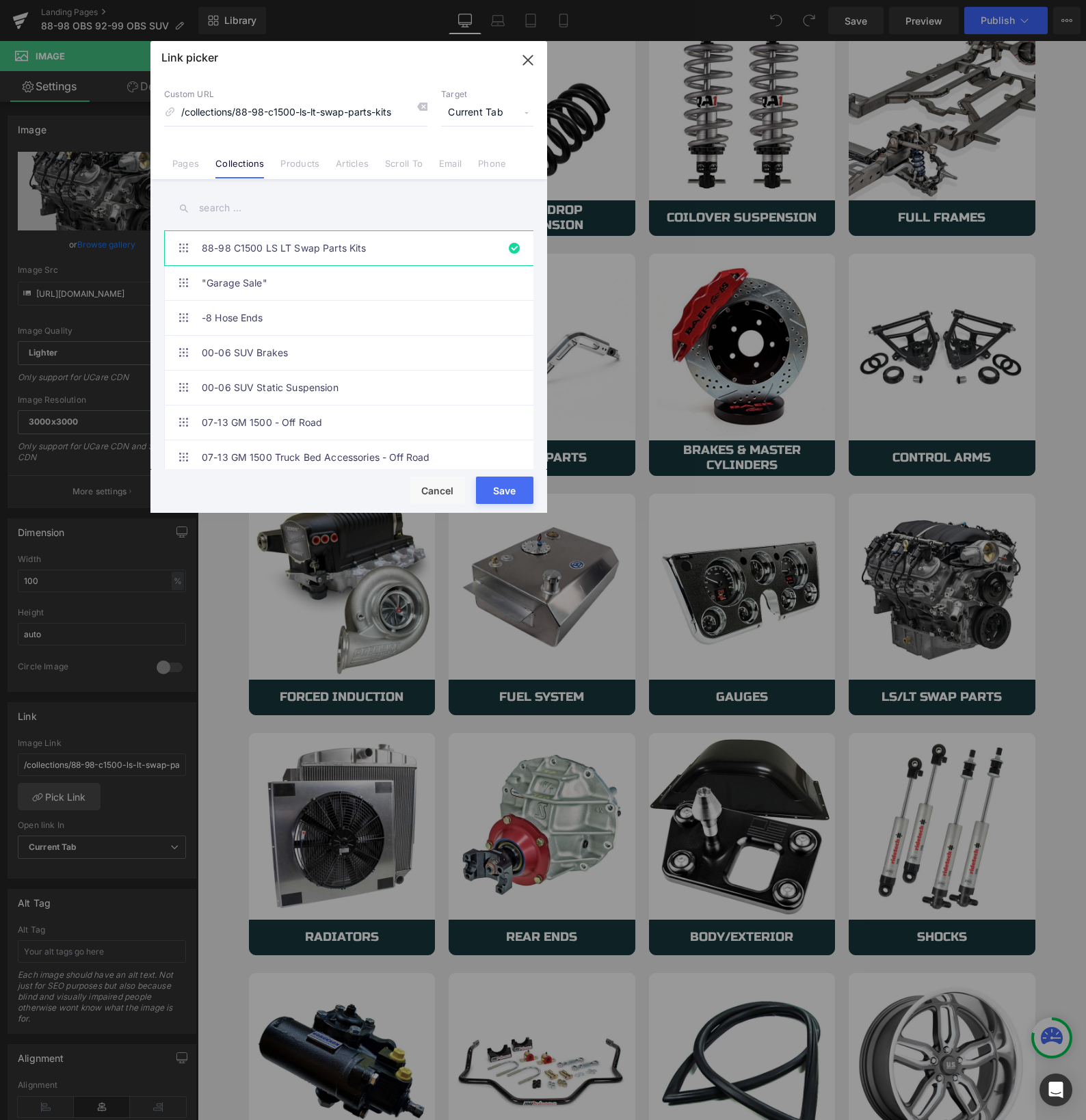
click at [192, 164] on link "Pages" at bounding box center [185, 168] width 26 height 21
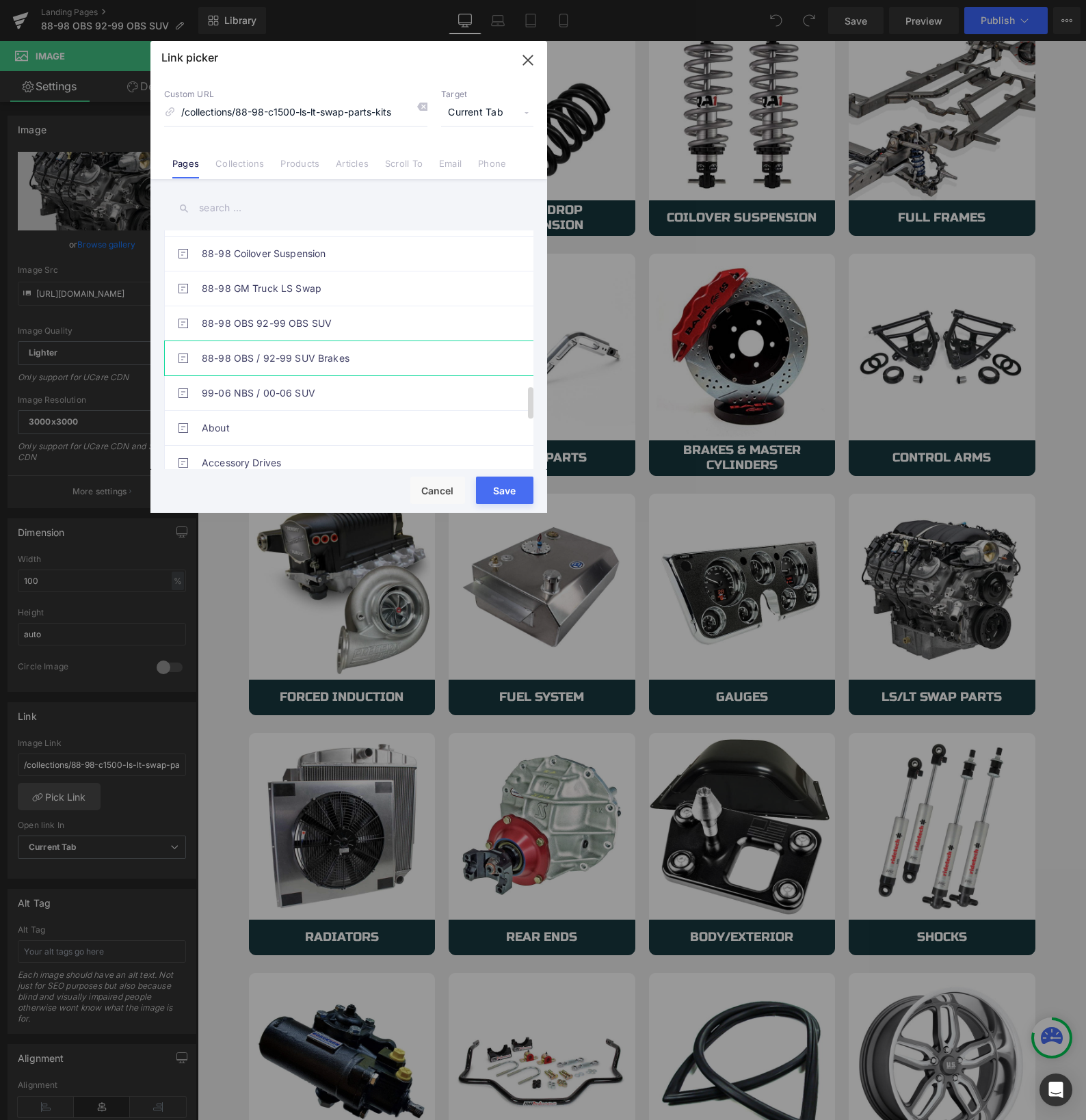
scroll to position [1141, 0]
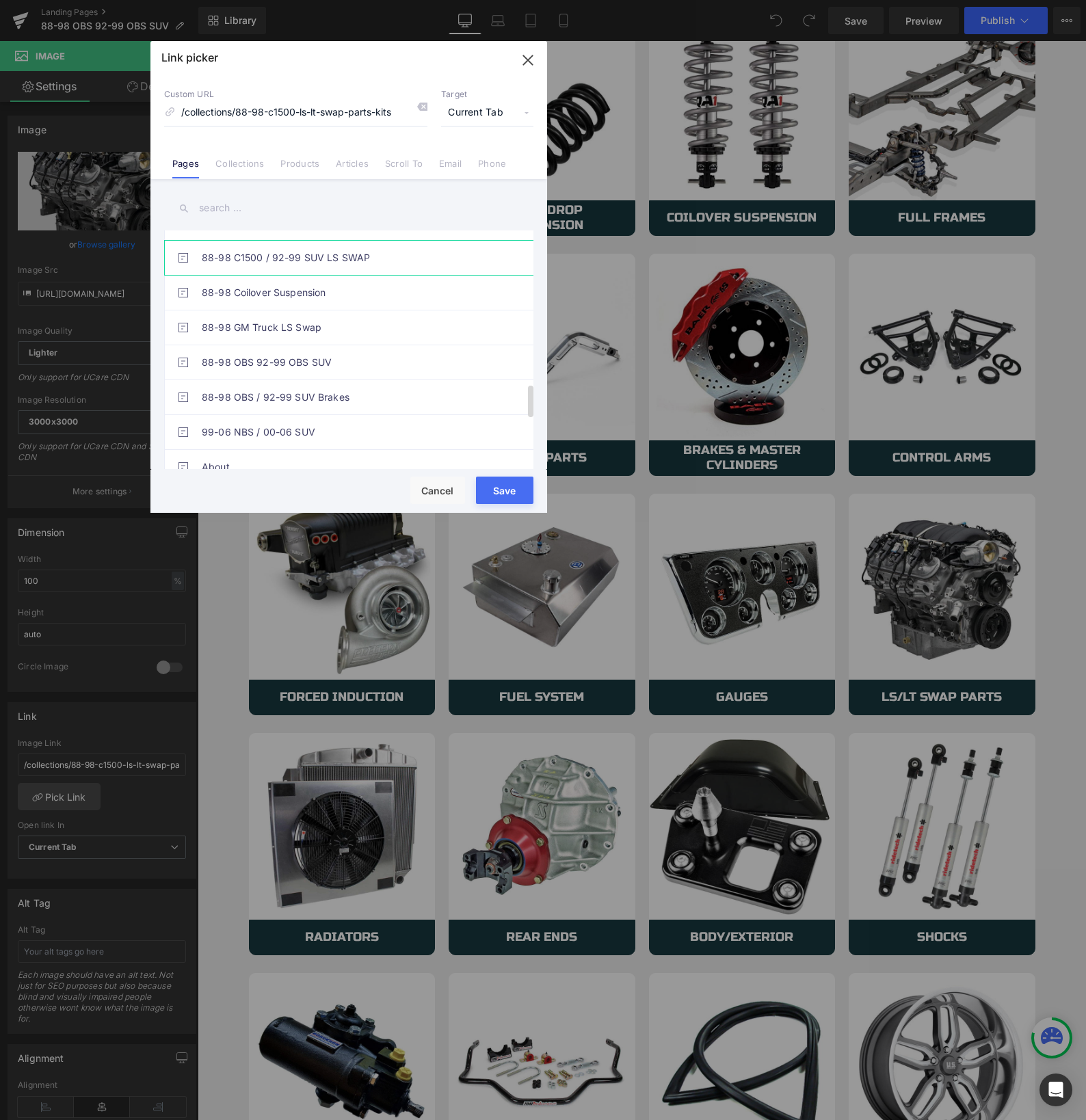
click at [296, 260] on link "88-98 C1500 / 92-99 SUV LS SWAP" at bounding box center [351, 258] width 301 height 34
type input "/pages/88-98-c1500-92-99-suv-ls-swap"
click at [506, 496] on button "Save" at bounding box center [504, 490] width 57 height 27
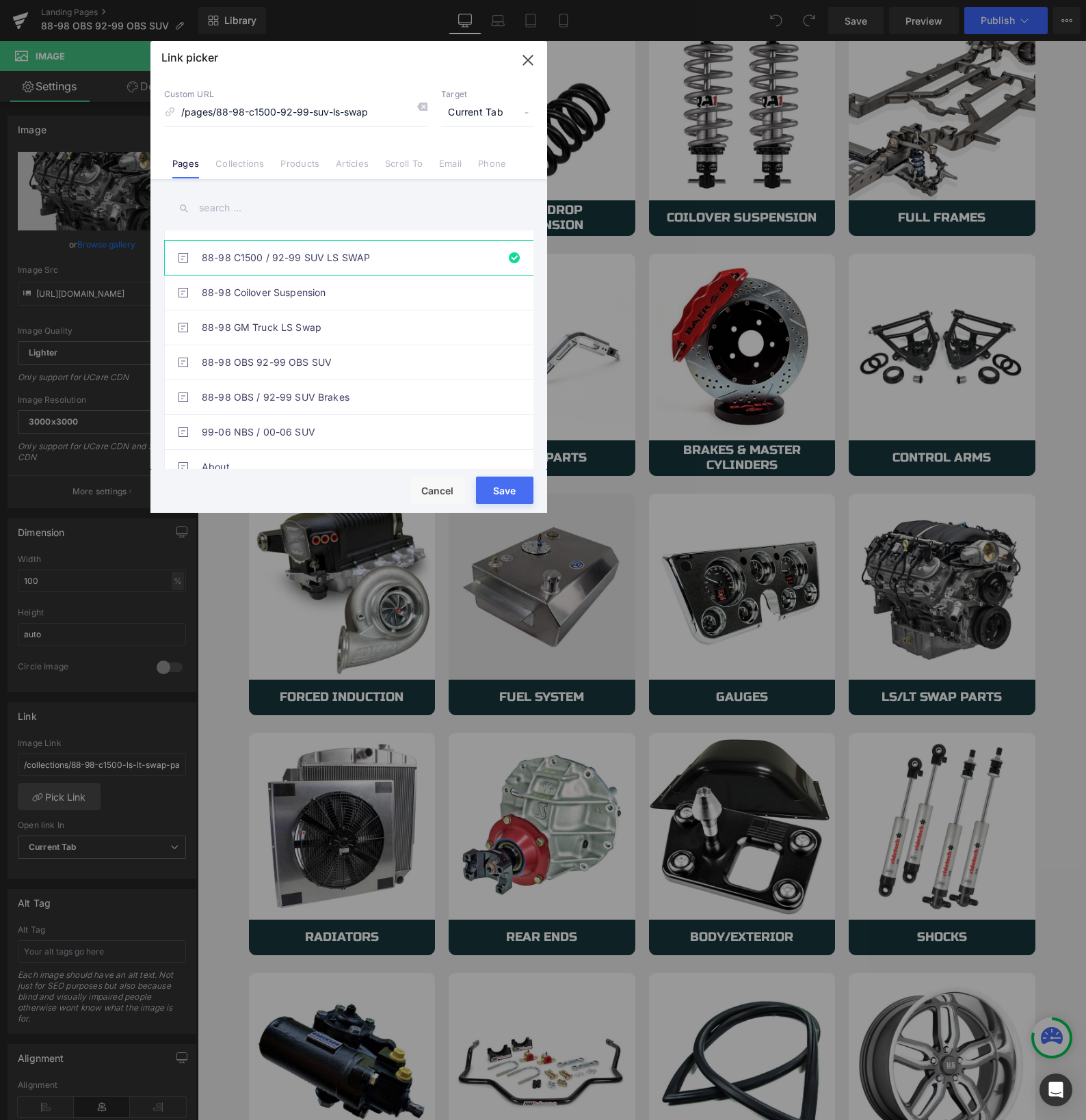
type input "/pages/88-98-c1500-92-99-suv-ls-swap"
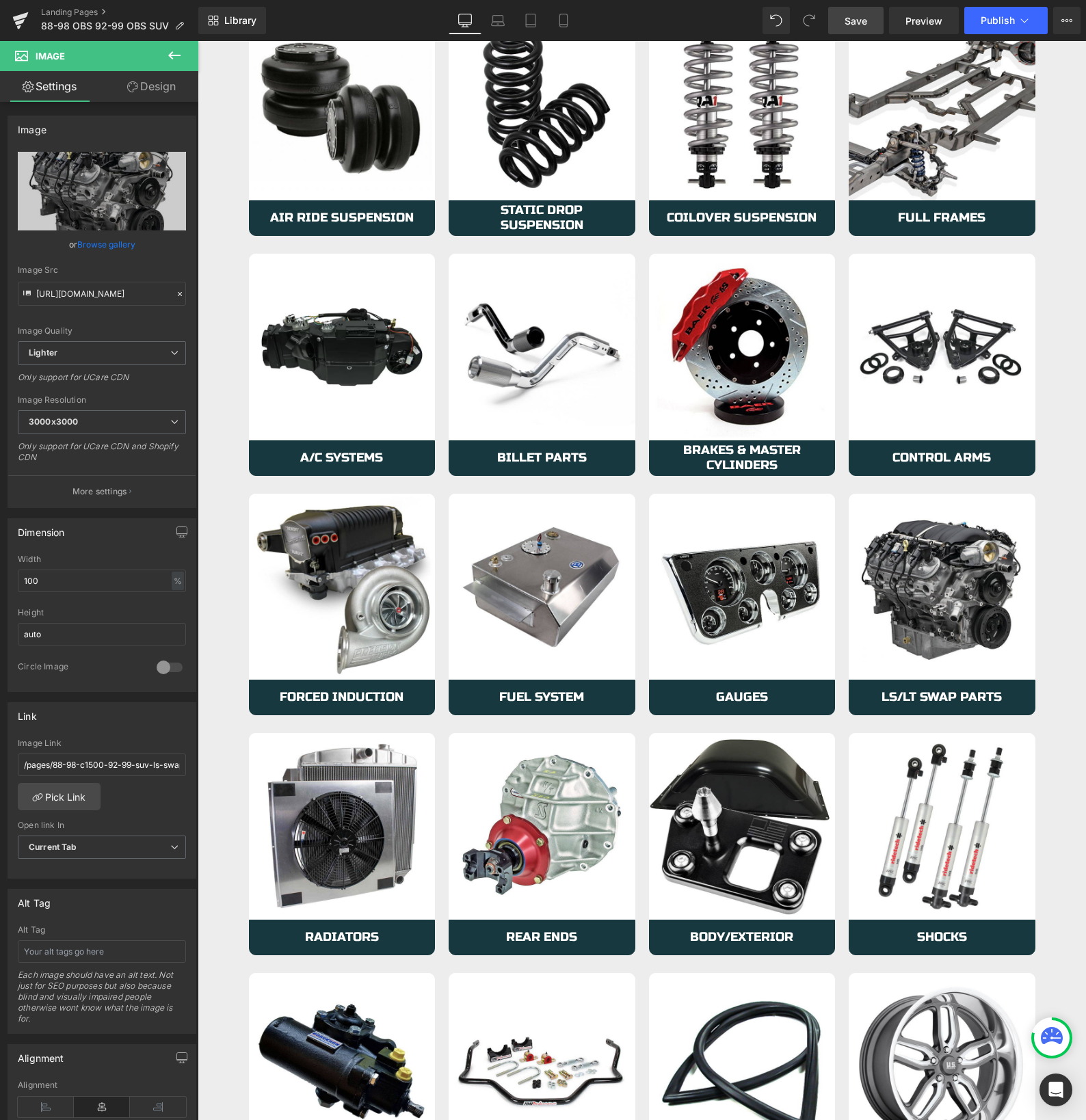
click at [859, 18] on span "Save" at bounding box center [855, 21] width 23 height 15
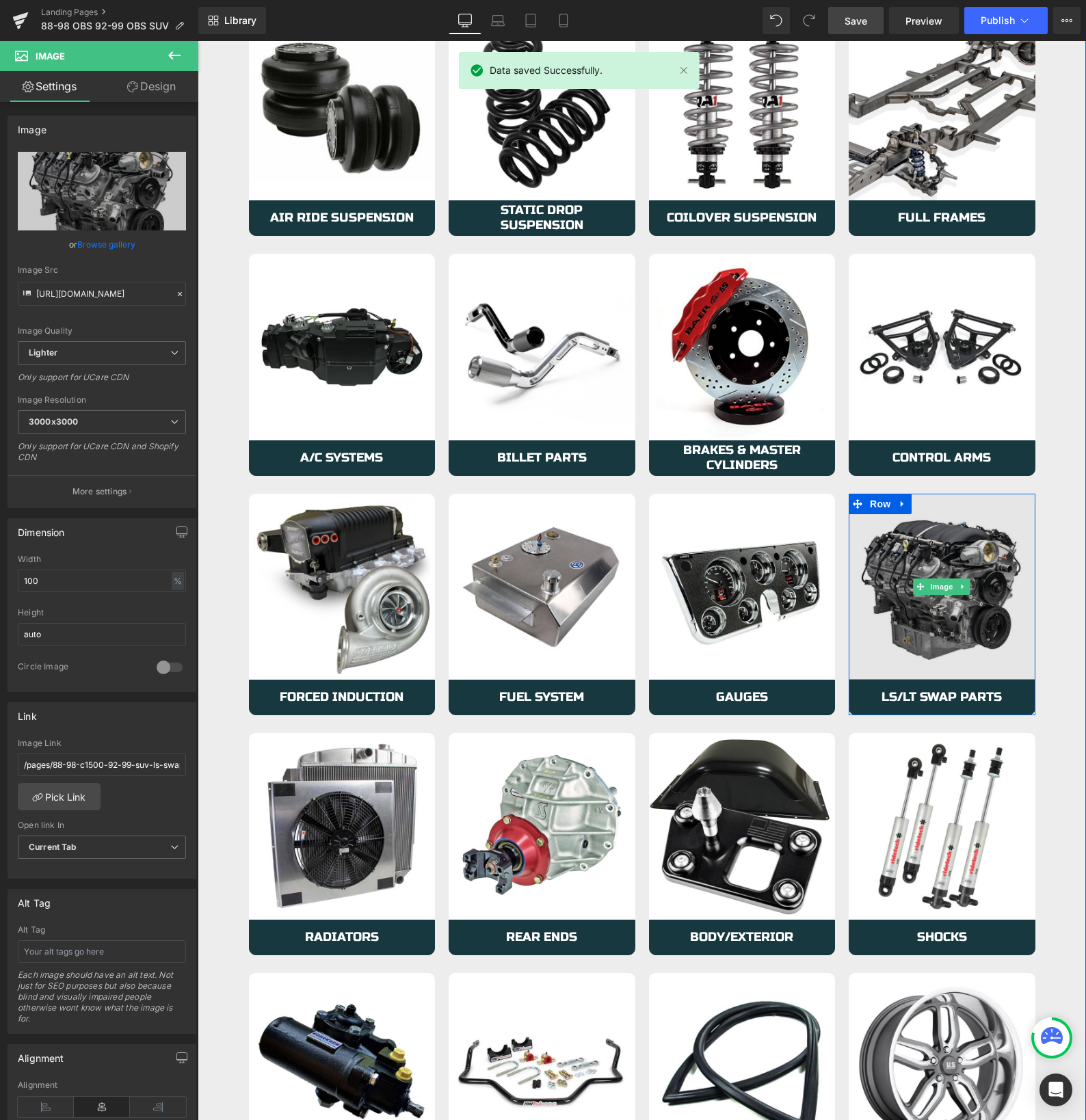
click at [899, 634] on img at bounding box center [943, 587] width 187 height 187
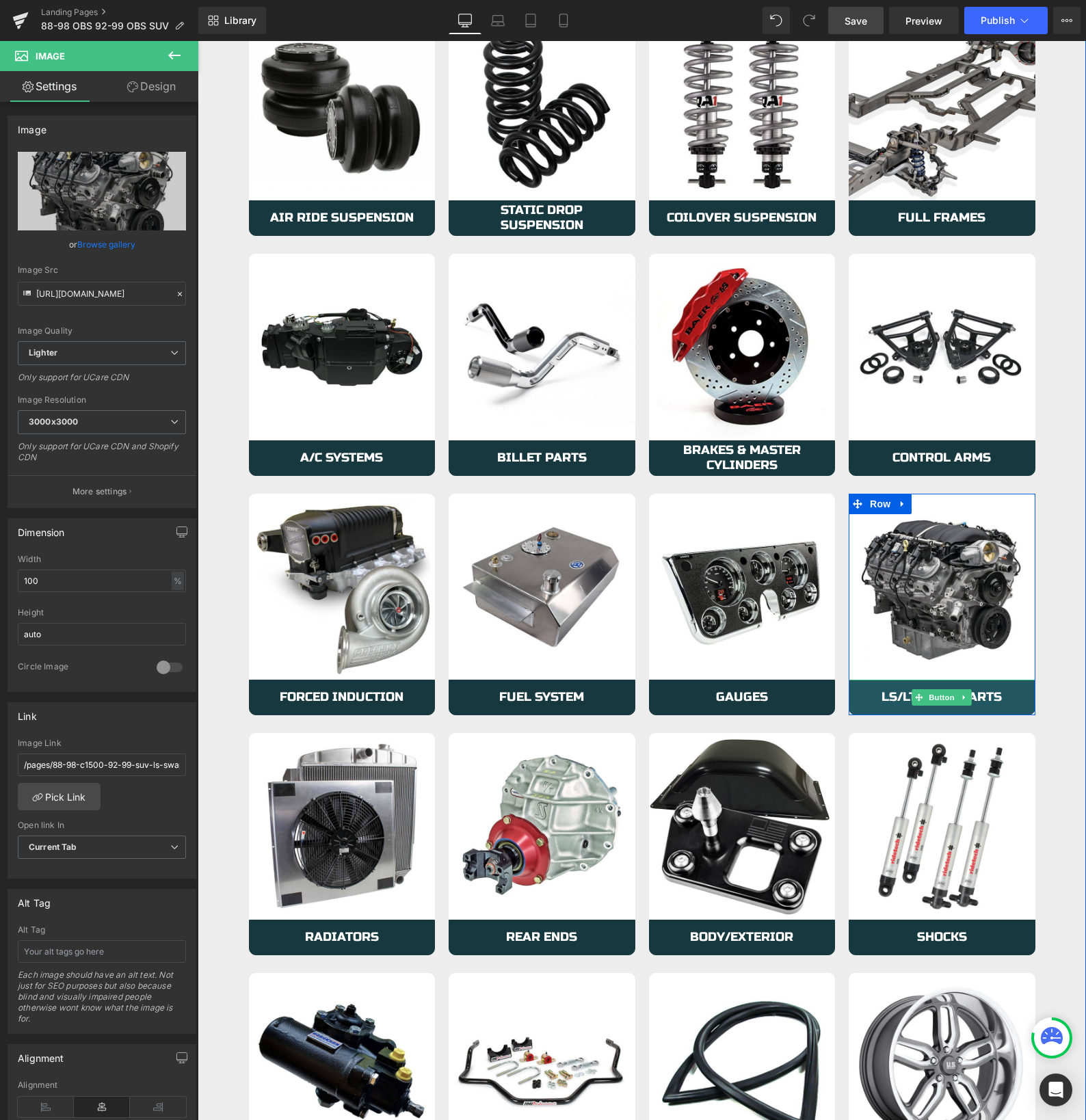
click at [872, 696] on link "LS/LT Swap Parts" at bounding box center [943, 697] width 187 height 35
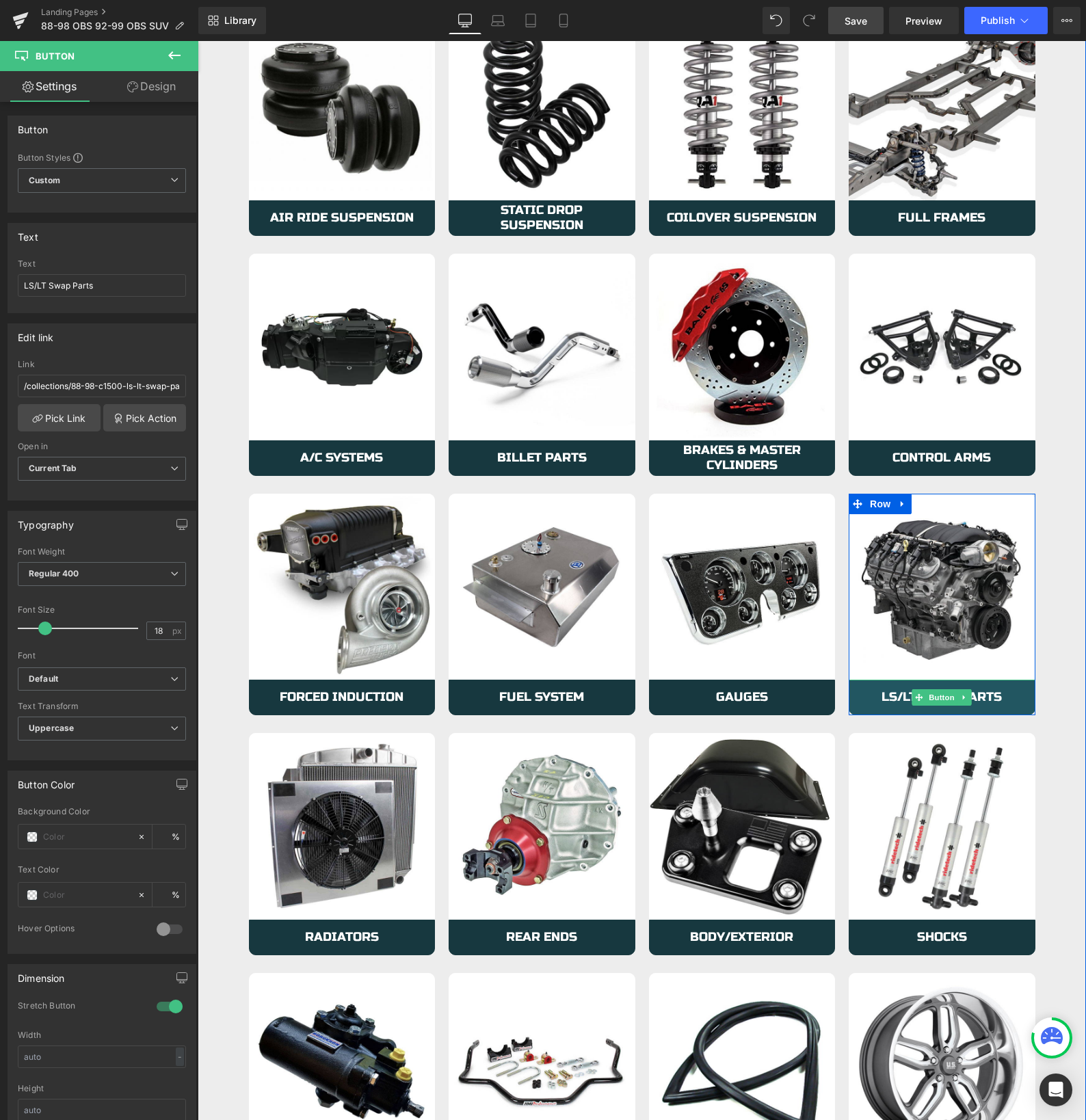
click at [876, 698] on link "LS/LT Swap Parts" at bounding box center [943, 697] width 187 height 35
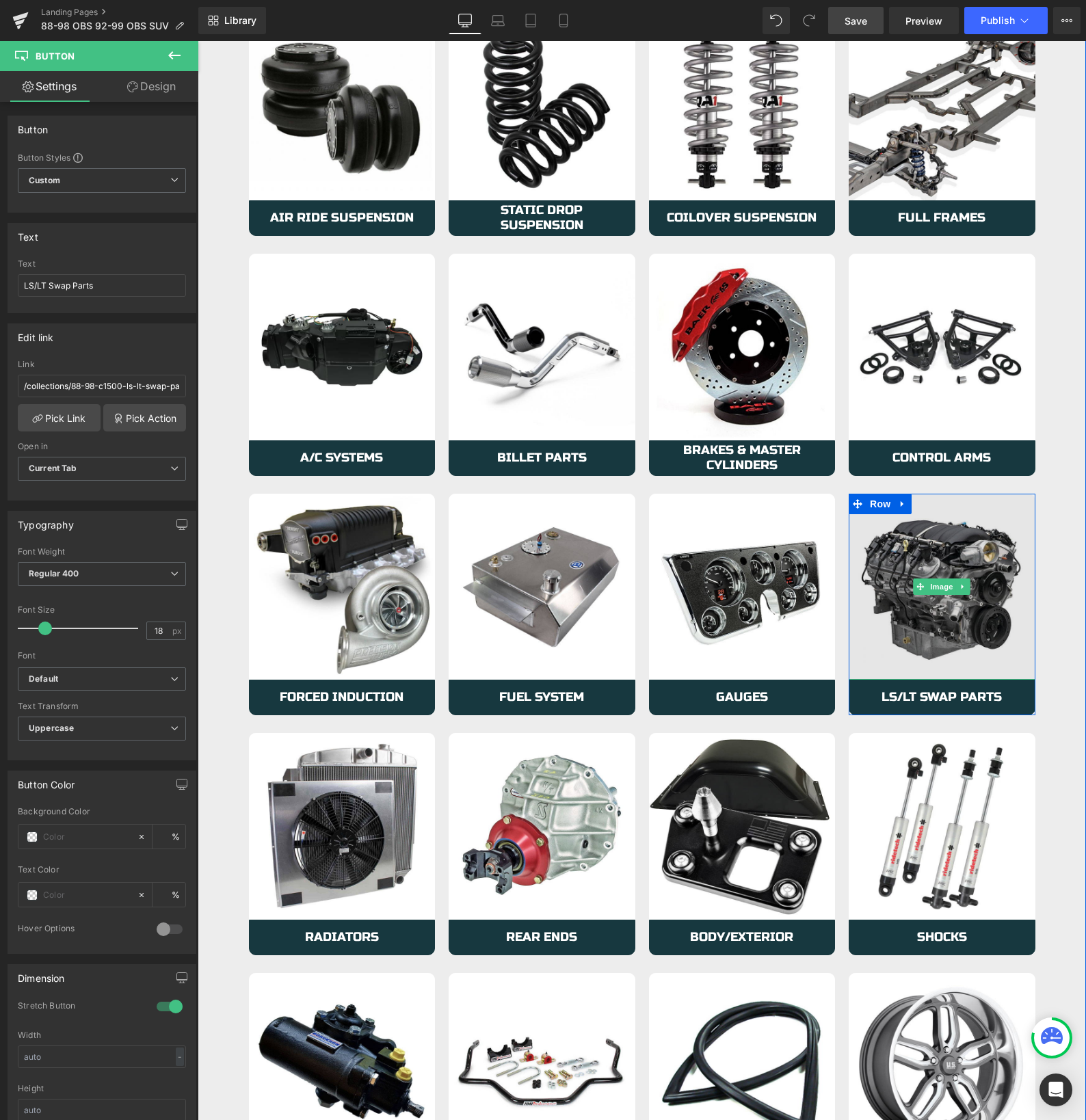
click at [878, 641] on img at bounding box center [943, 587] width 187 height 187
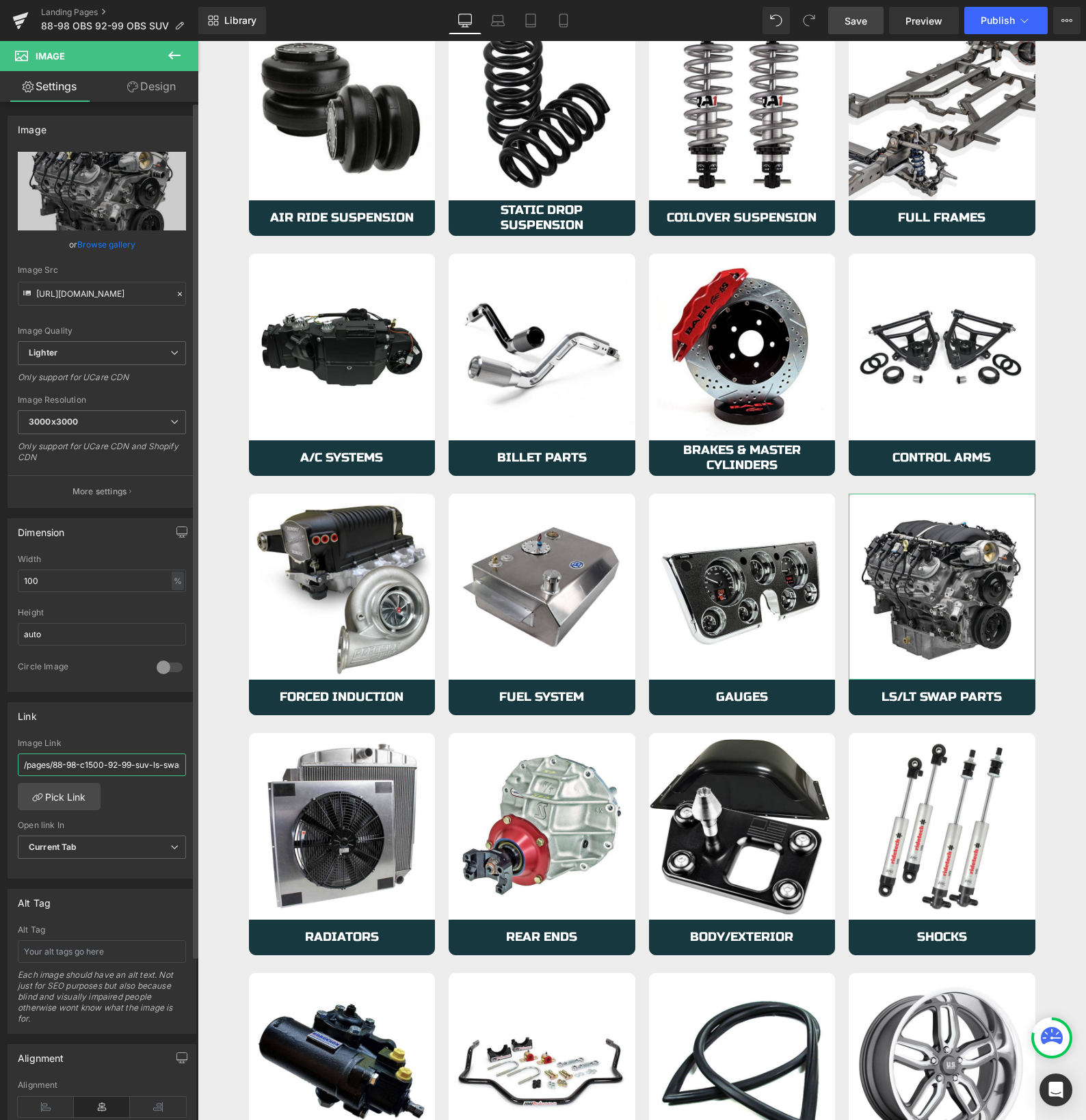
scroll to position [0, 10]
drag, startPoint x: 69, startPoint y: 765, endPoint x: 196, endPoint y: 767, distance: 127.0
click at [196, 767] on div "Image [URL][DOMAIN_NAME] Replace Image Upload image or Browse gallery Image Src…" at bounding box center [99, 614] width 198 height 1024
click at [76, 762] on input "/pages/88-98-c1500-92-99-suv-ls-swap" at bounding box center [102, 764] width 168 height 23
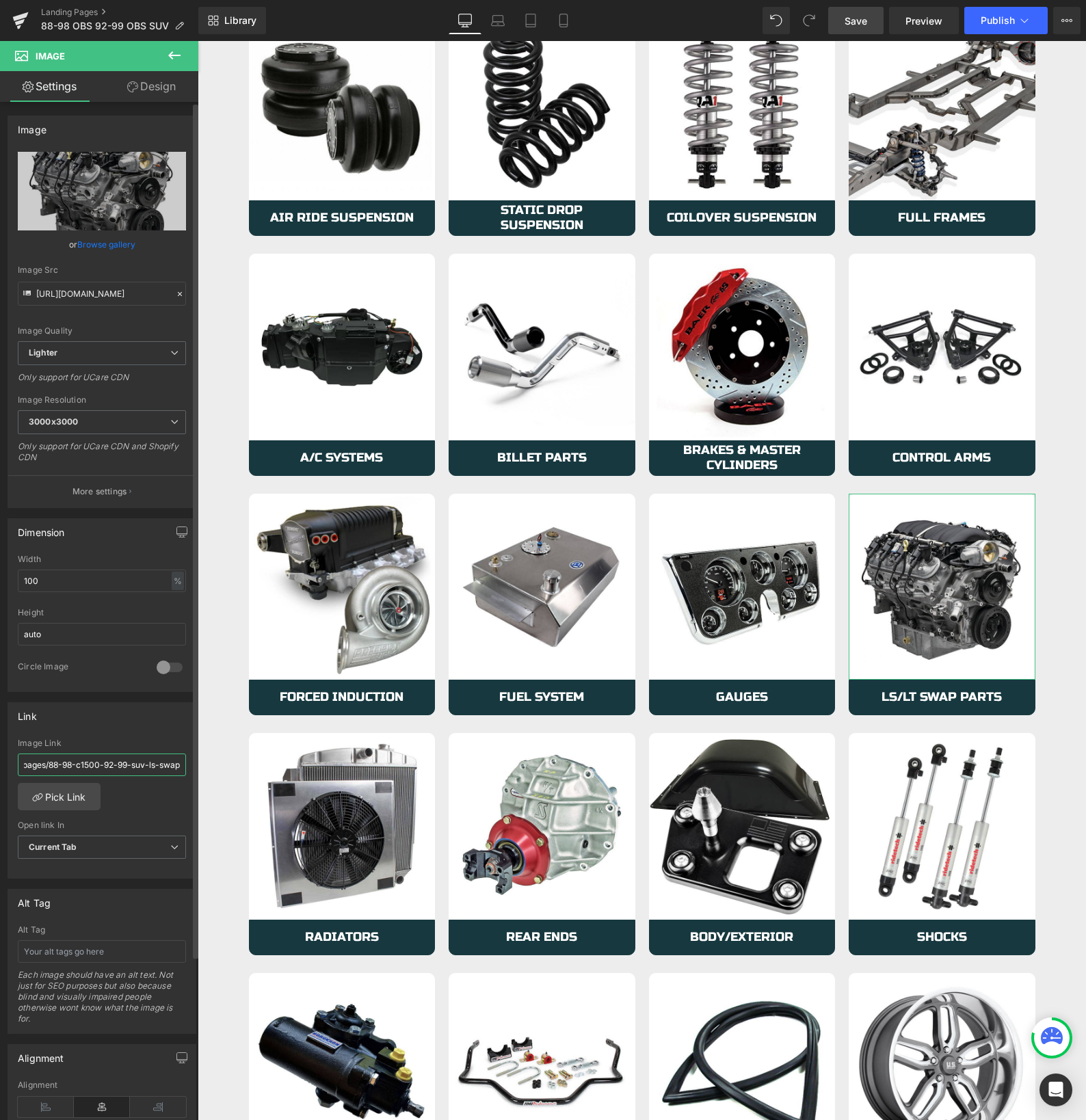
click at [76, 762] on input "/pages/88-98-c1500-92-99-suv-ls-swap" at bounding box center [102, 764] width 168 height 23
click at [79, 762] on input "/pages/88-98-c1500-92-99-suv-ls-swap" at bounding box center [102, 764] width 168 height 23
drag, startPoint x: 107, startPoint y: 762, endPoint x: 15, endPoint y: 762, distance: 92.0
click at [15, 762] on div "/pages/88-98-c1500-92-99-suv-ls-swap Image Link /pages/88-98-c1500-92-99-suv-ls…" at bounding box center [102, 808] width 187 height 140
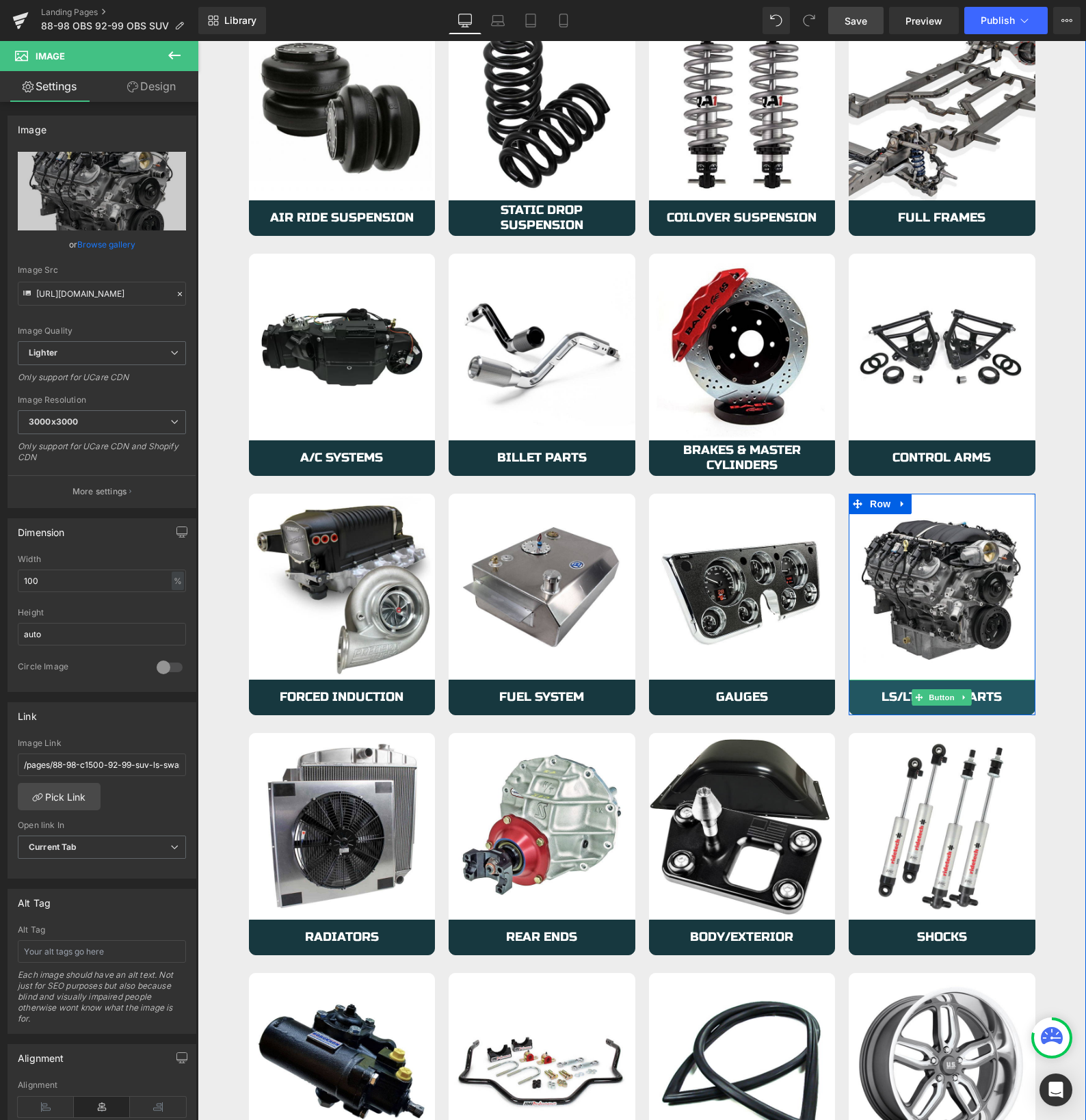
click at [869, 694] on link "LS/LT Swap Parts" at bounding box center [943, 697] width 187 height 35
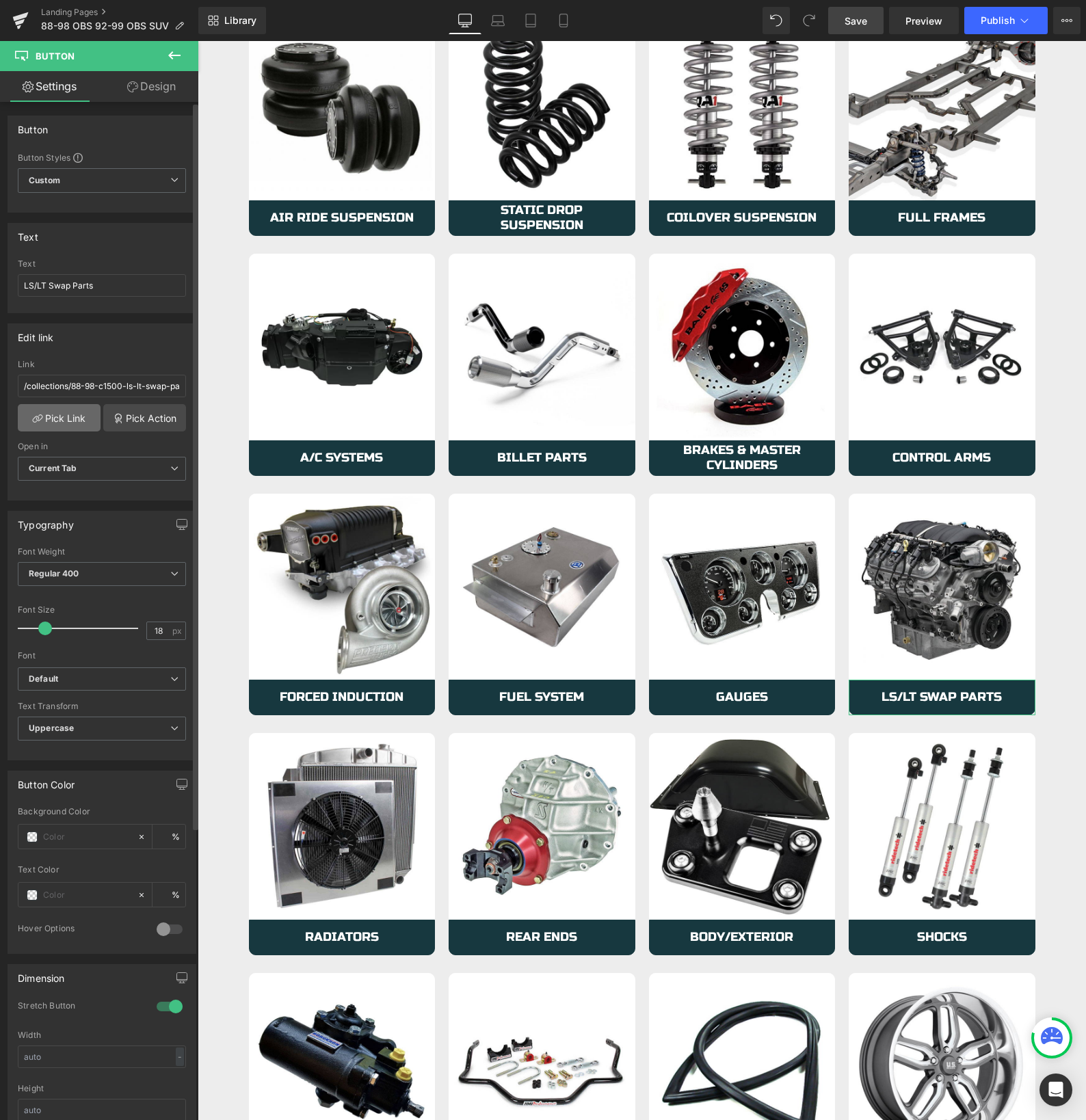
click at [63, 411] on link "Pick Link" at bounding box center [59, 418] width 83 height 27
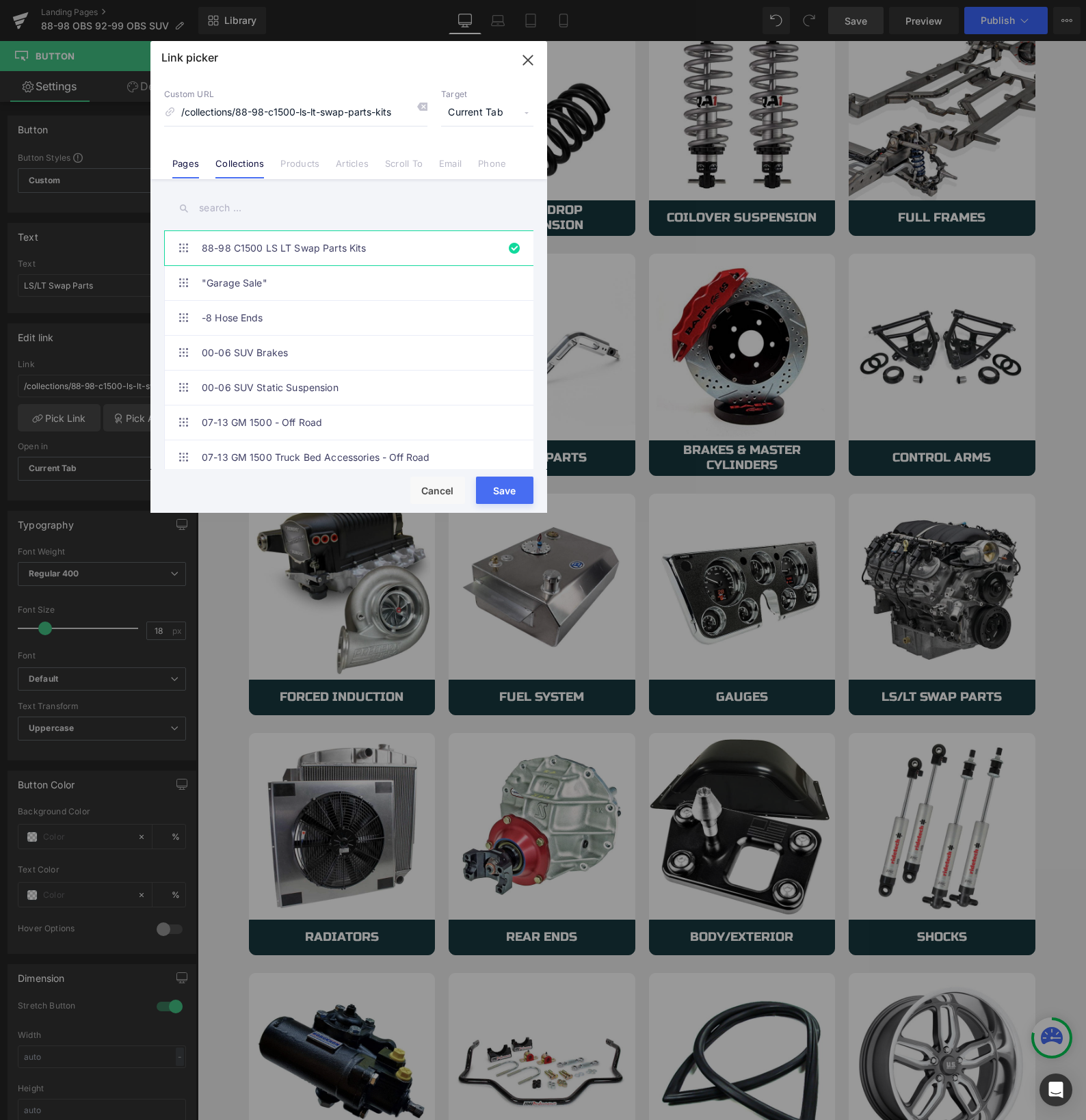
click at [174, 164] on link "Pages" at bounding box center [185, 168] width 26 height 21
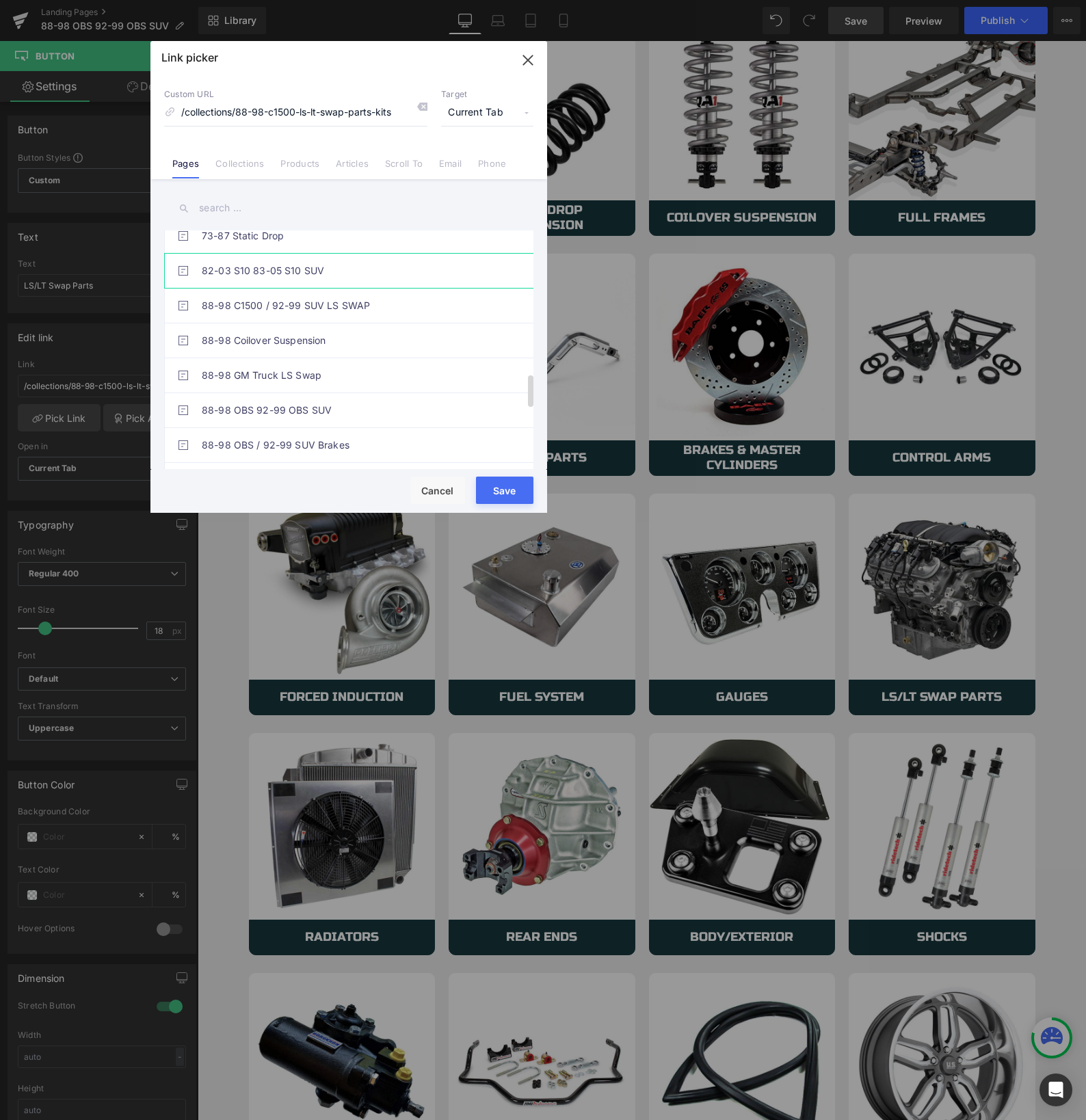
scroll to position [1095, 0]
click at [313, 305] on link "88-98 C1500 / 92-99 SUV LS SWAP" at bounding box center [351, 304] width 301 height 34
type input "/pages/88-98-c1500-92-99-suv-ls-swap"
click at [516, 491] on button "Save" at bounding box center [504, 490] width 57 height 27
type input "/pages/88-98-c1500-92-99-suv-ls-swap"
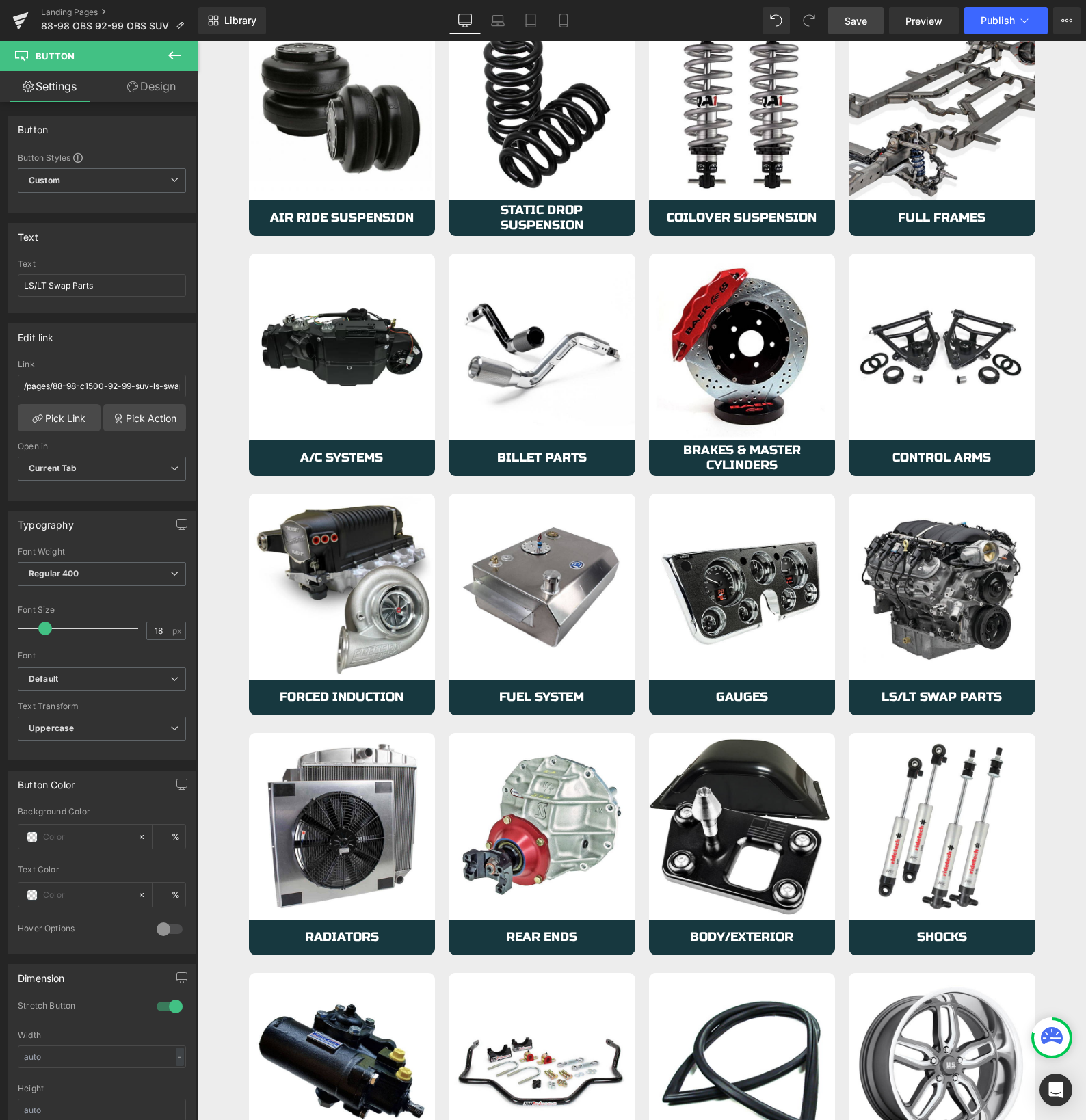
click at [847, 25] on span "Save" at bounding box center [855, 21] width 23 height 15
click at [1002, 14] on button "Publish" at bounding box center [1006, 21] width 84 height 27
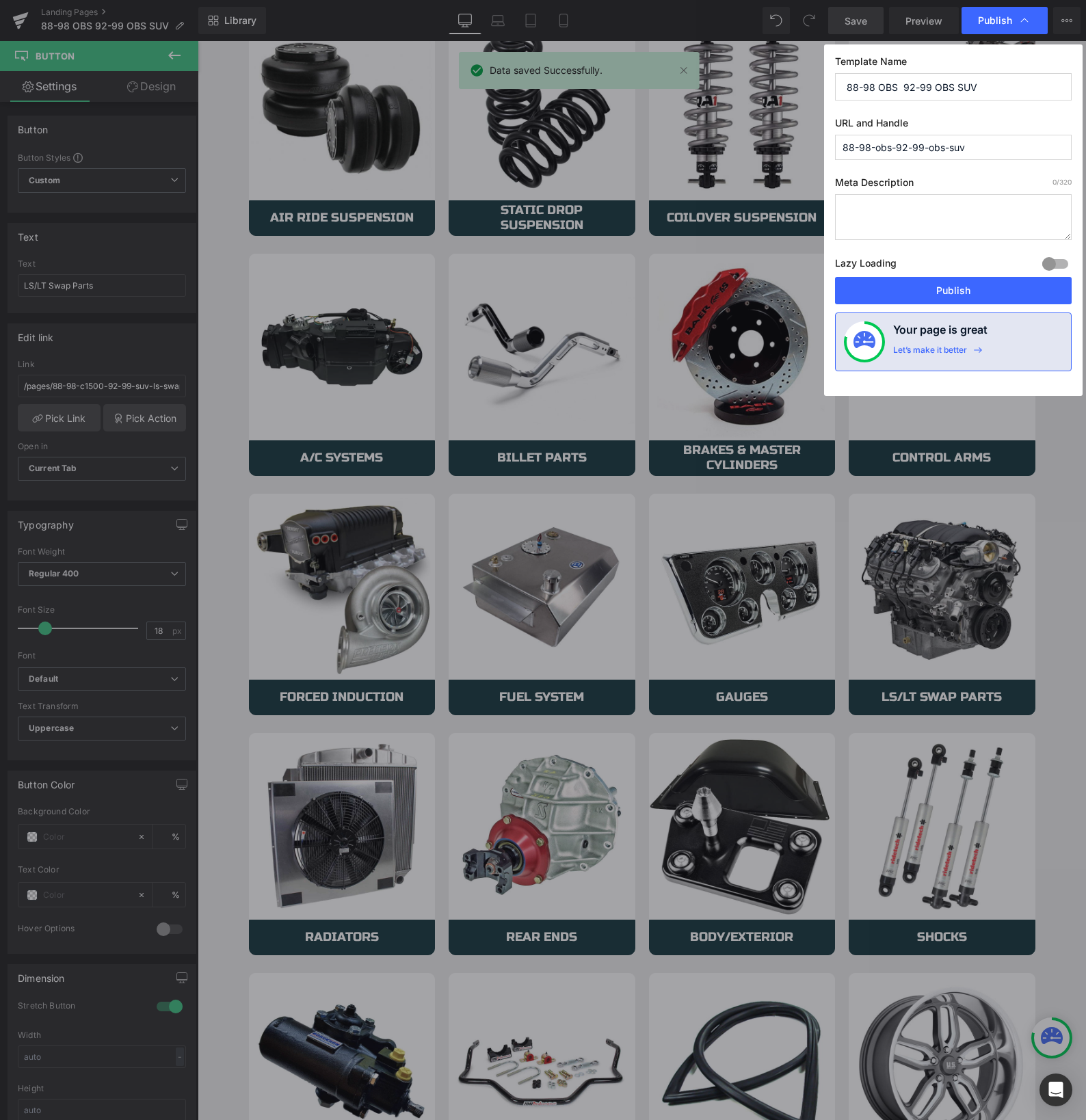
drag, startPoint x: 938, startPoint y: 295, endPoint x: 470, endPoint y: 90, distance: 510.9
click at [938, 295] on button "Publish" at bounding box center [953, 290] width 237 height 27
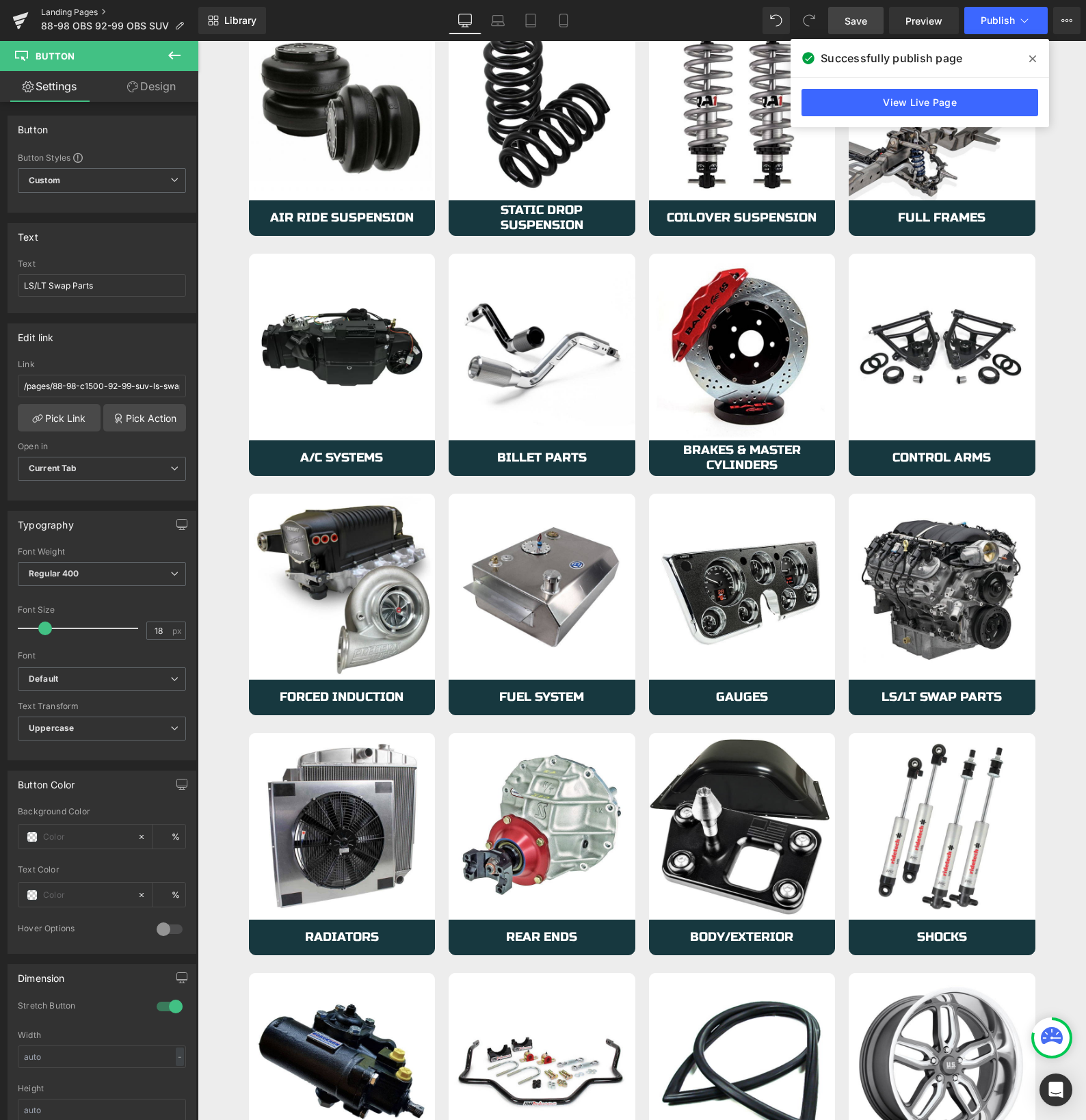
click at [46, 15] on link "Landing Pages" at bounding box center [119, 13] width 157 height 11
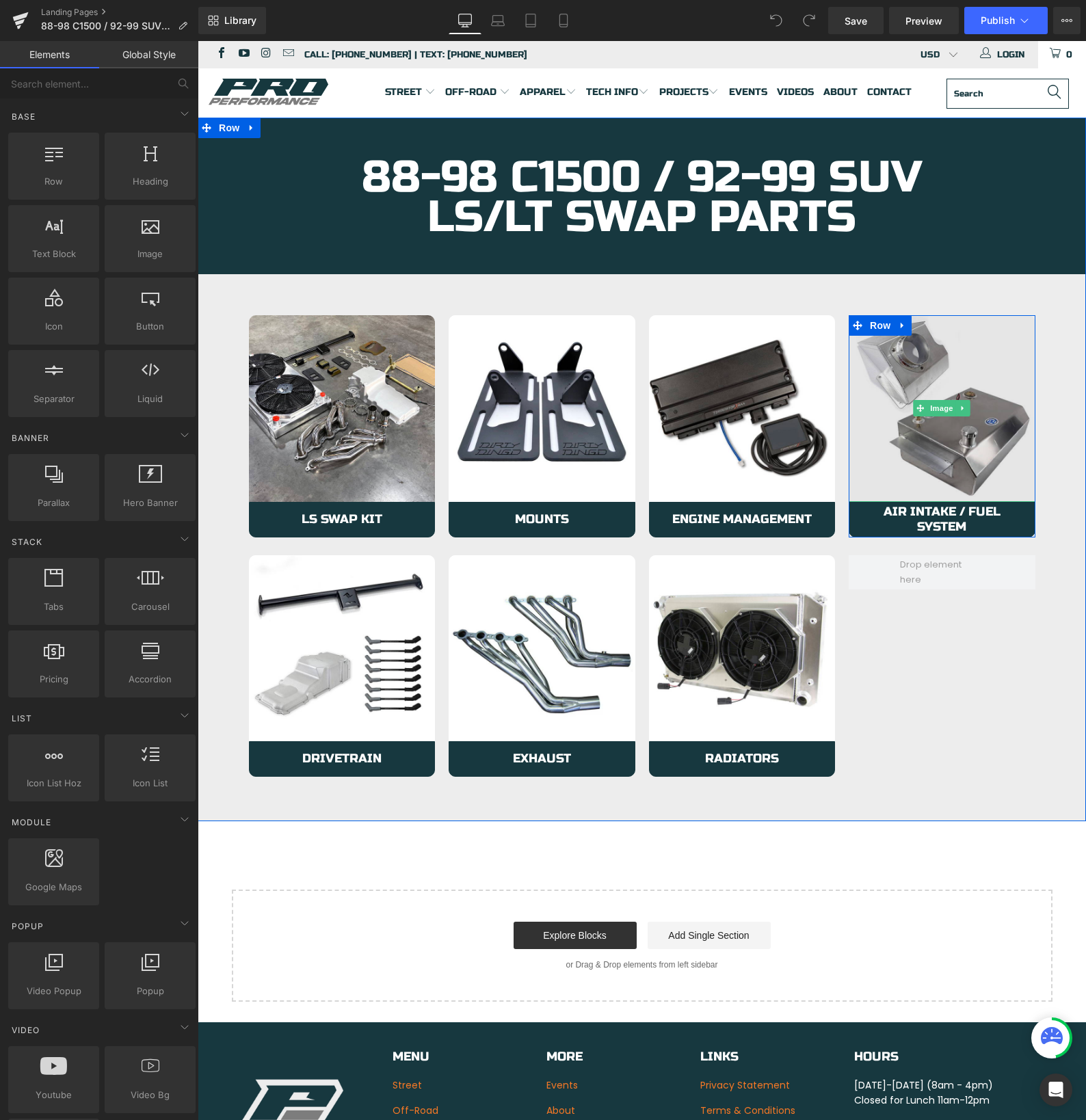
click at [879, 465] on img at bounding box center [943, 408] width 187 height 187
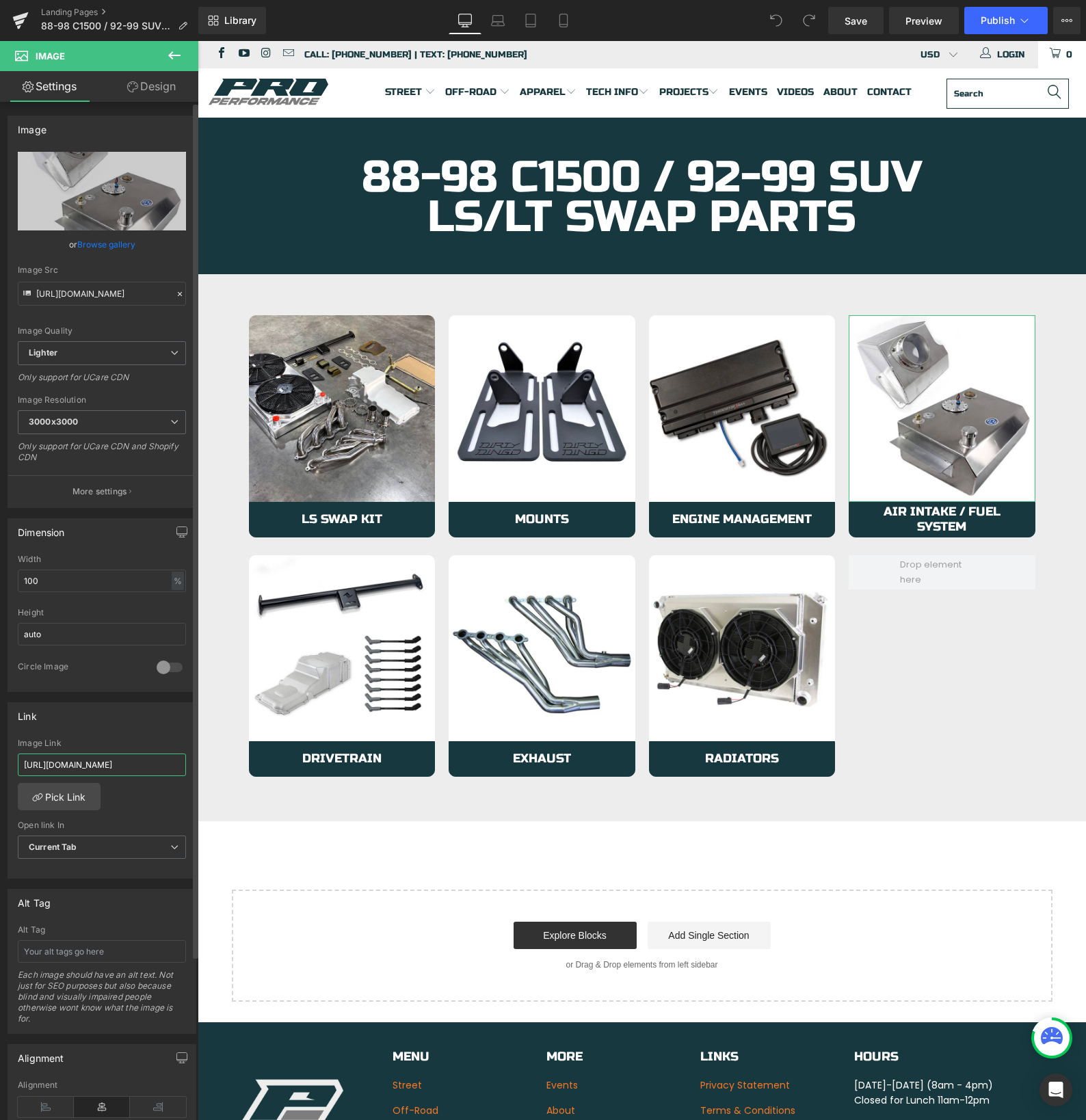
click at [93, 766] on input "[URL][DOMAIN_NAME]" at bounding box center [102, 764] width 168 height 23
type input "[URL][DOMAIN_NAME]"
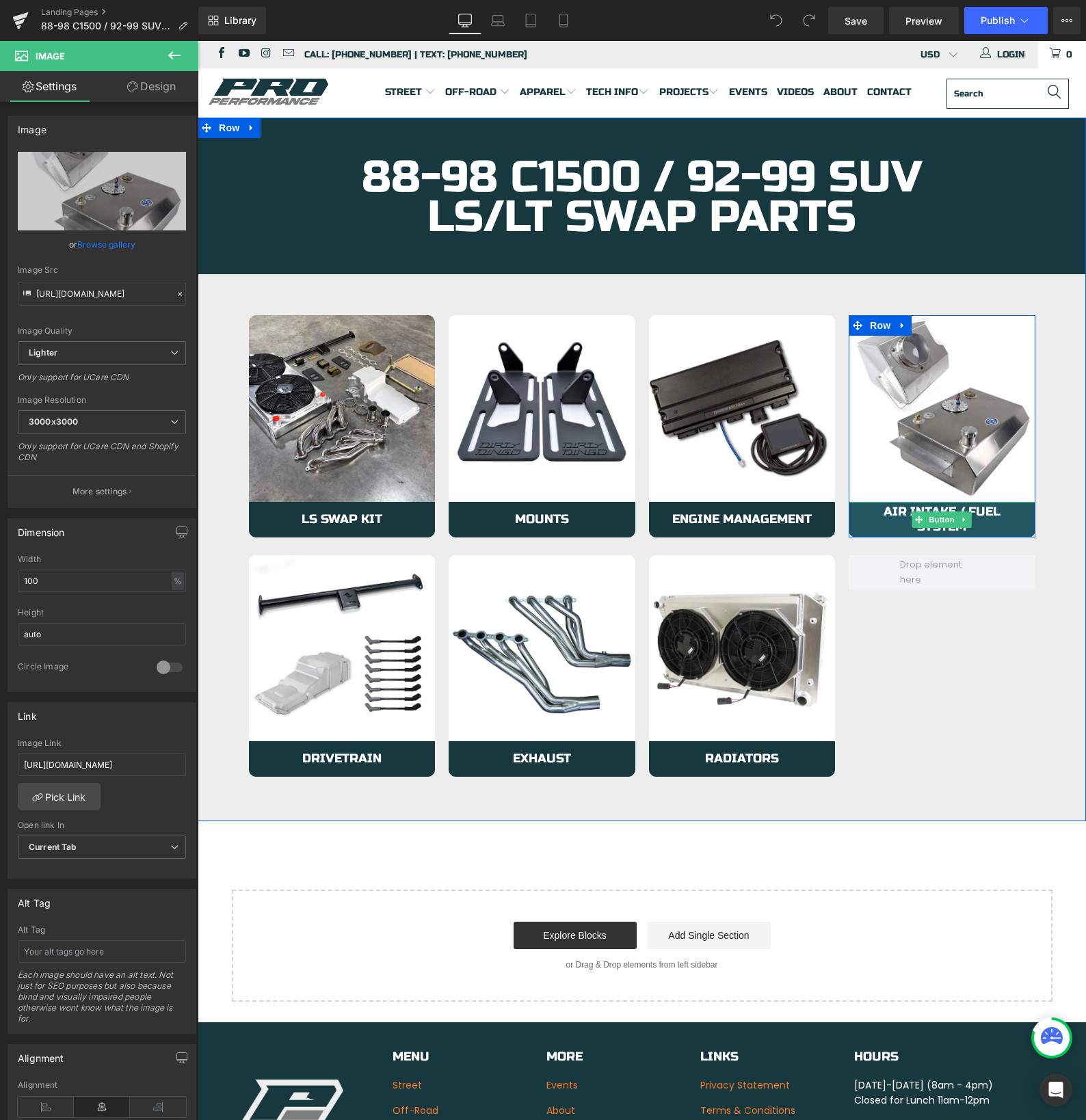
click at [862, 522] on link "Air Intake / Fuel System" at bounding box center [943, 519] width 187 height 35
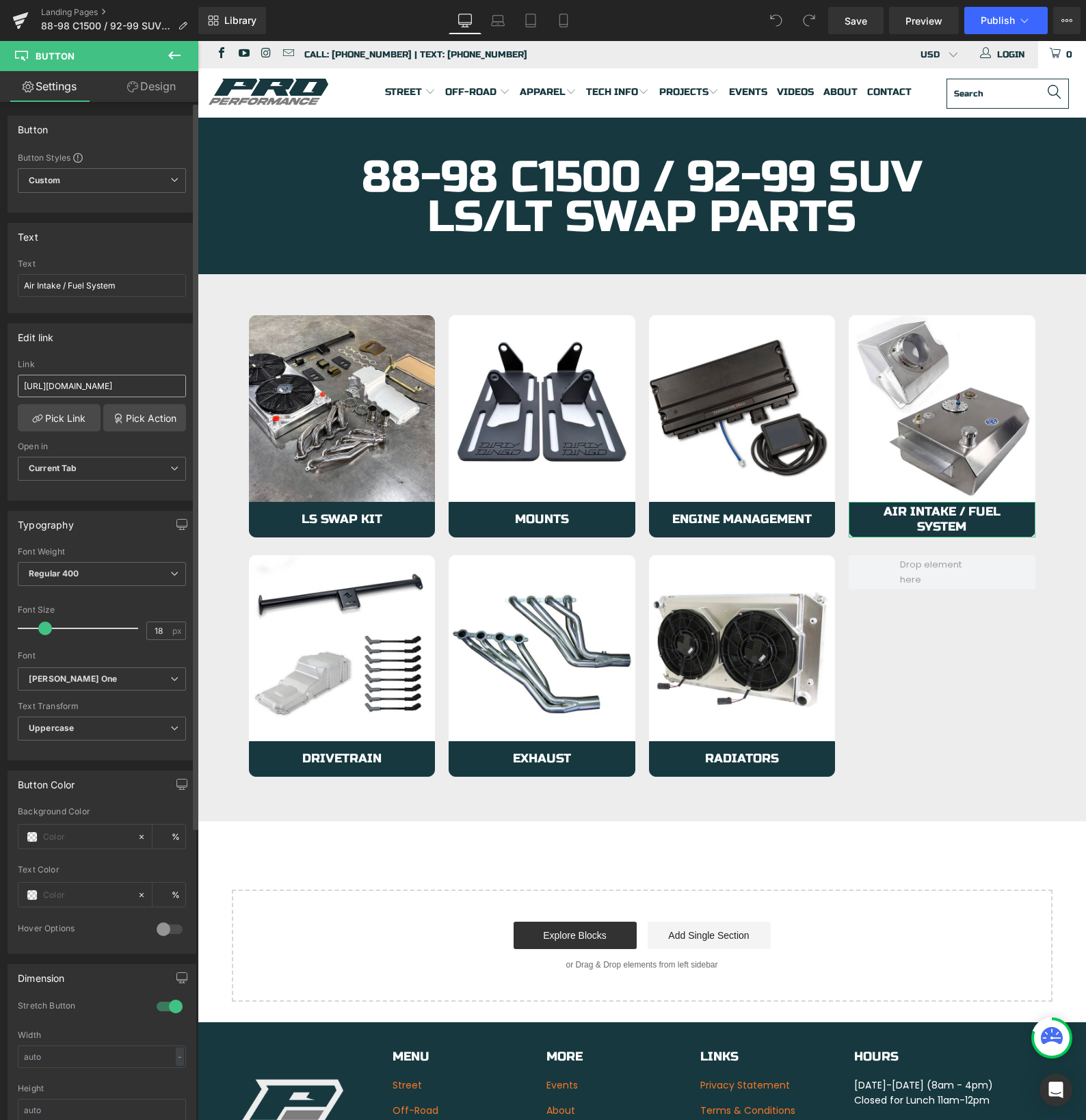
click at [72, 383] on input "[URL][DOMAIN_NAME]" at bounding box center [102, 386] width 168 height 23
type input "[URL][DOMAIN_NAME]"
click at [849, 32] on link "Save" at bounding box center [855, 21] width 55 height 27
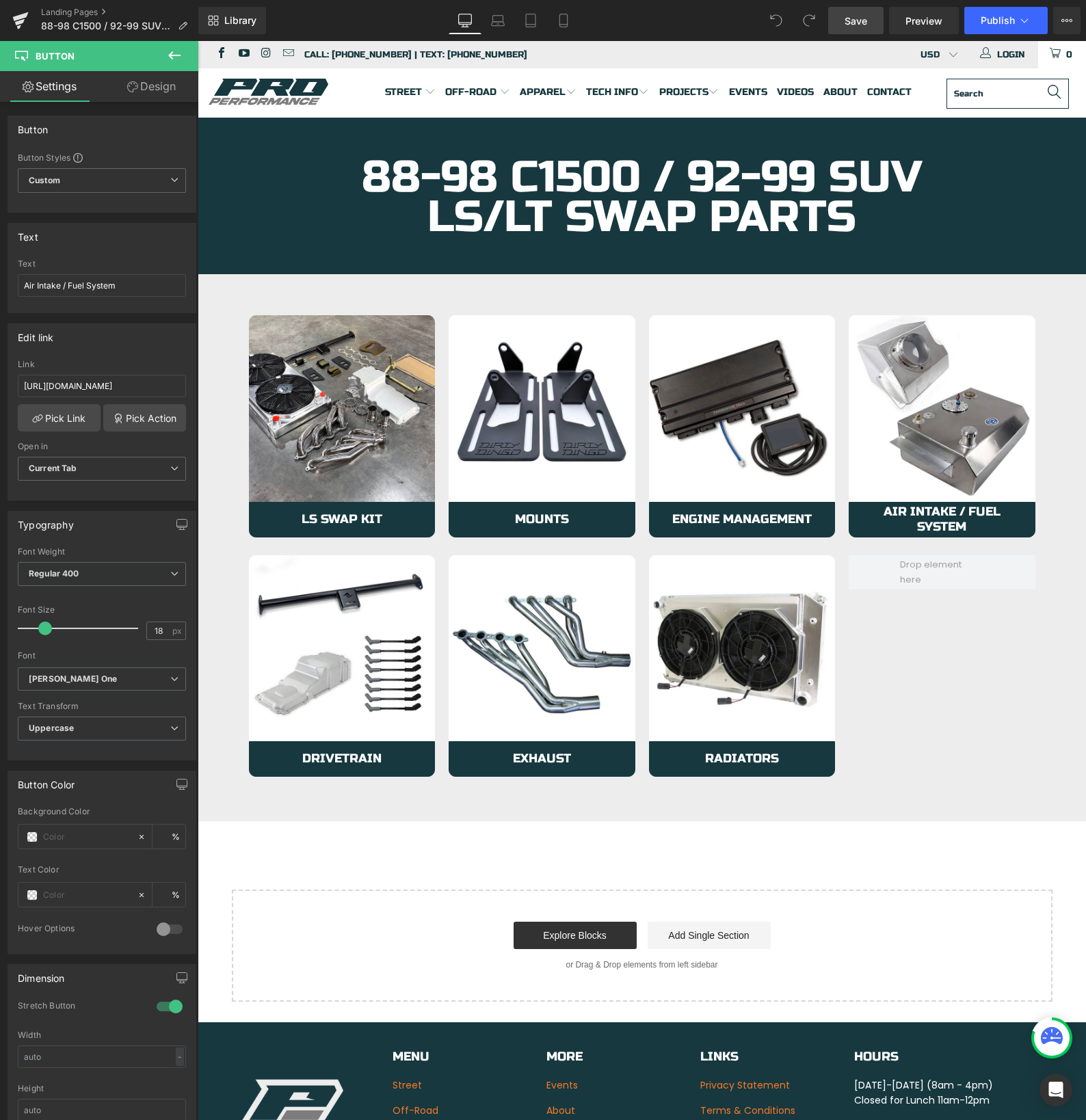
scroll to position [0, 0]
click at [1001, 25] on span "Publish" at bounding box center [998, 21] width 35 height 11
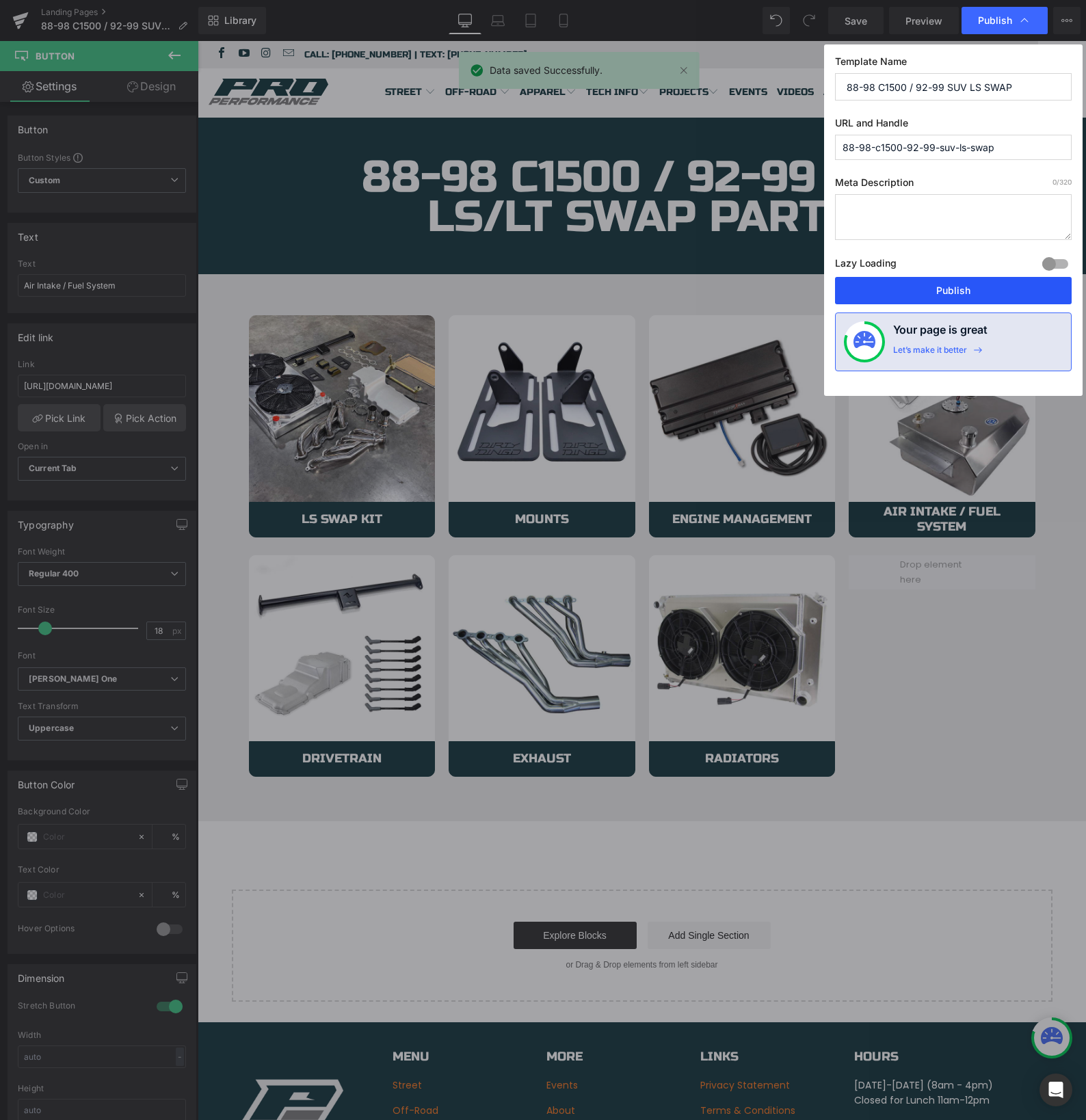
click at [919, 293] on button "Publish" at bounding box center [953, 290] width 237 height 27
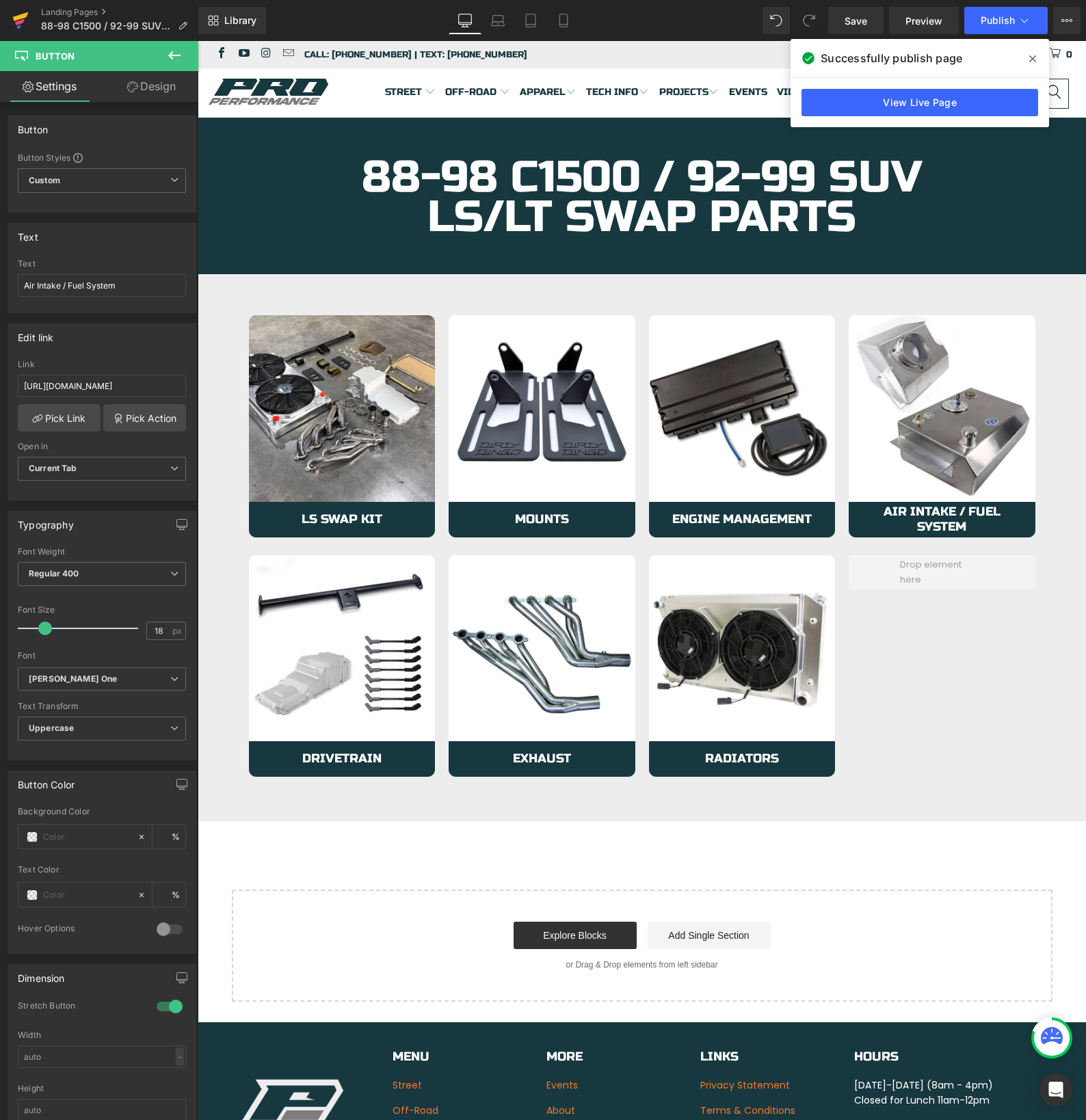
click at [20, 19] on icon at bounding box center [21, 21] width 16 height 34
